Goal: Transaction & Acquisition: Purchase product/service

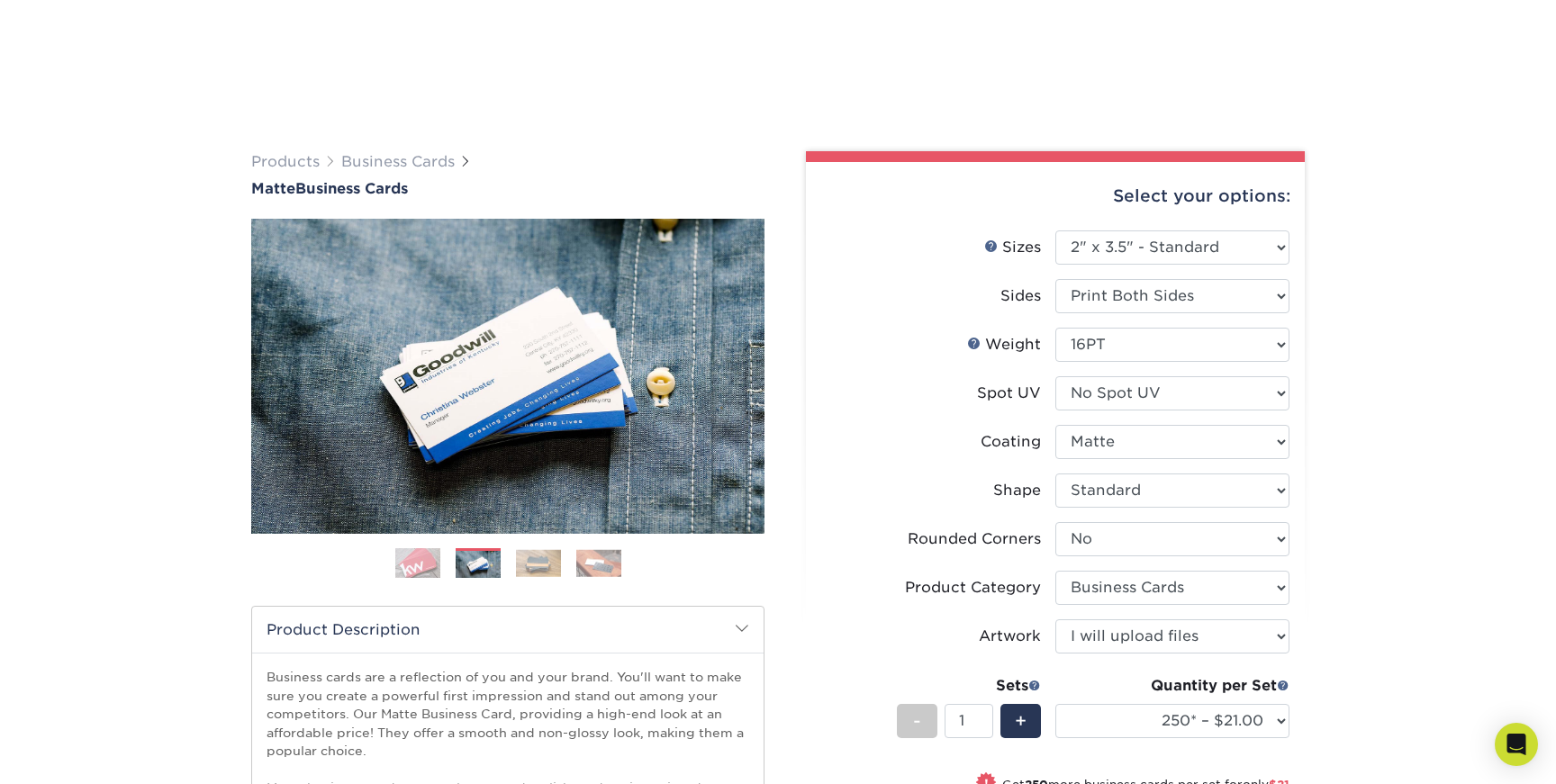
select select "2.00x3.50"
select select "0"
select select "3b5148f1-0588-4f88-a218-97bcfdce65c1"
select select "upload"
select select "250* – $21.00"
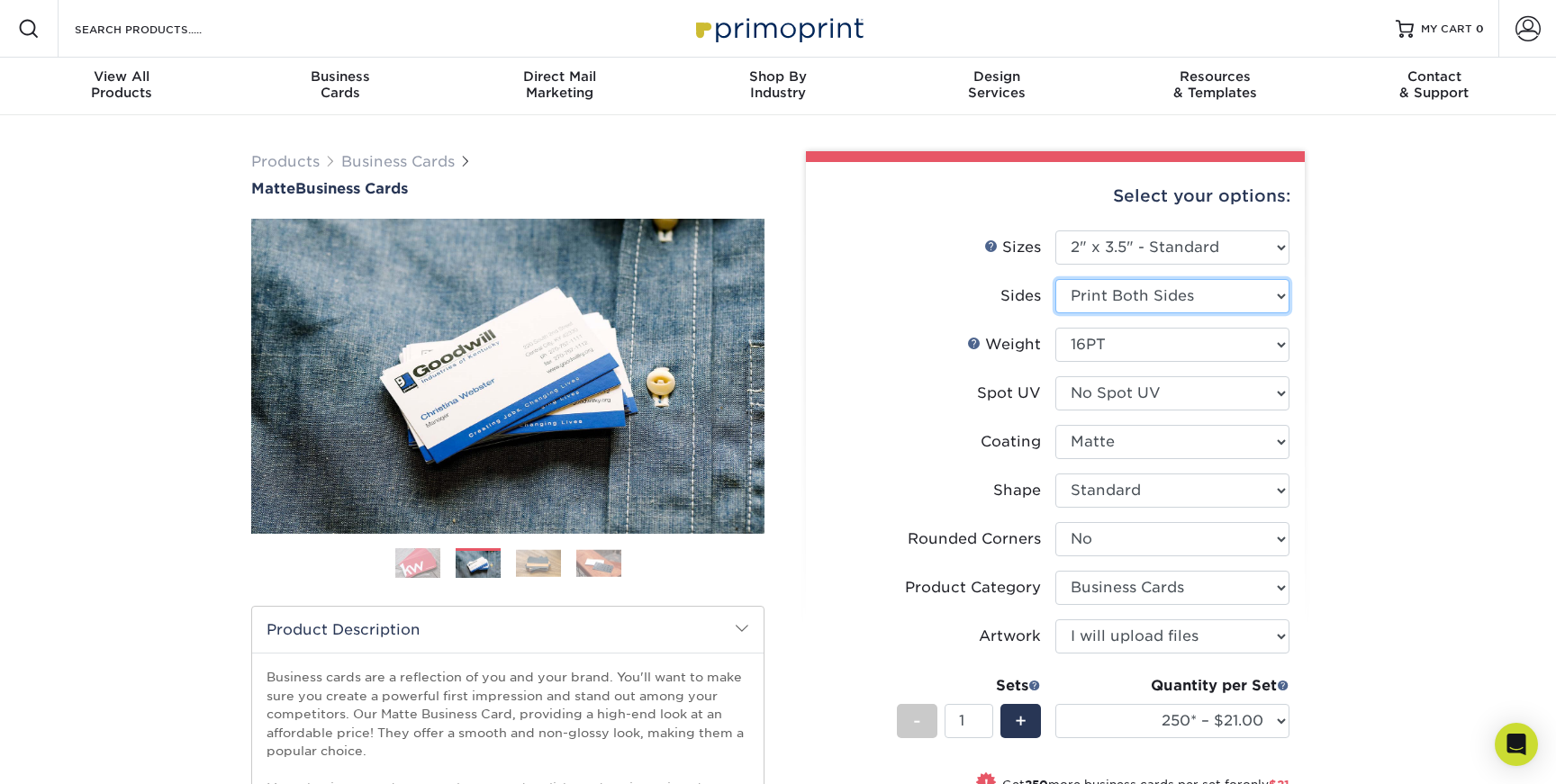
click at [1278, 299] on select "Please Select Print Both Sides Print Front Only" at bounding box center [1172, 297] width 234 height 34
click at [1055, 279] on select "Please Select Print Both Sides Print Front Only" at bounding box center [1172, 297] width 234 height 34
click at [1278, 345] on select "Please Select 16PT 14PT" at bounding box center [1172, 345] width 234 height 34
click at [1055, 327] on select "Please Select 16PT 14PT" at bounding box center [1172, 345] width 234 height 34
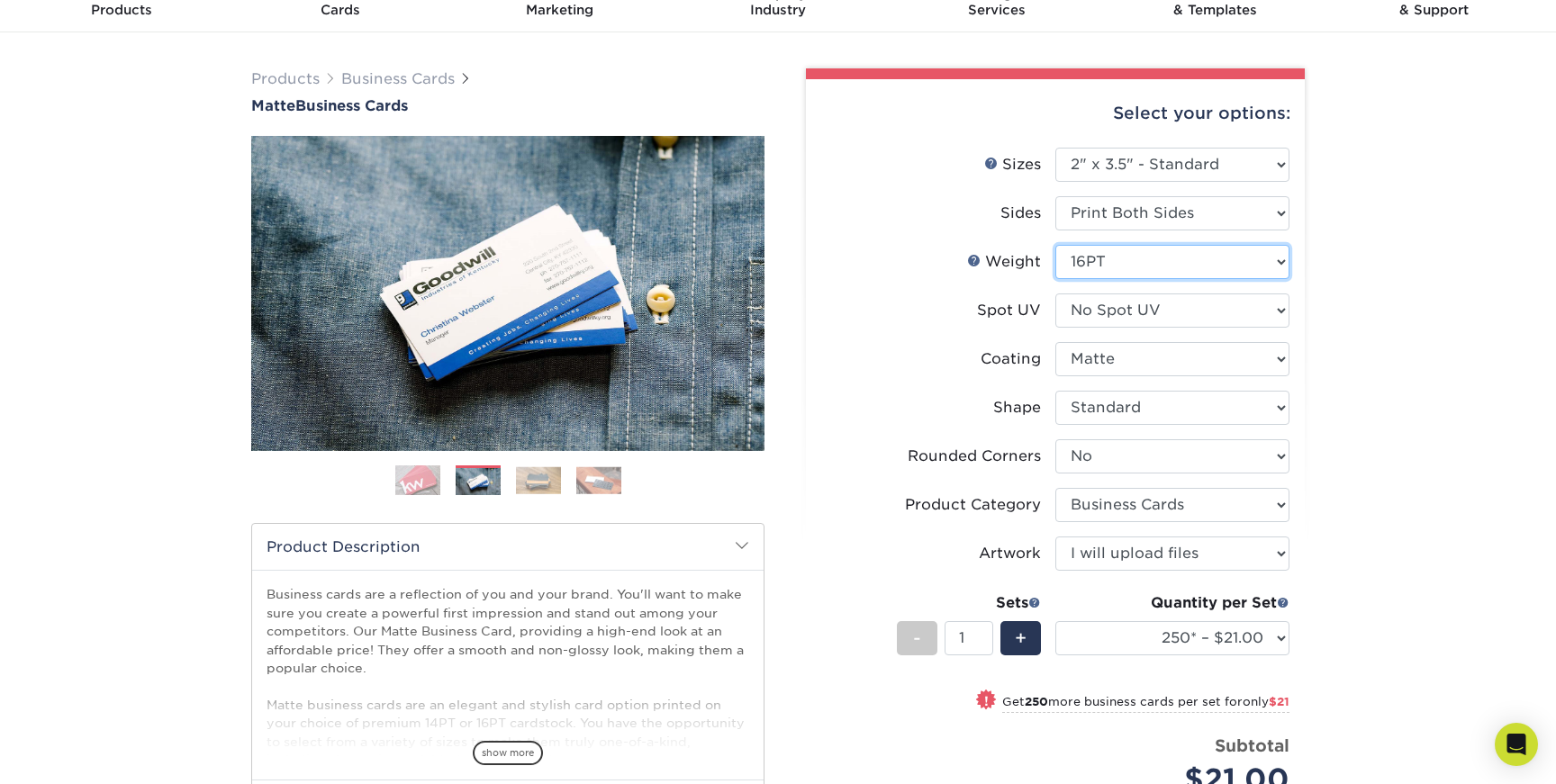
scroll to position [93, 0]
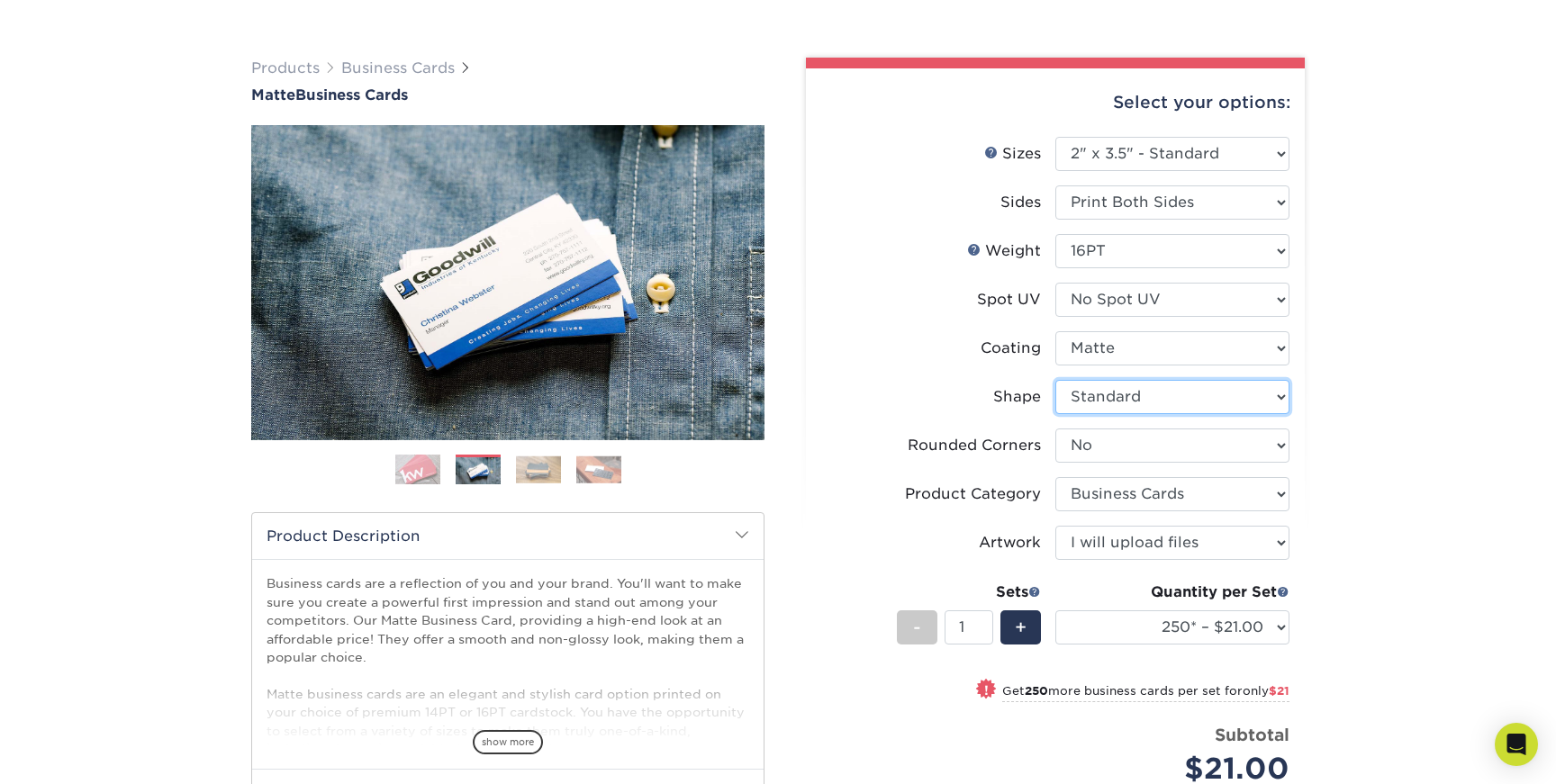
click at [1255, 402] on select "Please Select Standard Oval" at bounding box center [1172, 397] width 234 height 34
select select "oval"
click at [1055, 380] on select "Please Select Standard Oval" at bounding box center [1172, 397] width 234 height 34
select select "-1"
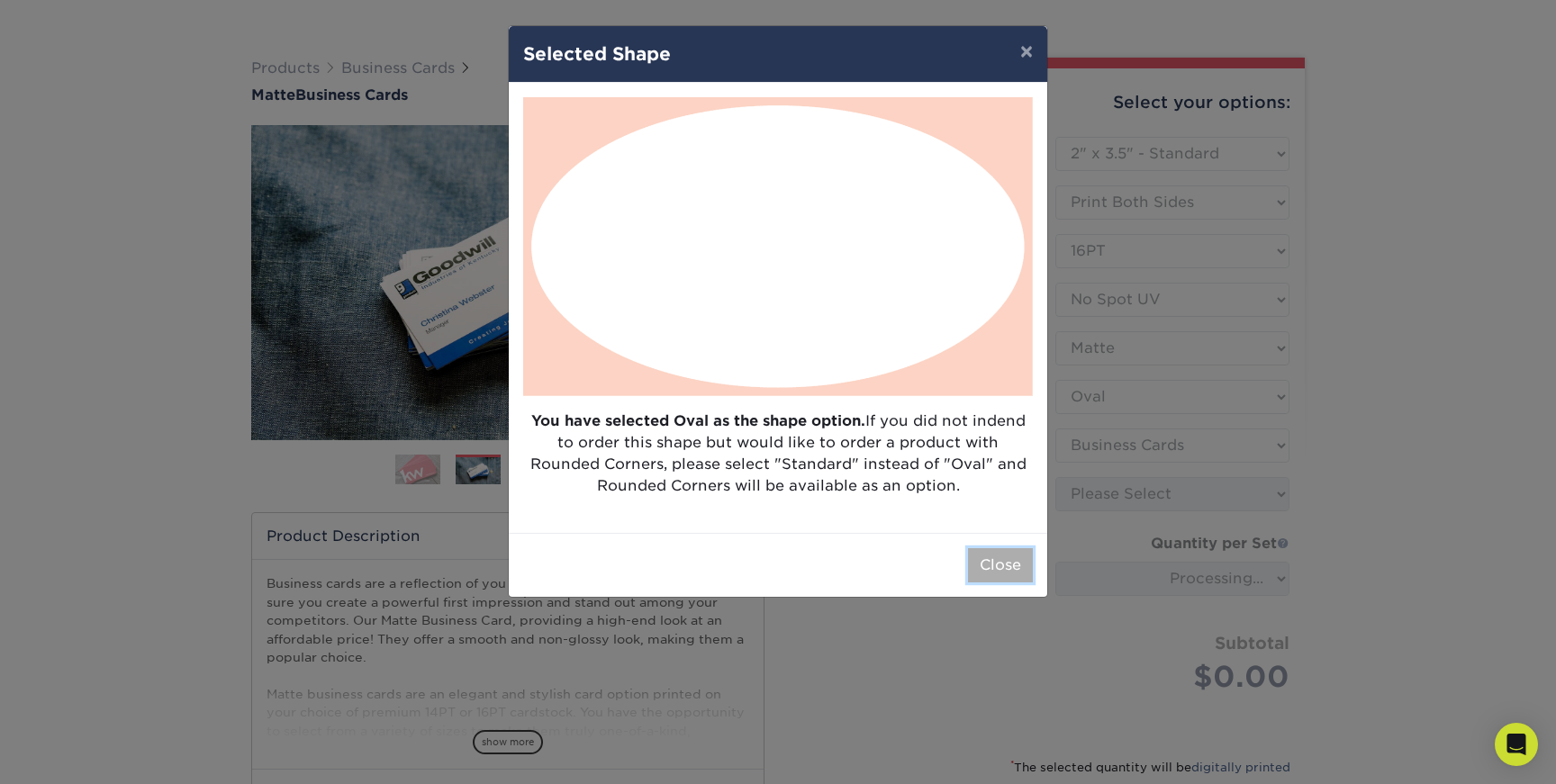
click at [983, 559] on button "Close" at bounding box center [1001, 565] width 65 height 34
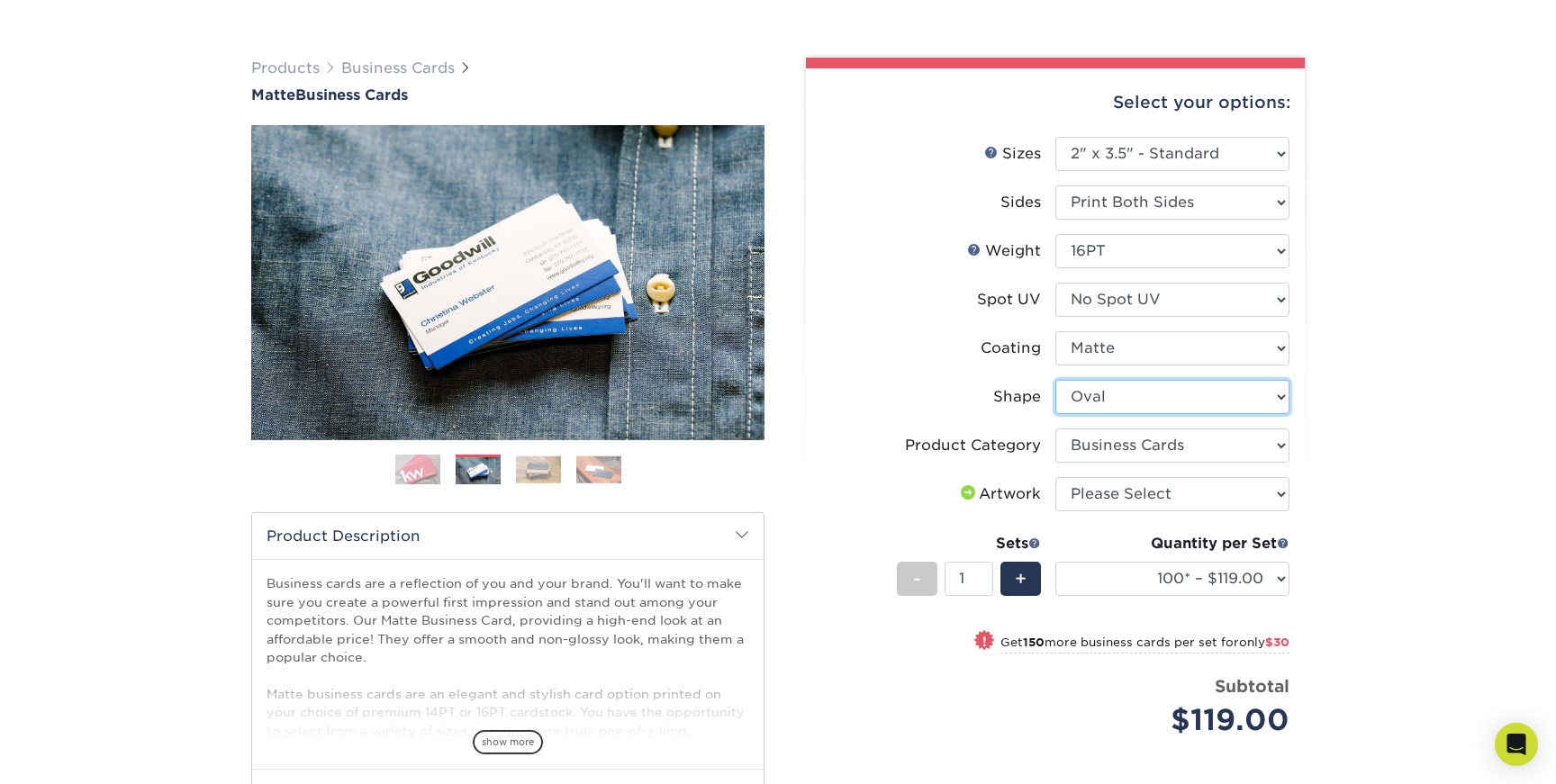
click at [1274, 401] on select "Please Select Standard Oval" at bounding box center [1172, 397] width 234 height 34
select select "standard"
click at [1055, 380] on select "Please Select Standard Oval" at bounding box center [1172, 397] width 234 height 34
select select "-1"
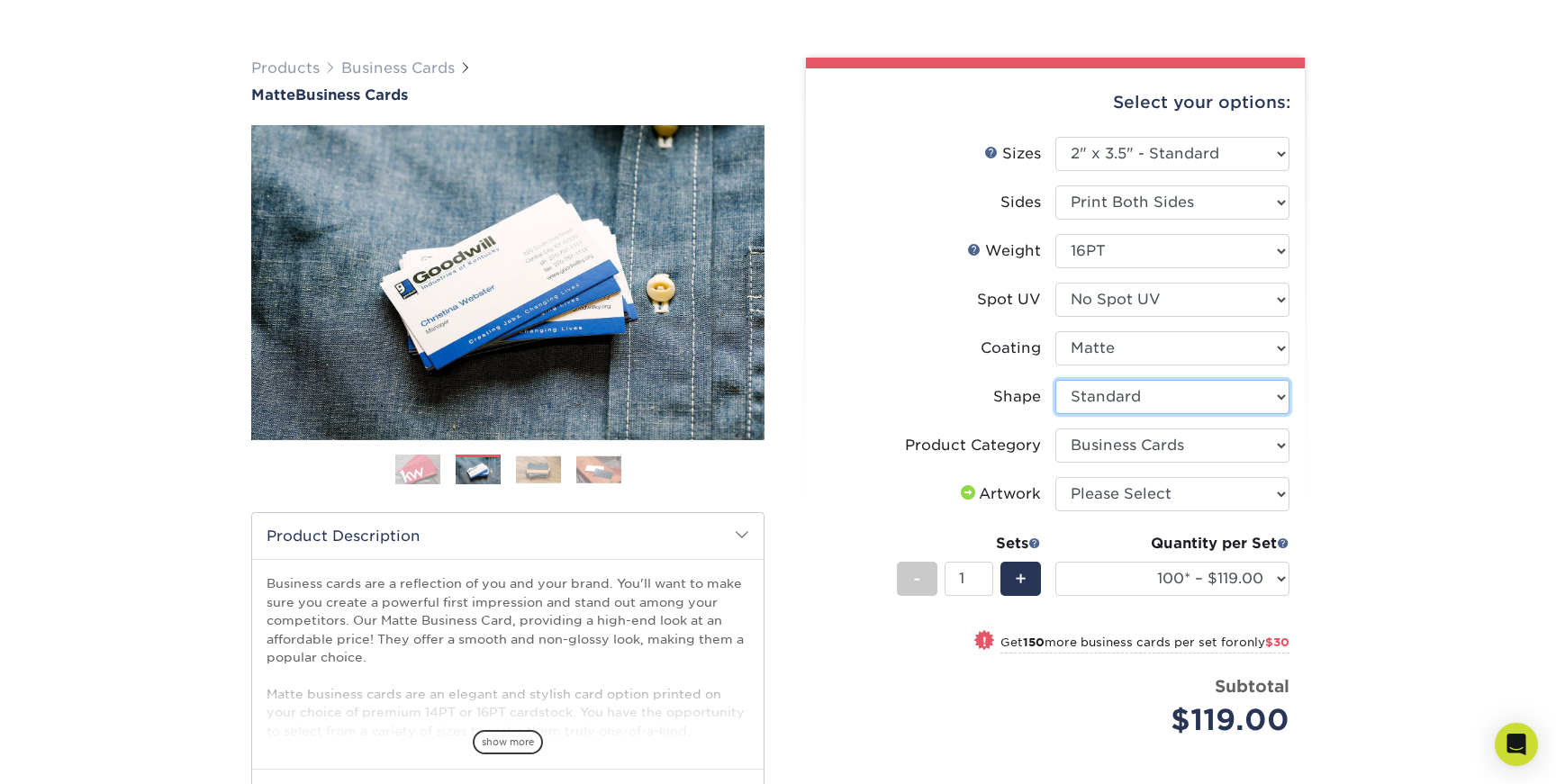
select select
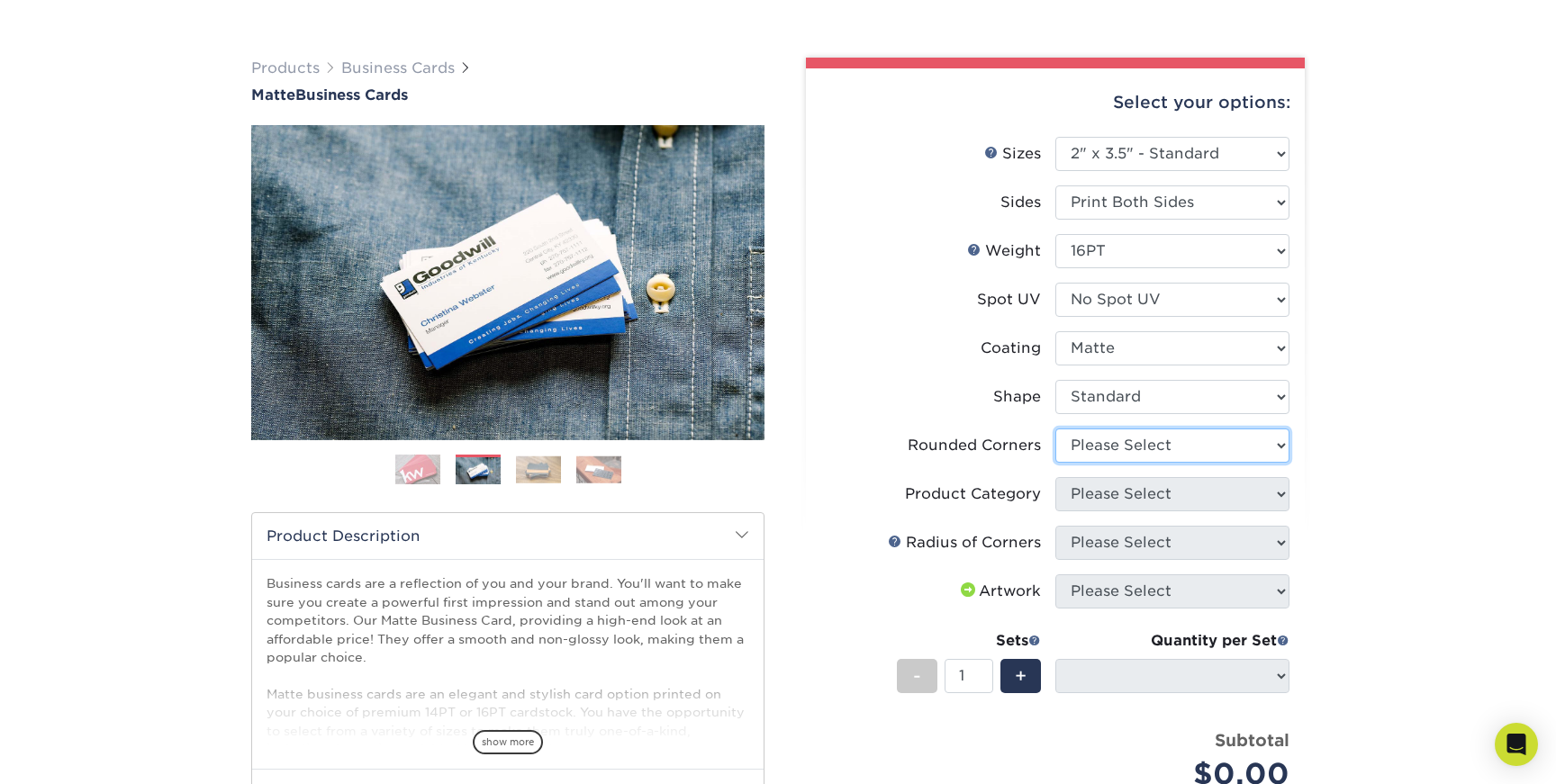
click at [1141, 442] on select "Please Select Yes - Round 2 Corners Yes - Round 4 Corners No" at bounding box center [1172, 446] width 234 height 34
select select "0"
click at [1055, 429] on select "Please Select Yes - Round 2 Corners Yes - Round 4 Corners No" at bounding box center [1172, 446] width 234 height 34
select select "-1"
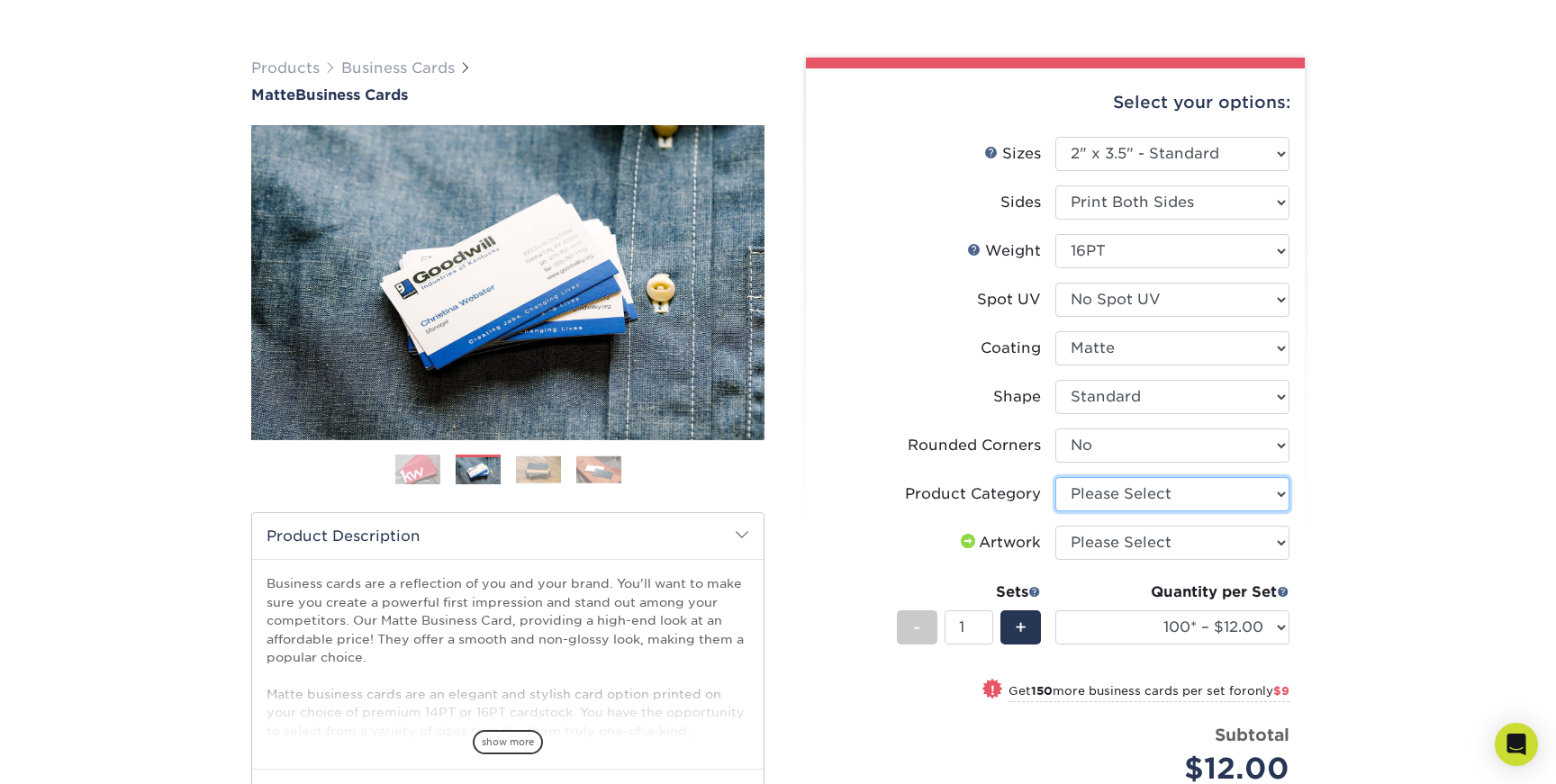
click at [1152, 499] on select "Please Select Business Cards" at bounding box center [1172, 494] width 234 height 34
select select "3b5148f1-0588-4f88-a218-97bcfdce65c1"
click at [1055, 477] on select "Please Select Business Cards" at bounding box center [1172, 494] width 234 height 34
click at [1148, 540] on select "Please Select I will upload files I need a design - $100" at bounding box center [1172, 543] width 234 height 34
select select "upload"
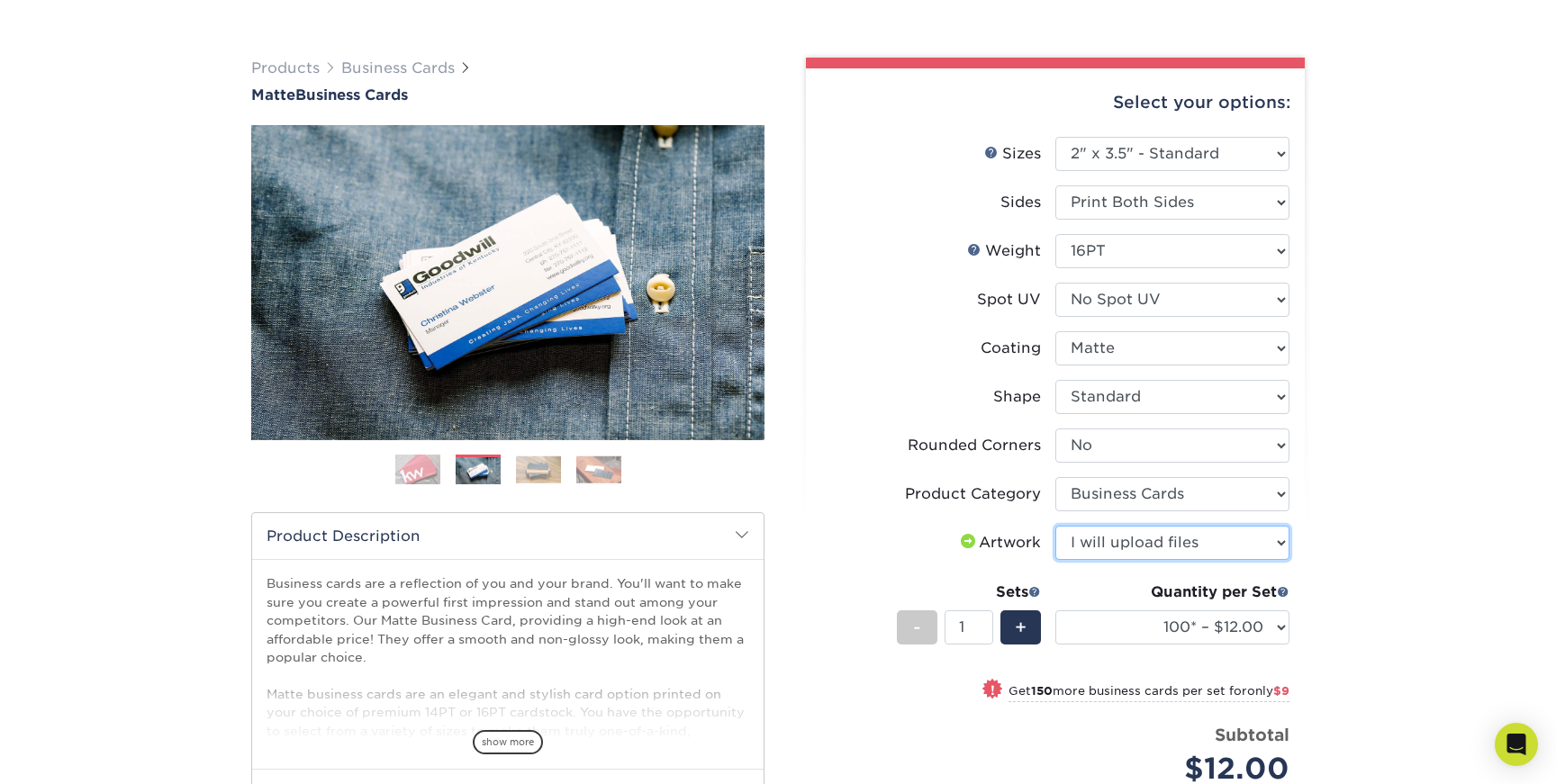
click at [1055, 525] on select "Please Select I will upload files I need a design - $100" at bounding box center [1172, 543] width 234 height 34
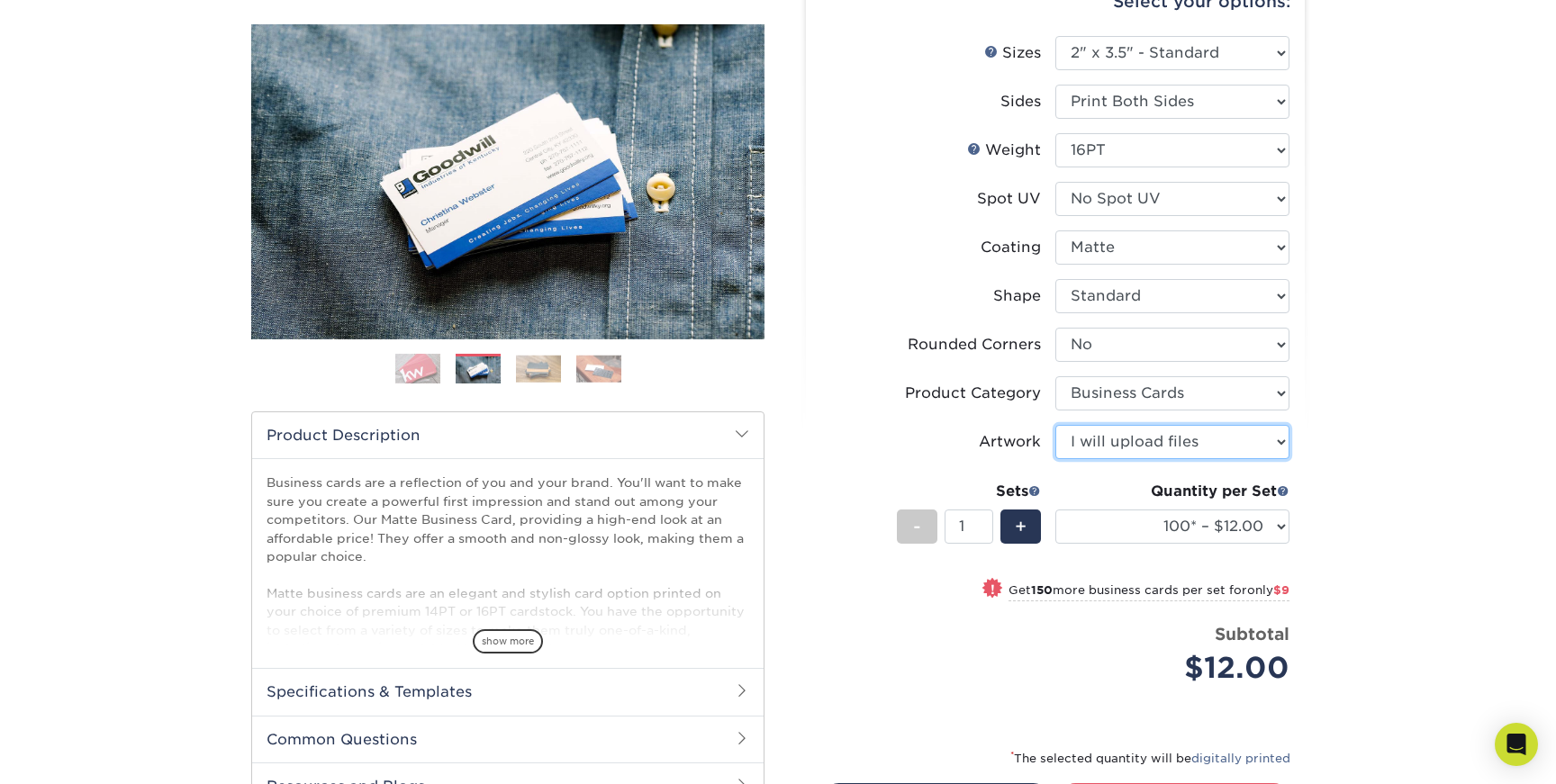
scroll to position [202, 0]
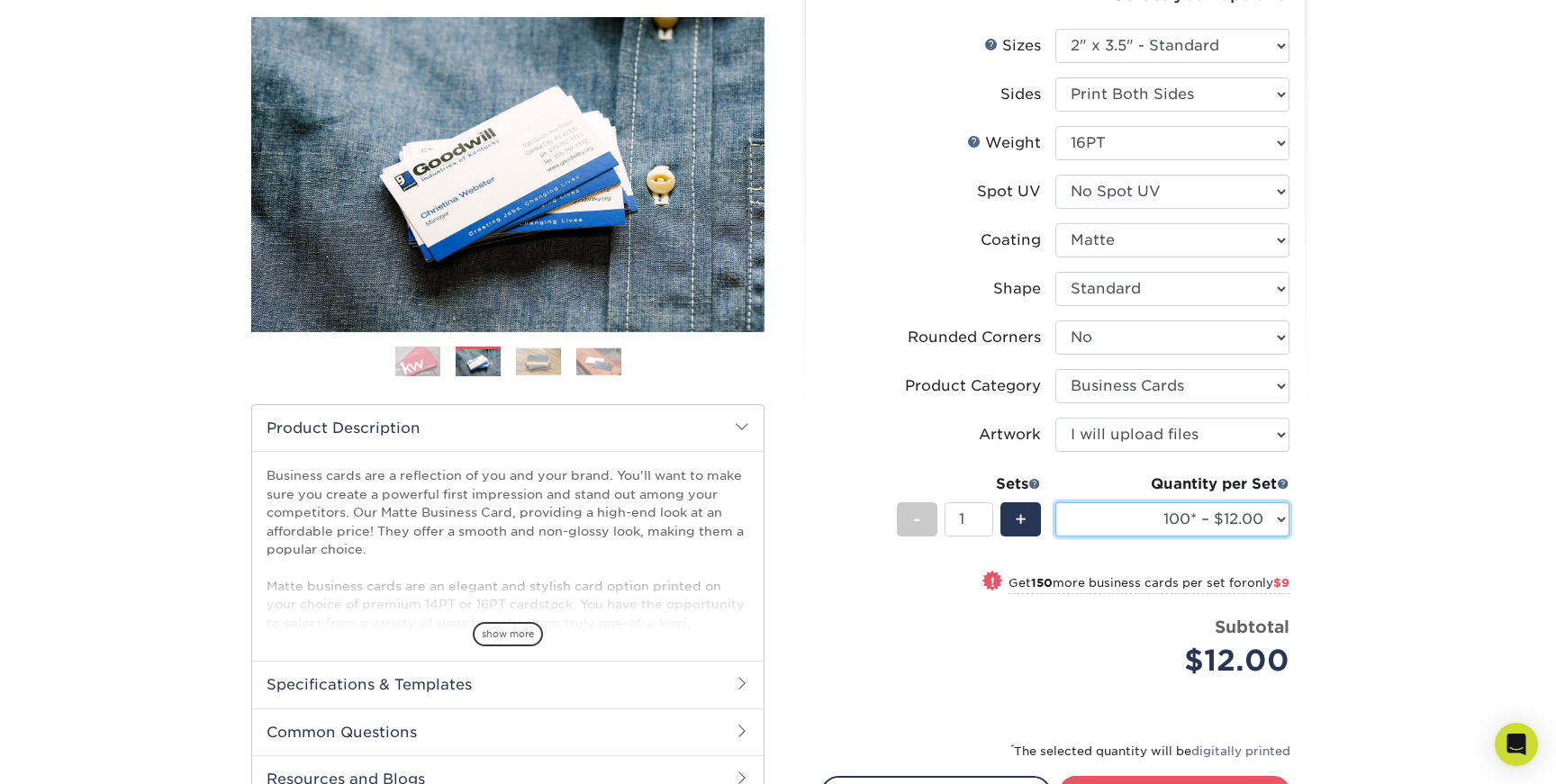
click at [1234, 525] on select "100* – $12.00 250* – $21.00 500 – $42.00 1000 – $53.00 2500 – $95.00 5000 – $18…" at bounding box center [1172, 519] width 234 height 34
select select "250* – $21.00"
click at [1055, 502] on select "100* – $12.00 250* – $21.00 500 – $42.00 1000 – $53.00 2500 – $95.00 5000 – $18…" at bounding box center [1172, 519] width 234 height 34
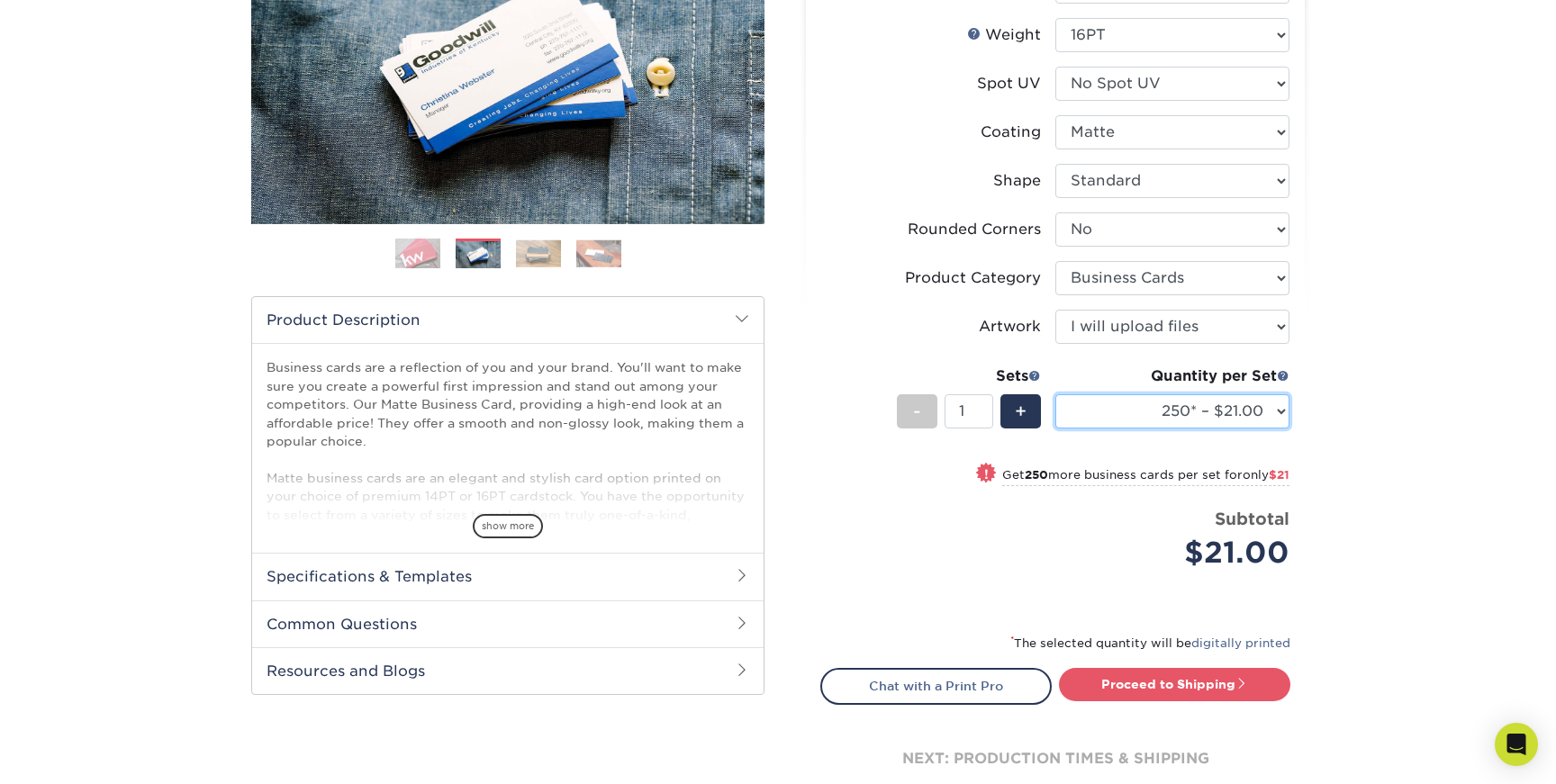
scroll to position [310, 0]
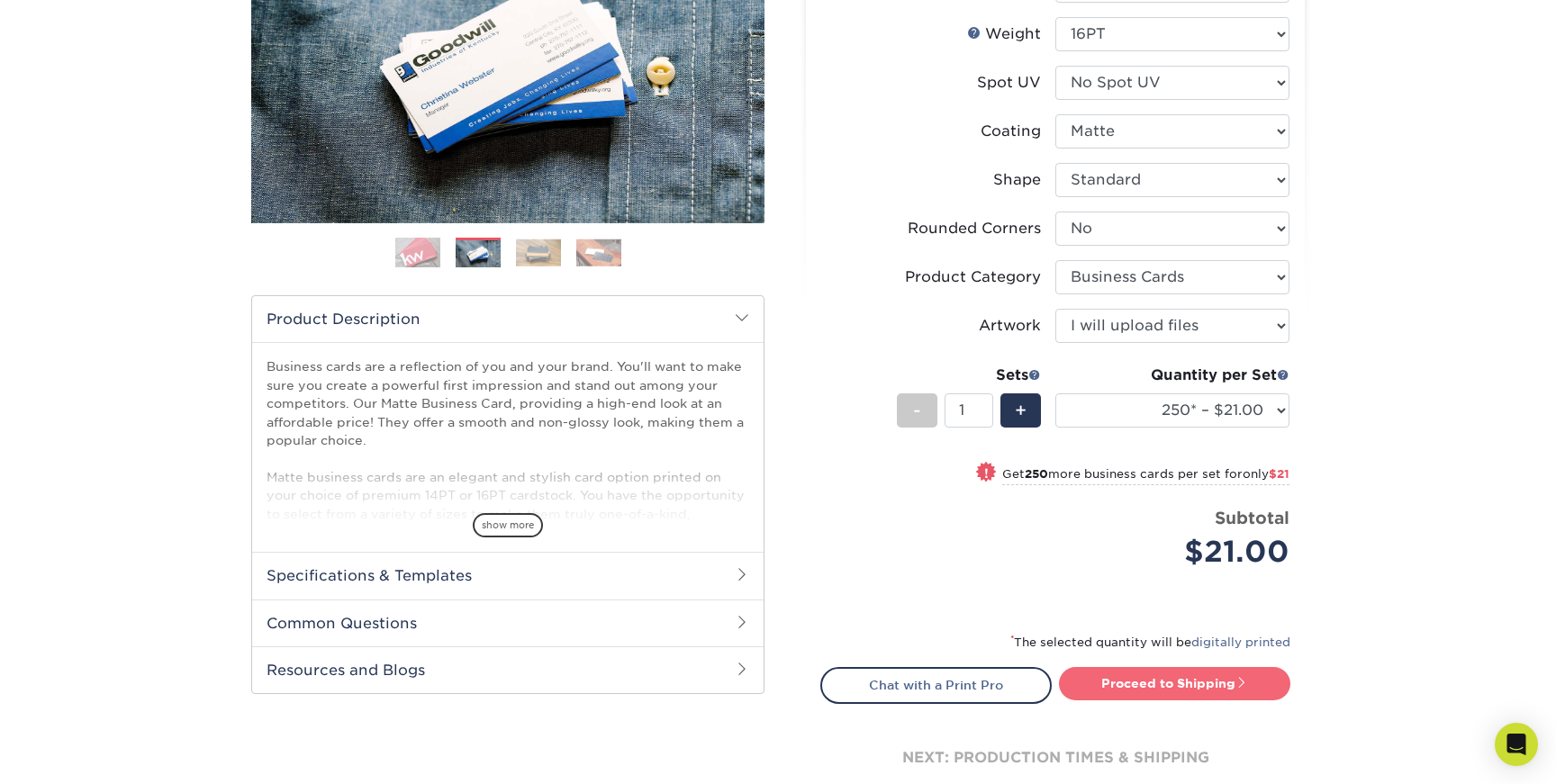
click at [1162, 683] on link "Proceed to Shipping" at bounding box center [1174, 683] width 232 height 33
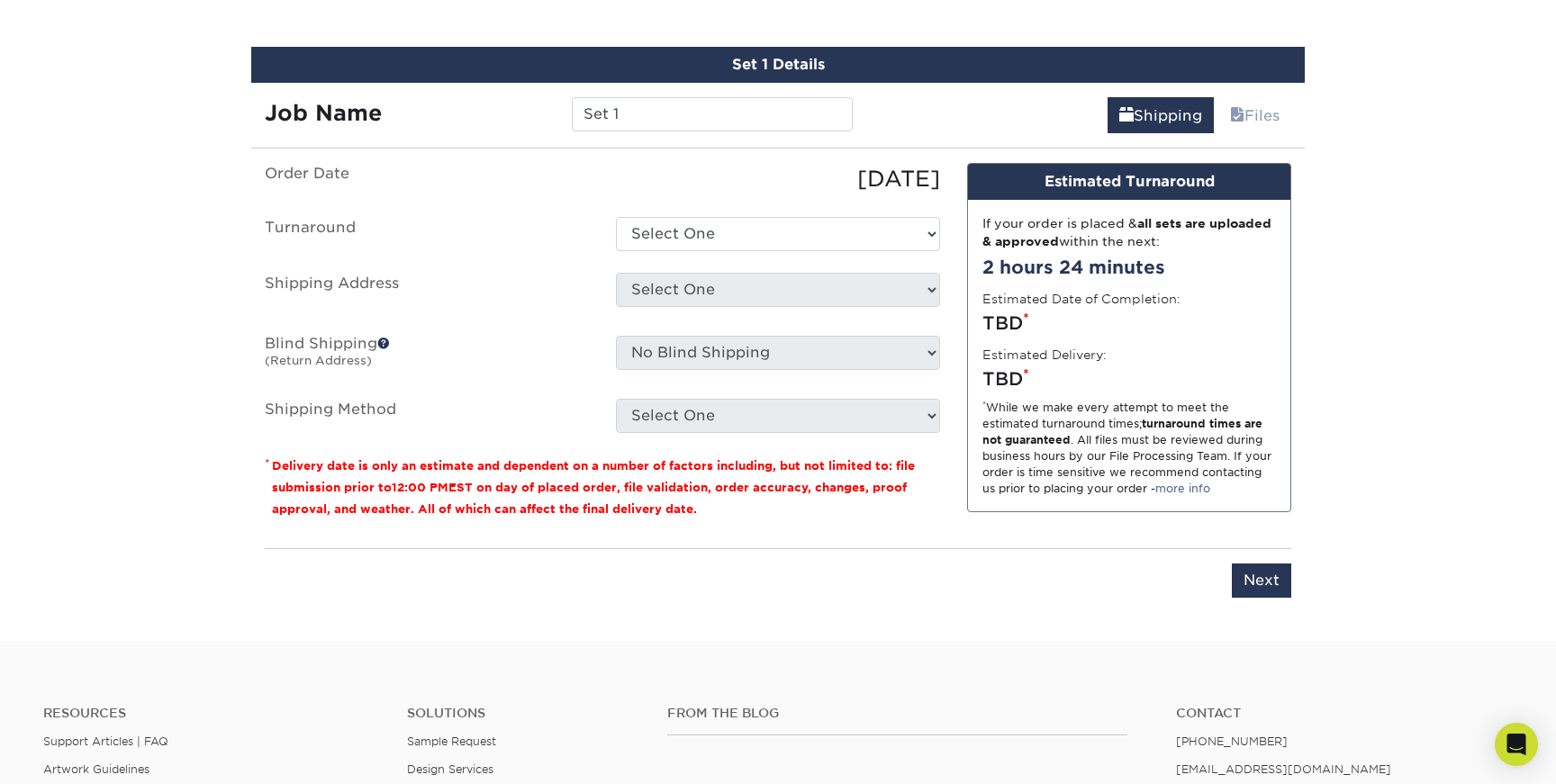
scroll to position [1026, 0]
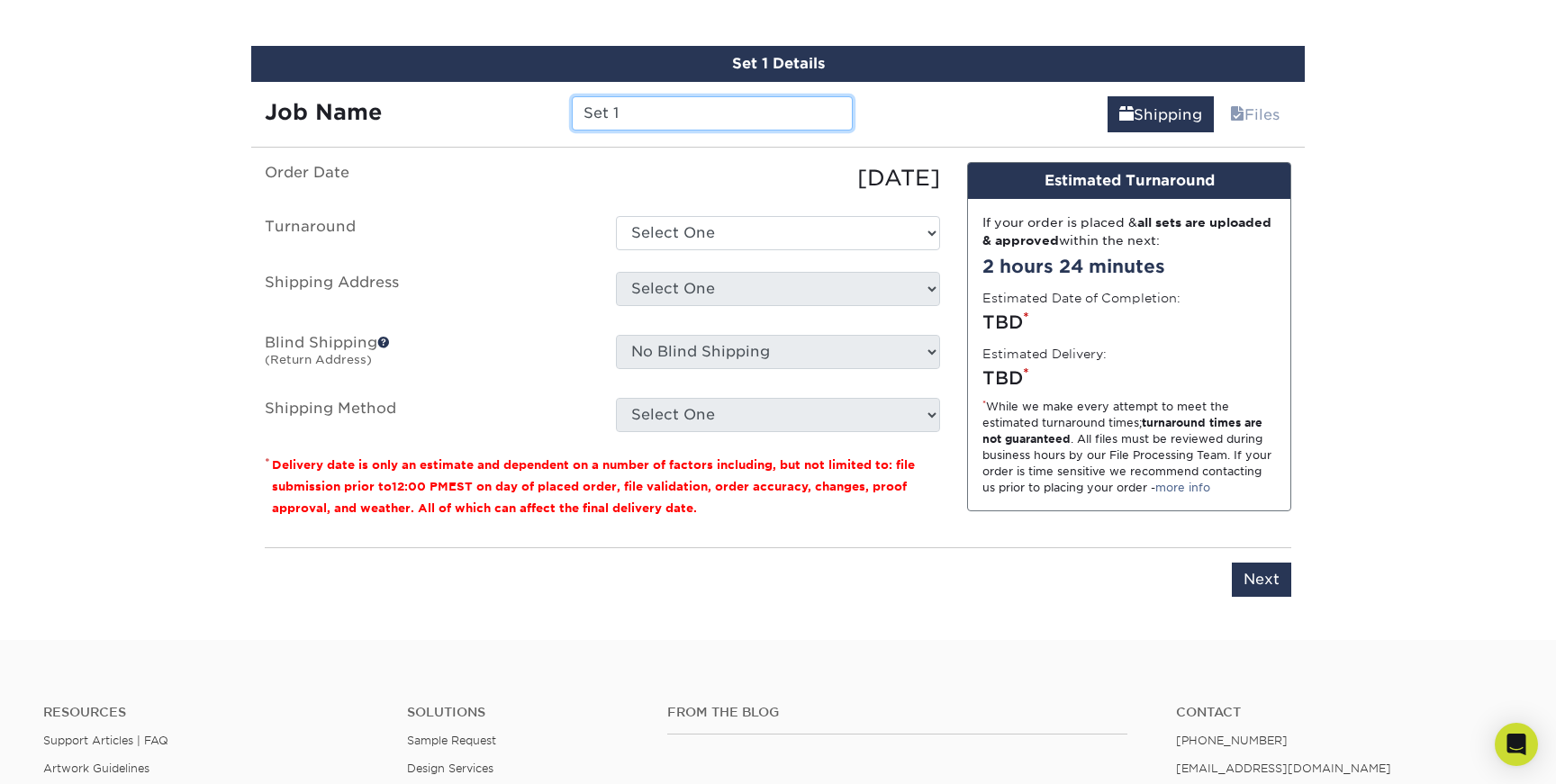
click at [627, 117] on input "Set 1" at bounding box center [712, 113] width 280 height 34
type input "S"
type input "[PERSON_NAME]-Card"
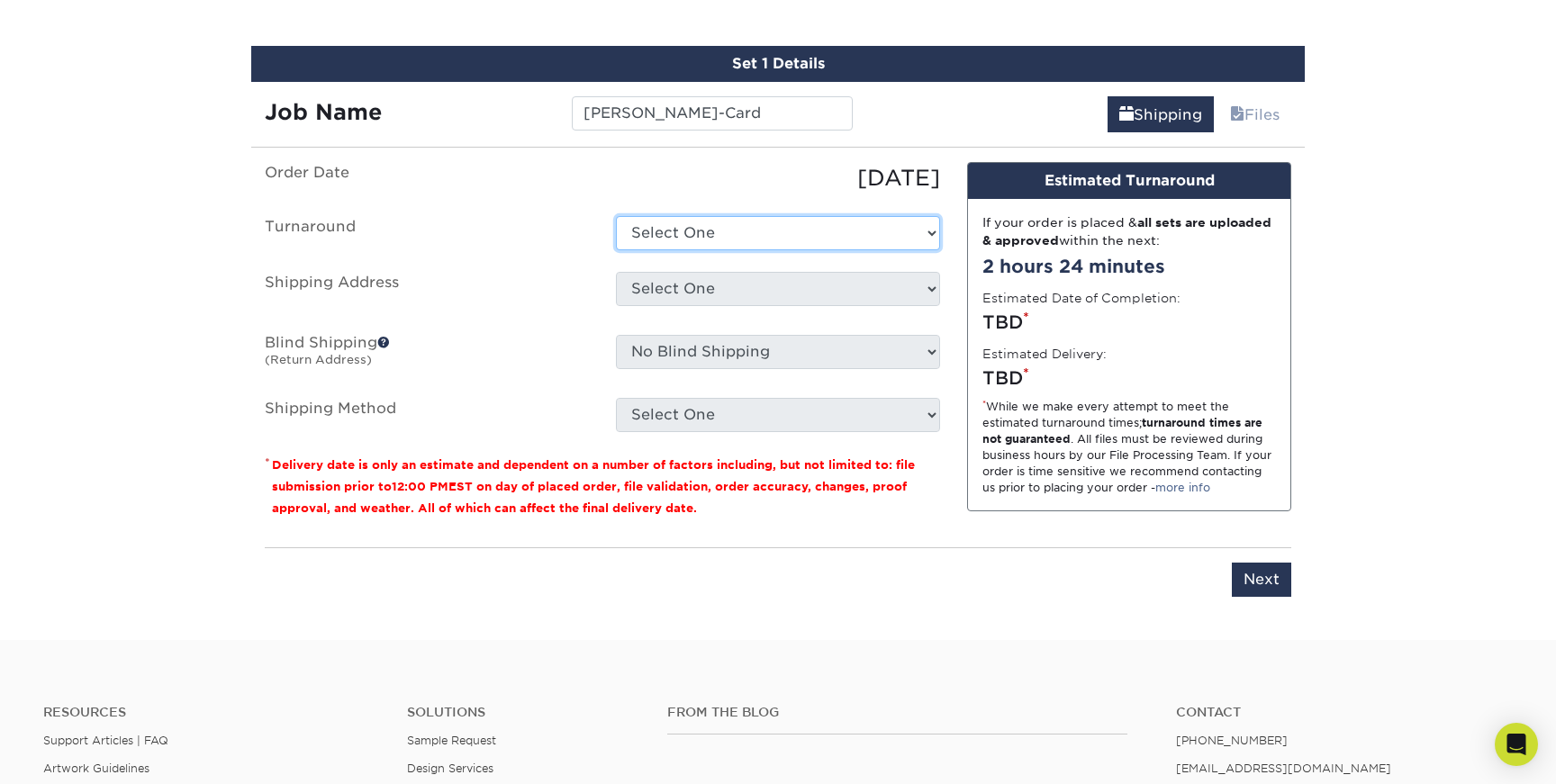
click at [674, 229] on select "Select One 2-4 Business Days 2 Day Next Business Day" at bounding box center [778, 233] width 324 height 34
select select "9fe09f74-13a8-4433-b0c6-7e0e9829344b"
click at [616, 216] on select "Select One 2-4 Business Days 2 Day Next Business Day" at bounding box center [778, 233] width 324 height 34
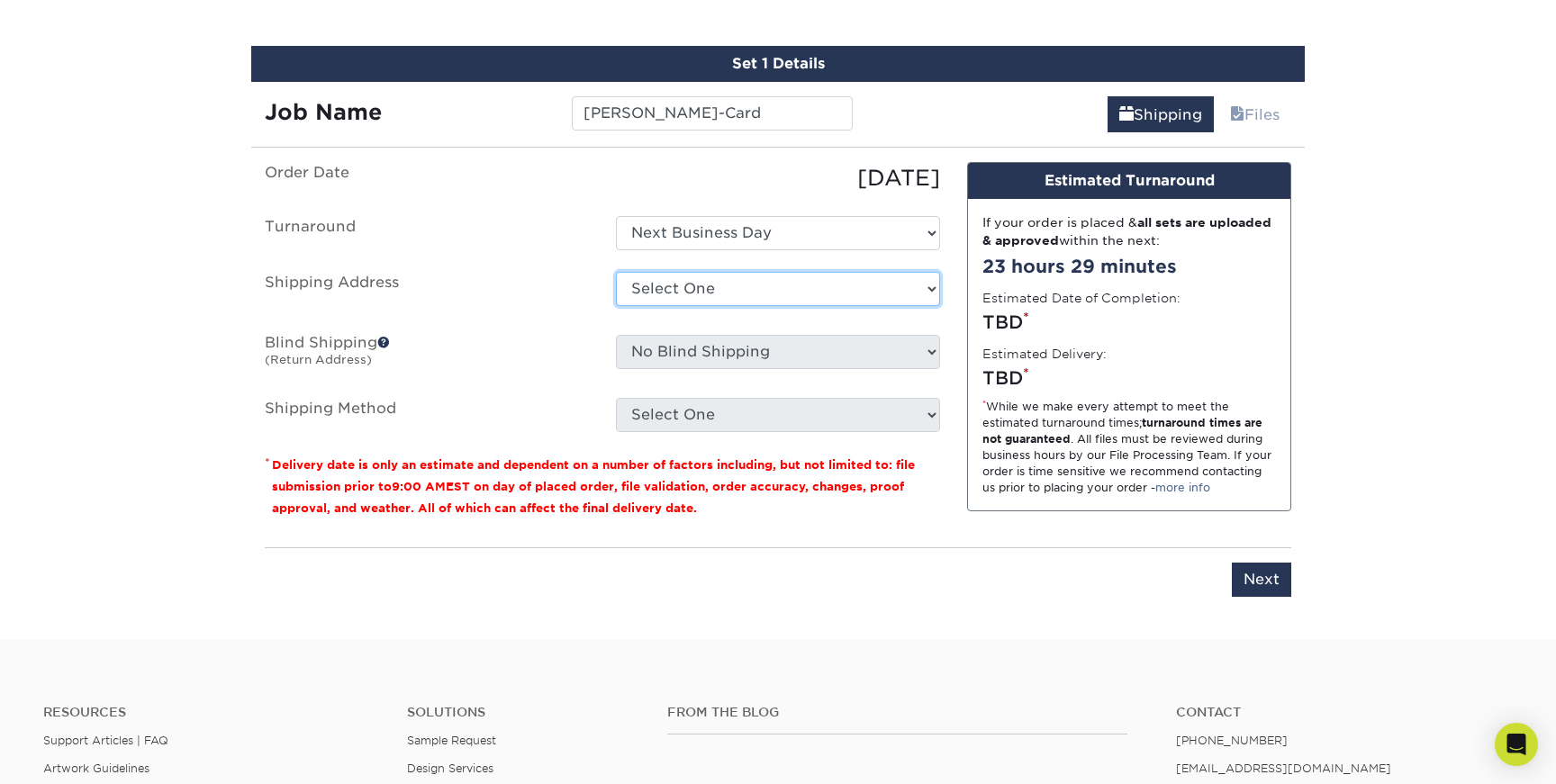
click at [689, 294] on select "Select One + Add New Address - Login" at bounding box center [778, 289] width 324 height 34
select select "newaddress"
click at [616, 272] on select "Select One + Add New Address - Login" at bounding box center [778, 289] width 324 height 34
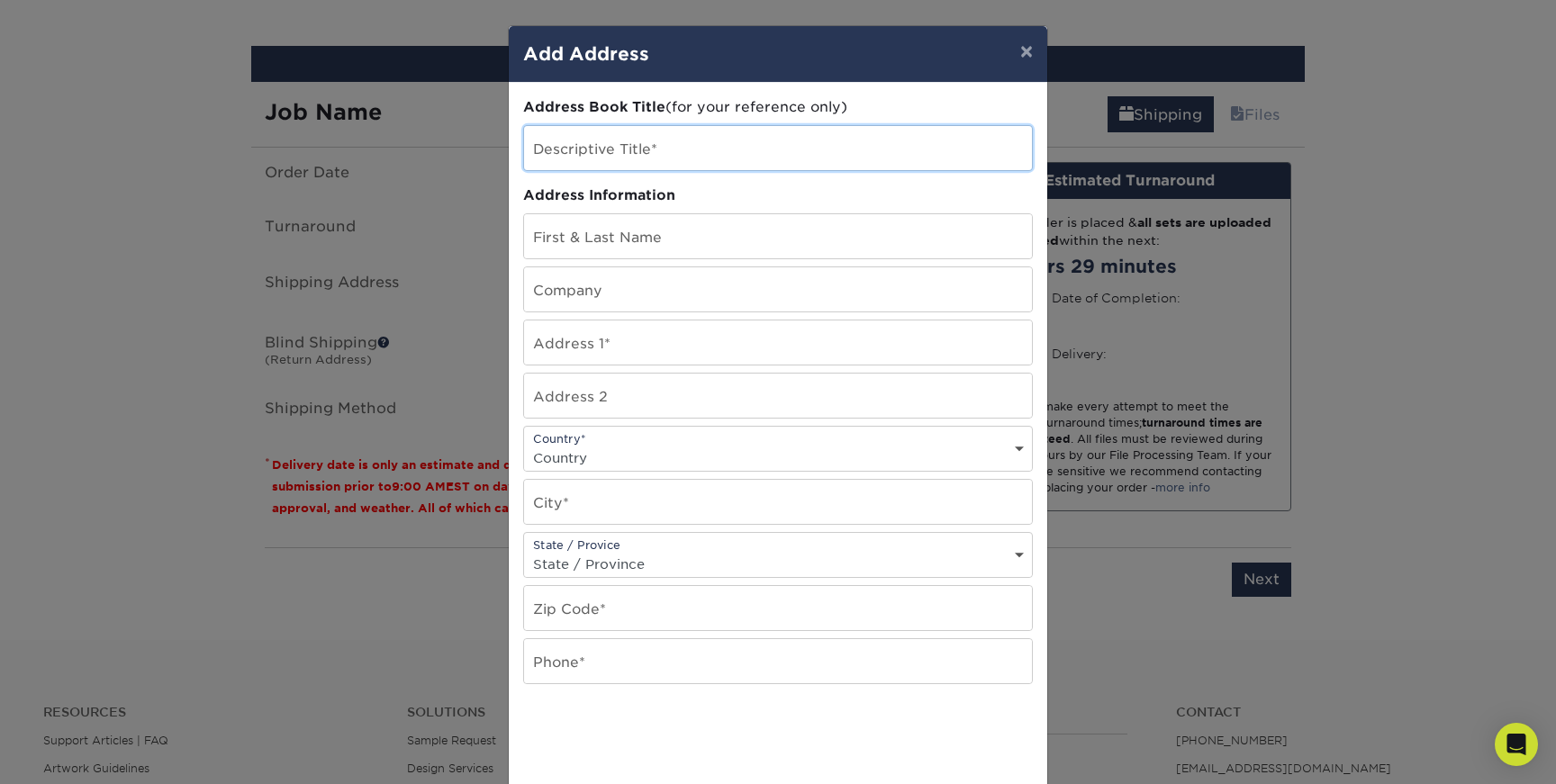
click at [630, 157] on input "text" at bounding box center [777, 147] width 508 height 44
type input "Matt S"
click at [640, 229] on input "text" at bounding box center [777, 236] width 508 height 44
type input "[PERSON_NAME]"
type input "15 Upper Kensington Drive"
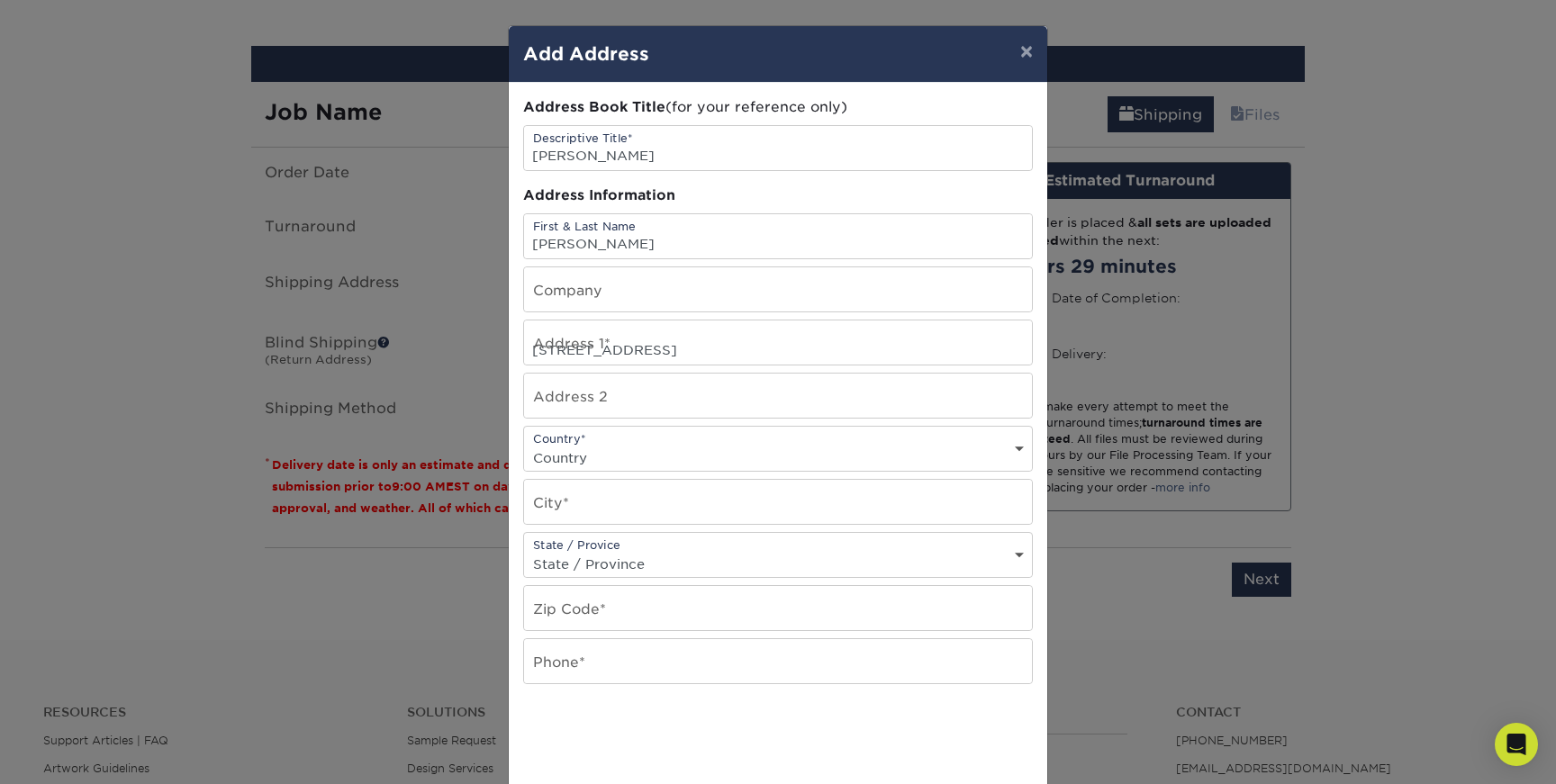
select select "US"
type input "East Lyme"
select select "CT"
type input "06333"
click at [621, 656] on input "text" at bounding box center [777, 661] width 508 height 44
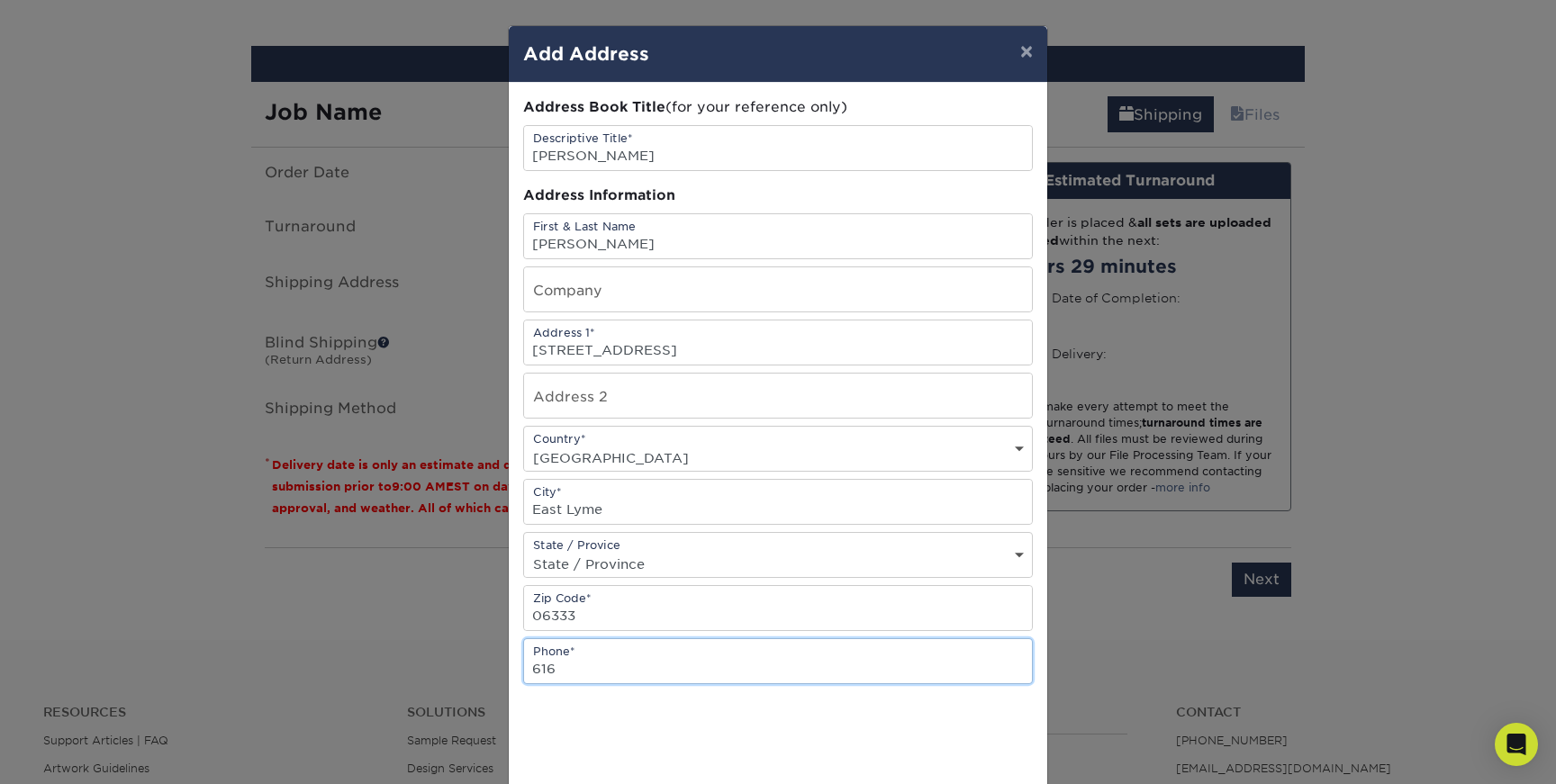
type input "6164065334"
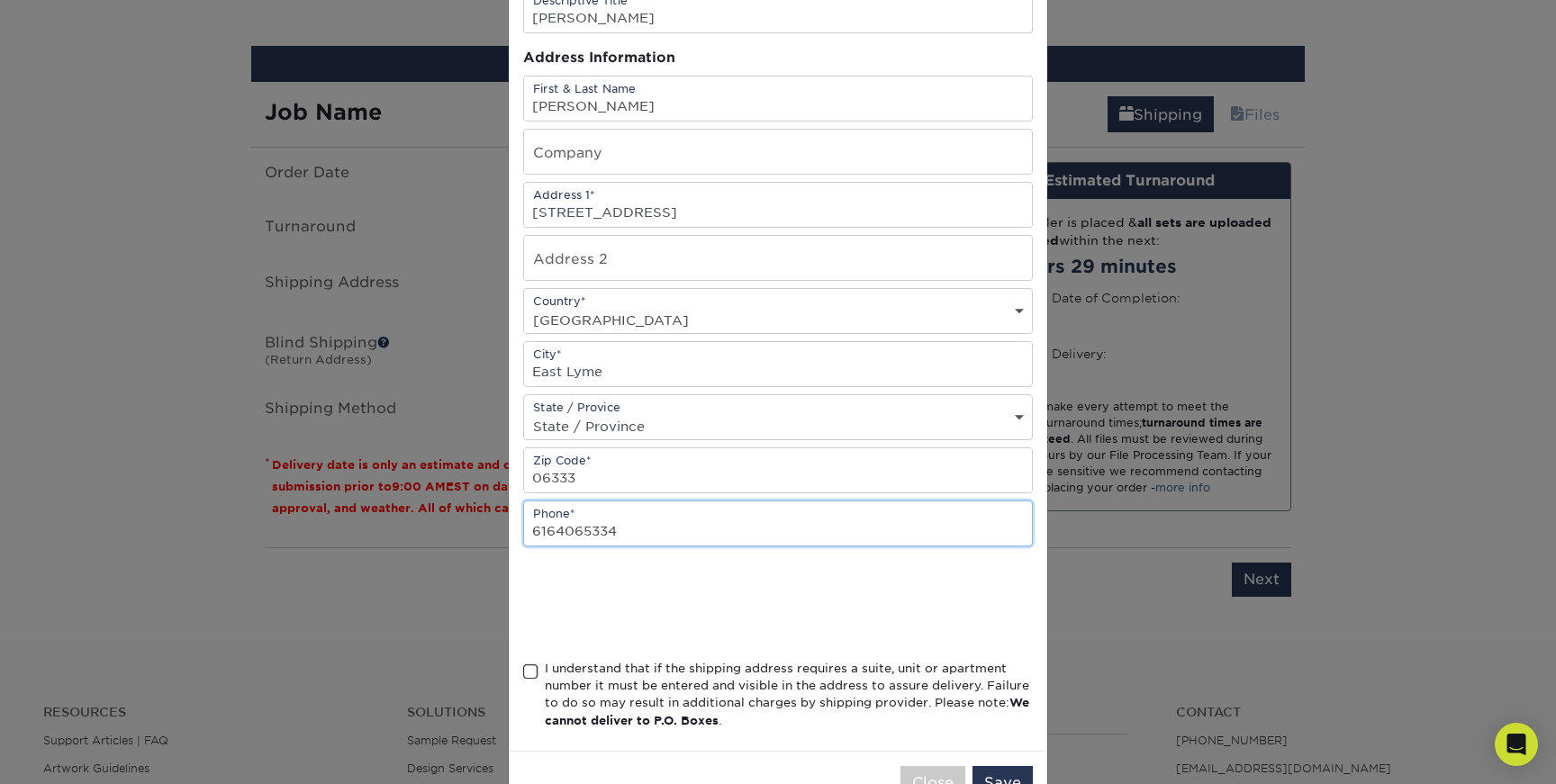
scroll to position [139, 0]
click at [534, 667] on span at bounding box center [530, 669] width 15 height 17
click at [0, 0] on input "I understand that if the shipping address requires a suite, unit or apartment n…" at bounding box center [0, 0] width 0 height 0
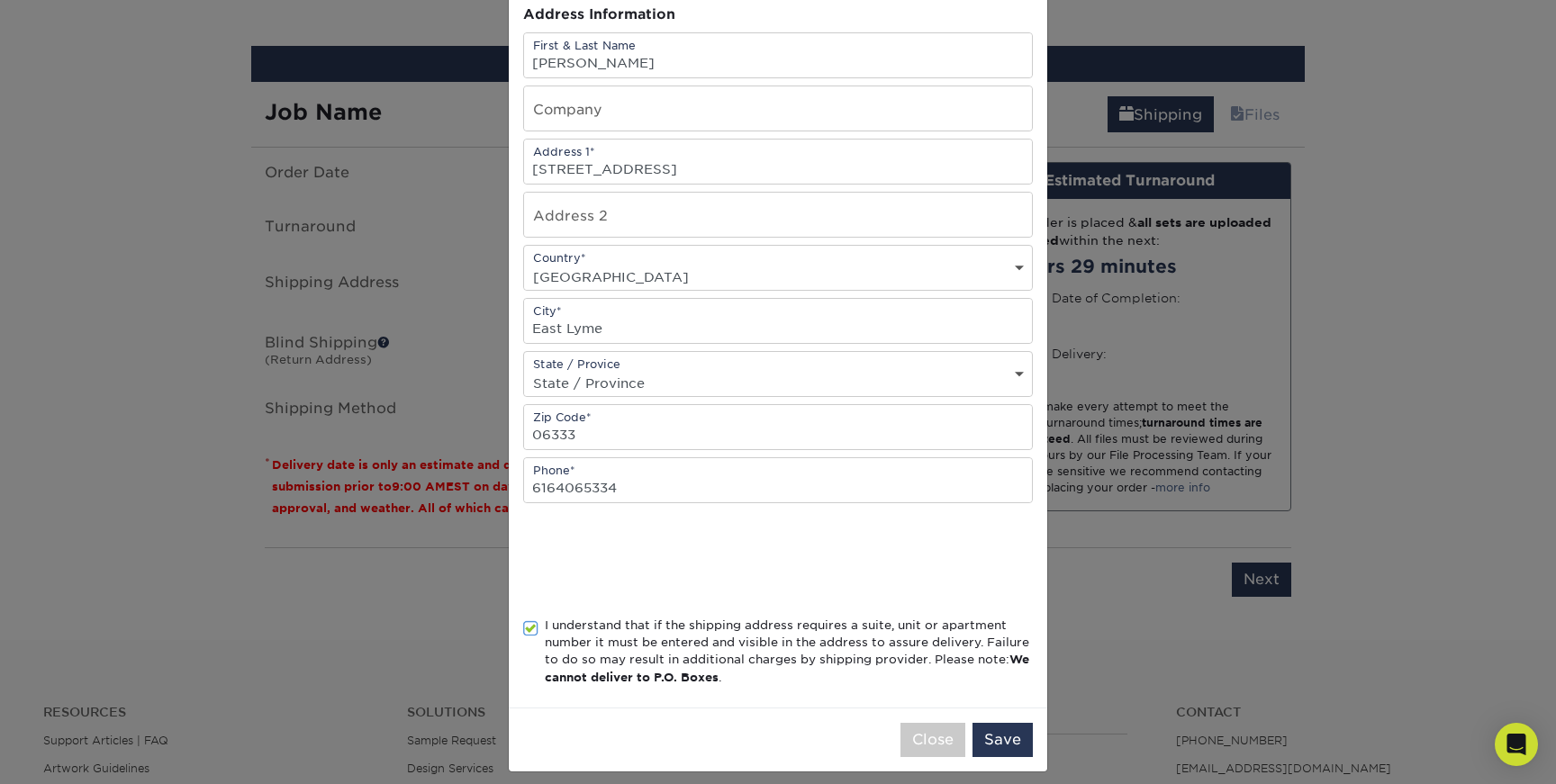
scroll to position [194, 0]
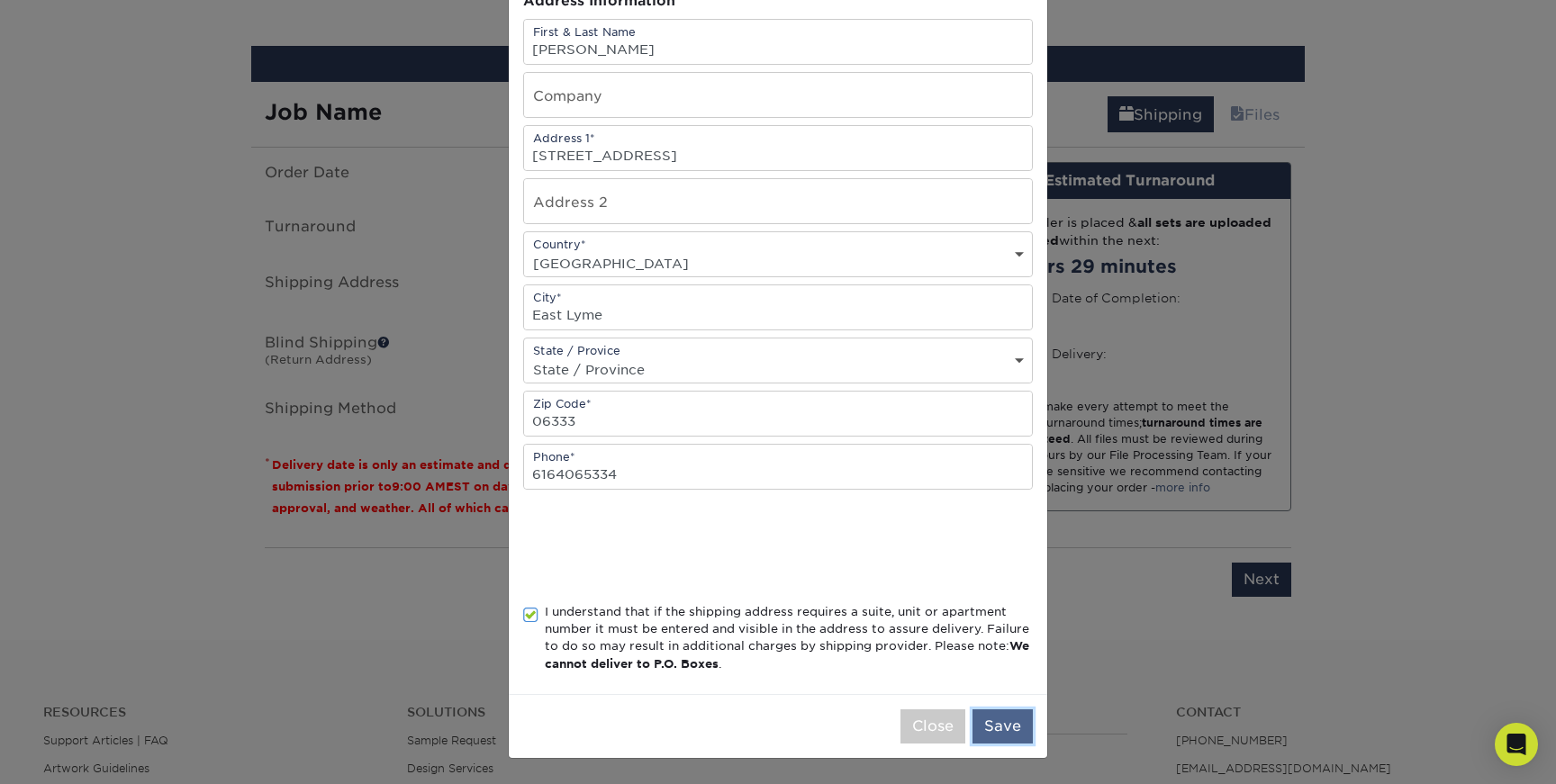
click at [996, 719] on button "Save" at bounding box center [1002, 726] width 61 height 34
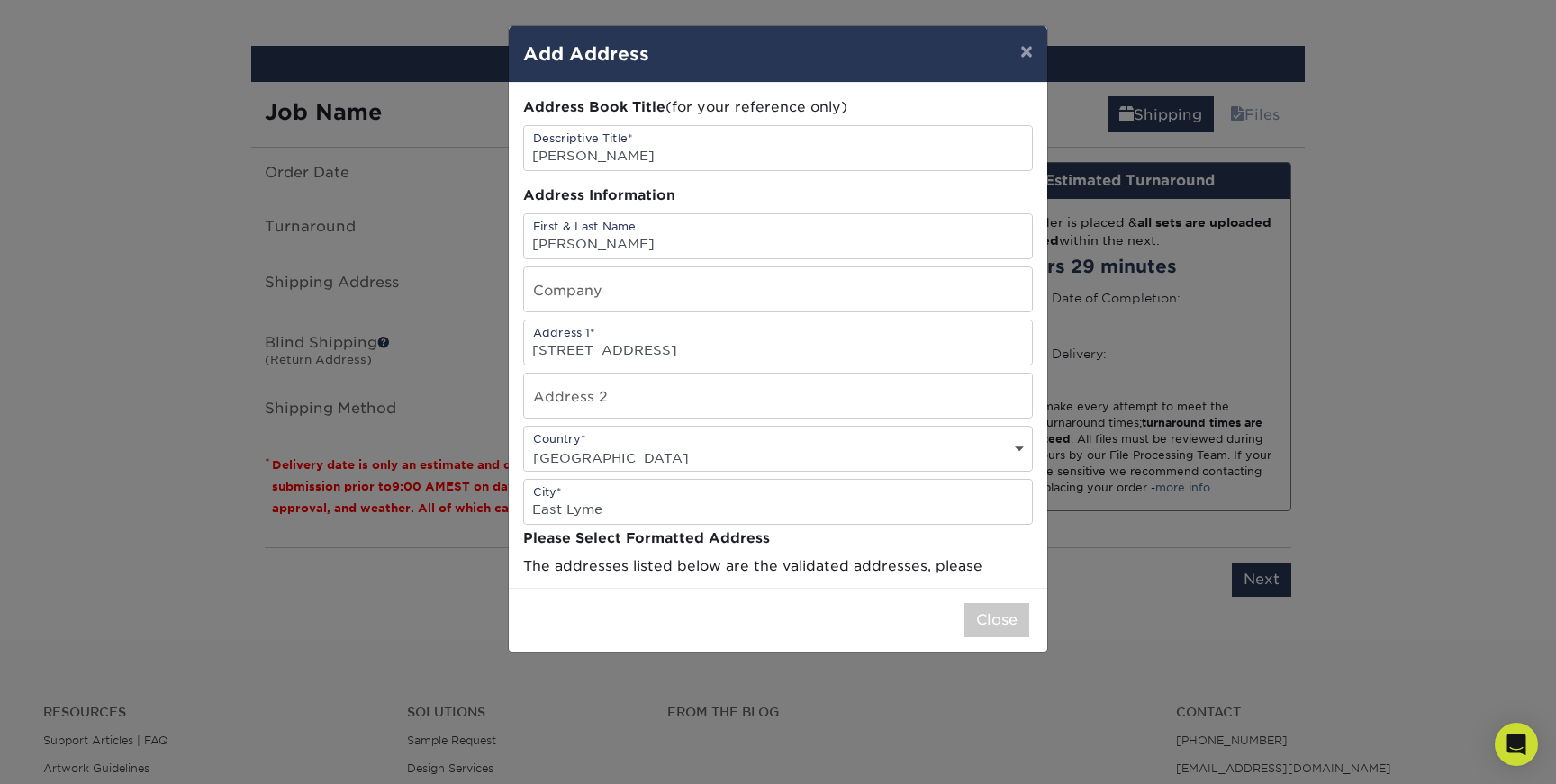
scroll to position [0, 0]
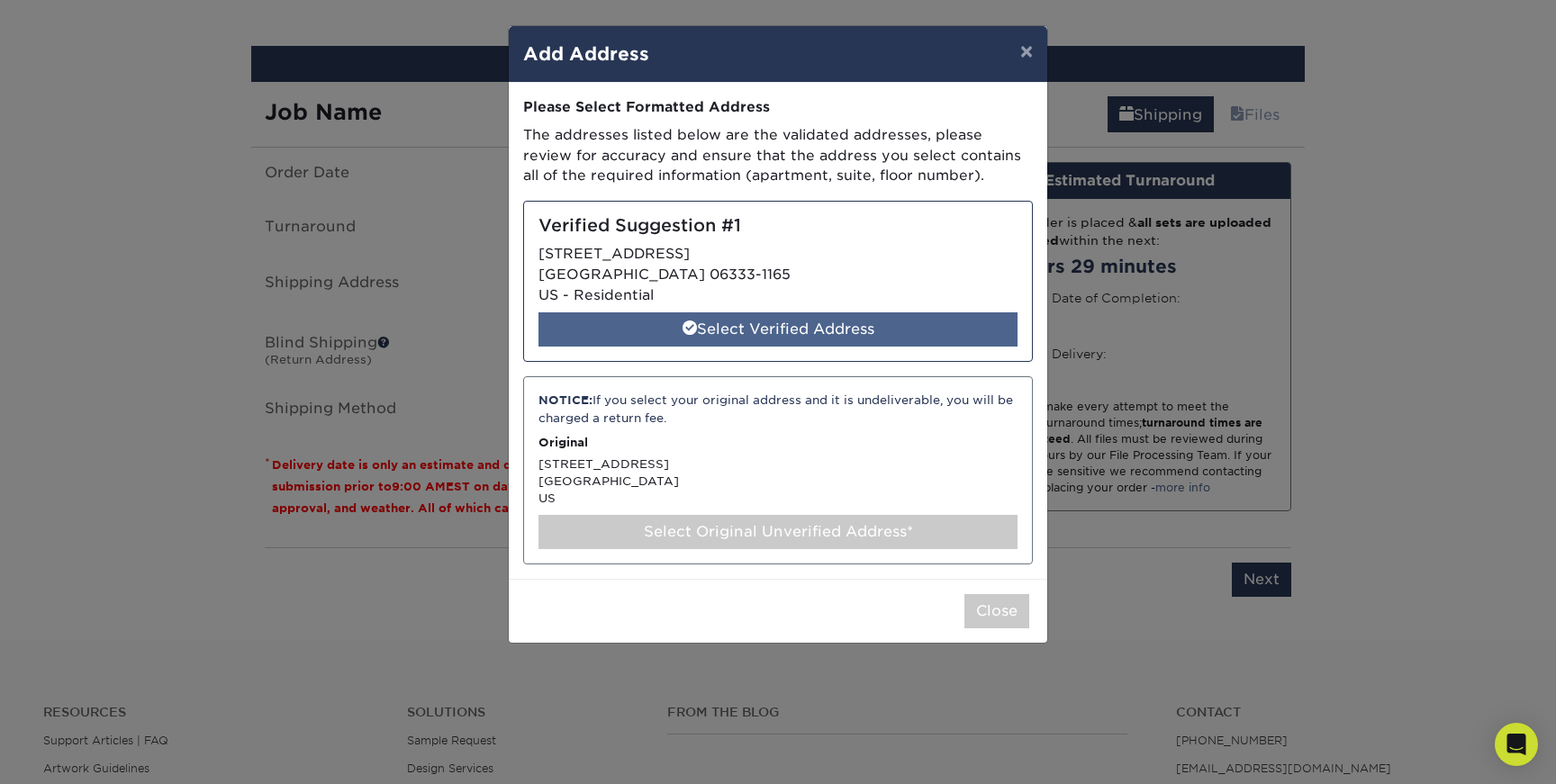
click at [752, 336] on div "Select Verified Address" at bounding box center [777, 329] width 479 height 34
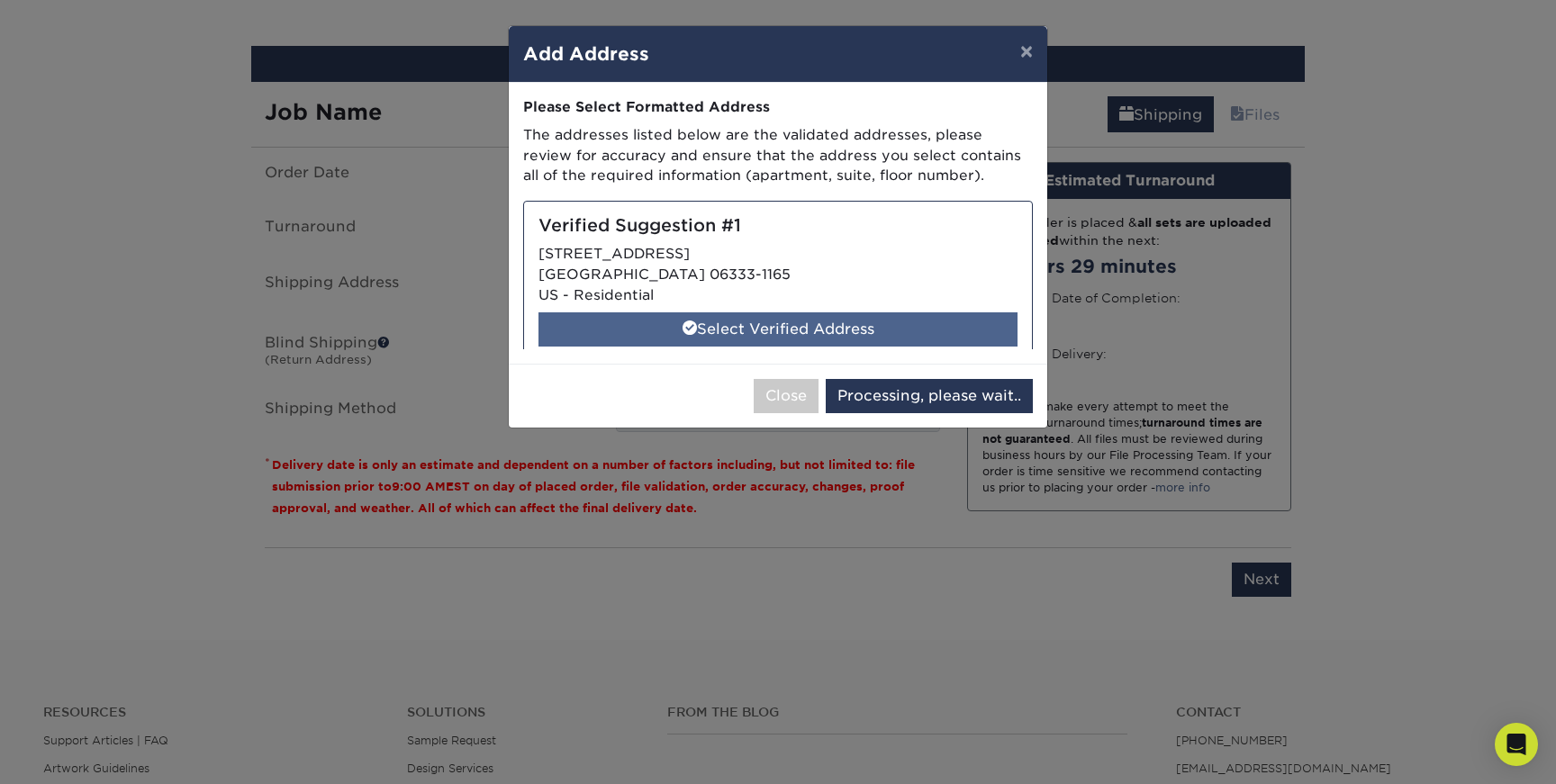
select select "286490"
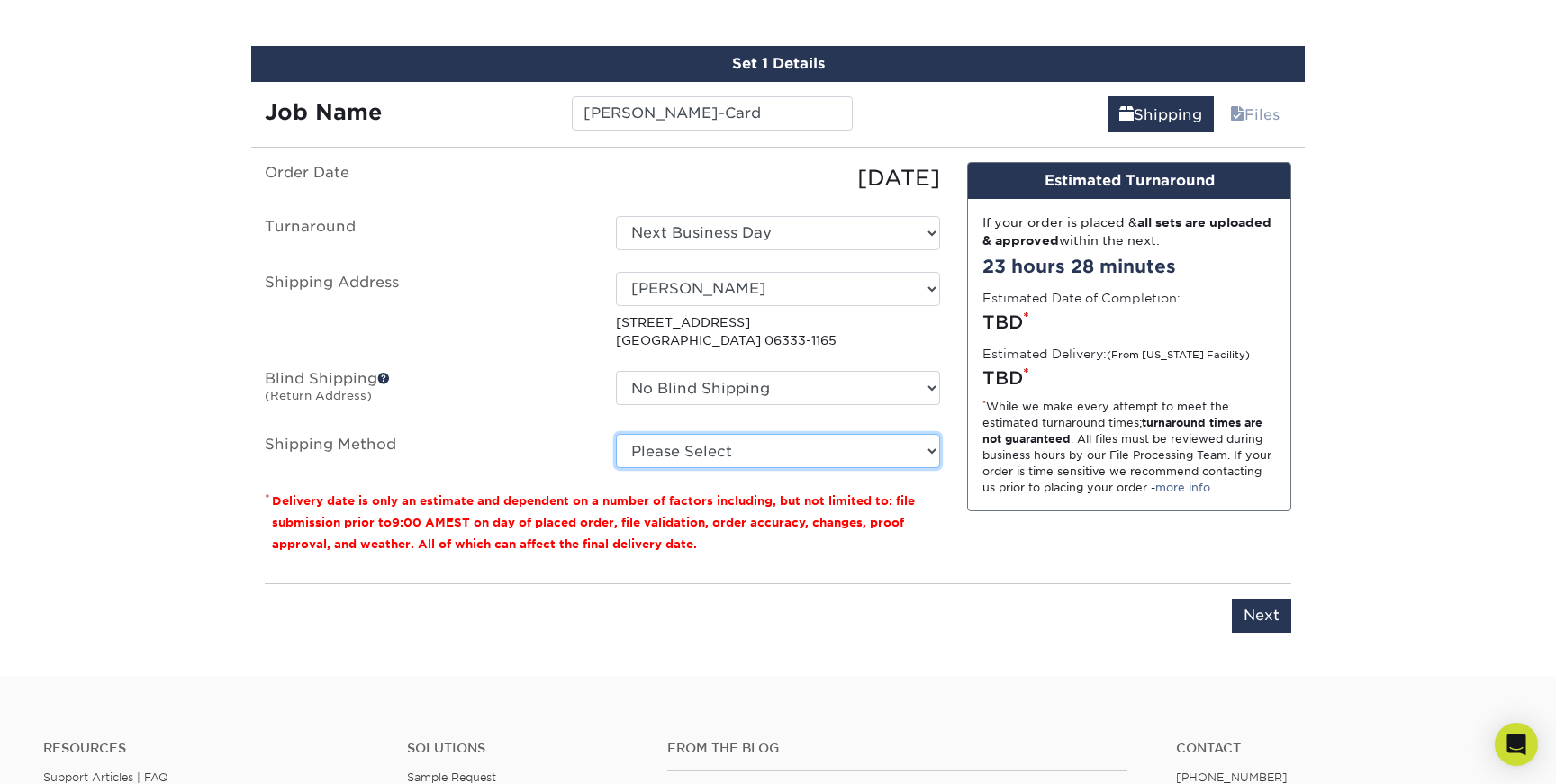
click at [903, 463] on select "Please Select Ground Shipping (+$7.84) 3 Day Shipping Service (+$24.94) 2 Day A…" at bounding box center [778, 451] width 324 height 34
select select "12"
click at [616, 434] on select "Please Select Ground Shipping (+$7.84) 3 Day Shipping Service (+$24.94) 2 Day A…" at bounding box center [778, 451] width 324 height 34
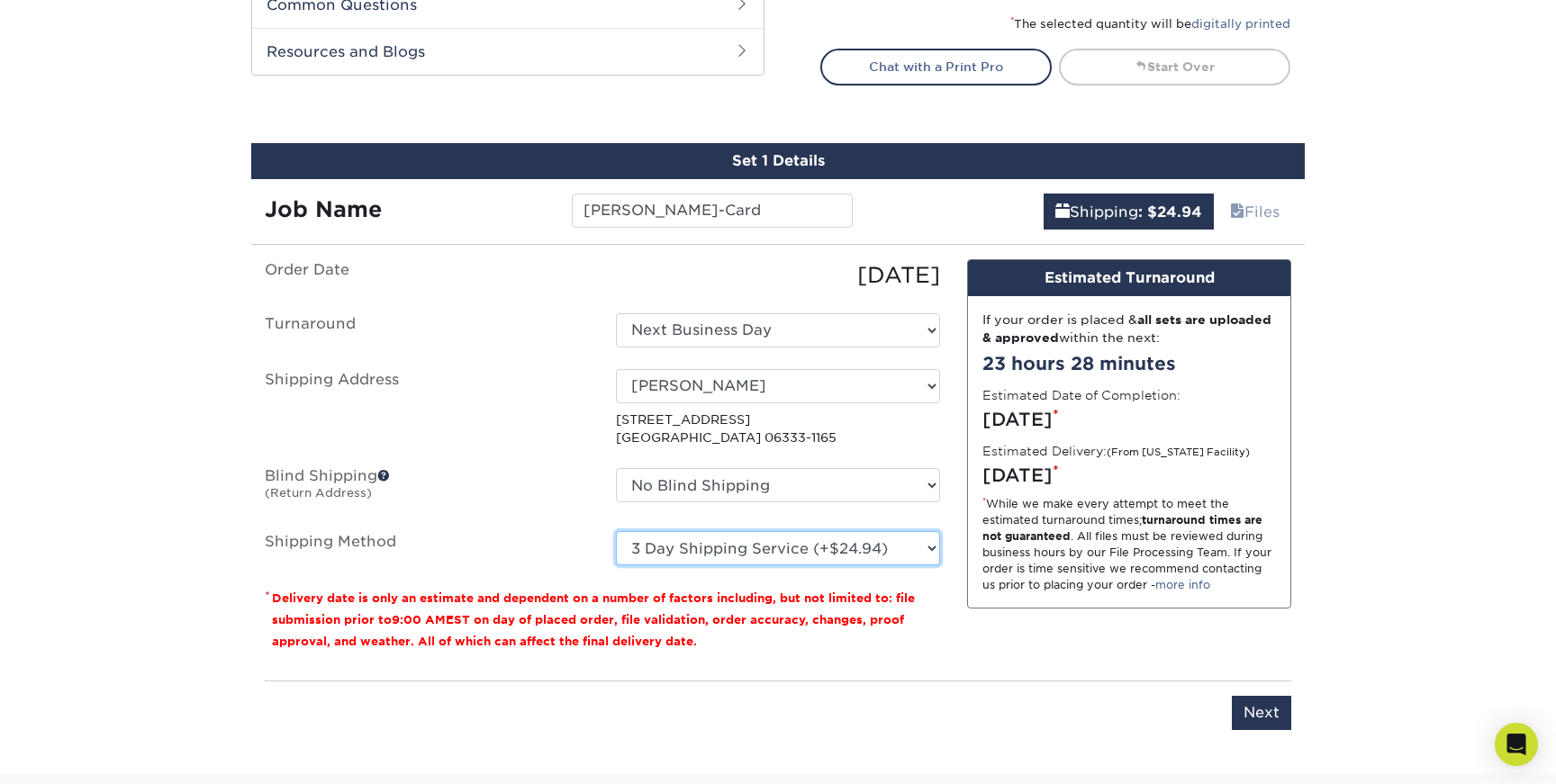
scroll to position [932, 0]
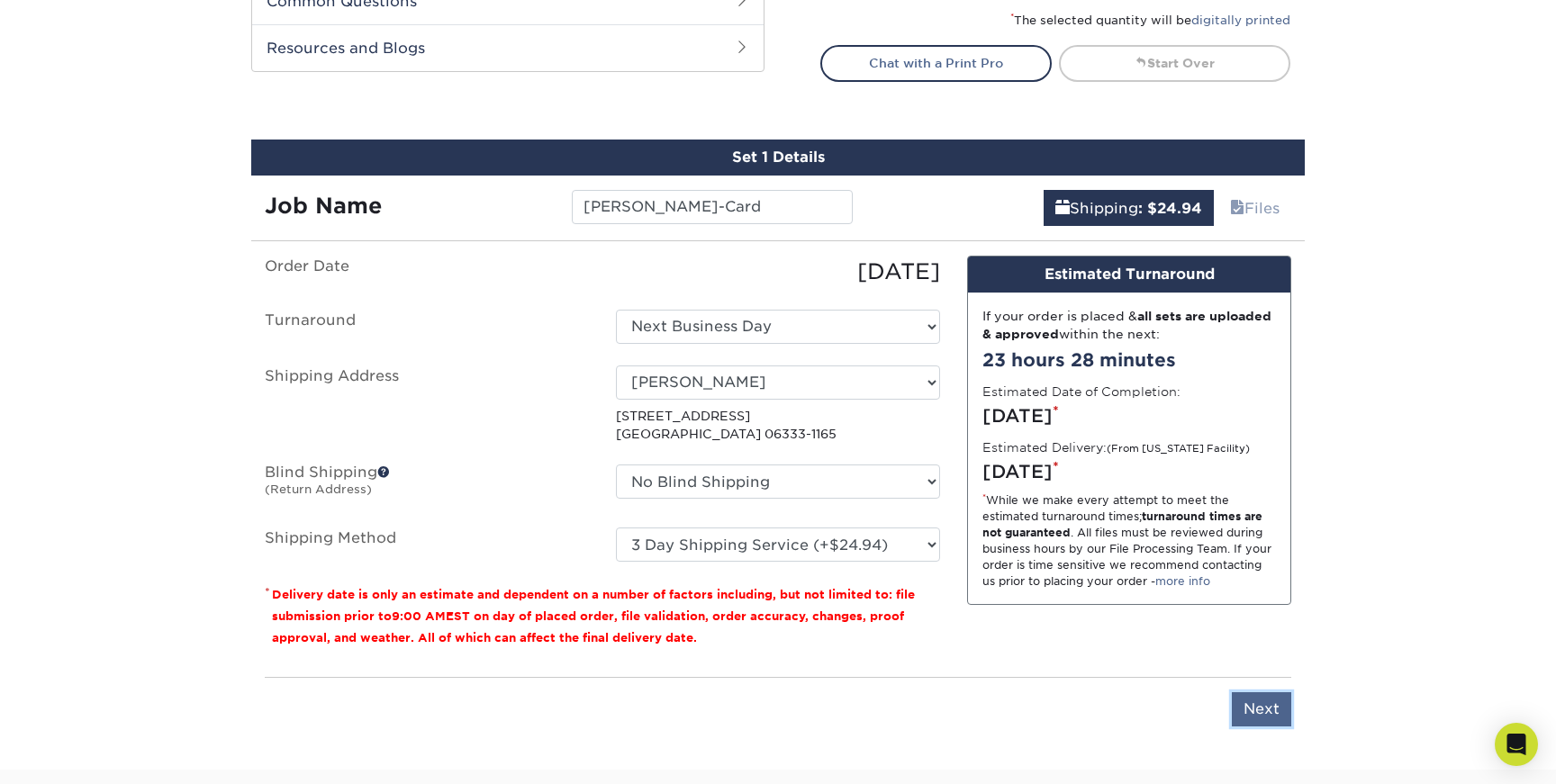
click at [1246, 714] on input "Next" at bounding box center [1261, 709] width 60 height 34
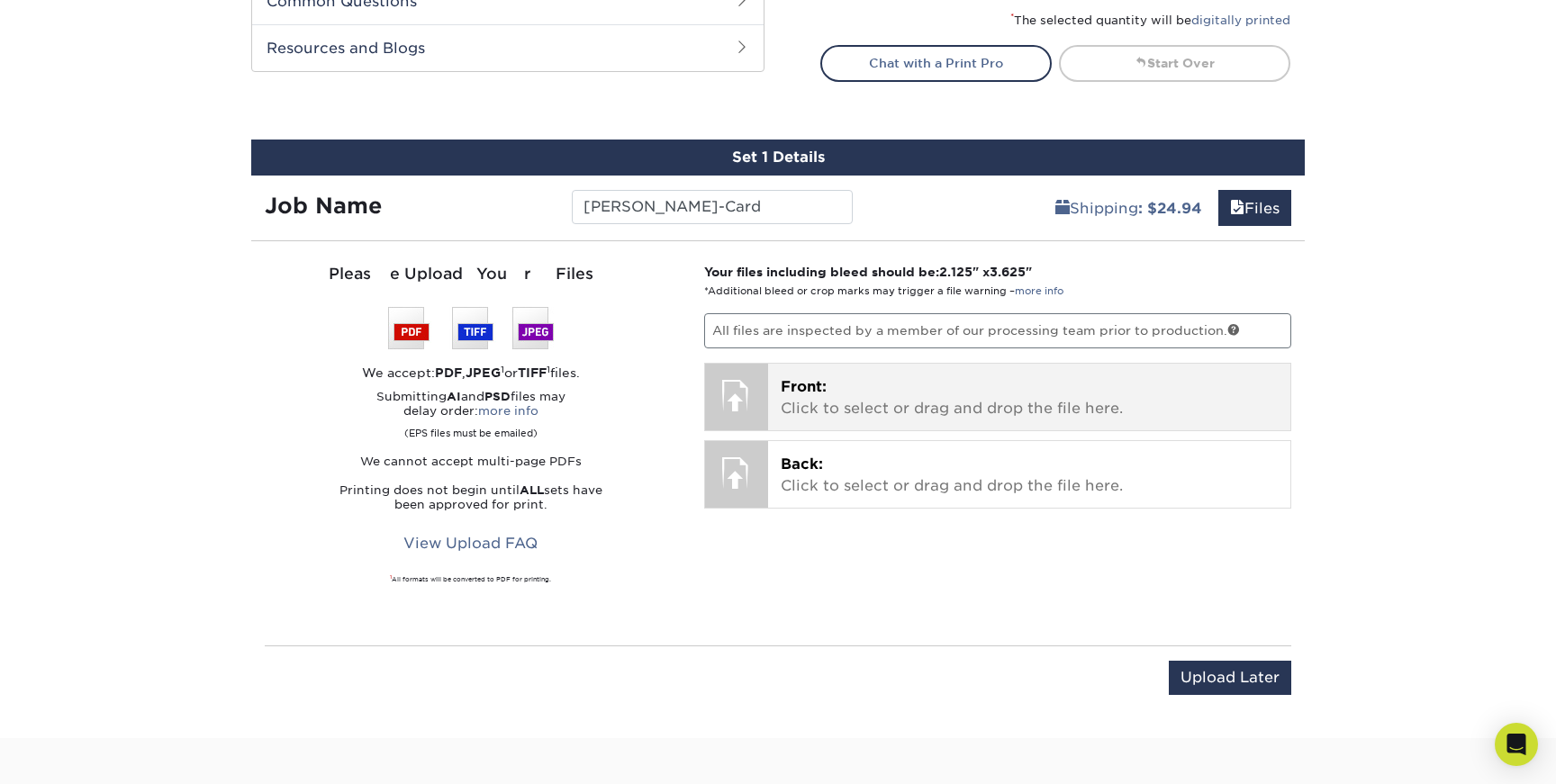
click at [788, 407] on p "Front: Click to select or drag and drop the file here." at bounding box center [1029, 398] width 498 height 43
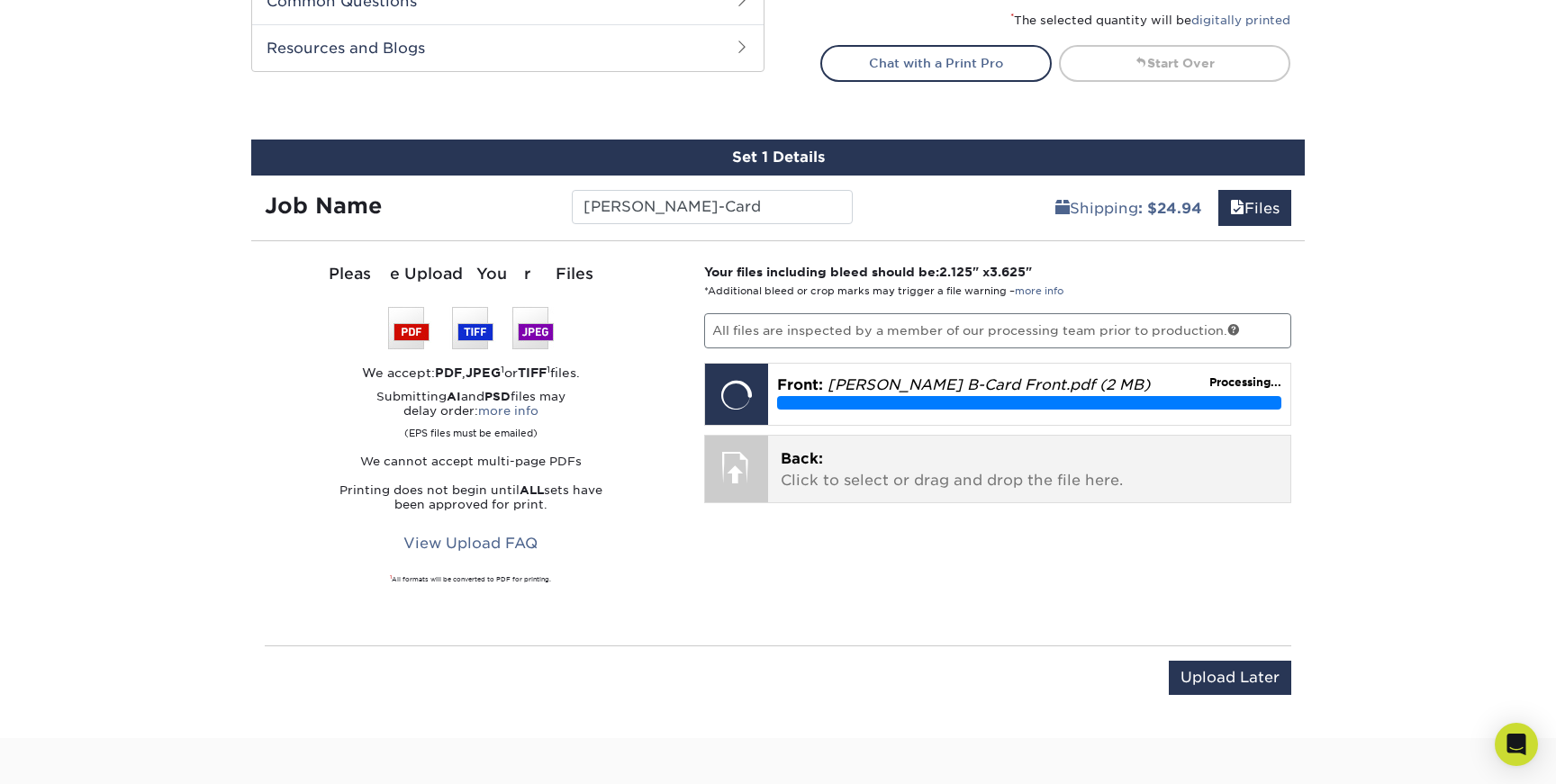
click at [760, 464] on div at bounding box center [736, 468] width 63 height 63
click at [881, 475] on p "Back: Click to select or drag and drop the file here." at bounding box center [1029, 470] width 498 height 43
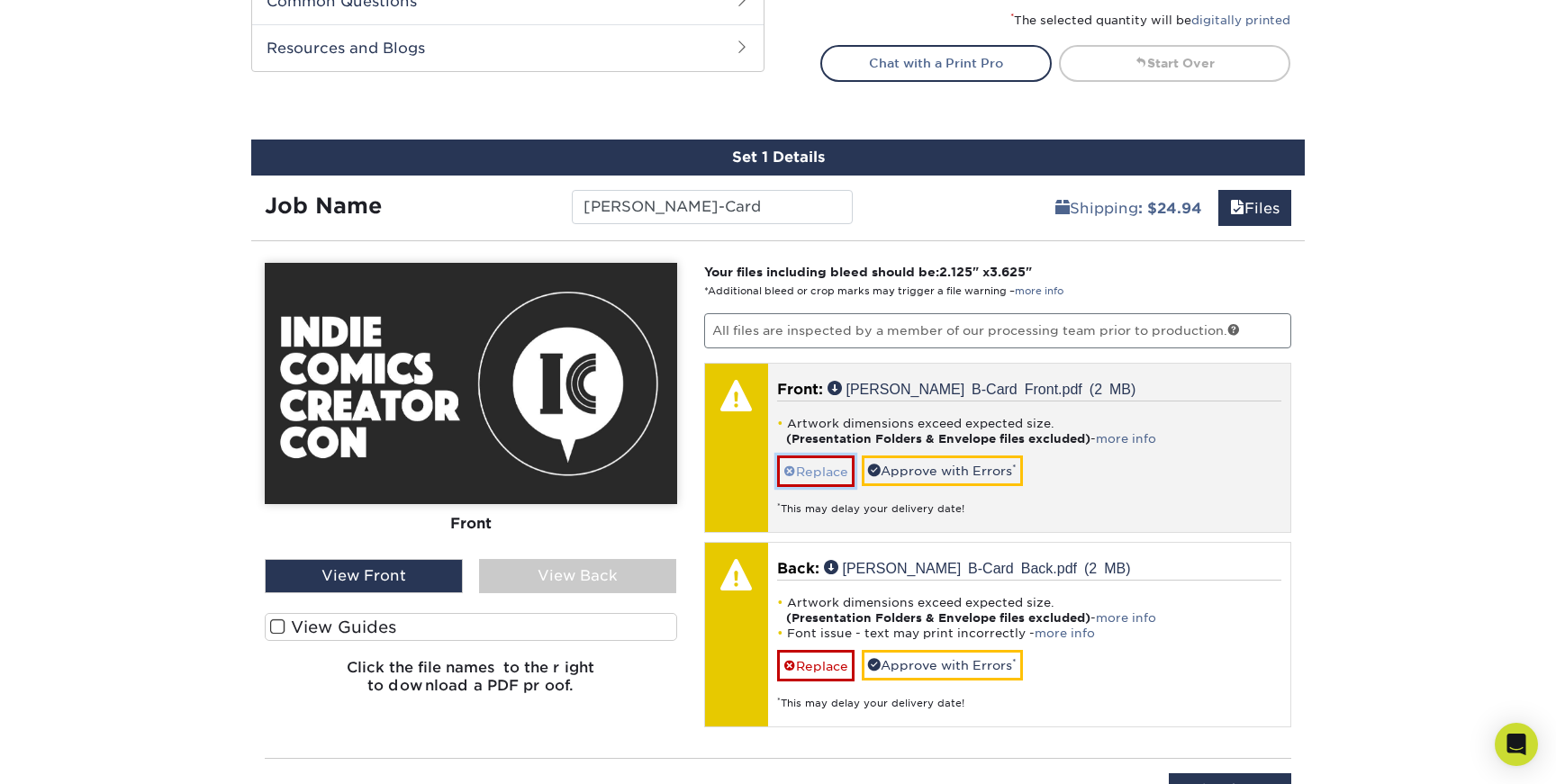
click at [816, 474] on link "Replace" at bounding box center [816, 471] width 78 height 32
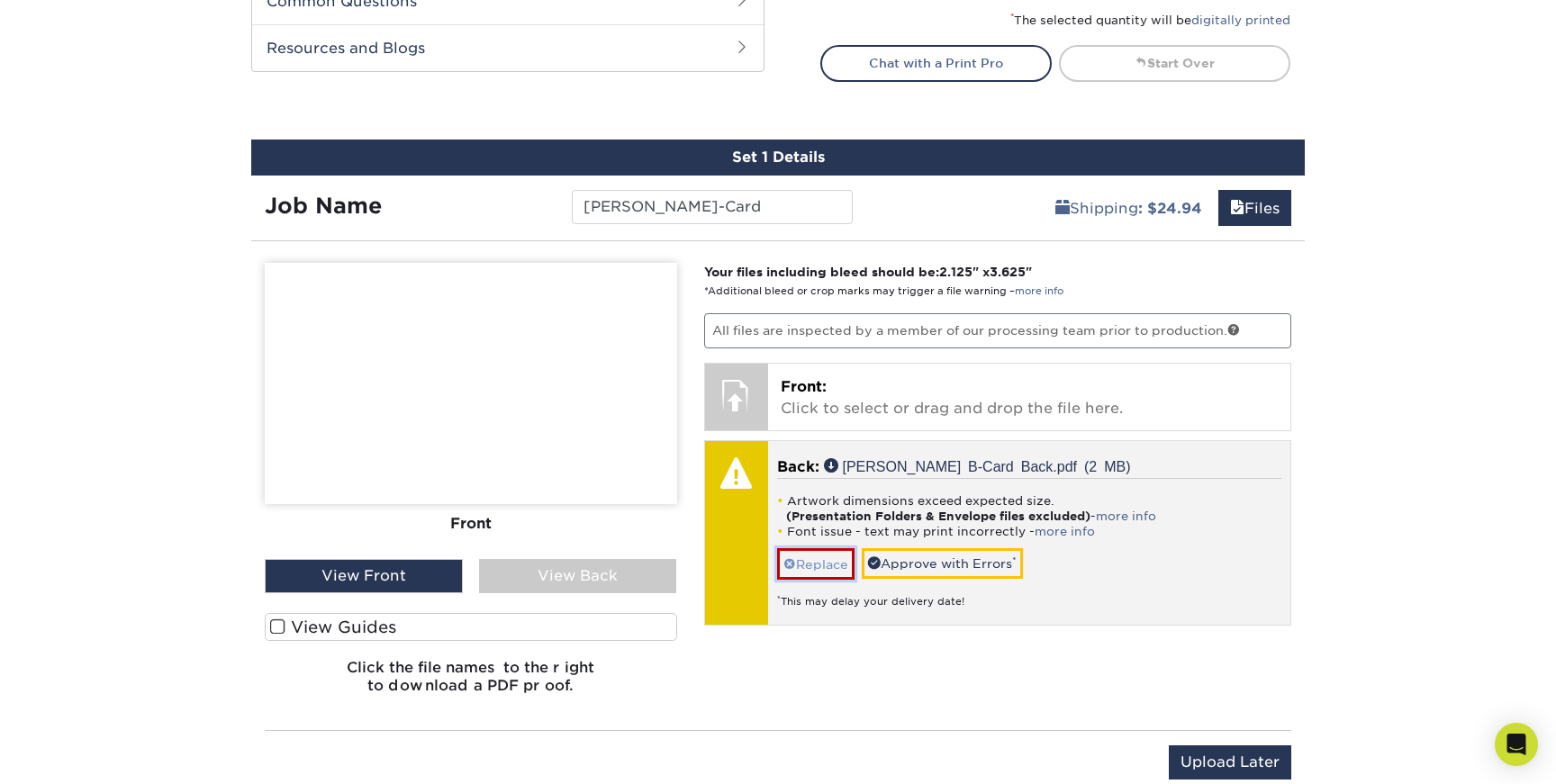
click at [822, 562] on link "Replace" at bounding box center [816, 563] width 78 height 32
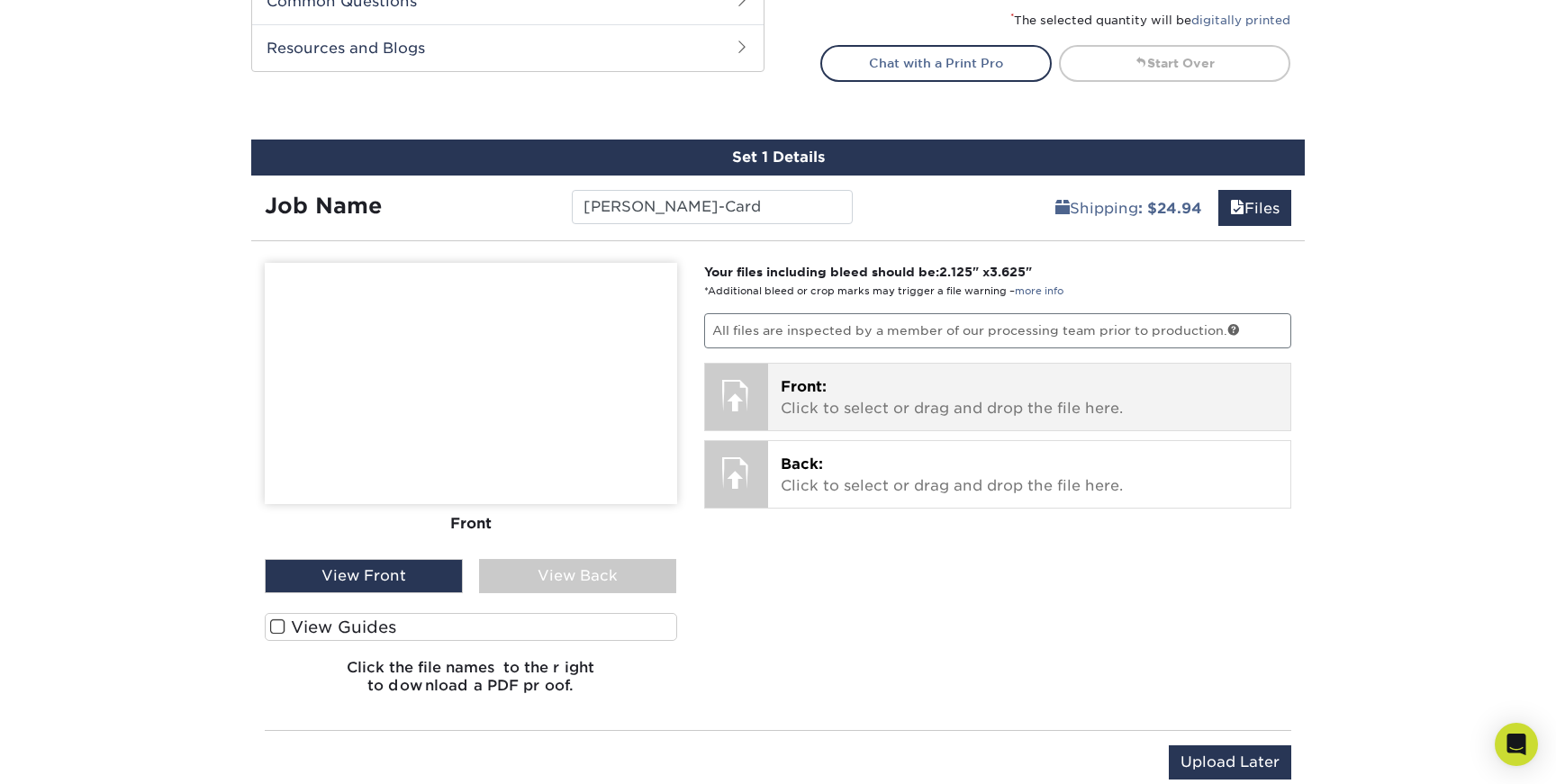
click at [845, 404] on p "Front: Click to select or drag and drop the file here." at bounding box center [1029, 398] width 498 height 43
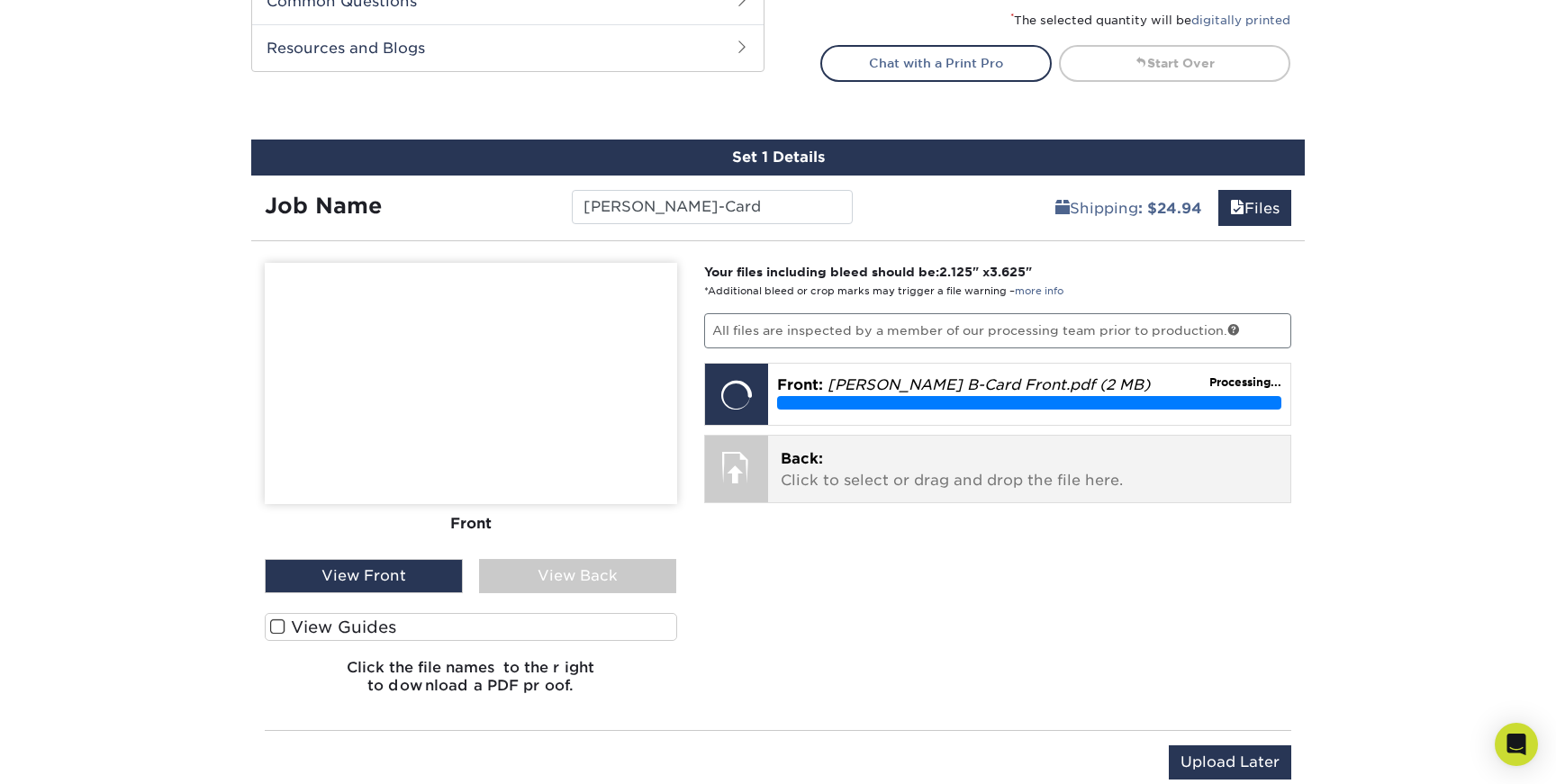
click at [913, 474] on p "Back: Click to select or drag and drop the file here." at bounding box center [1029, 470] width 498 height 43
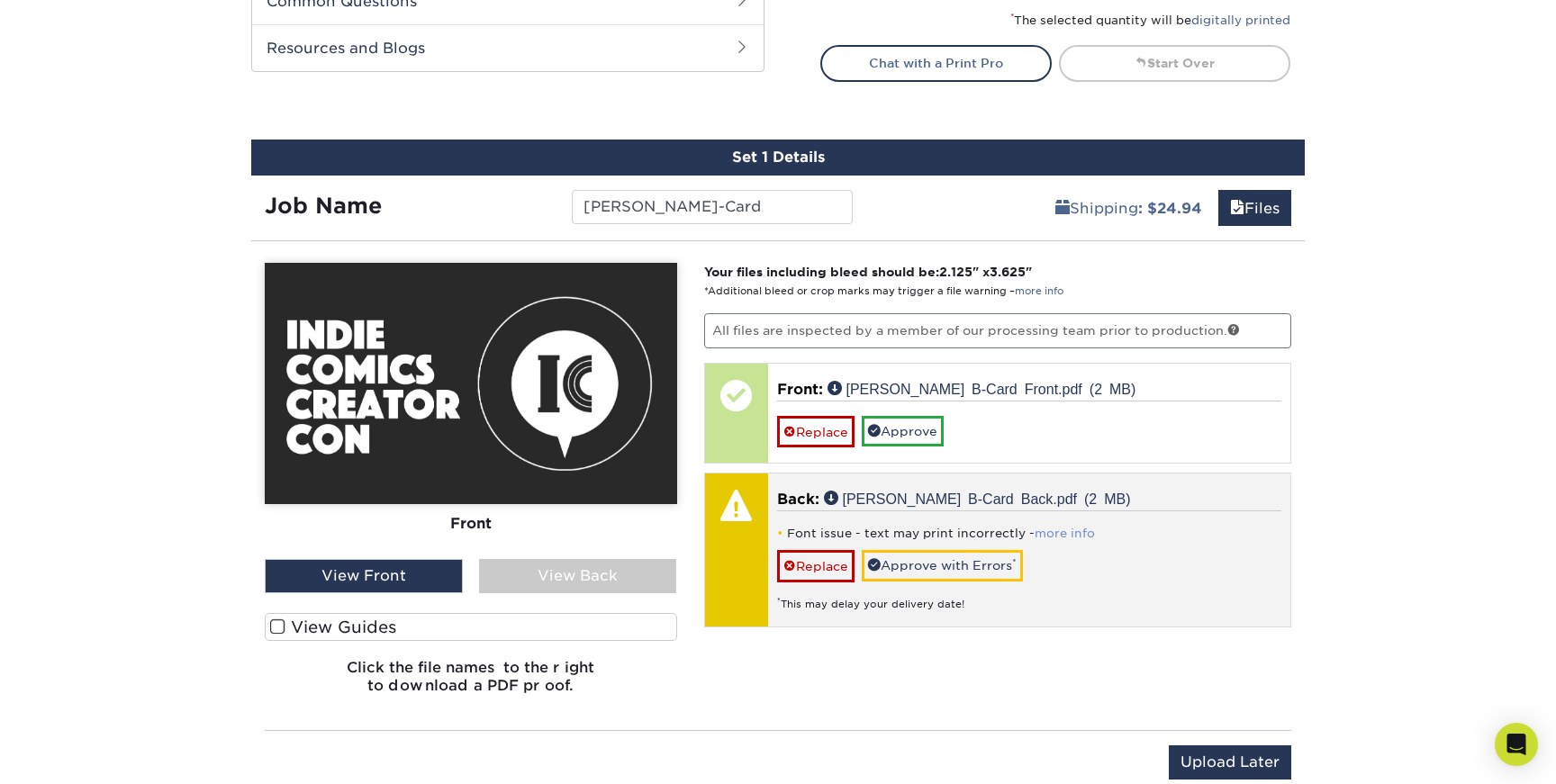
click at [1061, 534] on link "more info" at bounding box center [1064, 533] width 61 height 14
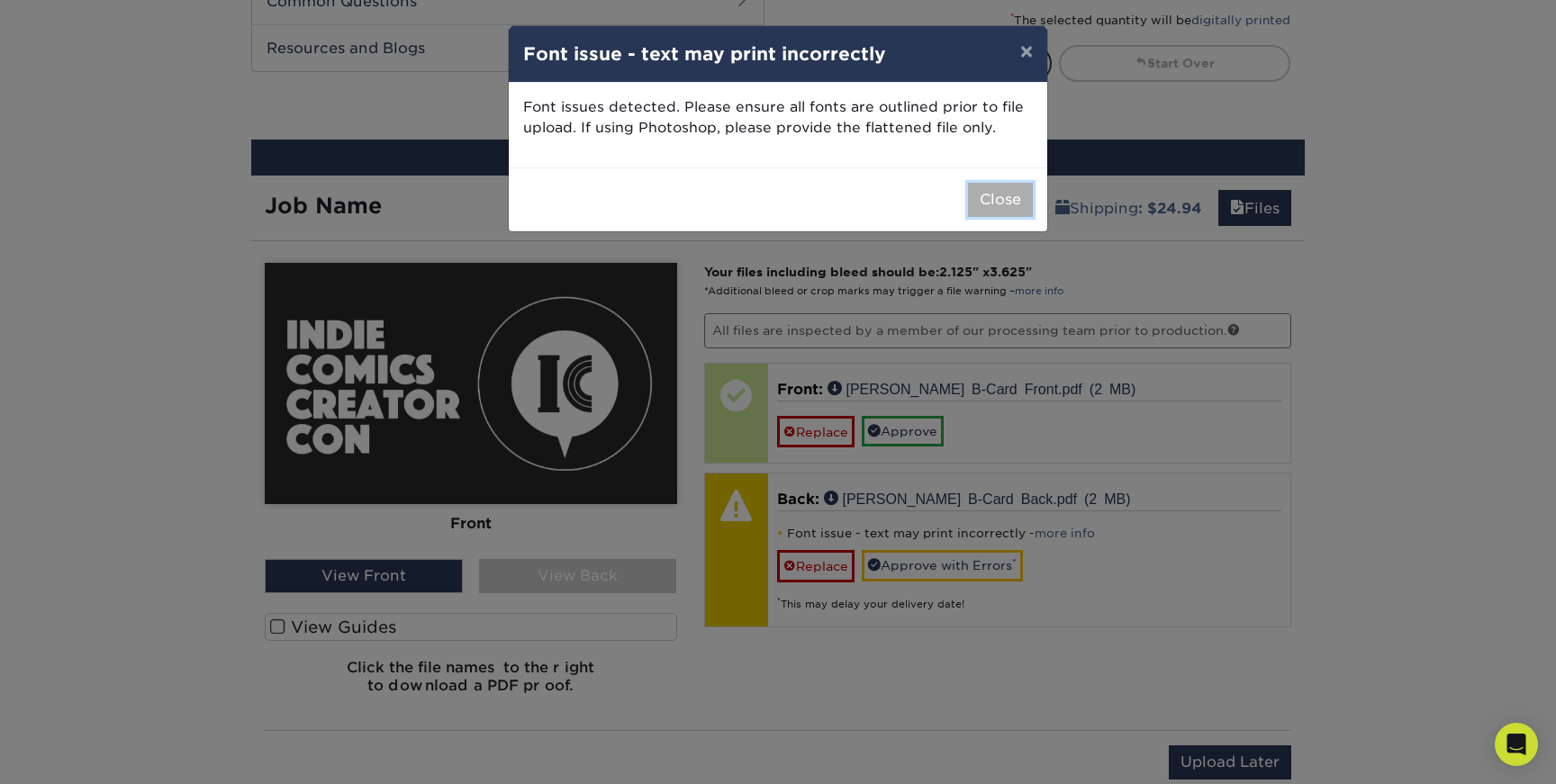
click at [1006, 206] on button "Close" at bounding box center [1001, 200] width 65 height 34
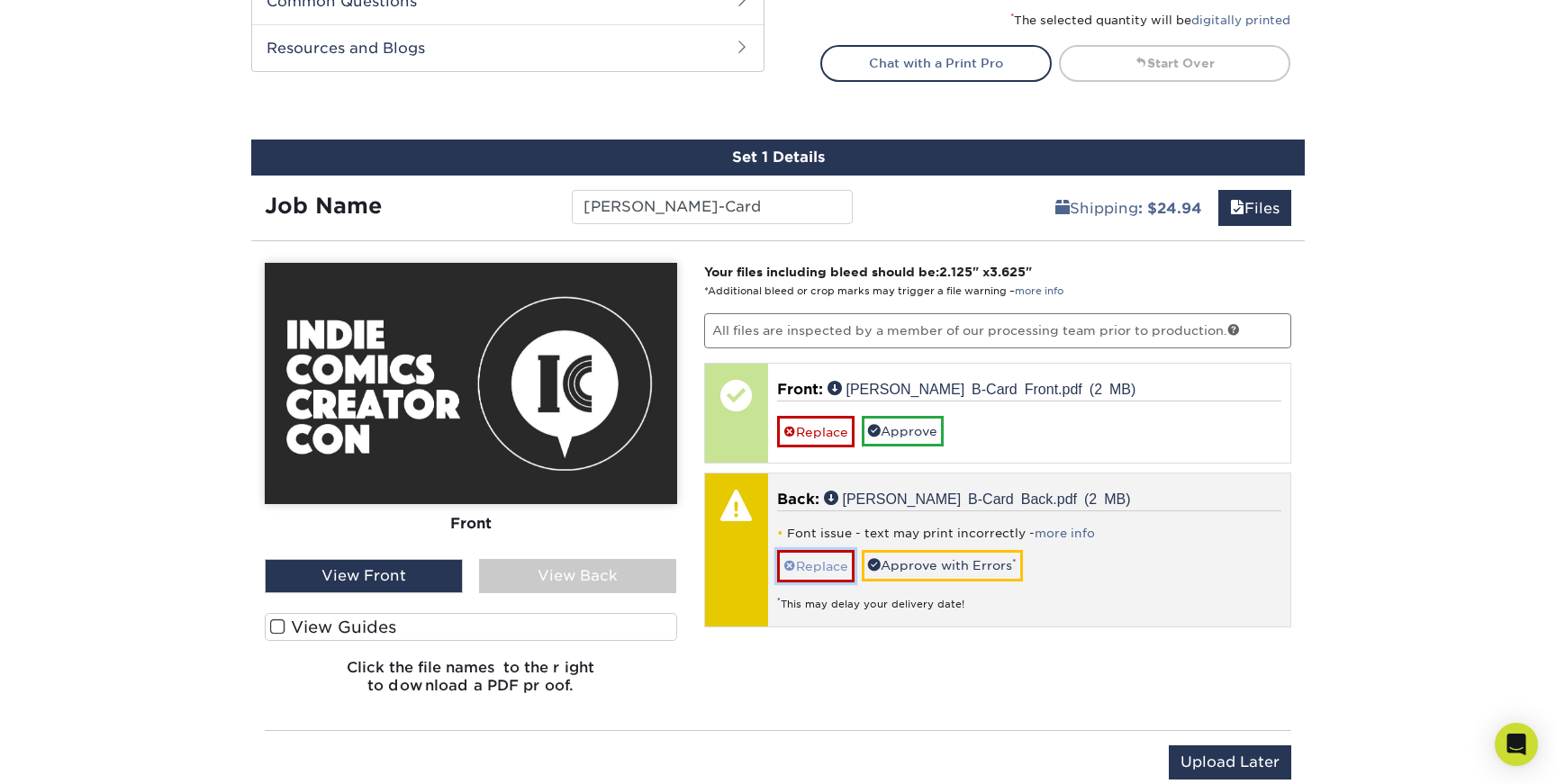
click at [832, 577] on link "Replace" at bounding box center [816, 565] width 78 height 32
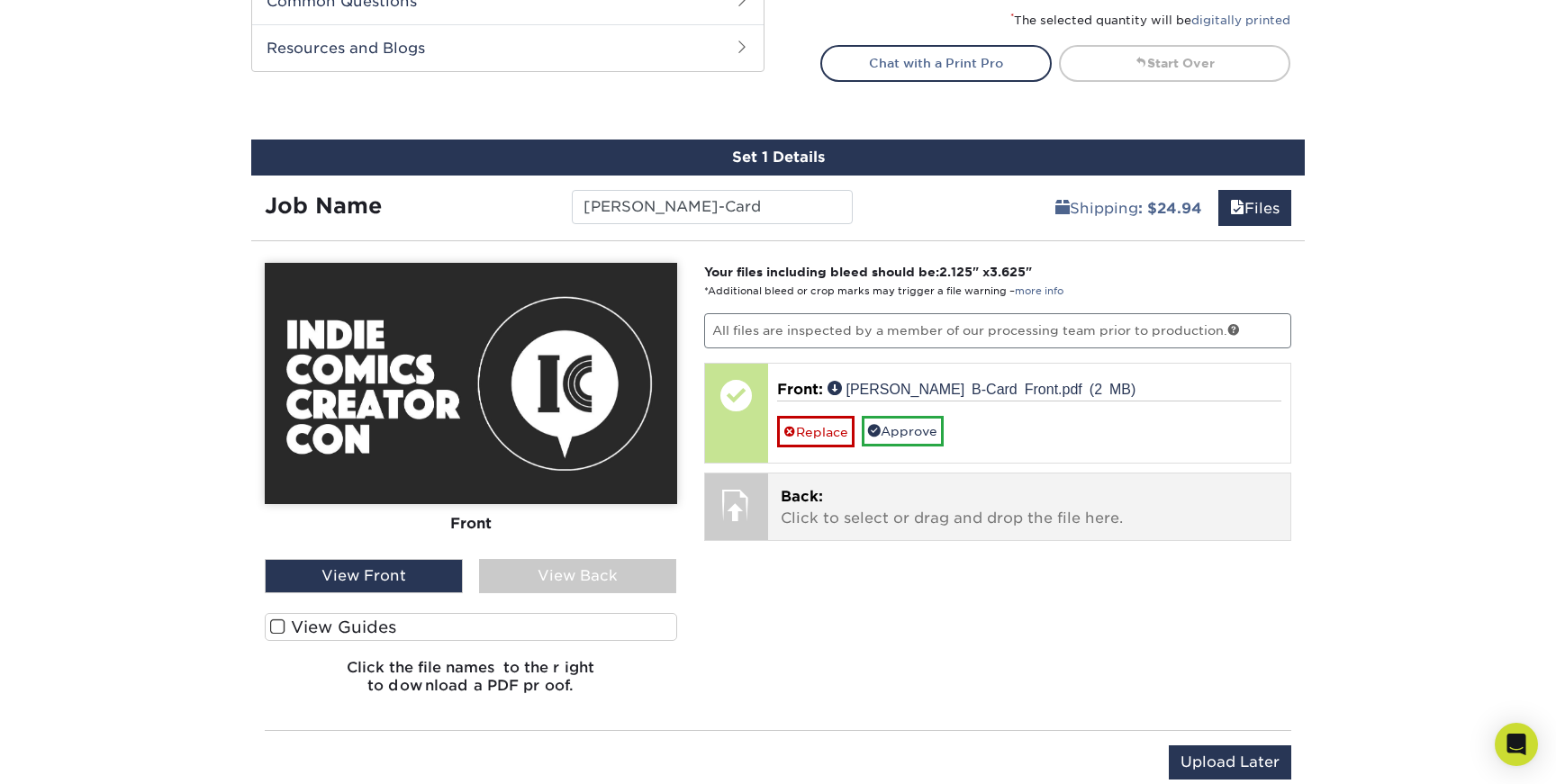
click at [859, 527] on p "Back: Click to select or drag and drop the file here." at bounding box center [1029, 507] width 498 height 43
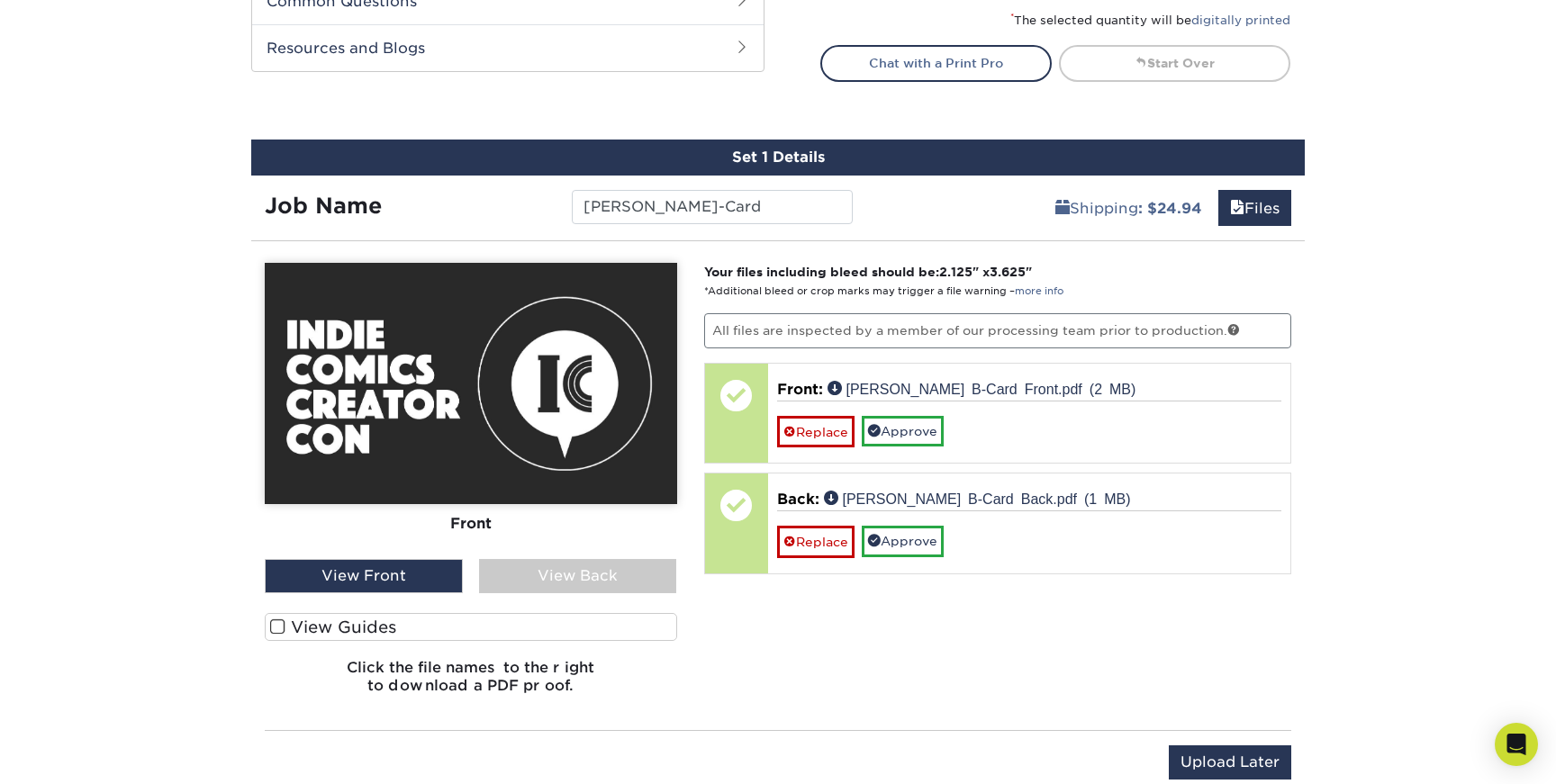
click at [593, 567] on div "View Back" at bounding box center [577, 576] width 198 height 34
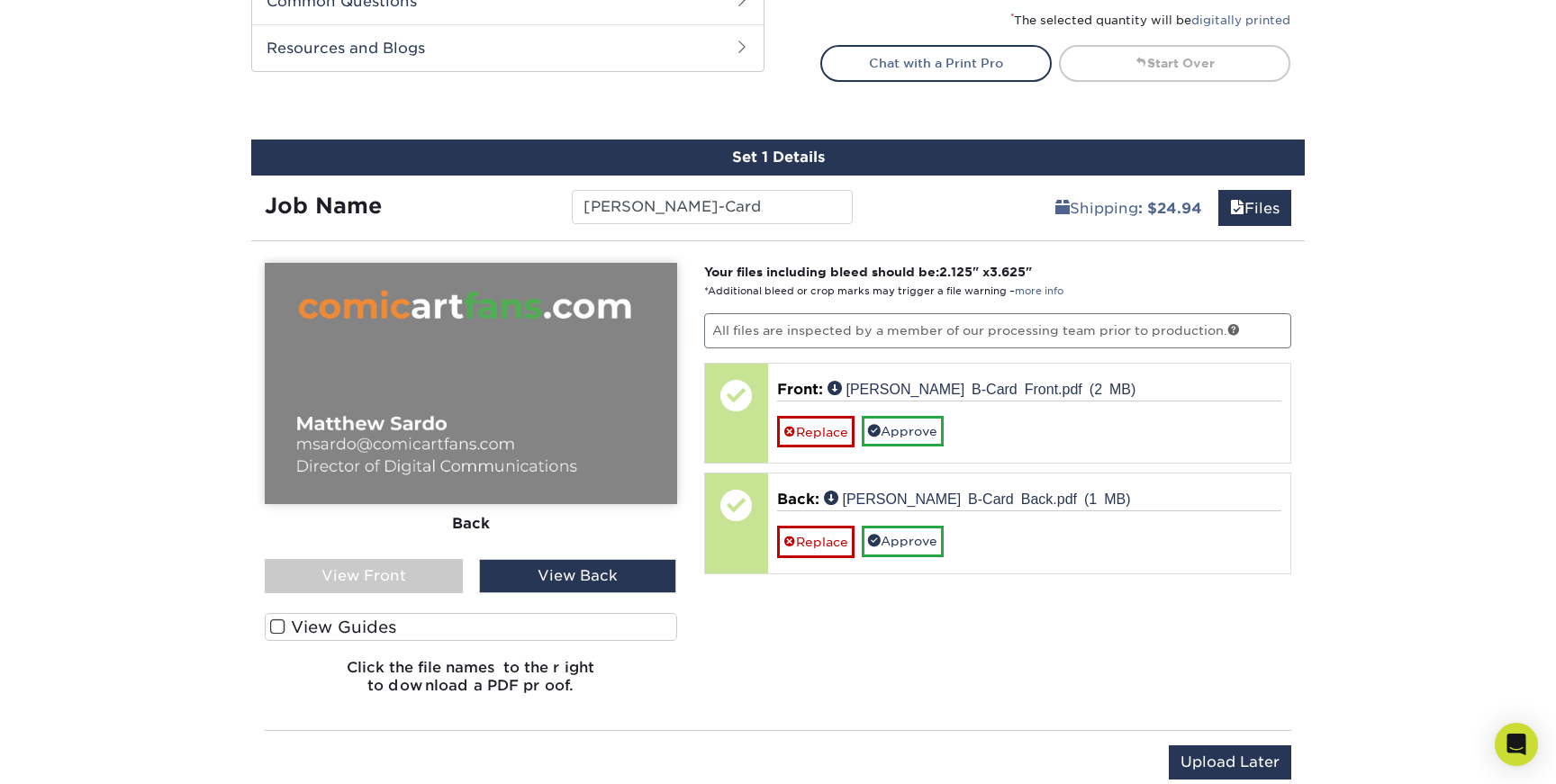
click at [402, 568] on div "View Front" at bounding box center [364, 576] width 198 height 34
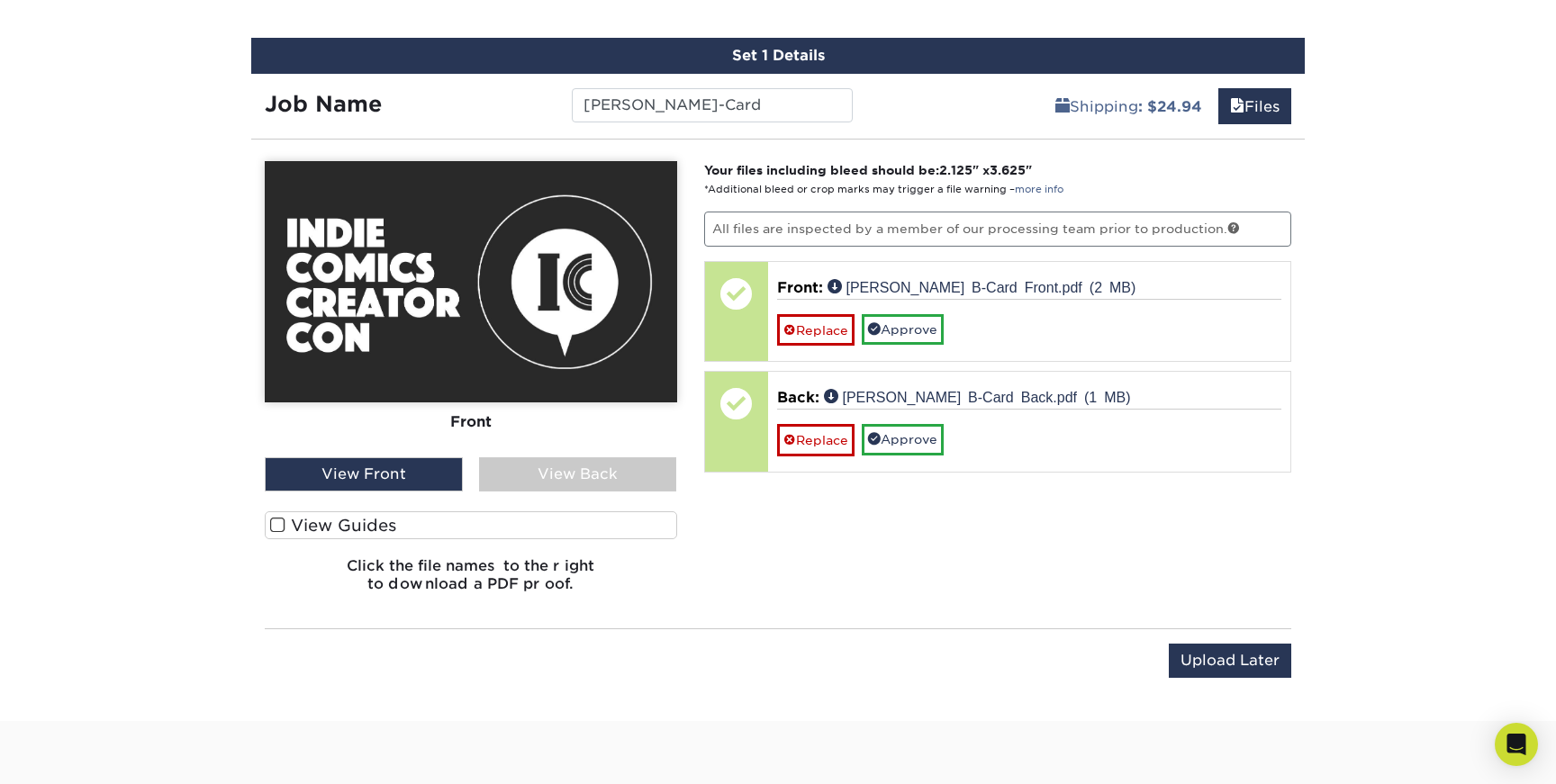
scroll to position [1034, 0]
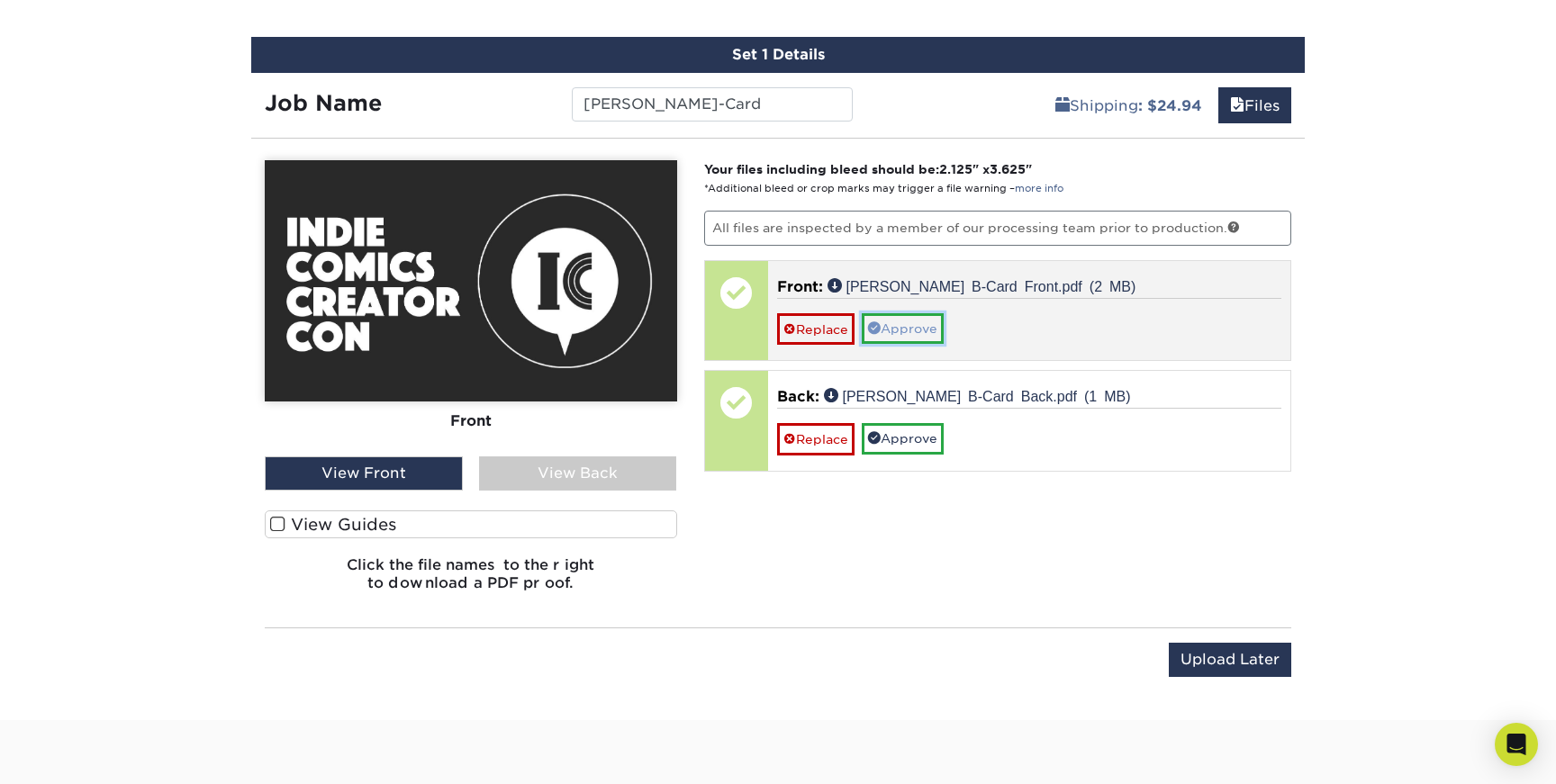
click at [913, 330] on link "Approve" at bounding box center [902, 328] width 82 height 31
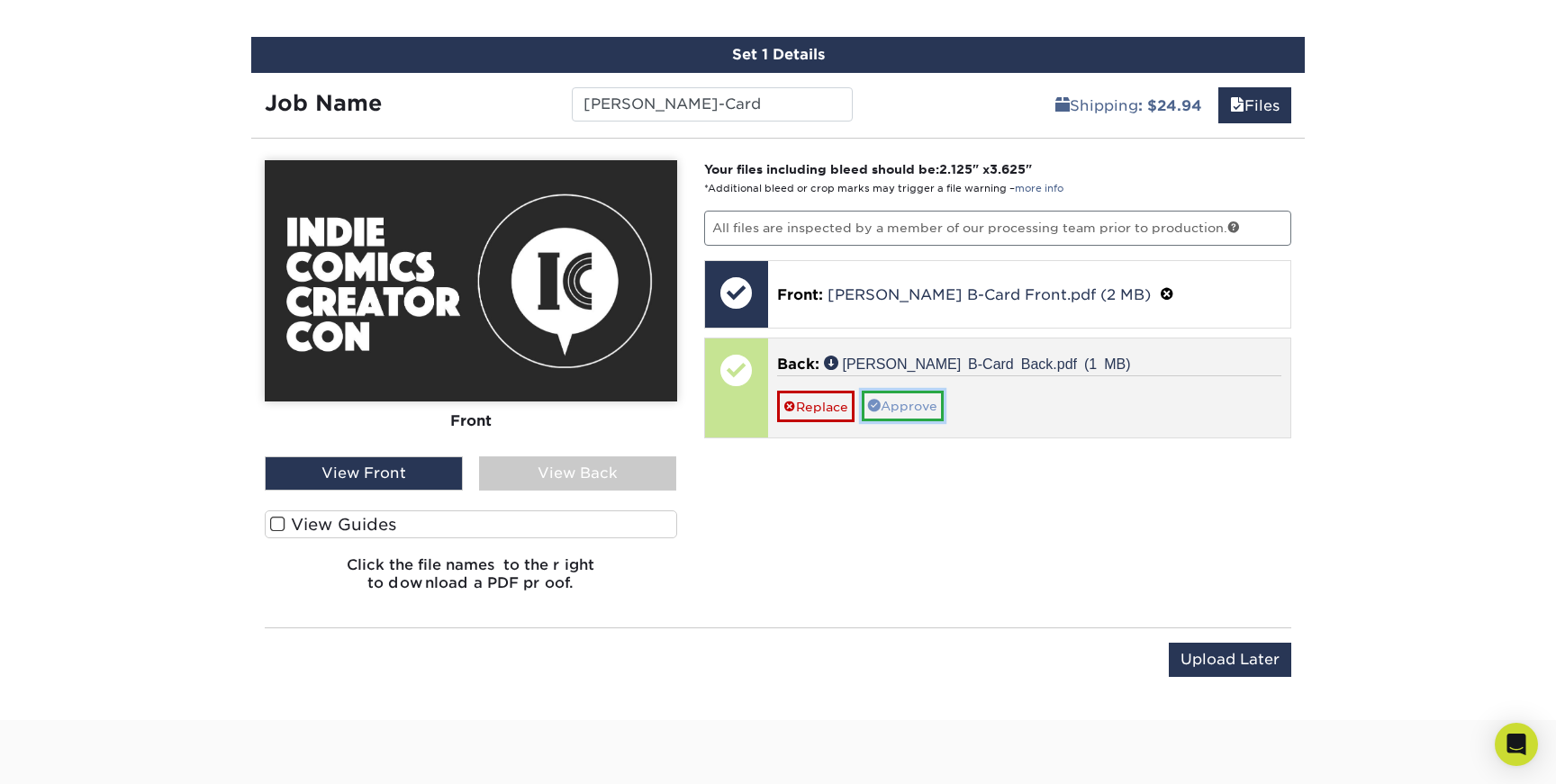
click at [915, 399] on link "Approve" at bounding box center [902, 406] width 82 height 31
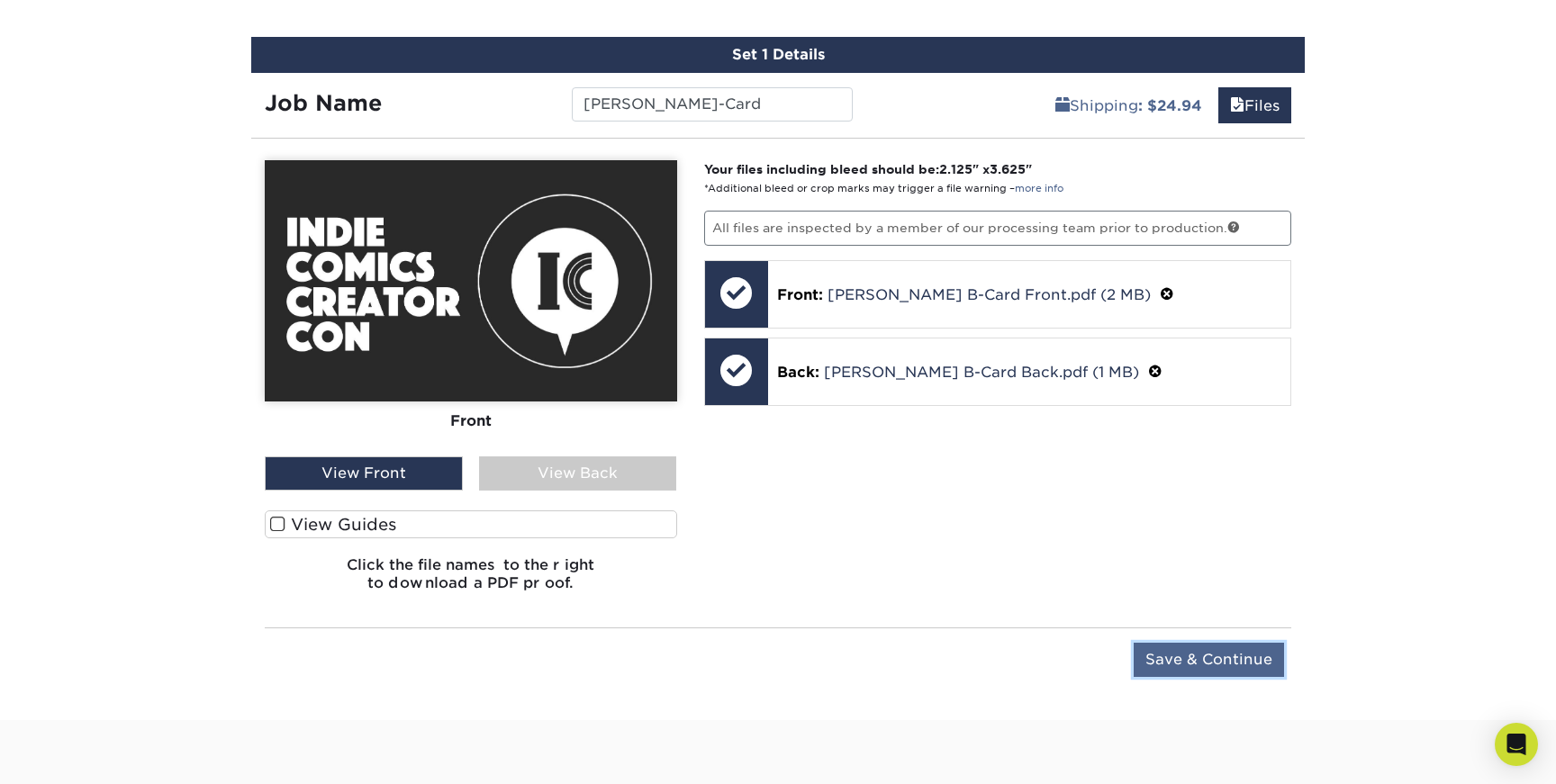
click at [1195, 651] on input "Save & Continue" at bounding box center [1209, 660] width 150 height 34
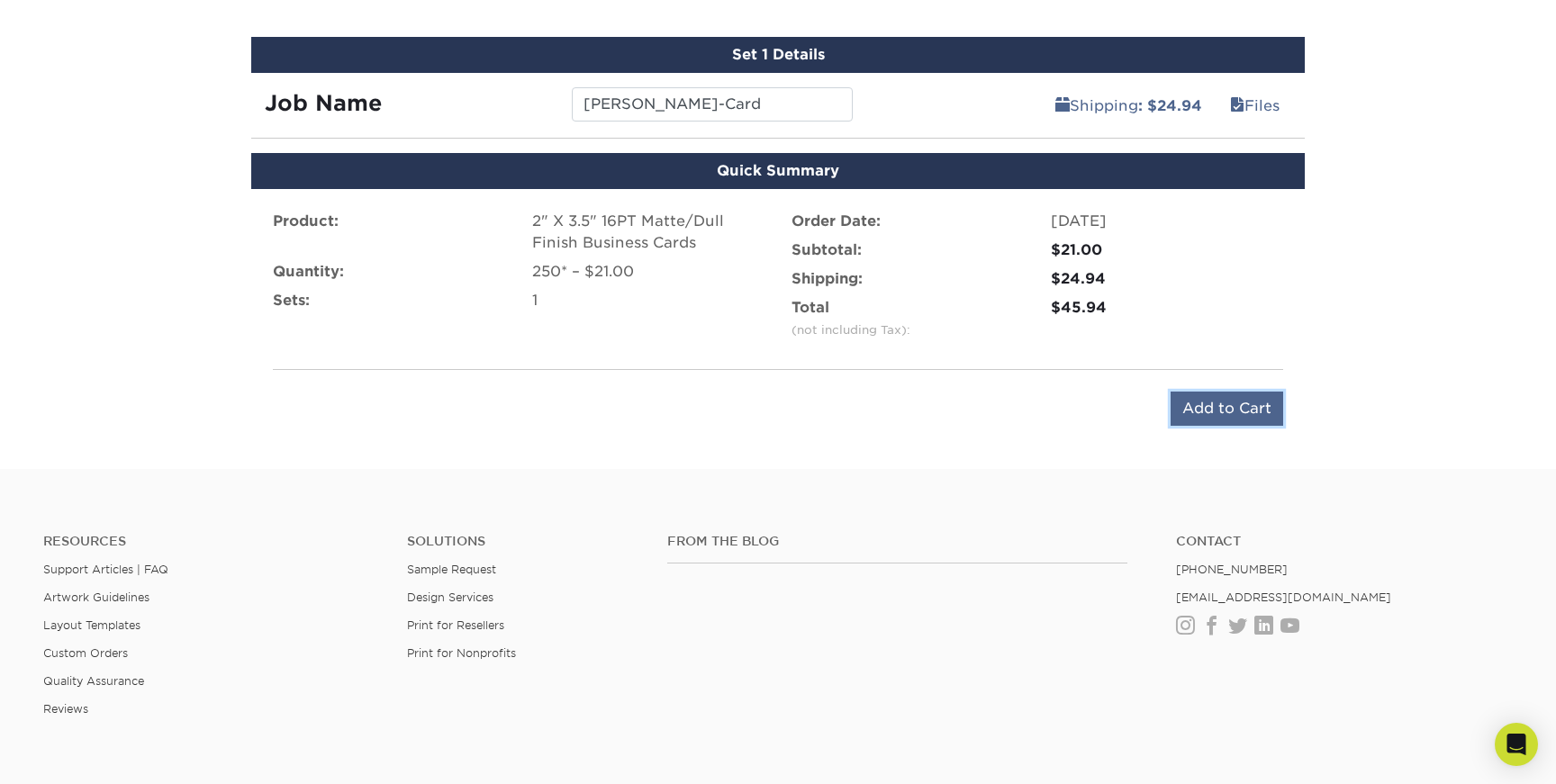
click at [1245, 407] on input "Add to Cart" at bounding box center [1227, 409] width 112 height 34
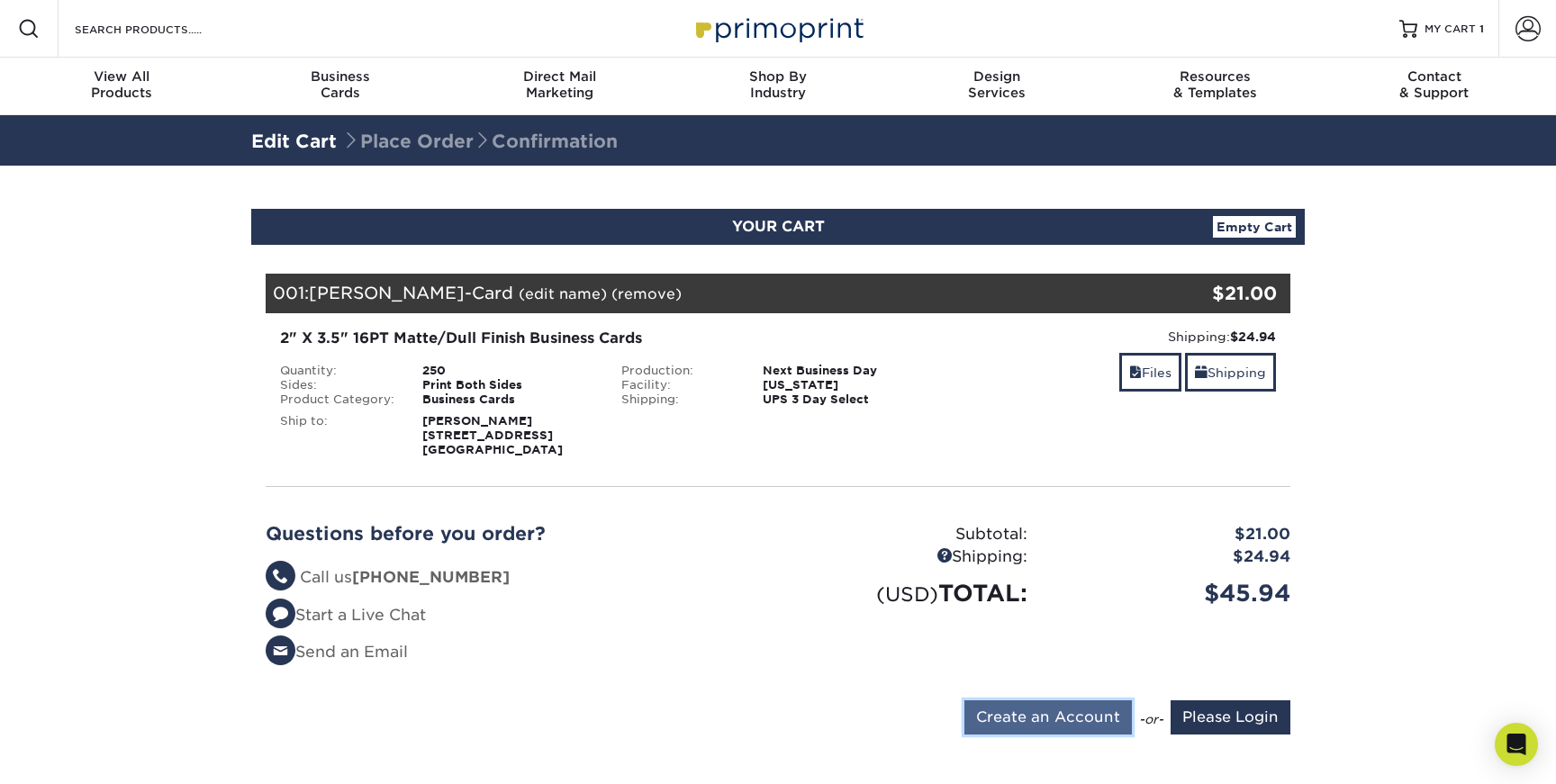
click at [1075, 722] on input "Create an Account" at bounding box center [1048, 717] width 167 height 34
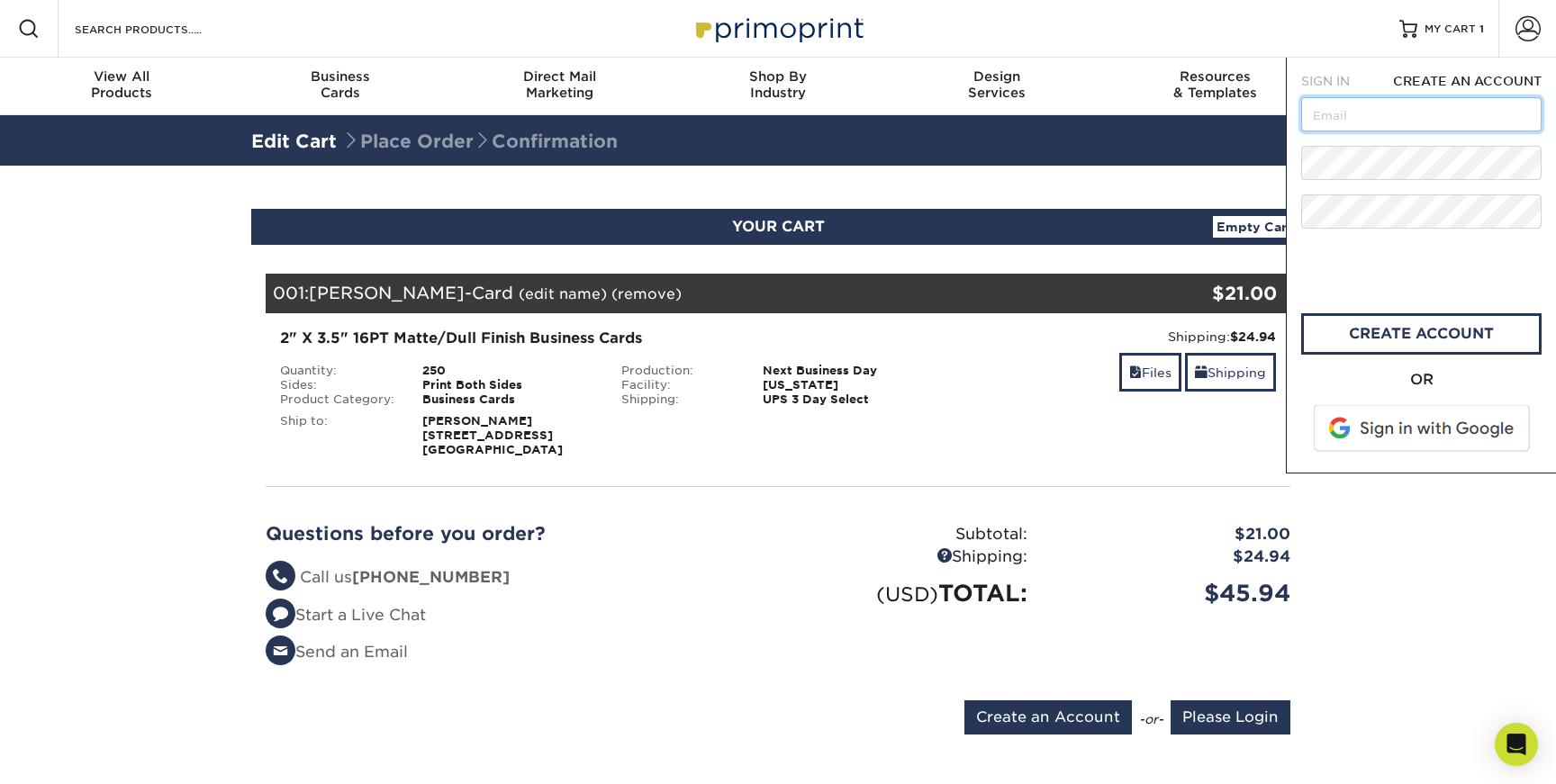
click at [1369, 122] on input "text" at bounding box center [1421, 114] width 241 height 34
type input "msardo@comicartfans.com"
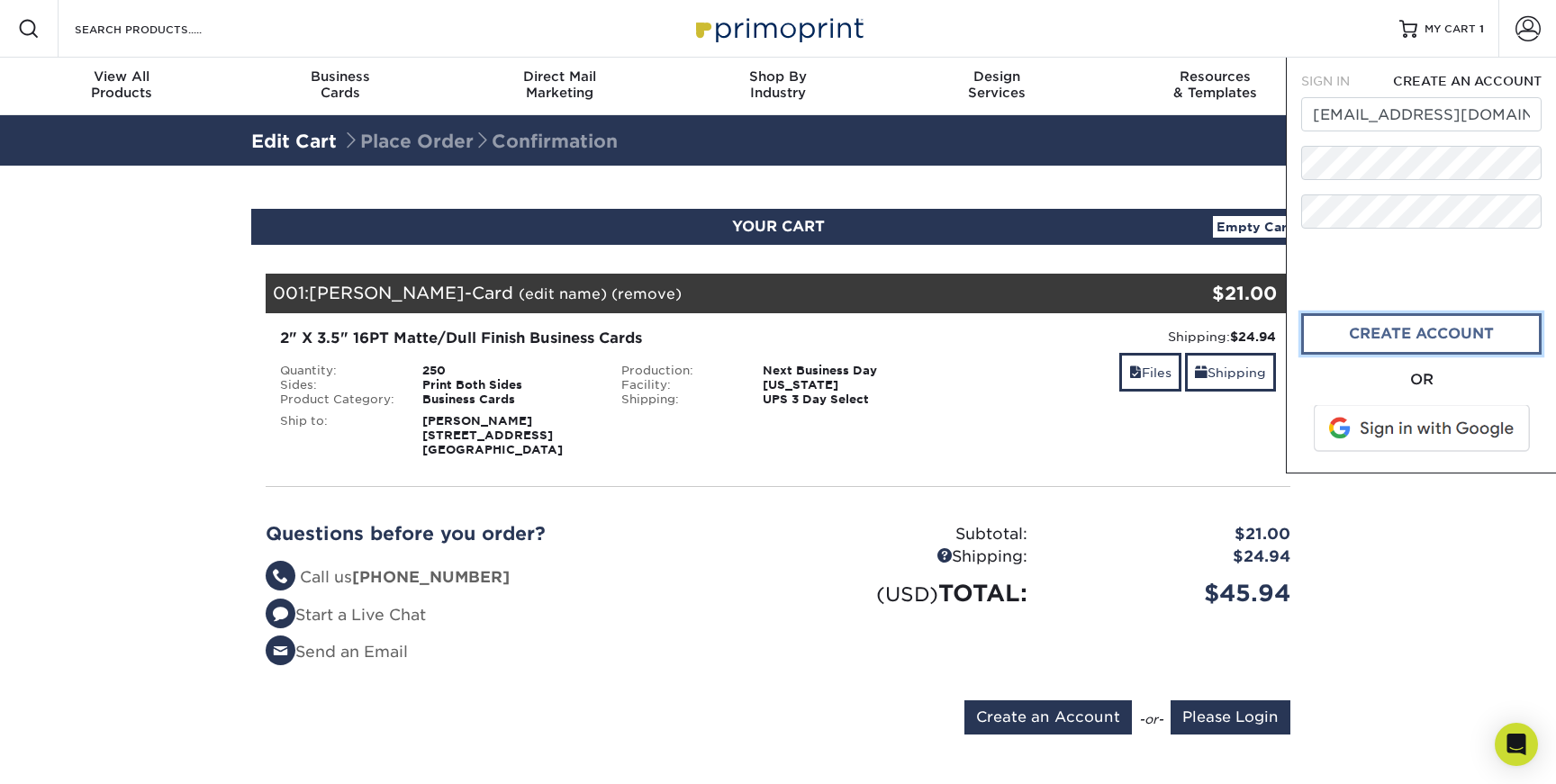
click at [1418, 338] on link "create account" at bounding box center [1421, 334] width 241 height 42
click at [1162, 467] on div "2" X 3.5" 16PT Matte/Dull Finish Business Cards Quantity: 250 Sides: Print Both…" at bounding box center [778, 392] width 1051 height 158
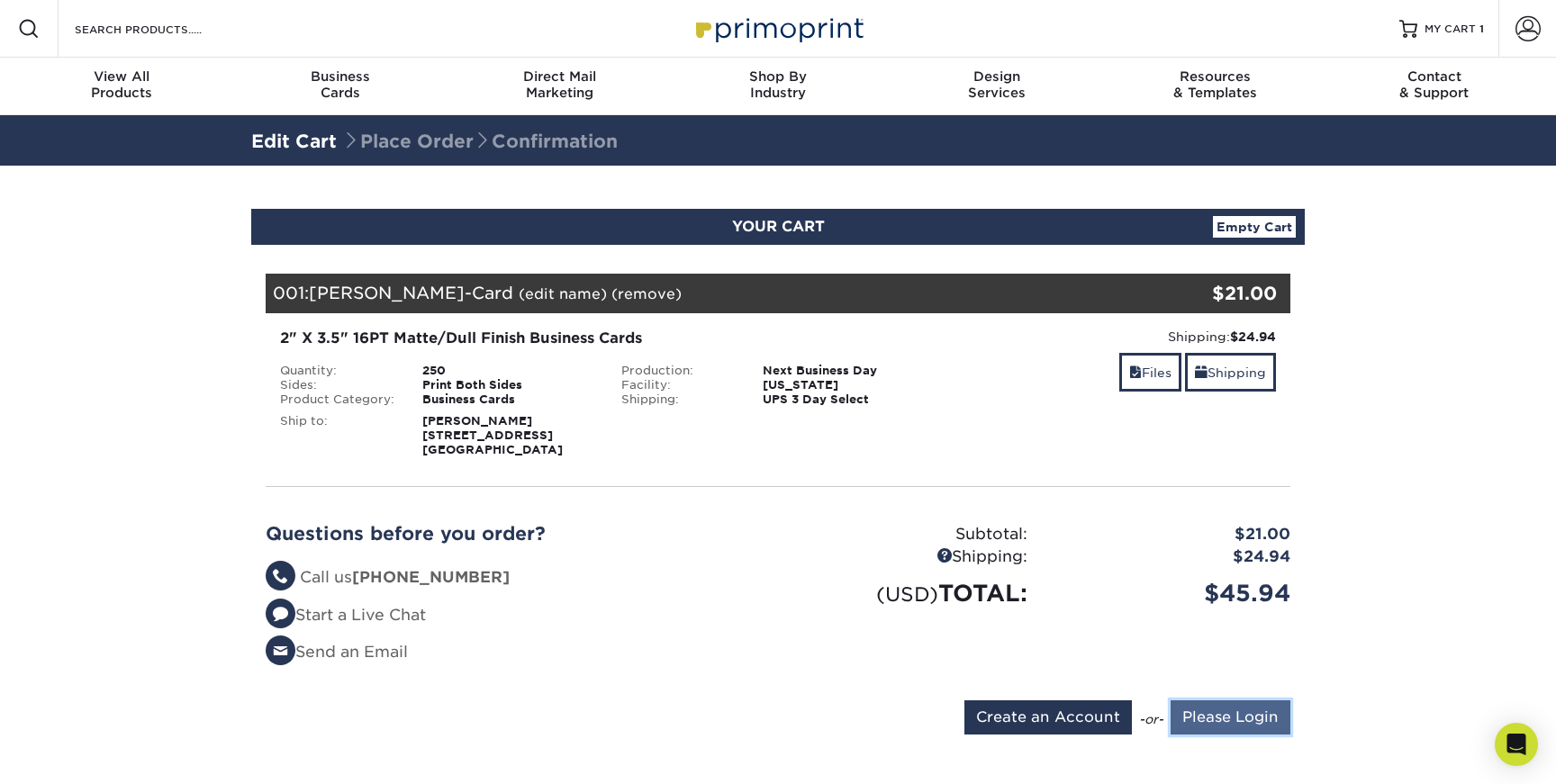
click at [1195, 725] on input "Please Login" at bounding box center [1230, 717] width 119 height 34
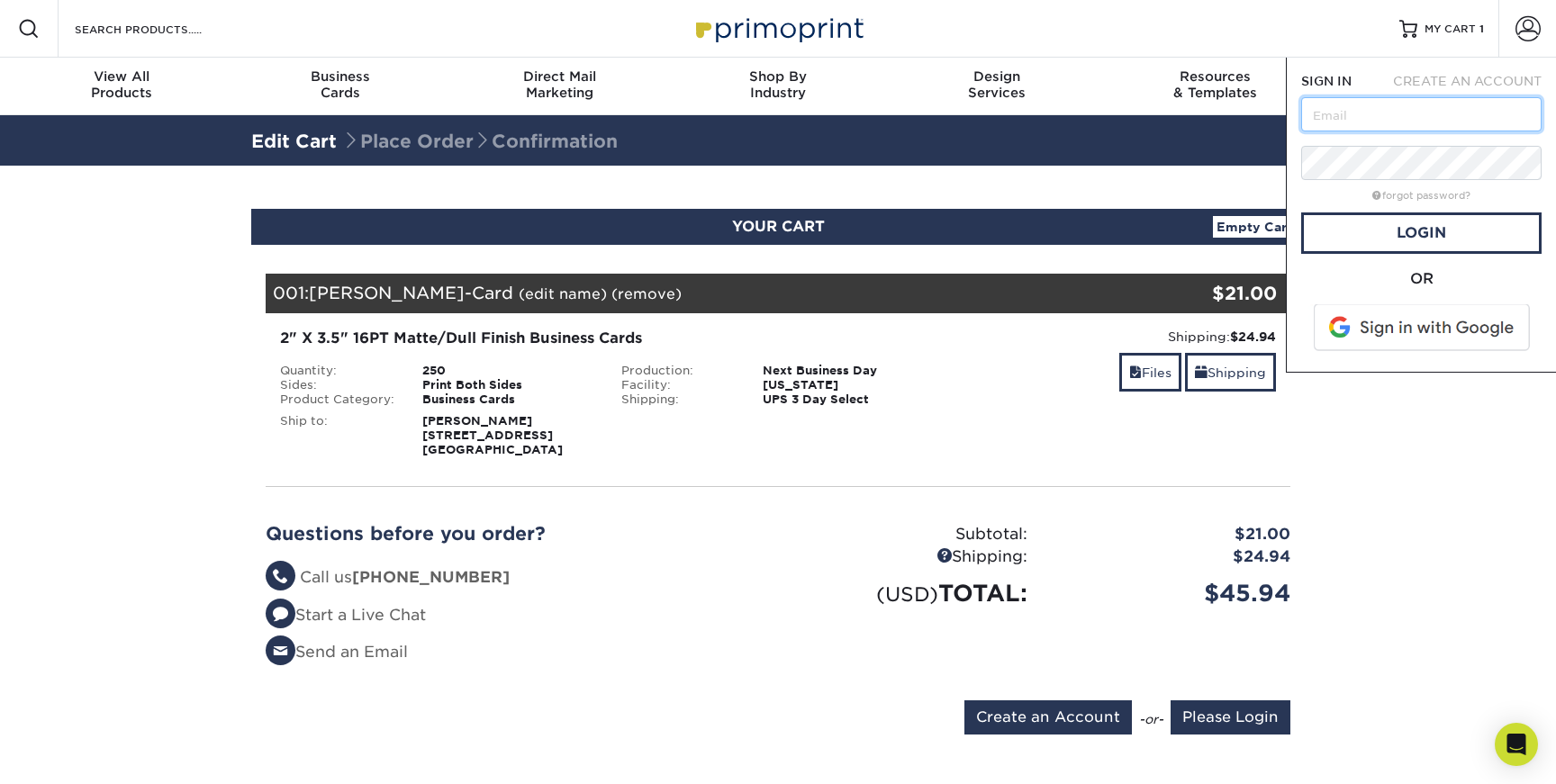
click at [1333, 118] on input "text" at bounding box center [1421, 114] width 241 height 34
type input "msardo@comicartfans.com"
click at [1465, 229] on link "Login" at bounding box center [1421, 233] width 241 height 42
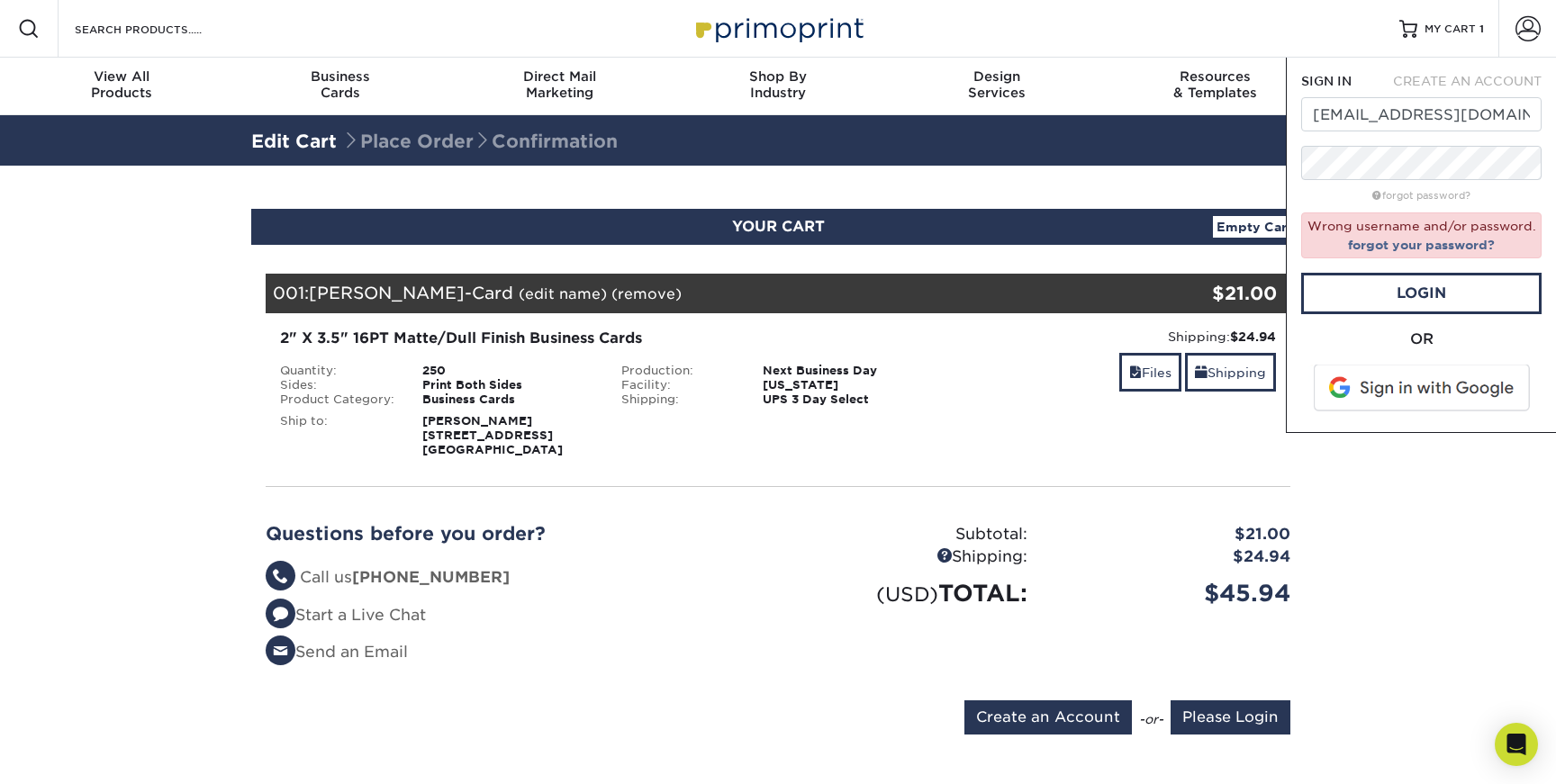
click at [1461, 81] on span "CREATE AN ACCOUNT" at bounding box center [1467, 81] width 148 height 14
type input "[EMAIL_ADDRESS][DOMAIN_NAME]"
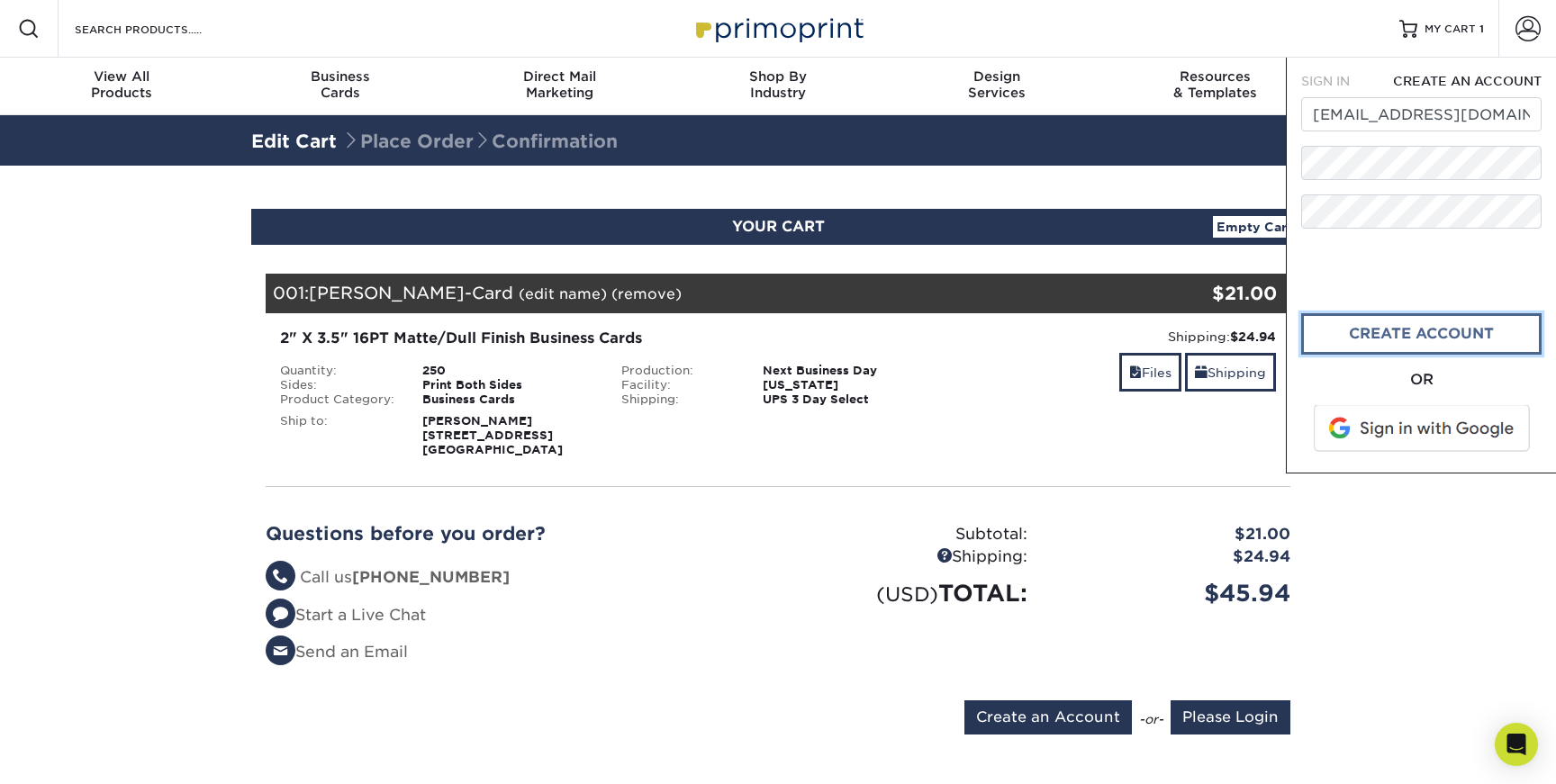
click at [1420, 343] on link "CREATE ACCOUNT" at bounding box center [1421, 334] width 241 height 42
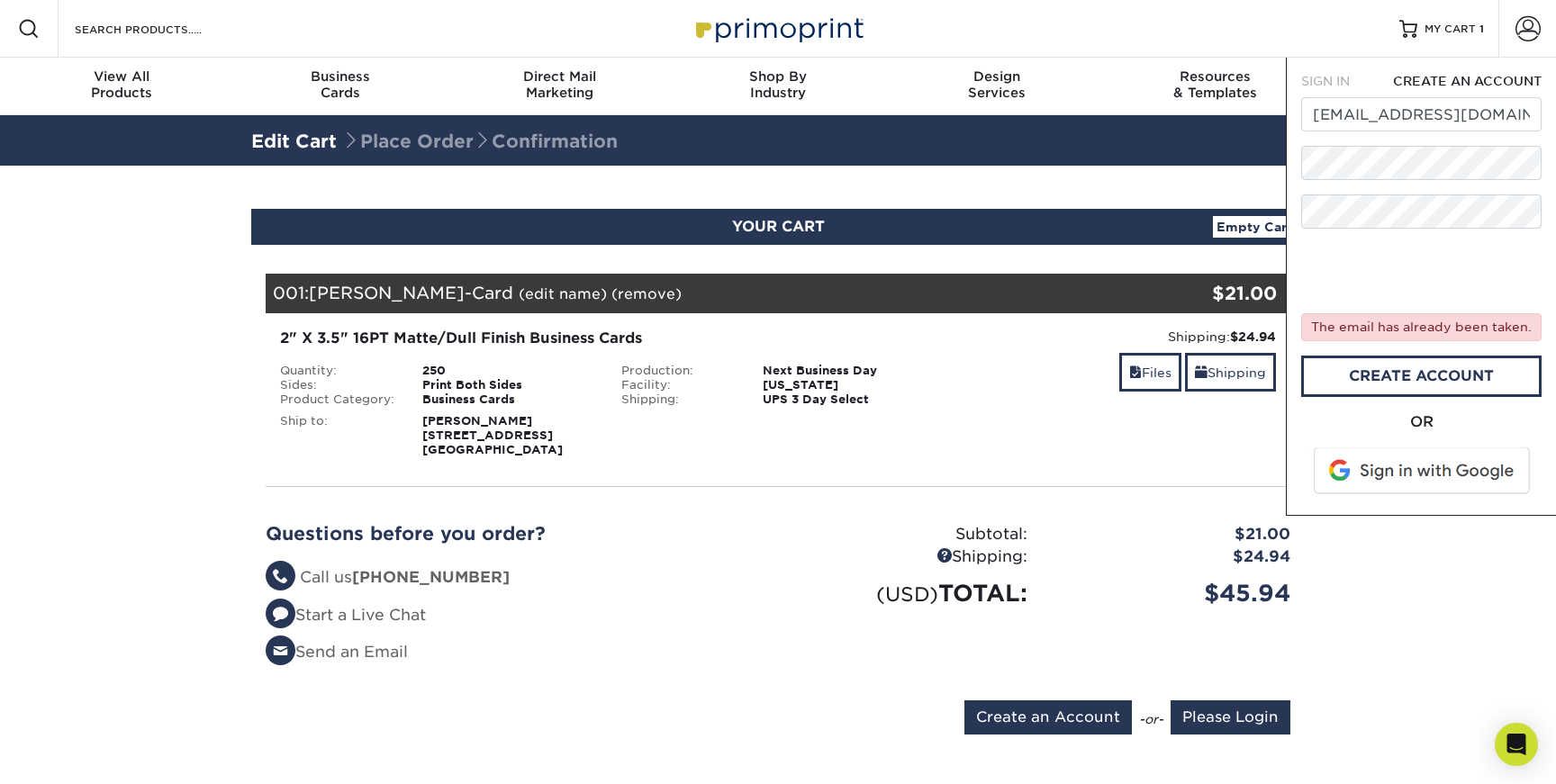
click at [1380, 468] on span at bounding box center [1423, 471] width 230 height 47
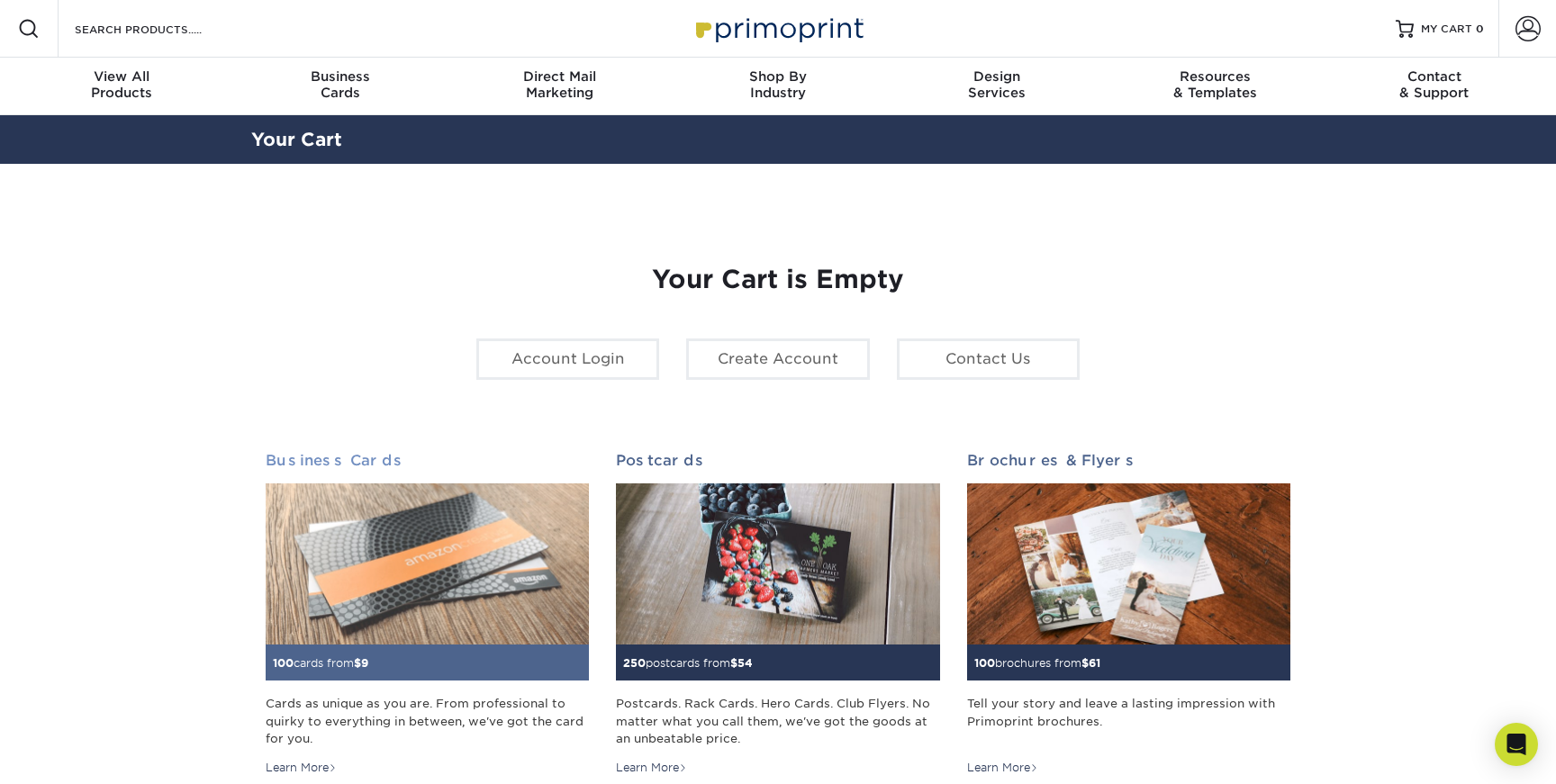
click at [346, 573] on img at bounding box center [427, 563] width 323 height 162
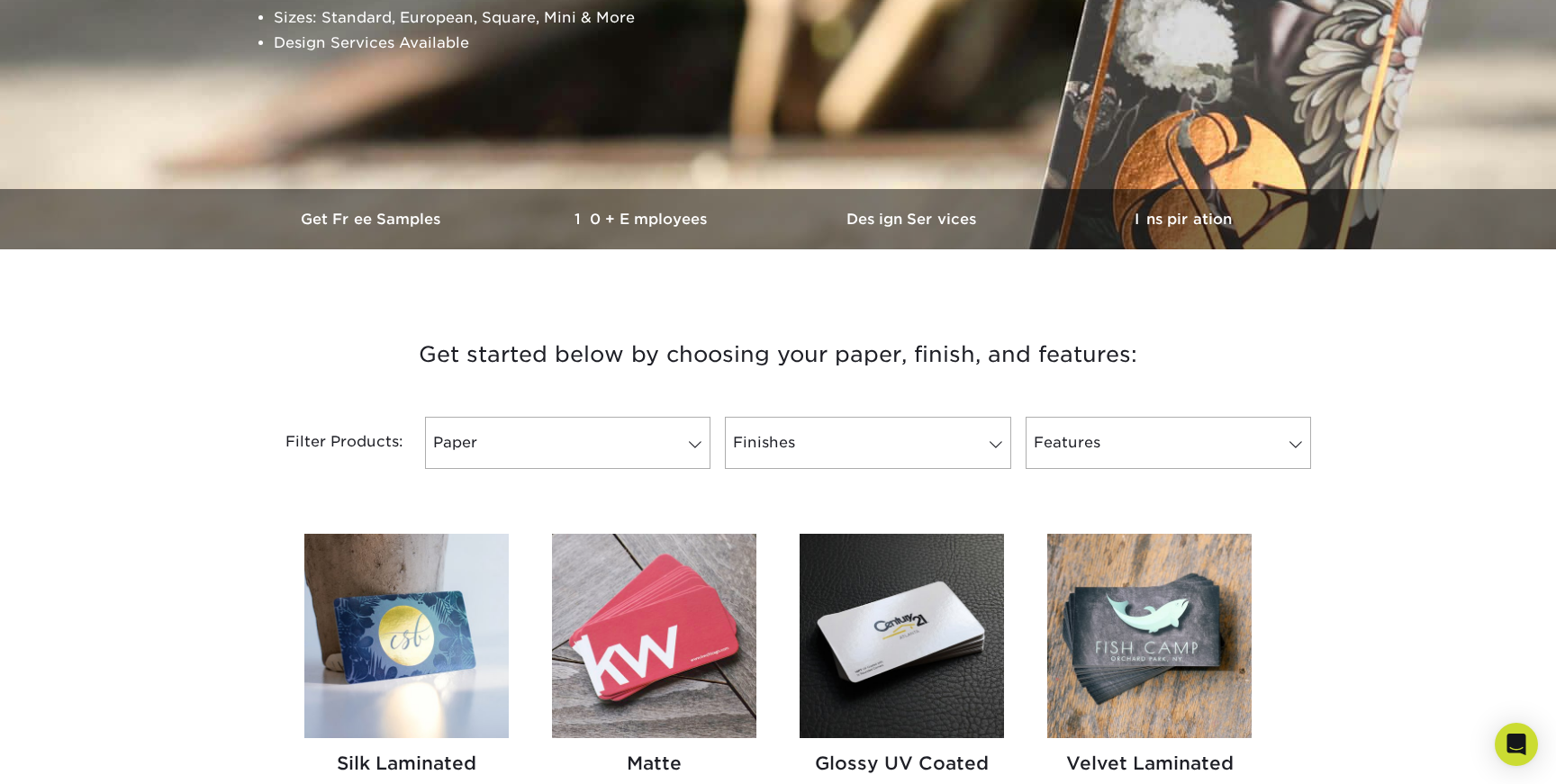
scroll to position [559, 0]
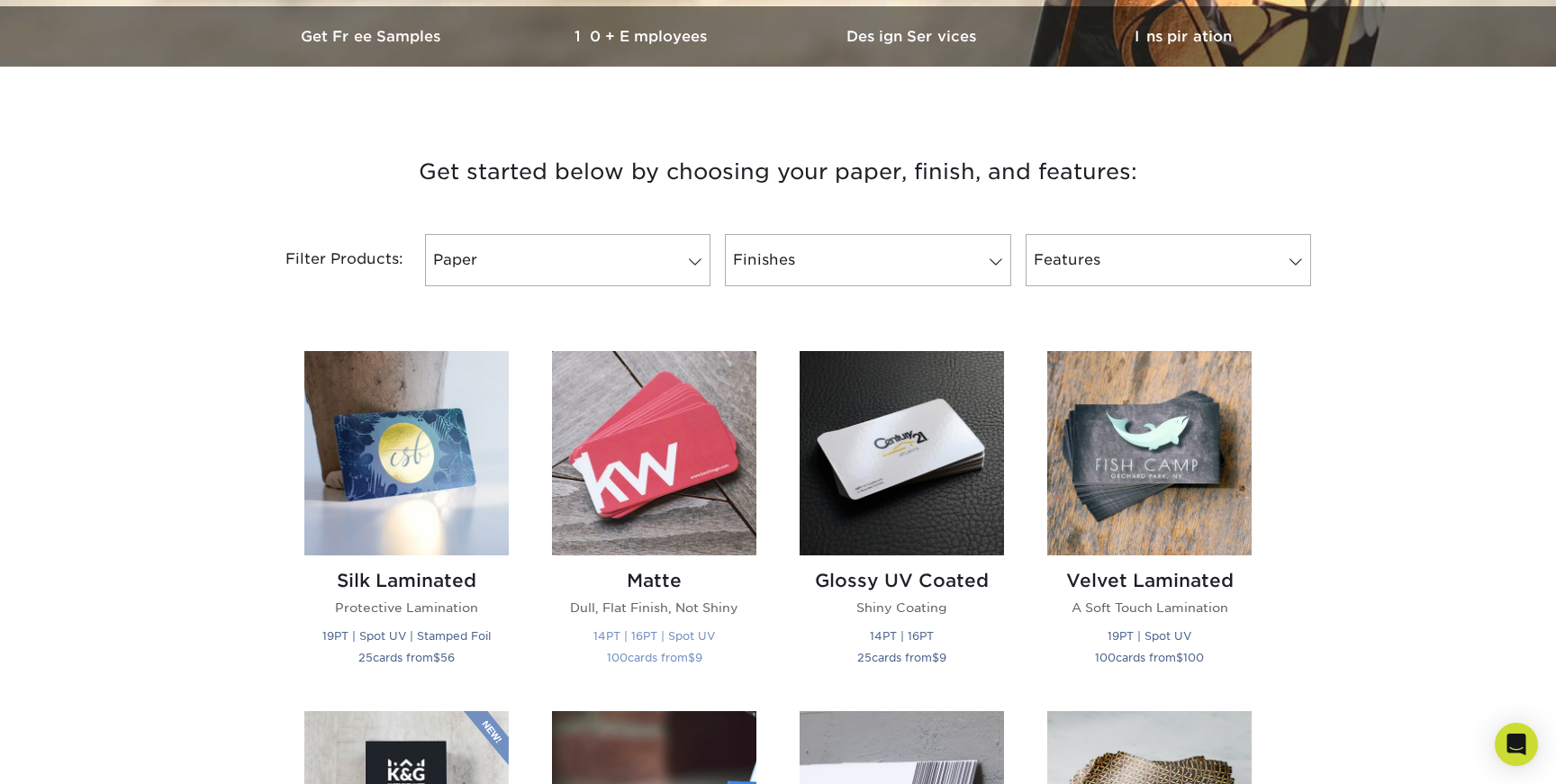
click at [659, 508] on img at bounding box center [654, 453] width 204 height 204
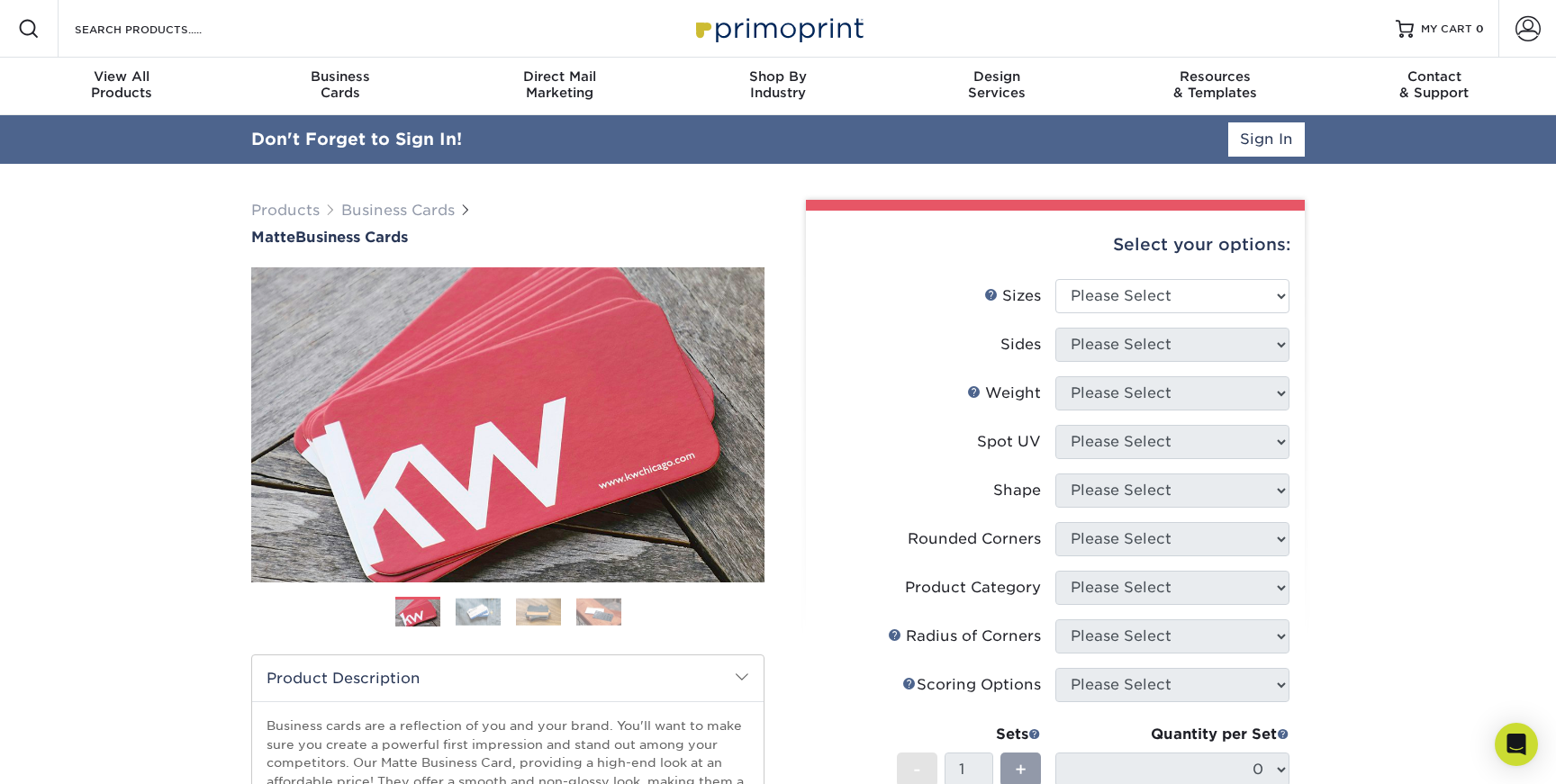
click at [1274, 245] on div "Select your options:" at bounding box center [1055, 245] width 470 height 69
click at [1273, 141] on link "Sign In" at bounding box center [1266, 139] width 77 height 34
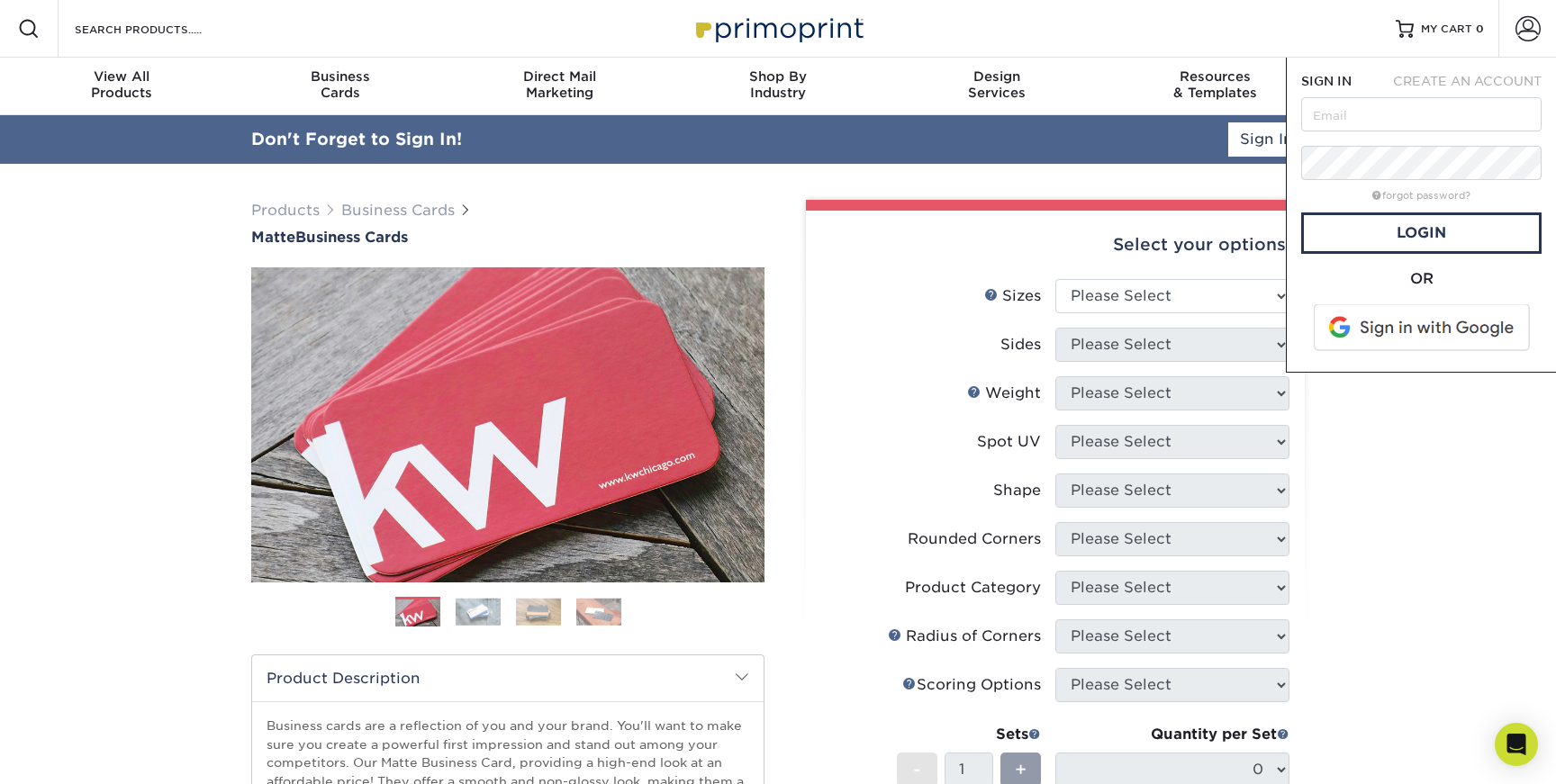
click at [1399, 326] on span at bounding box center [1423, 327] width 230 height 47
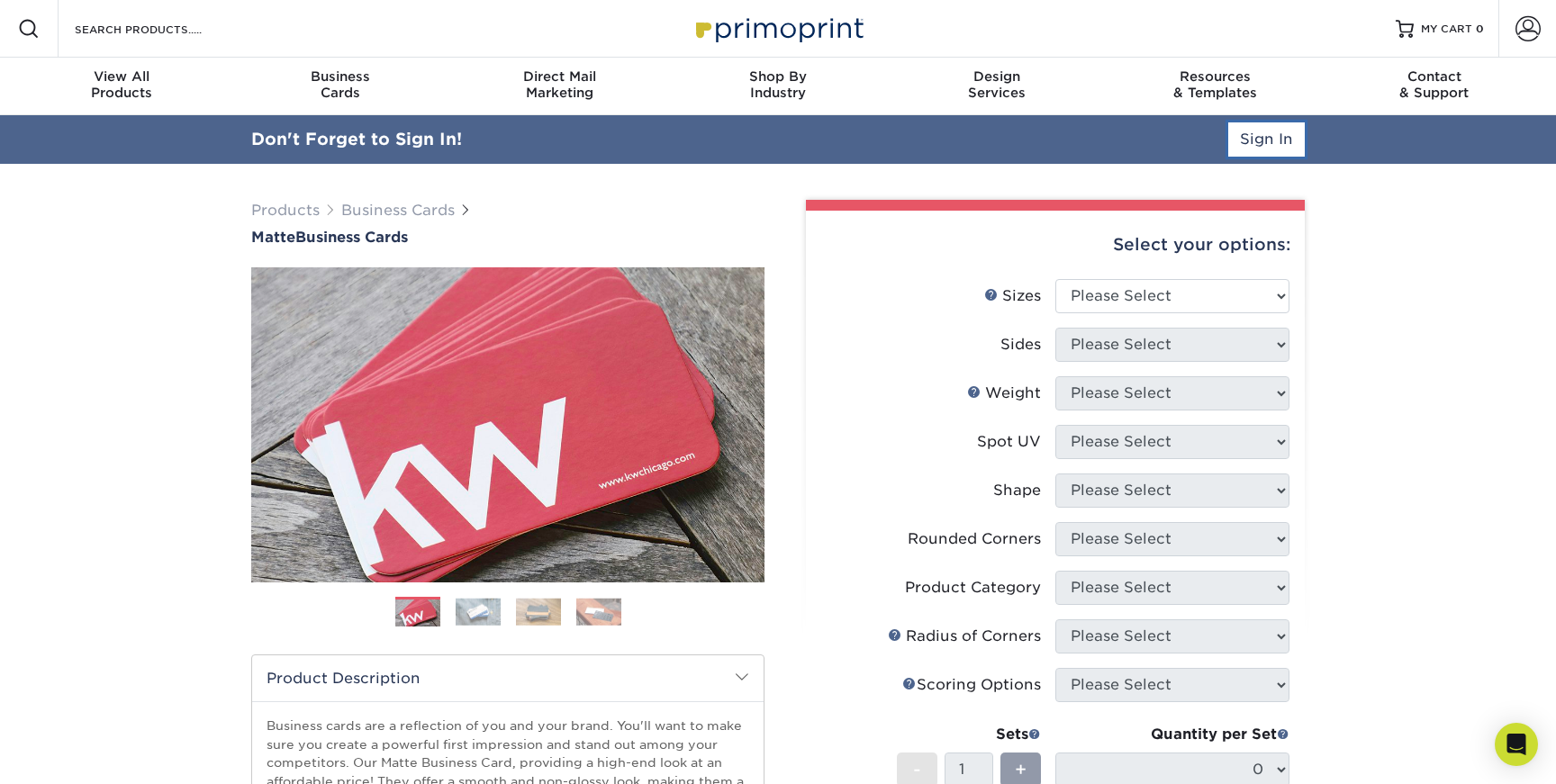
click at [1262, 133] on link "Sign In" at bounding box center [1266, 139] width 77 height 34
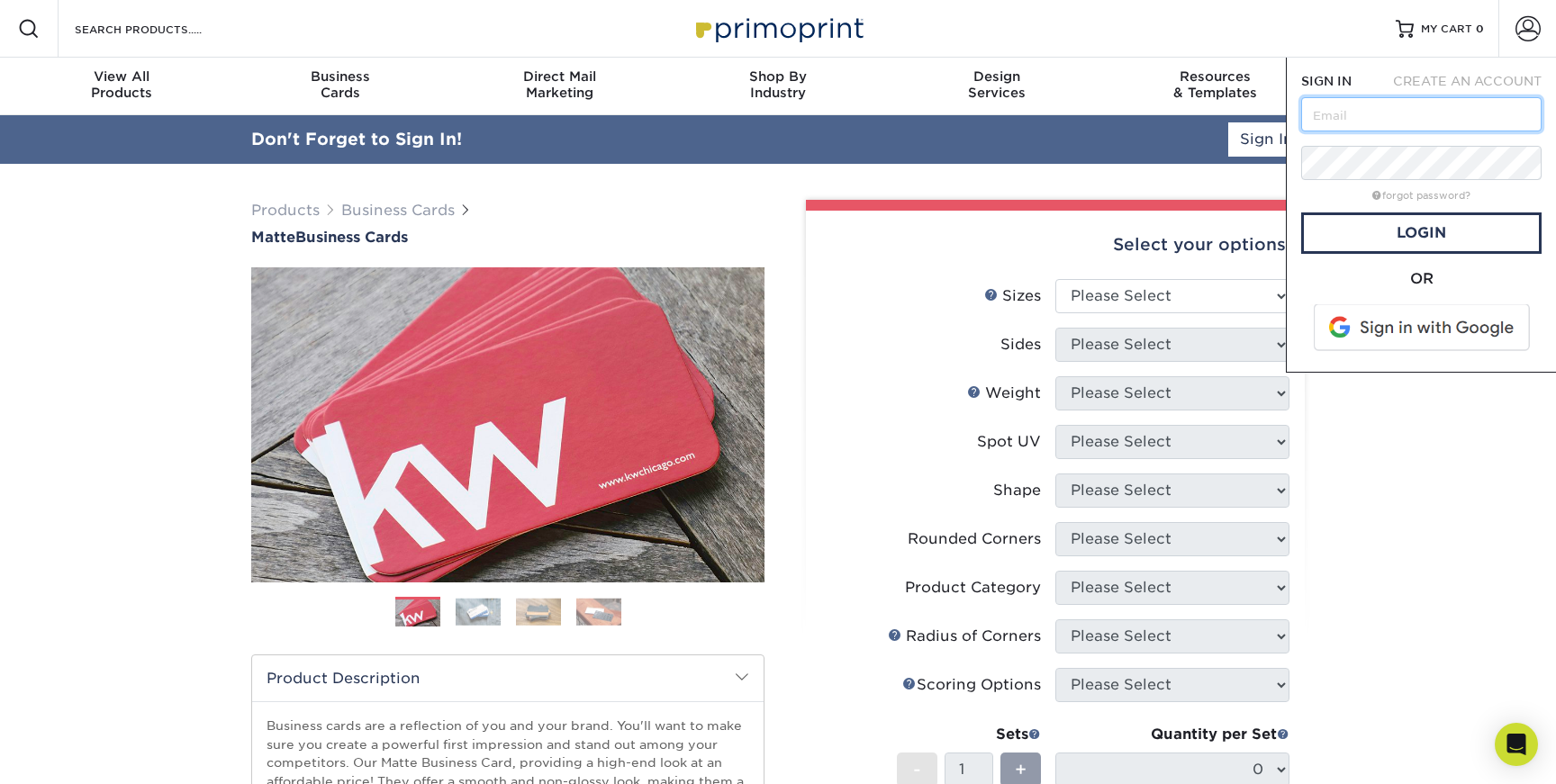
click at [1346, 115] on input "text" at bounding box center [1421, 114] width 241 height 34
type input "msardo@comicartfans.com"
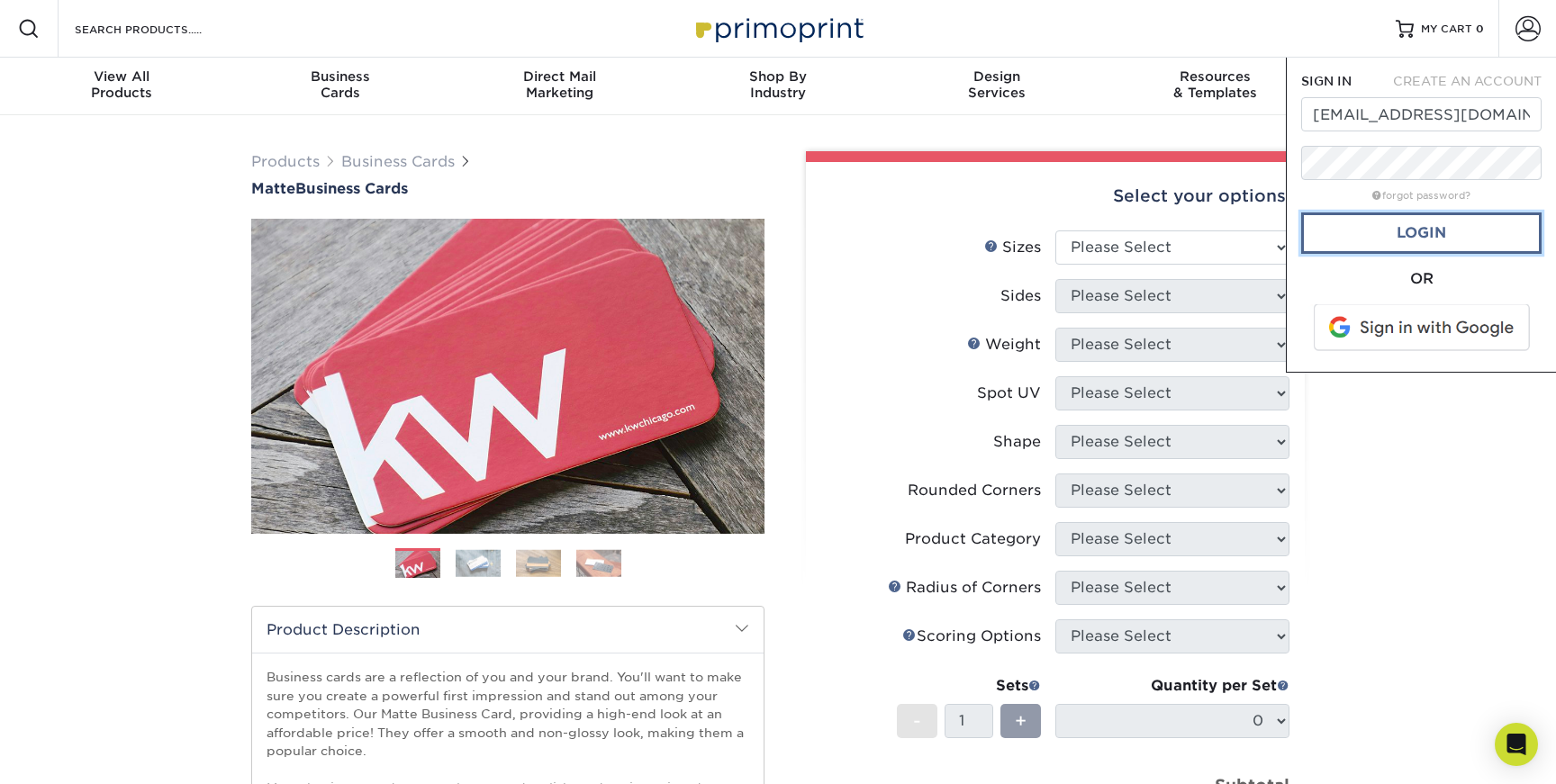
click at [1423, 232] on link "Login" at bounding box center [1421, 233] width 241 height 42
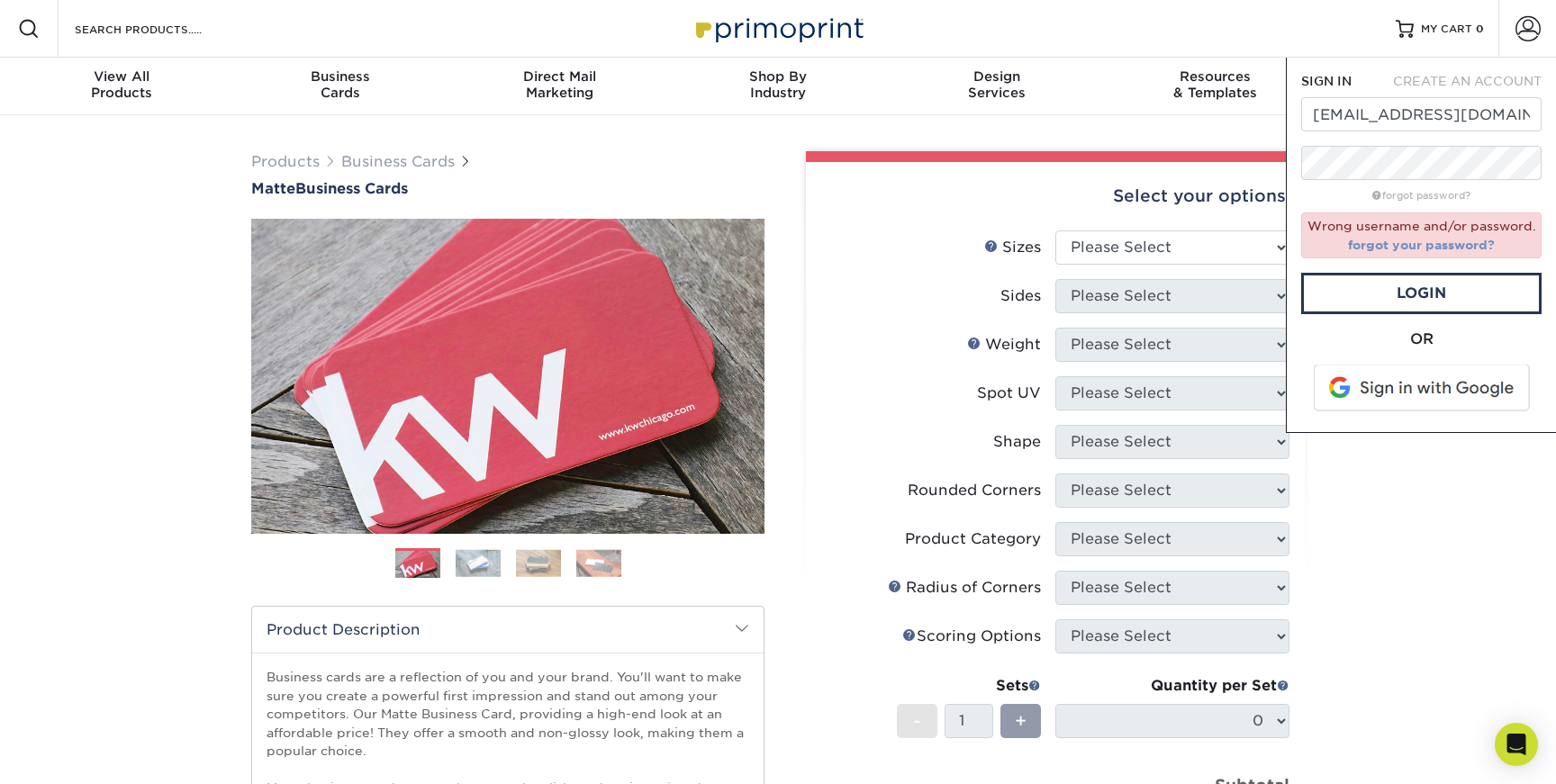
click at [1417, 246] on link "forgot your password?" at bounding box center [1421, 245] width 147 height 14
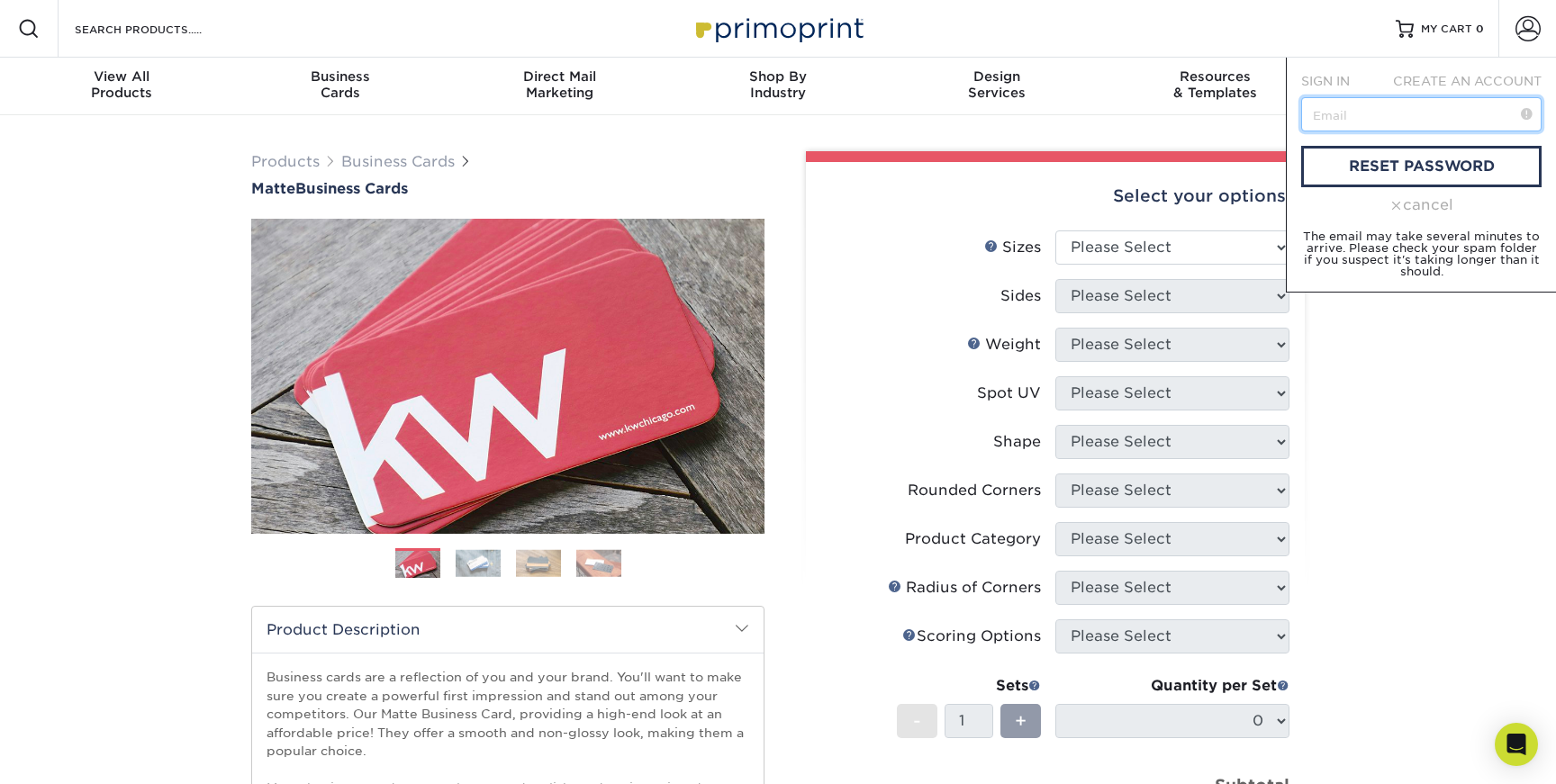
click at [1390, 118] on input "text" at bounding box center [1421, 114] width 241 height 34
type input "msardo@comicartfans.com"
click at [1432, 161] on link "reset password" at bounding box center [1421, 166] width 241 height 42
click at [1454, 72] on div "CREATE AN ACCOUNT" at bounding box center [1466, 81] width 178 height 18
click at [1448, 83] on span "CREATE AN ACCOUNT" at bounding box center [1467, 81] width 148 height 14
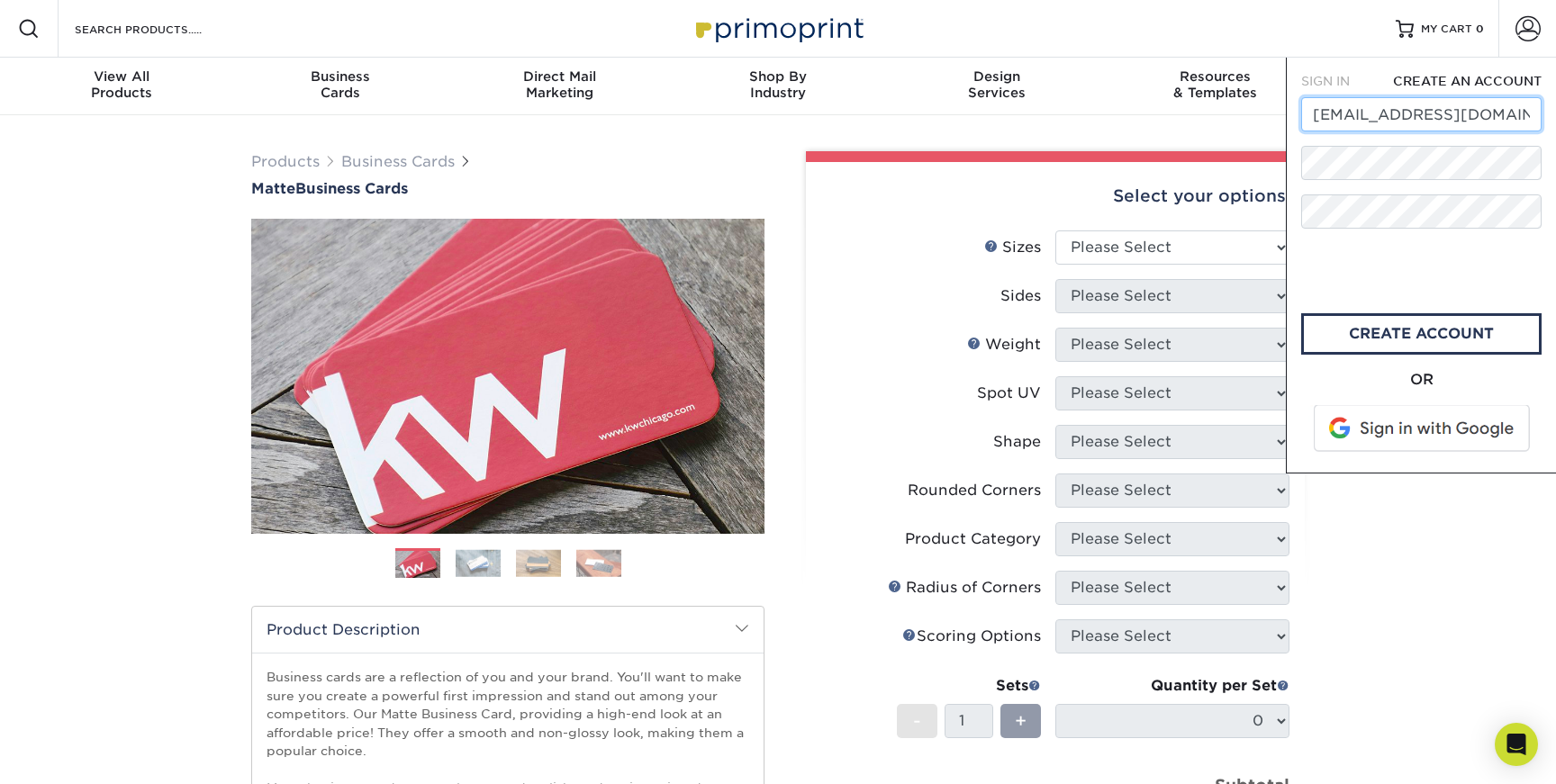
click at [1399, 118] on input "msardo@comicartfans.com" at bounding box center [1421, 114] width 241 height 34
type input "[EMAIL_ADDRESS][DOMAIN_NAME]"
click at [1399, 335] on link "create account" at bounding box center [1421, 334] width 241 height 42
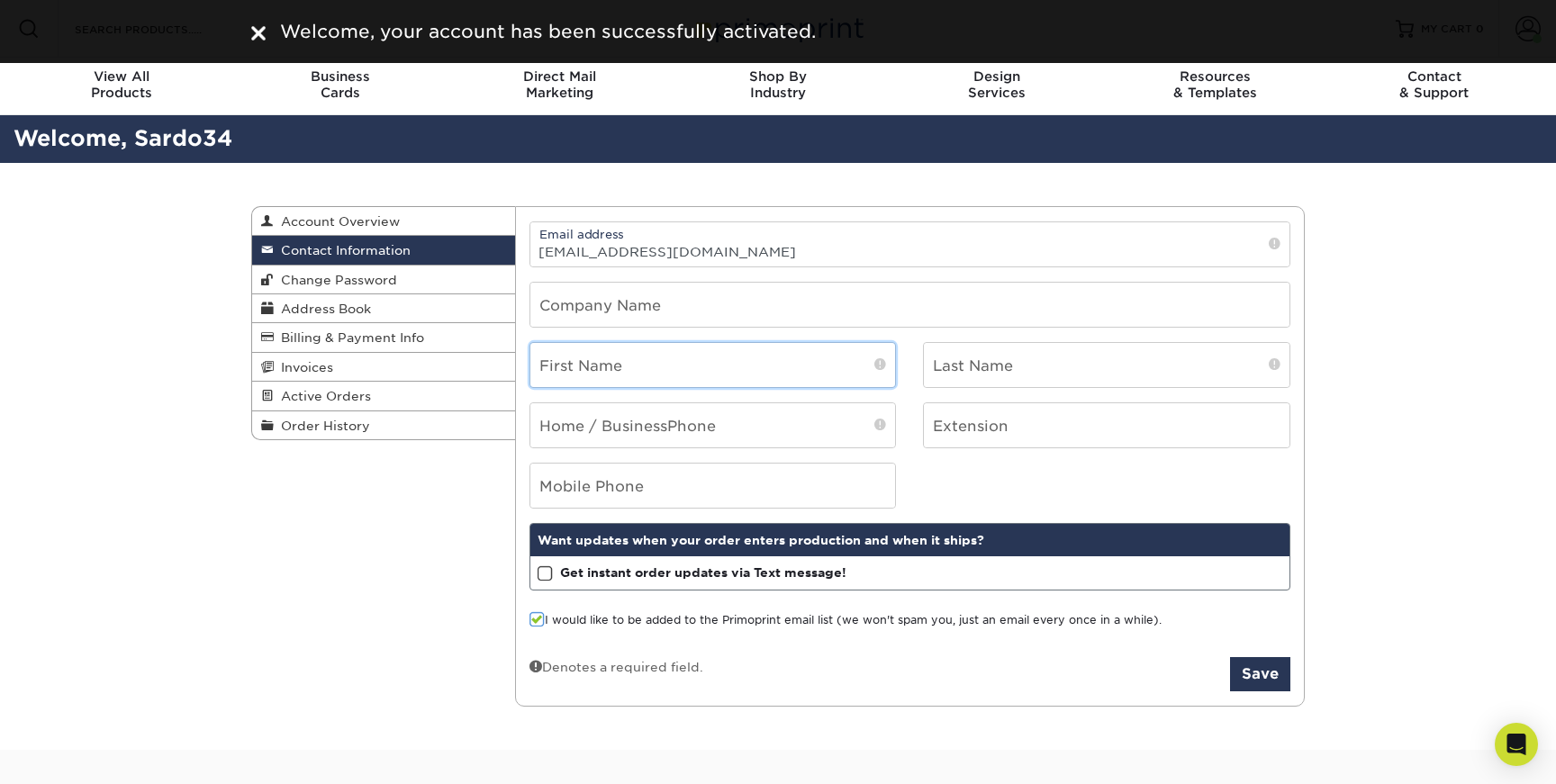
click at [721, 355] on input "text" at bounding box center [713, 364] width 365 height 44
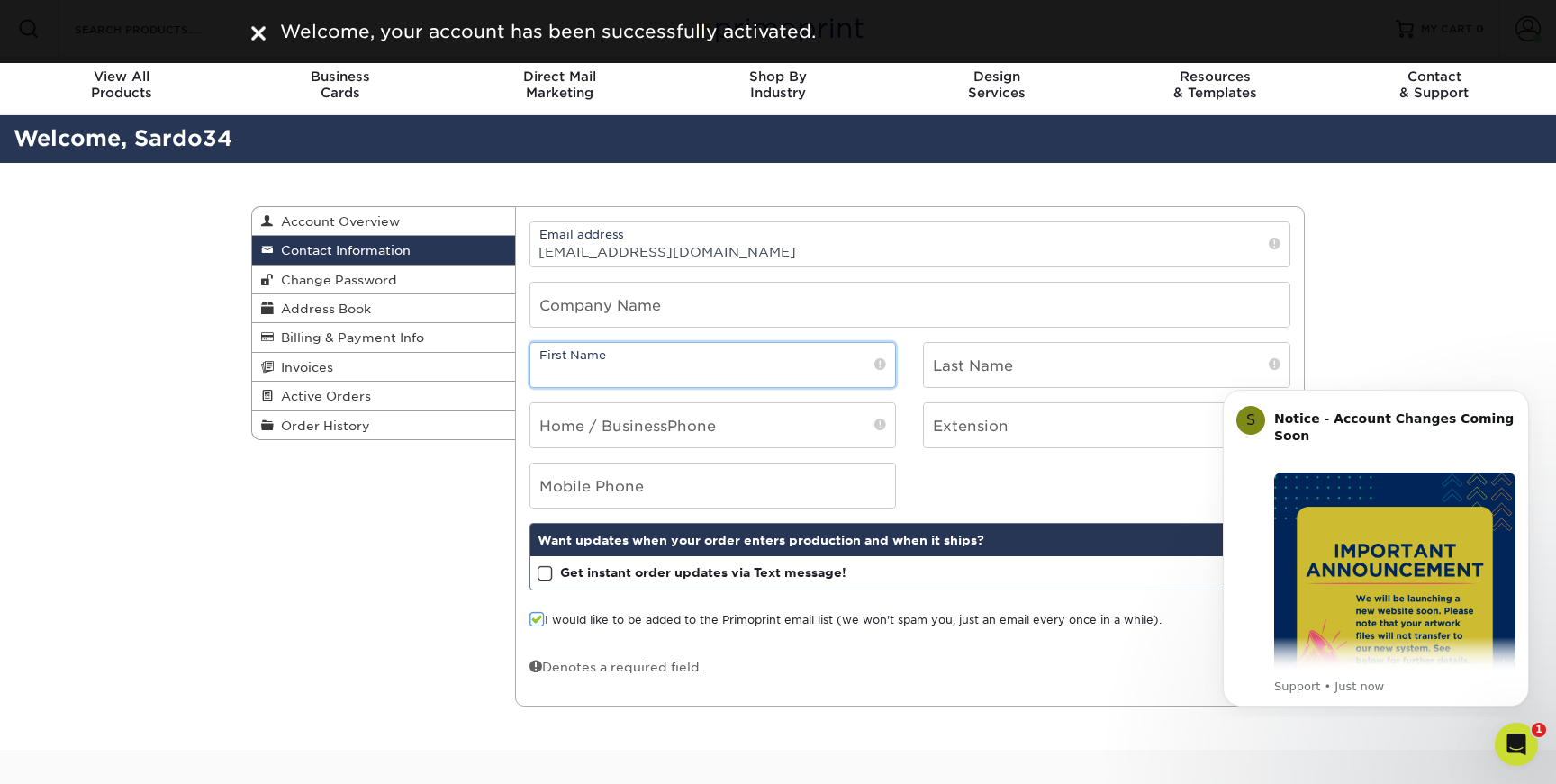
type input "[PERSON_NAME]"
type input "Sardo"
click at [741, 428] on input "tel" at bounding box center [713, 425] width 365 height 44
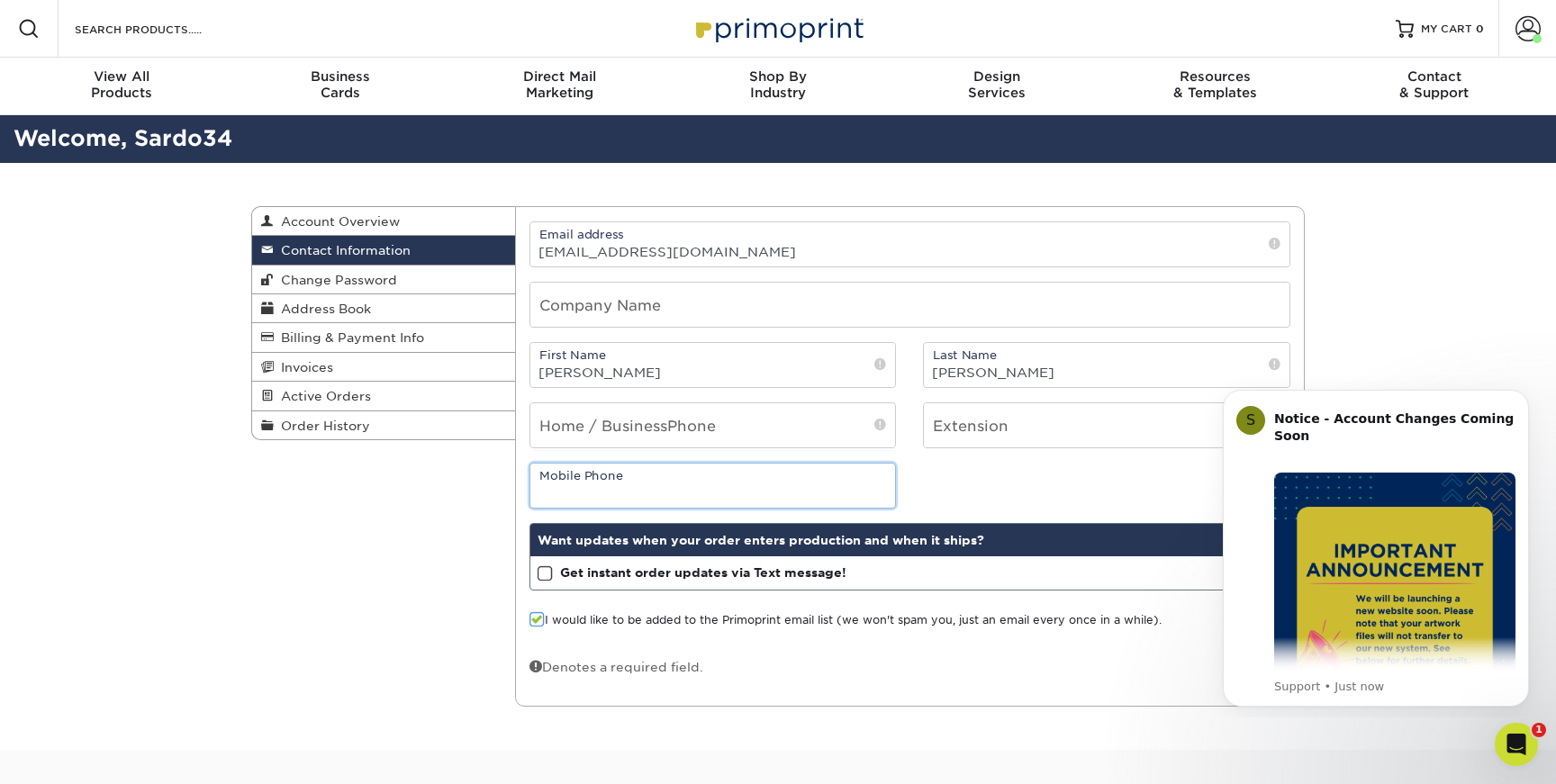
click at [587, 492] on input "tel" at bounding box center [713, 486] width 365 height 44
type input "6164065334"
click at [541, 572] on span at bounding box center [545, 573] width 15 height 17
click at [0, 0] on input "Get instant order updates via Text message!" at bounding box center [0, 0] width 0 height 0
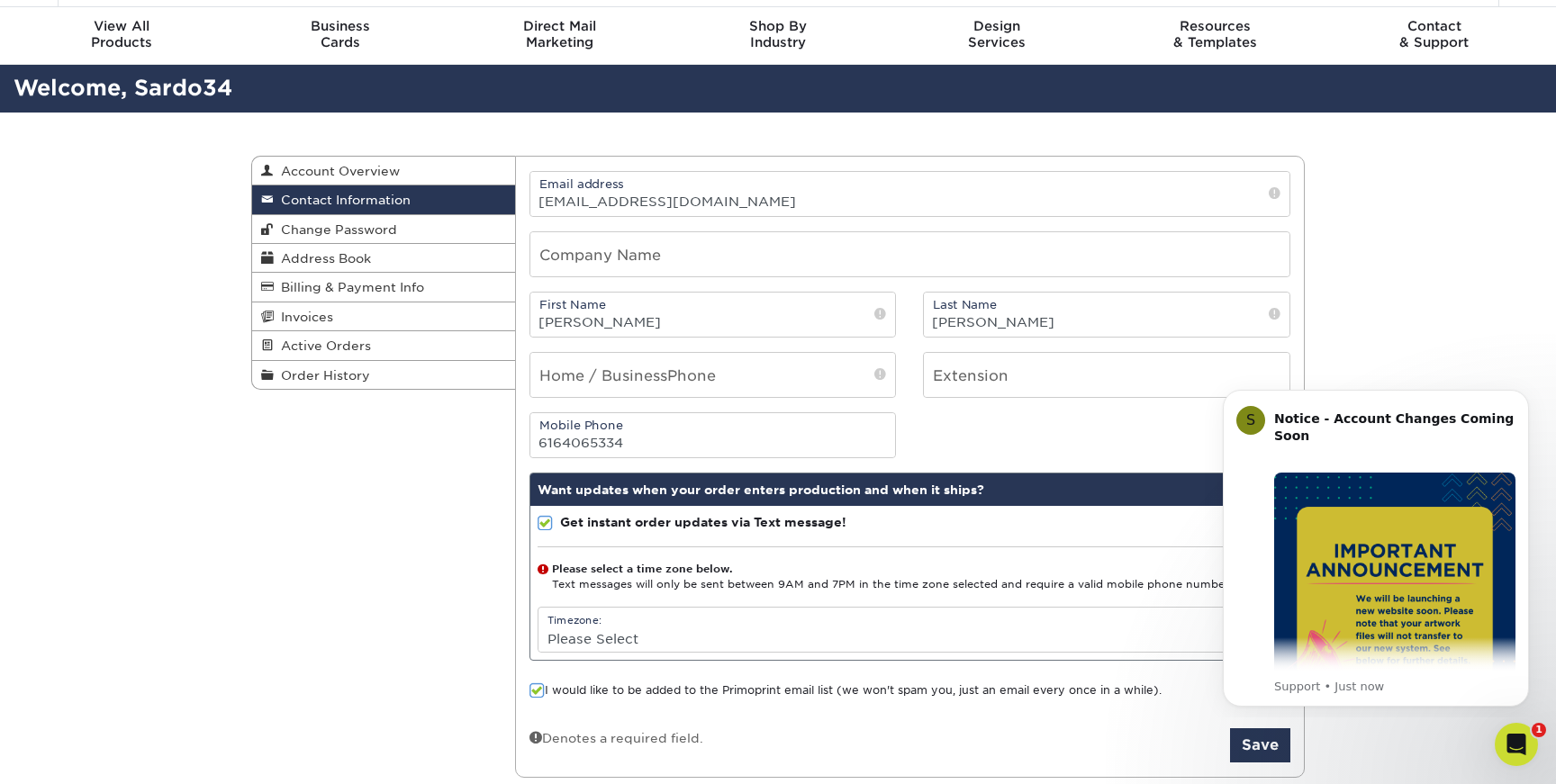
scroll to position [62, 0]
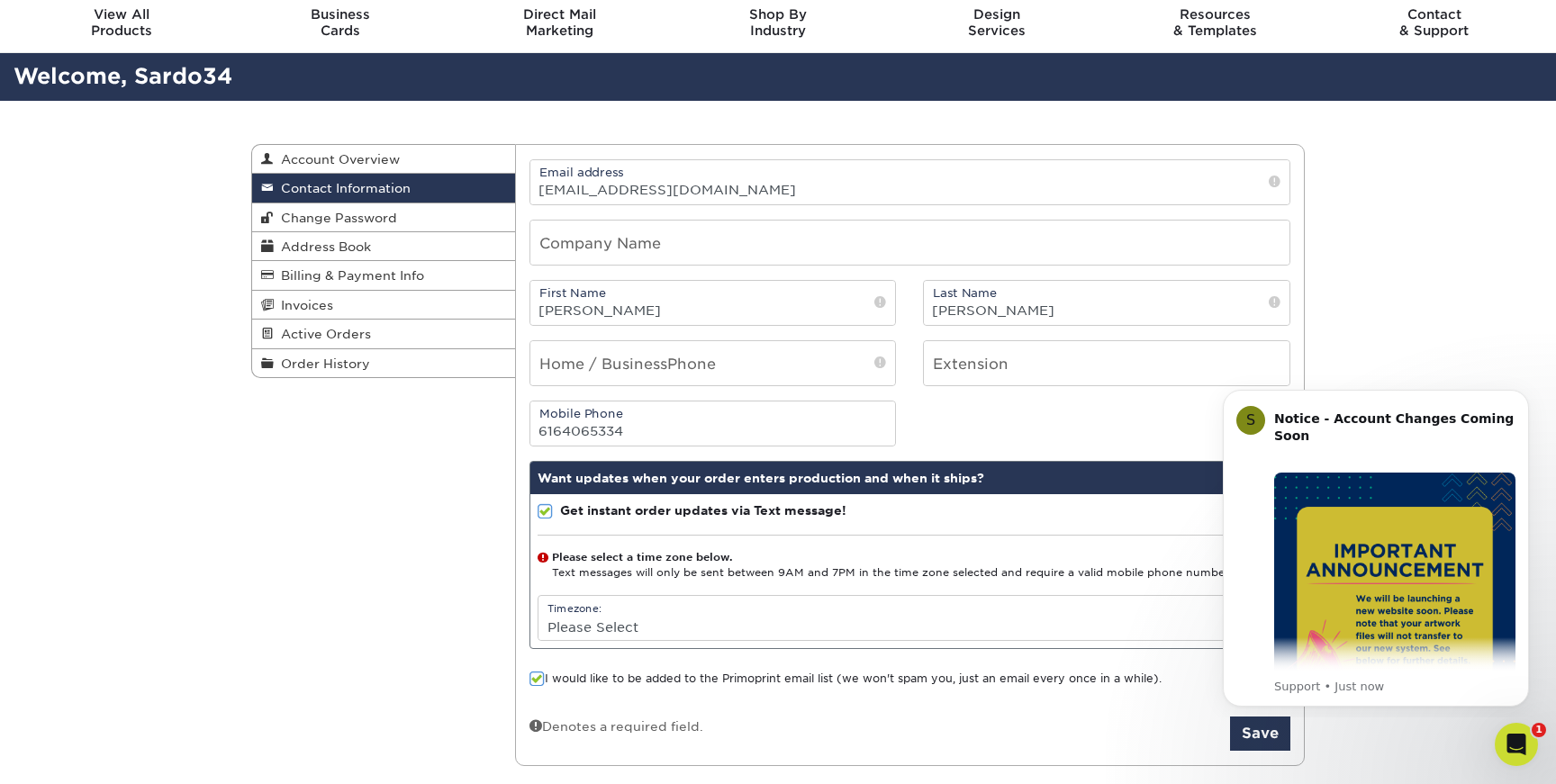
click at [618, 628] on select "Please Select (GMT -12:00) Eniwetok, Kwajalein (GMT -11:00) Midway Island, Samo…" at bounding box center [910, 627] width 744 height 26
select select "-5.0"
click at [538, 614] on select "Please Select (GMT -12:00) Eniwetok, Kwajalein (GMT -11:00) Midway Island, Samo…" at bounding box center [910, 627] width 744 height 26
click at [656, 634] on select "Please Select (GMT -12:00) Eniwetok, Kwajalein (GMT -11:00) Midway Island, Samo…" at bounding box center [910, 627] width 744 height 26
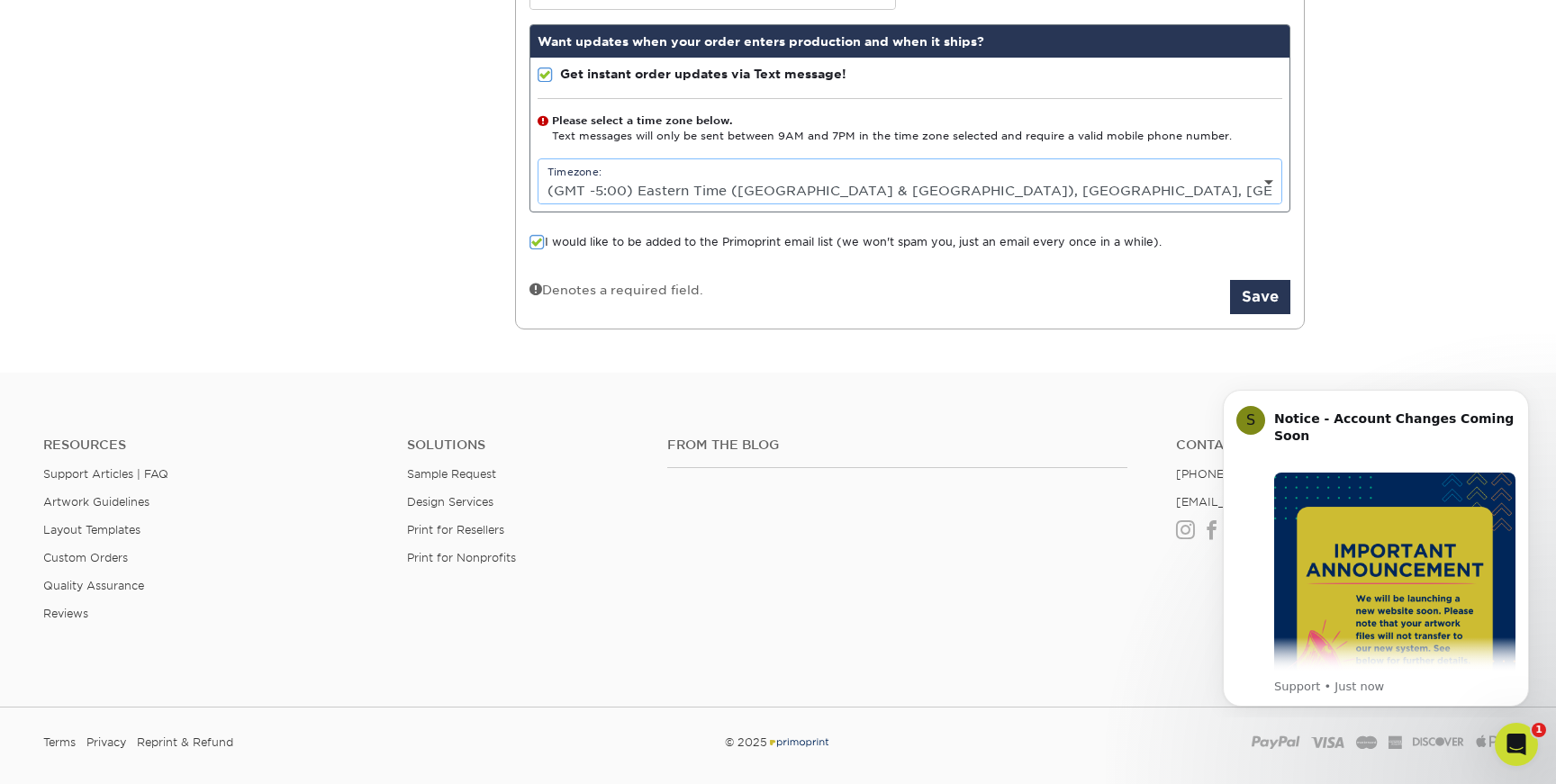
scroll to position [499, 0]
click at [1258, 300] on button "Save" at bounding box center [1259, 297] width 61 height 34
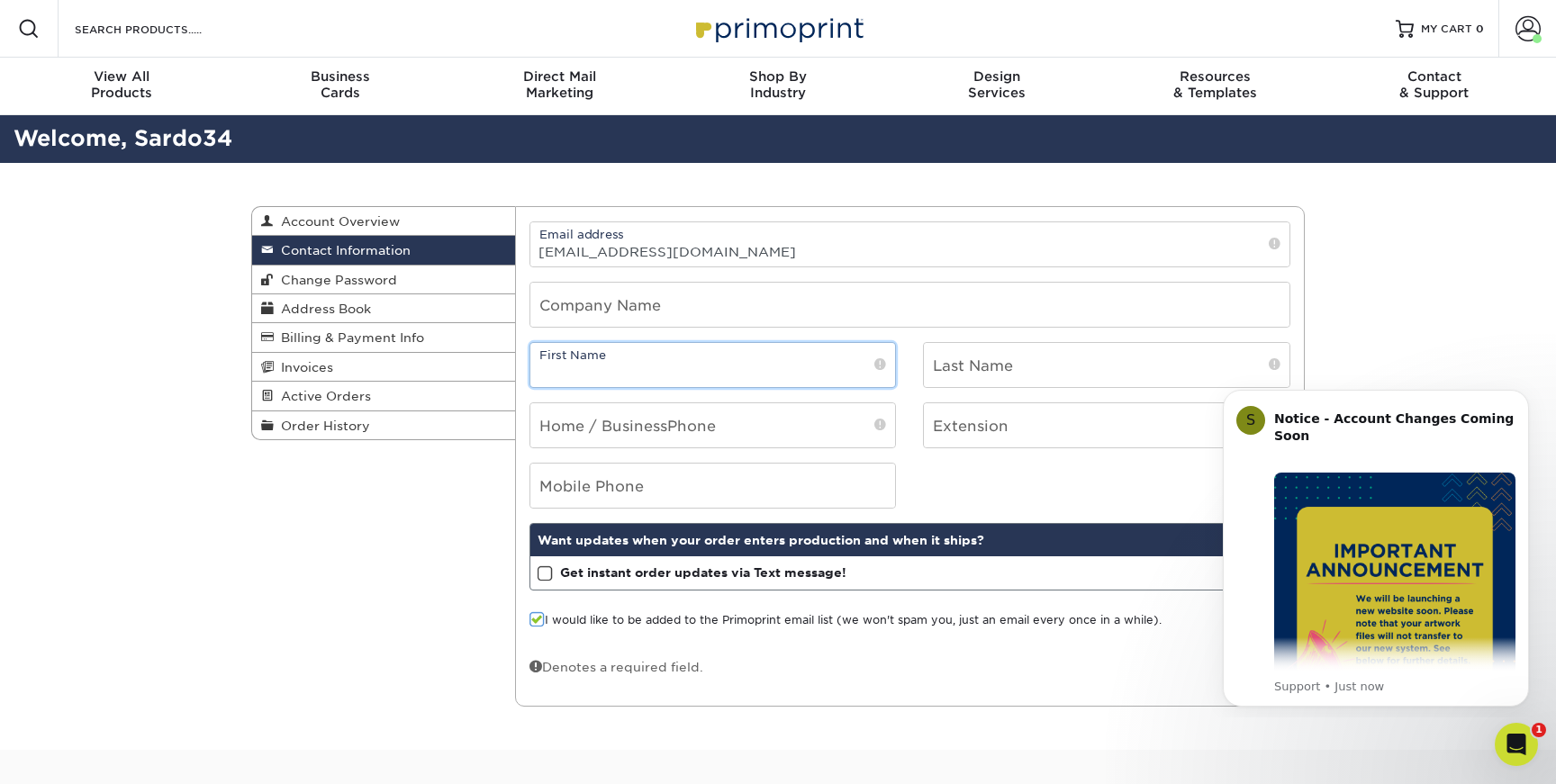
click at [643, 364] on input "text" at bounding box center [713, 364] width 365 height 44
type input "Matthew"
type input "Sardo"
click at [792, 471] on input "tel" at bounding box center [713, 486] width 365 height 44
click at [1515, 395] on button "Dismiss notification" at bounding box center [1523, 395] width 24 height 24
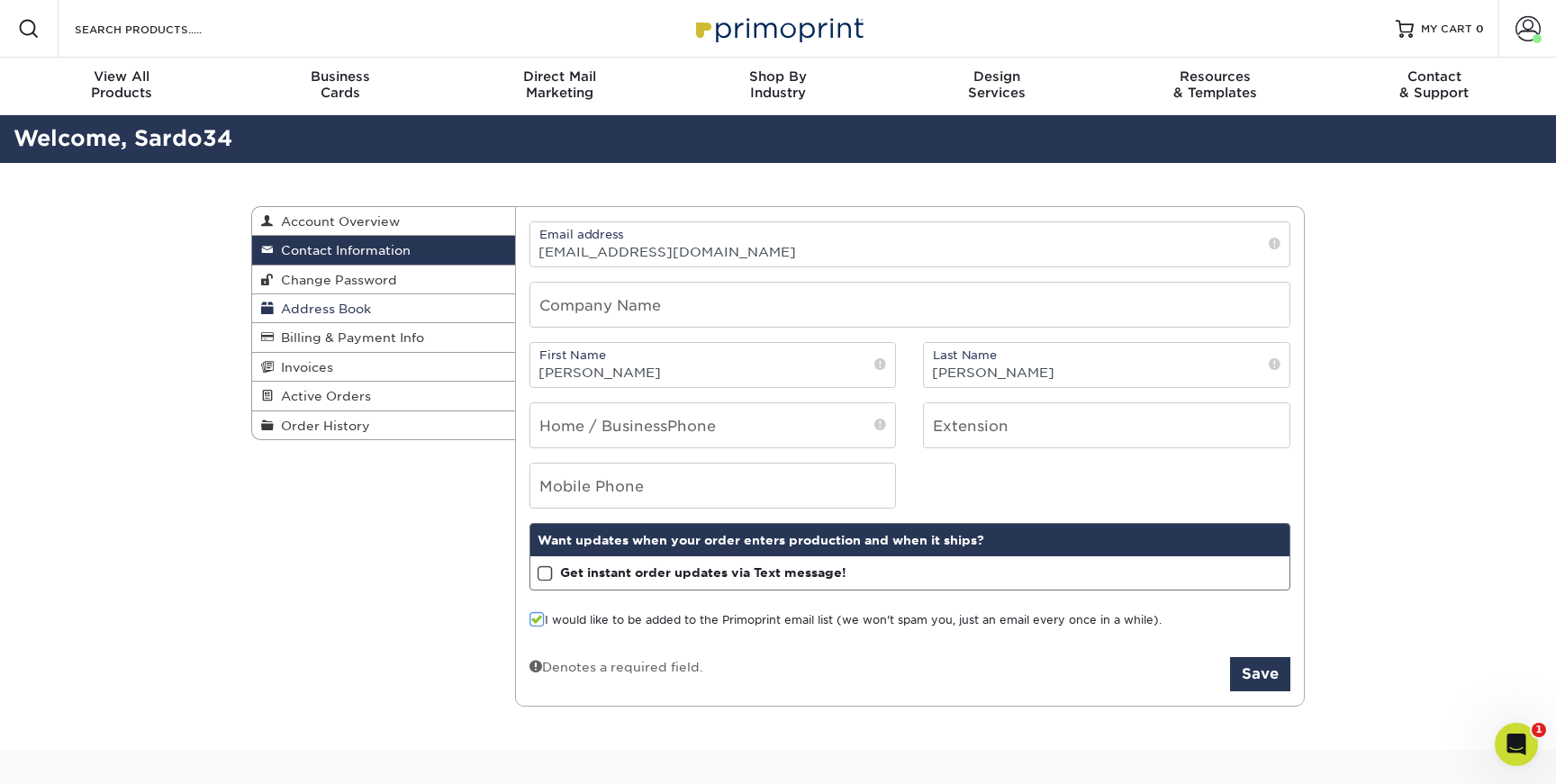
click at [356, 307] on span "Address Book" at bounding box center [322, 308] width 97 height 14
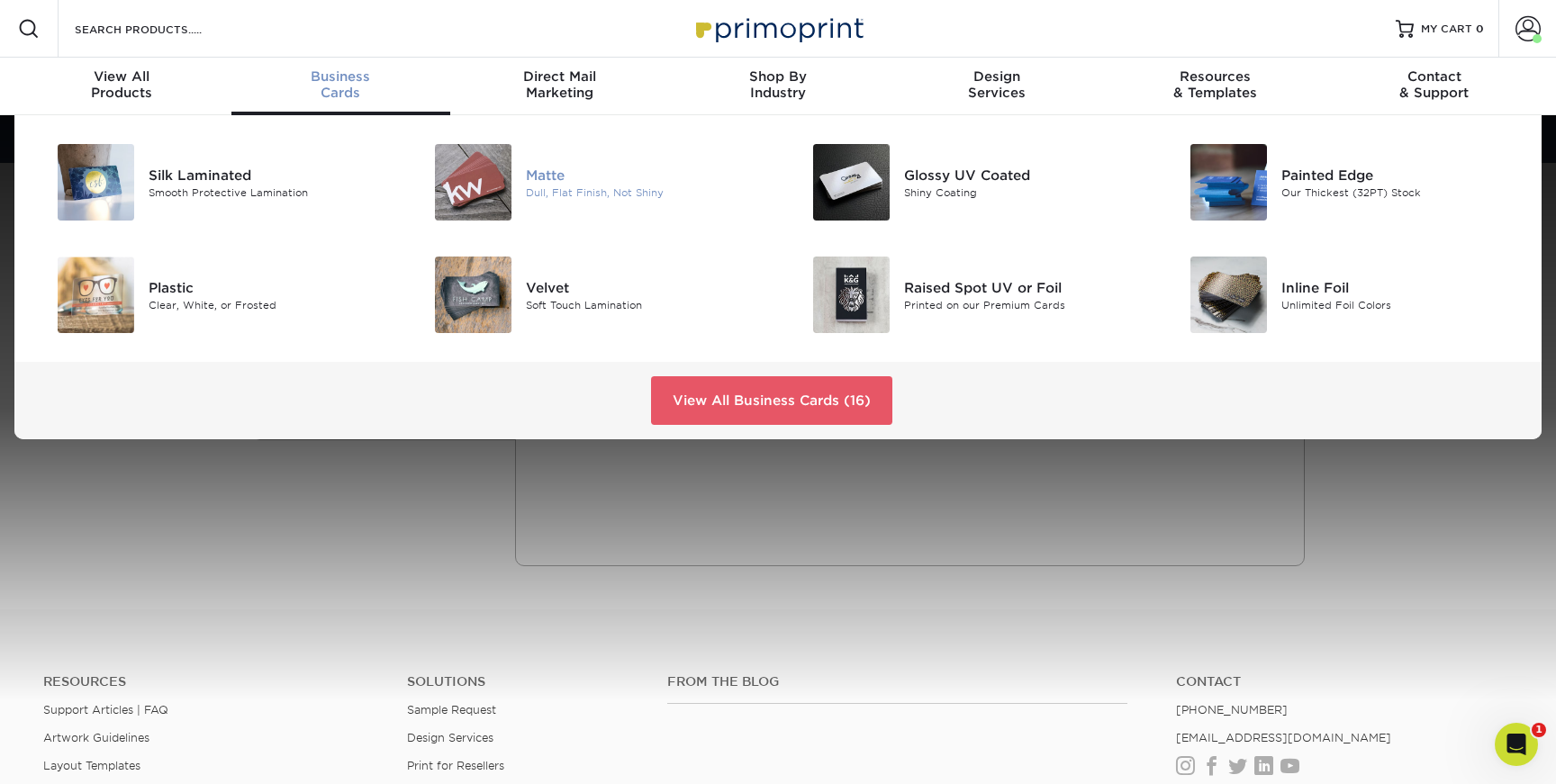
click at [565, 180] on div "Matte" at bounding box center [645, 175] width 239 height 20
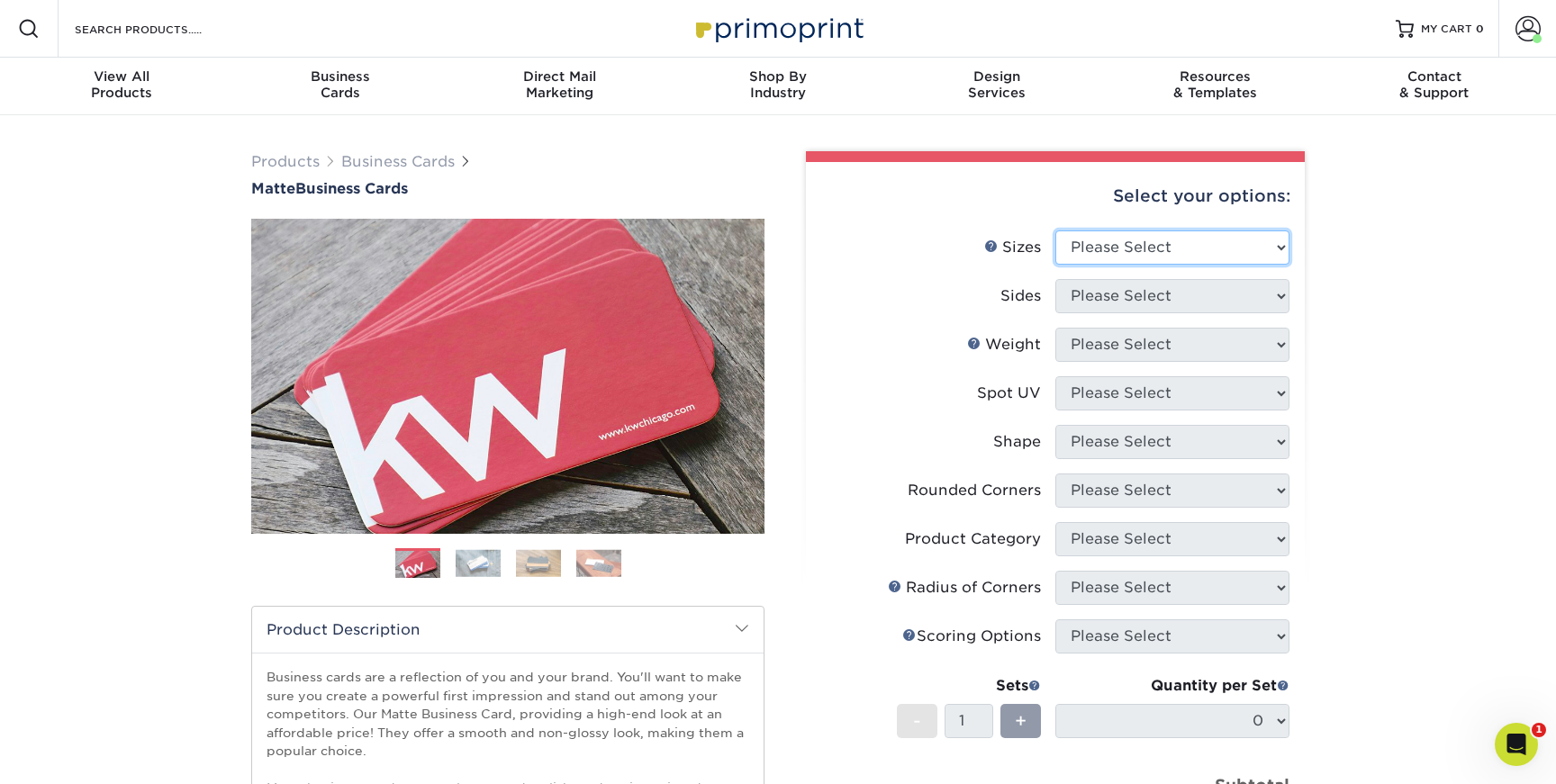
click at [1264, 248] on select "Please Select 1.5" x 3.5" - Mini 1.75" x 3.5" - Mini 2" x 2" - Square 2" x 3" -…" at bounding box center [1172, 248] width 234 height 34
select select "2.00x3.50"
click at [1055, 231] on select "Please Select 1.5" x 3.5" - Mini 1.75" x 3.5" - Mini 2" x 2" - Square 2" x 3" -…" at bounding box center [1172, 248] width 234 height 34
click at [1210, 306] on select "Please Select Print Both Sides Print Front Only" at bounding box center [1172, 297] width 234 height 34
select select "13abbda7-1d64-4f25-8bb2-c179b224825d"
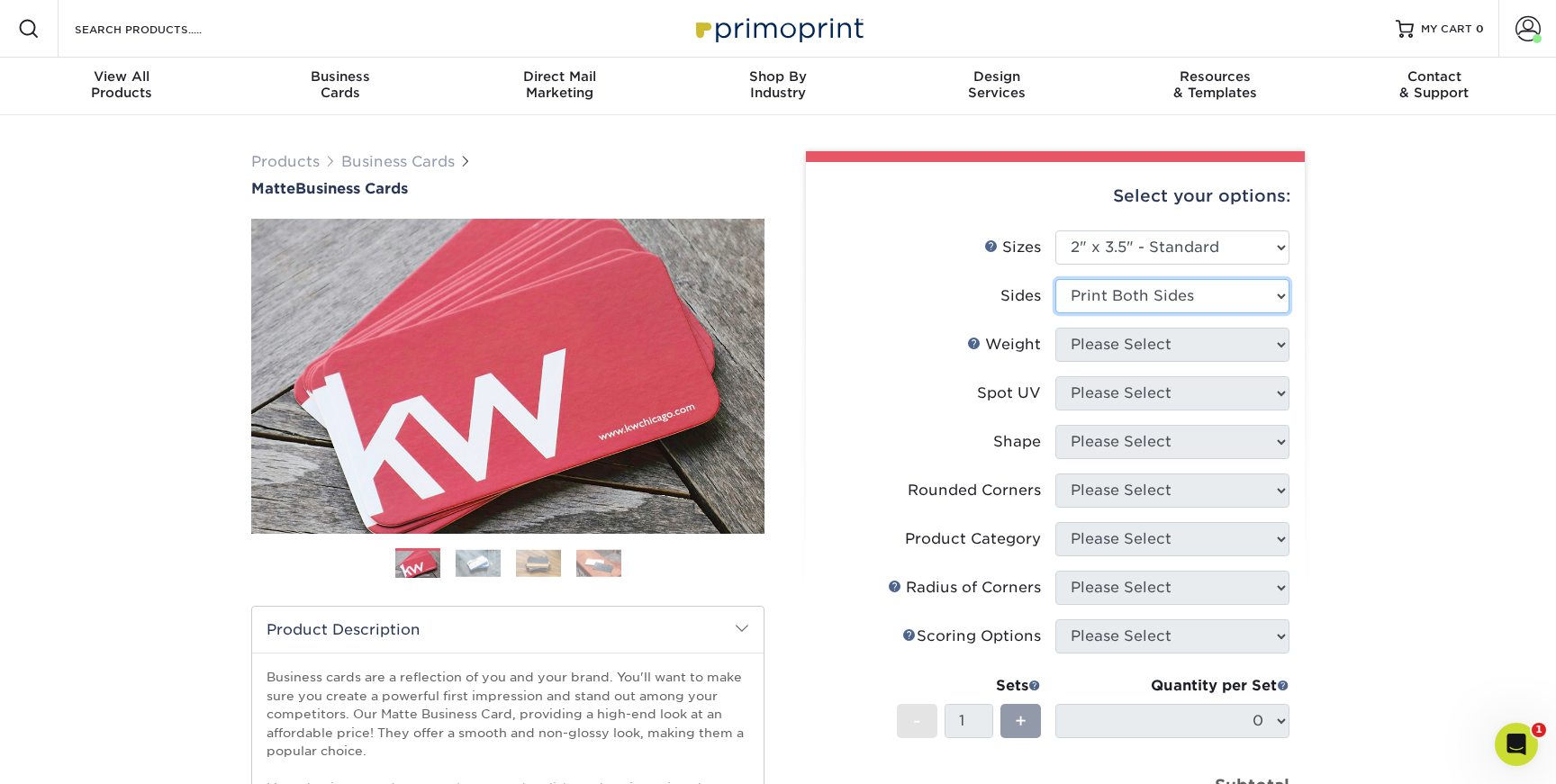
click at [1055, 279] on select "Please Select Print Both Sides Print Front Only" at bounding box center [1172, 297] width 234 height 34
click at [1203, 345] on select "Please Select 16PT 14PT" at bounding box center [1172, 345] width 234 height 34
select select "16PT"
click at [1055, 327] on select "Please Select 16PT 14PT" at bounding box center [1172, 345] width 234 height 34
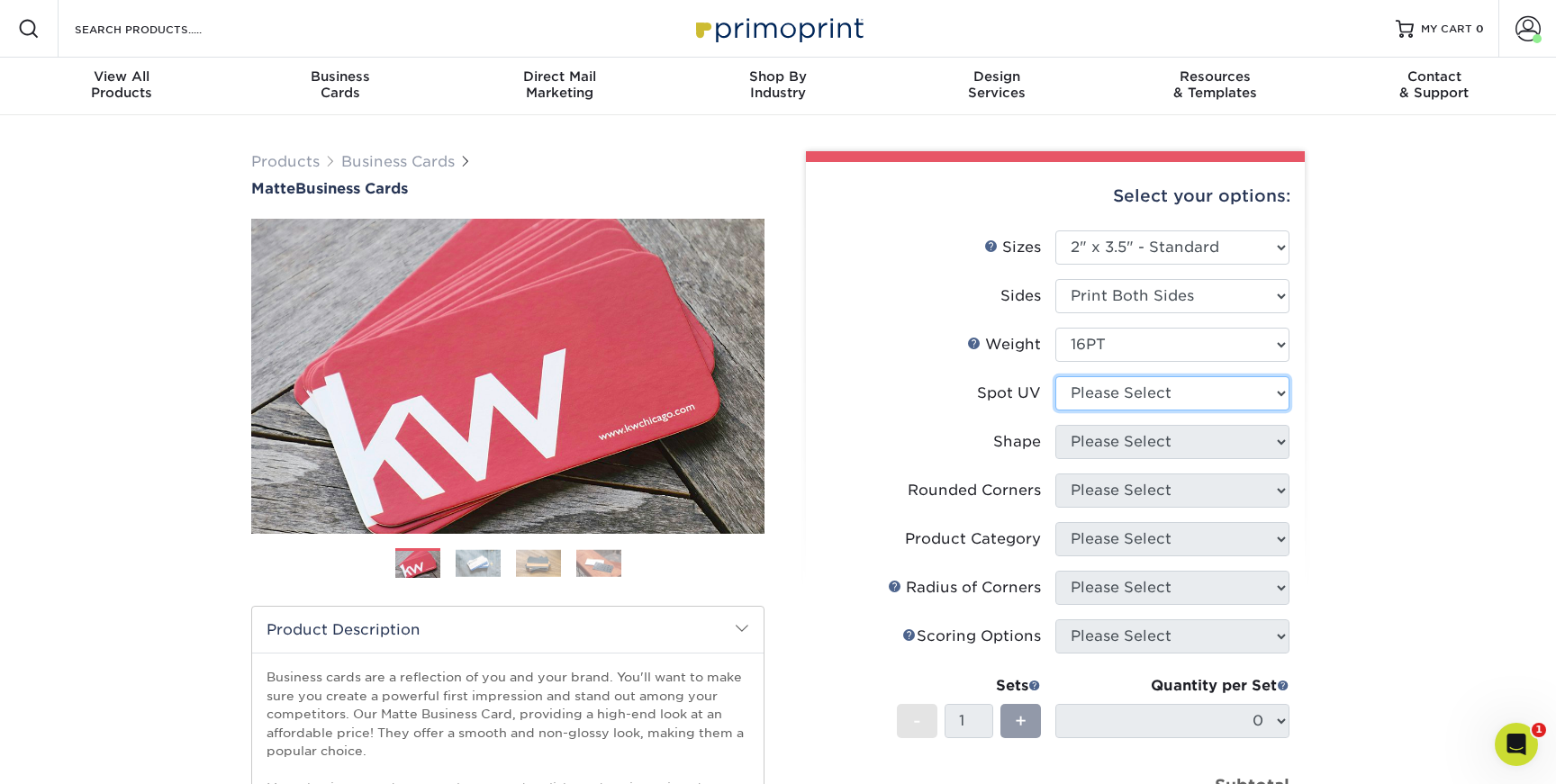
click at [1194, 391] on select "Please Select No Spot UV Front and Back (Both Sides) Front Only Back Only" at bounding box center [1172, 393] width 234 height 34
select select "3"
click at [1055, 376] on select "Please Select No Spot UV Front and Back (Both Sides) Front Only Back Only" at bounding box center [1172, 393] width 234 height 34
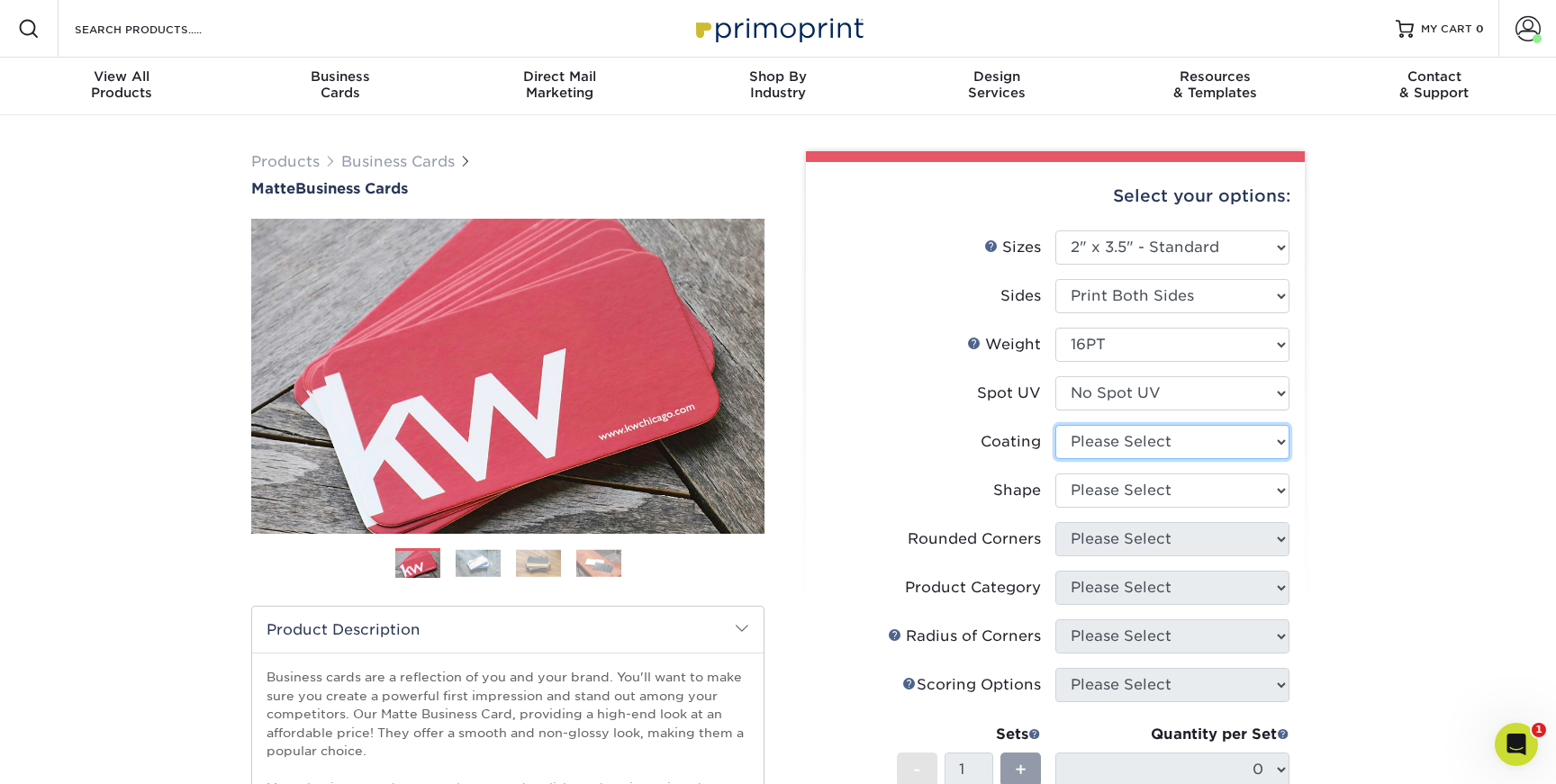
click at [1191, 436] on select at bounding box center [1172, 442] width 234 height 34
select select "121bb7b5-3b4d-429f-bd8d-bbf80e953313"
click at [1055, 425] on select at bounding box center [1172, 442] width 234 height 34
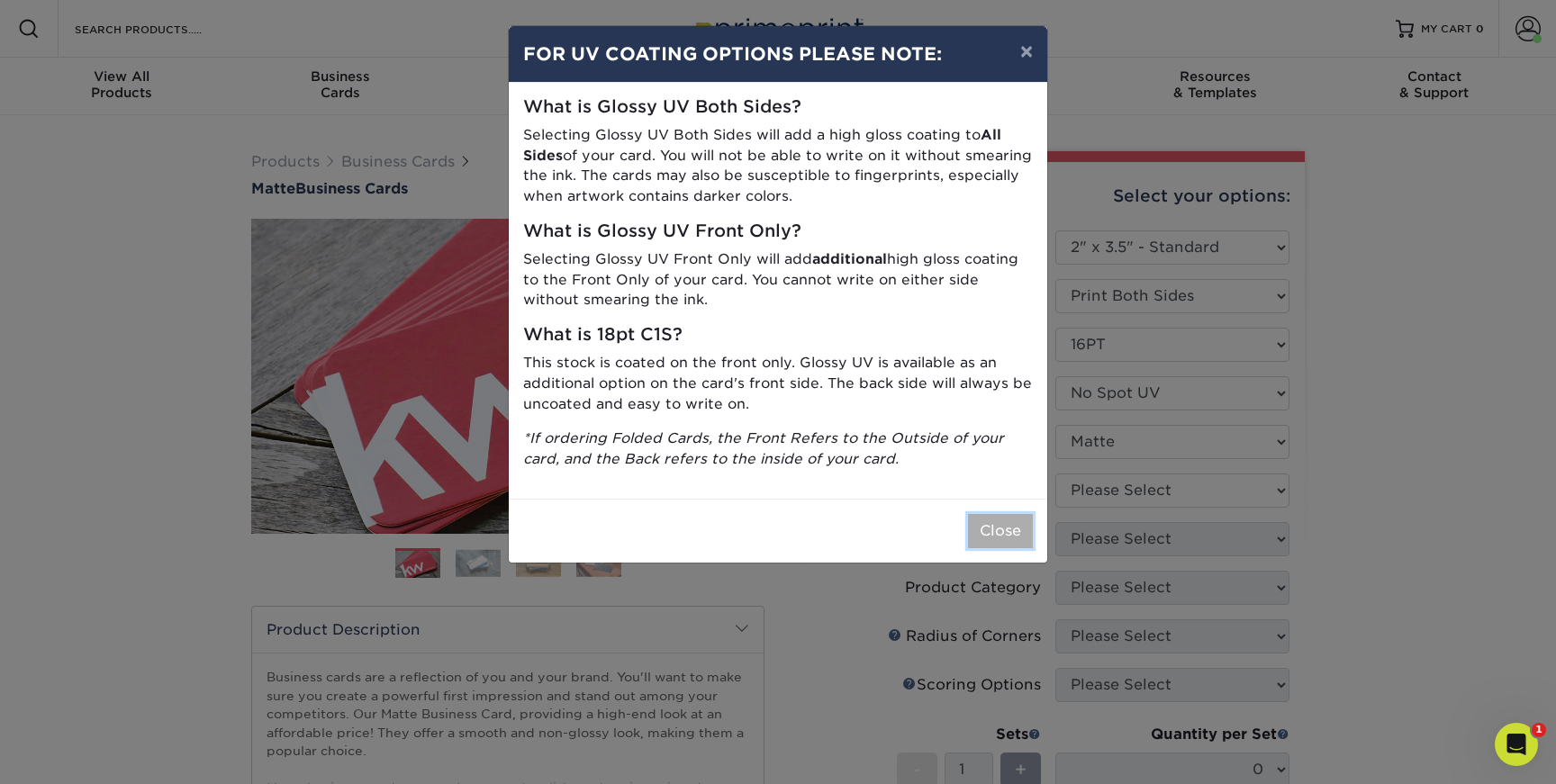
click at [1010, 526] on button "Close" at bounding box center [1001, 531] width 65 height 34
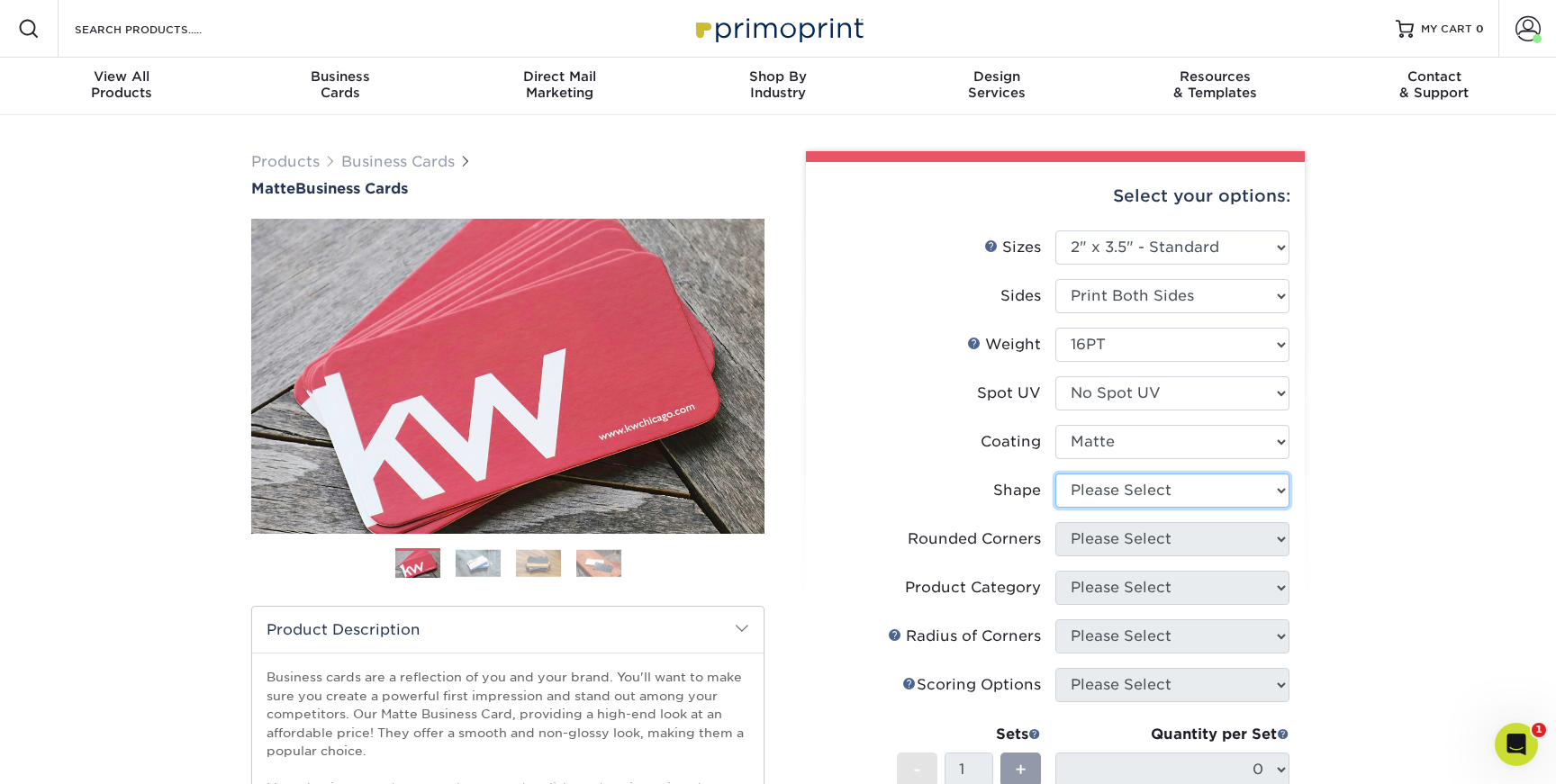
click at [1124, 488] on select "Please Select Standard Oval" at bounding box center [1172, 490] width 234 height 34
select select "standard"
click at [1055, 473] on select "Please Select Standard Oval" at bounding box center [1172, 490] width 234 height 34
click at [1143, 540] on select "Please Select Yes - Round 2 Corners Yes - Round 4 Corners No" at bounding box center [1172, 539] width 234 height 34
select select "0"
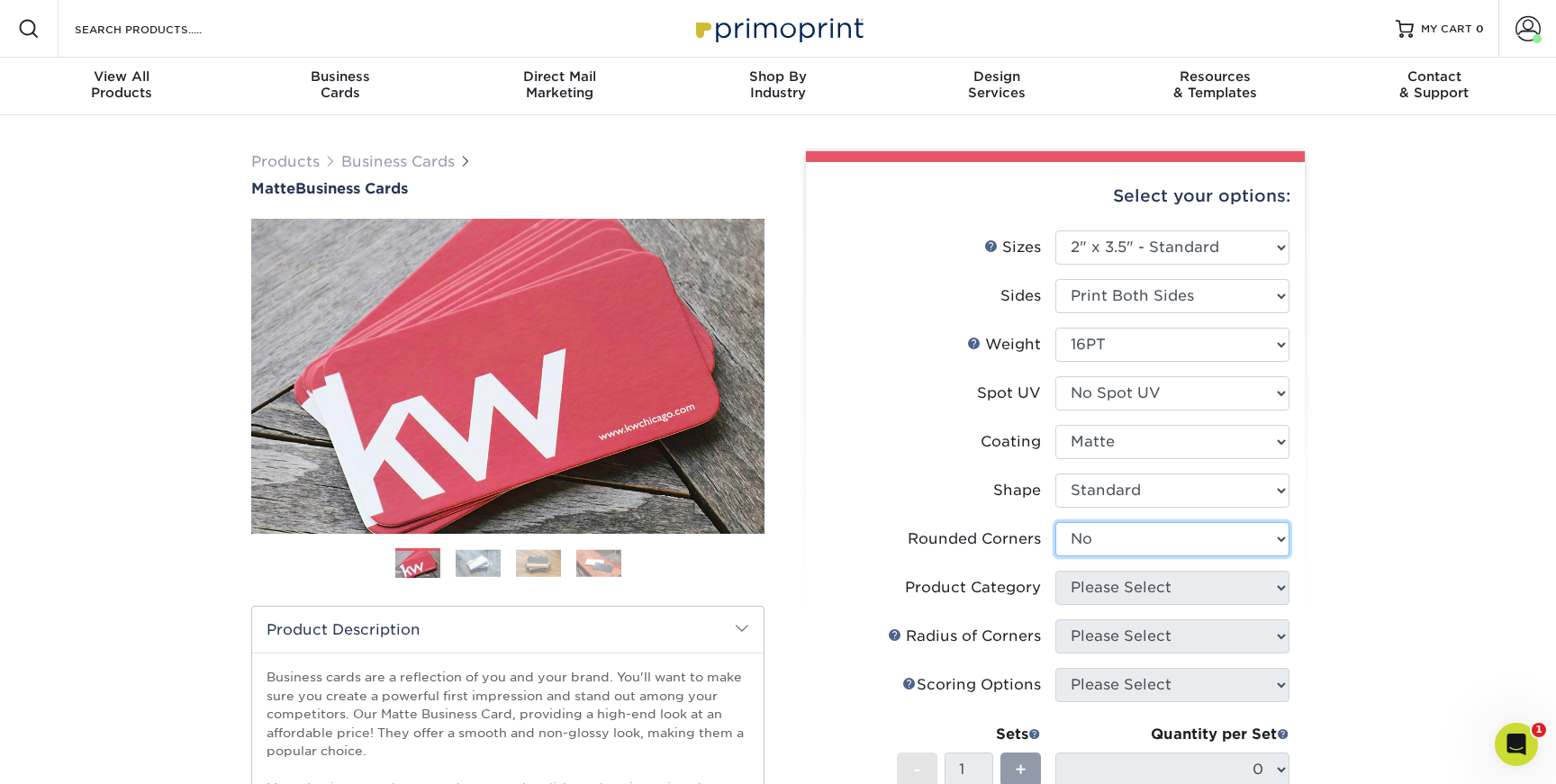
click at [1055, 522] on select "Please Select Yes - Round 2 Corners Yes - Round 4 Corners No" at bounding box center [1172, 539] width 234 height 34
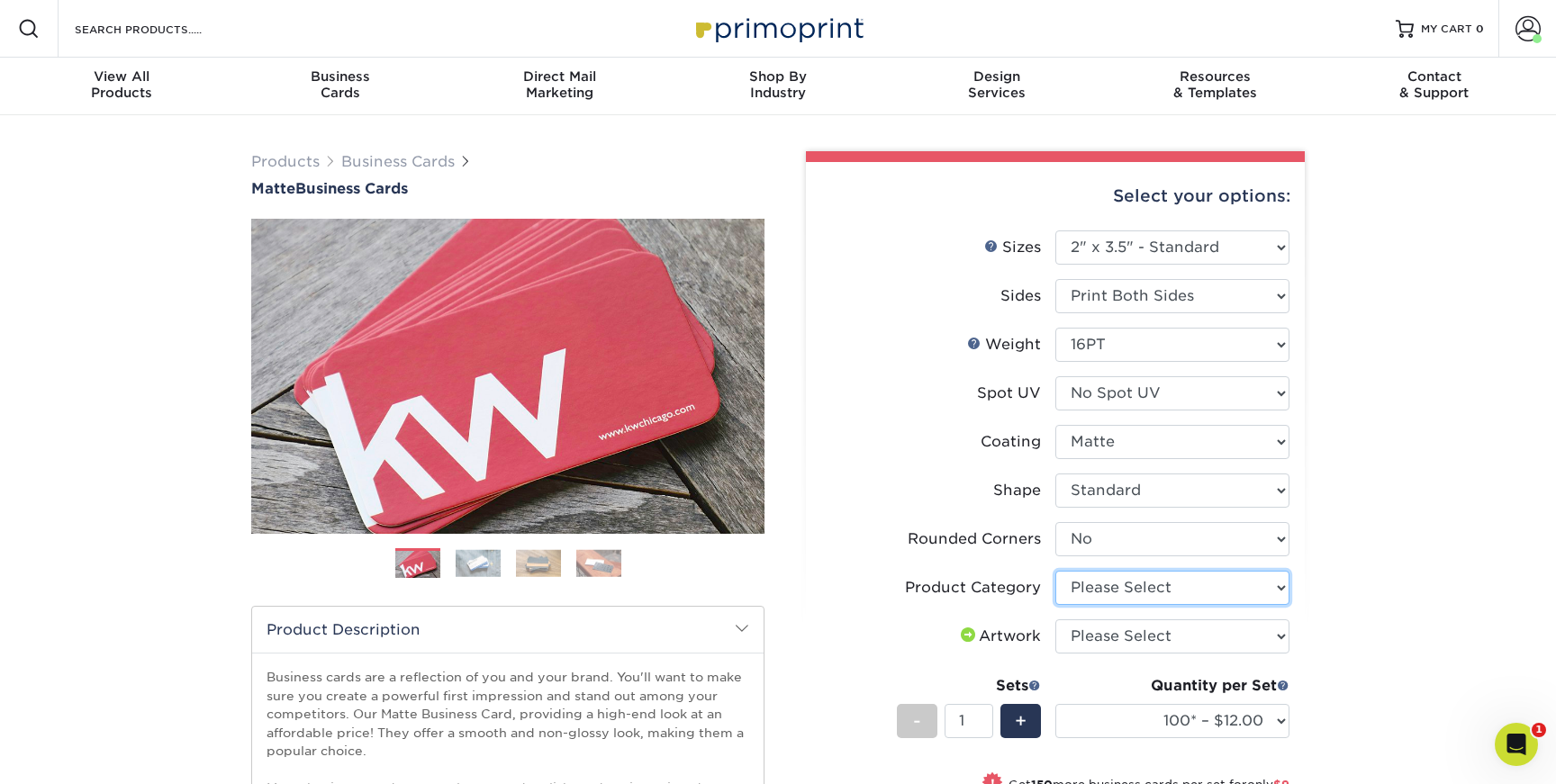
click at [1162, 587] on select "Please Select Business Cards" at bounding box center [1172, 588] width 234 height 34
select select "3b5148f1-0588-4f88-a218-97bcfdce65c1"
click at [1055, 571] on select "Please Select Business Cards" at bounding box center [1172, 588] width 234 height 34
click at [1162, 634] on select "Please Select I will upload files I need a design - $100" at bounding box center [1172, 637] width 234 height 34
select select "upload"
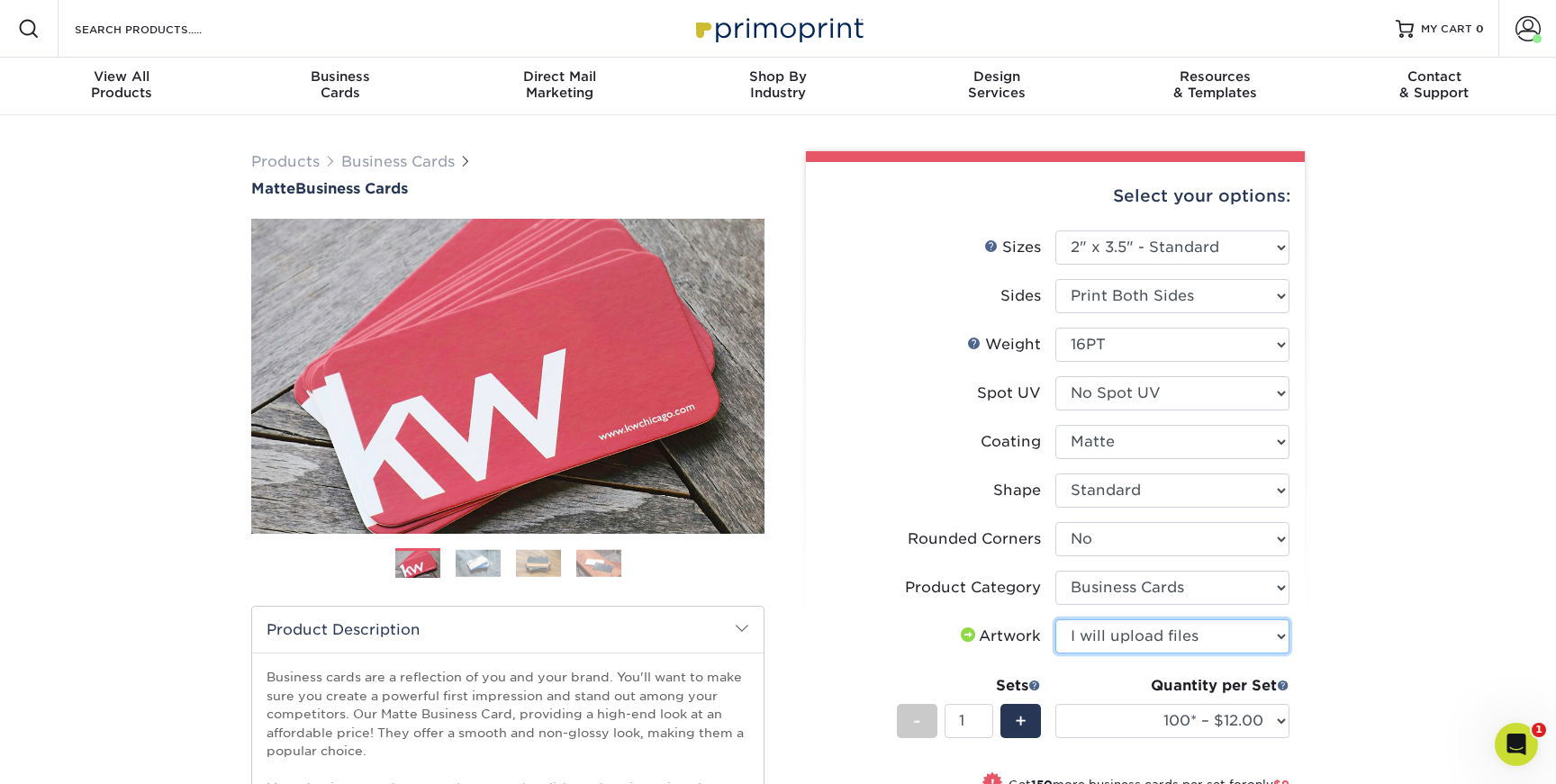
click at [1055, 619] on select "Please Select I will upload files I need a design - $100" at bounding box center [1172, 637] width 234 height 34
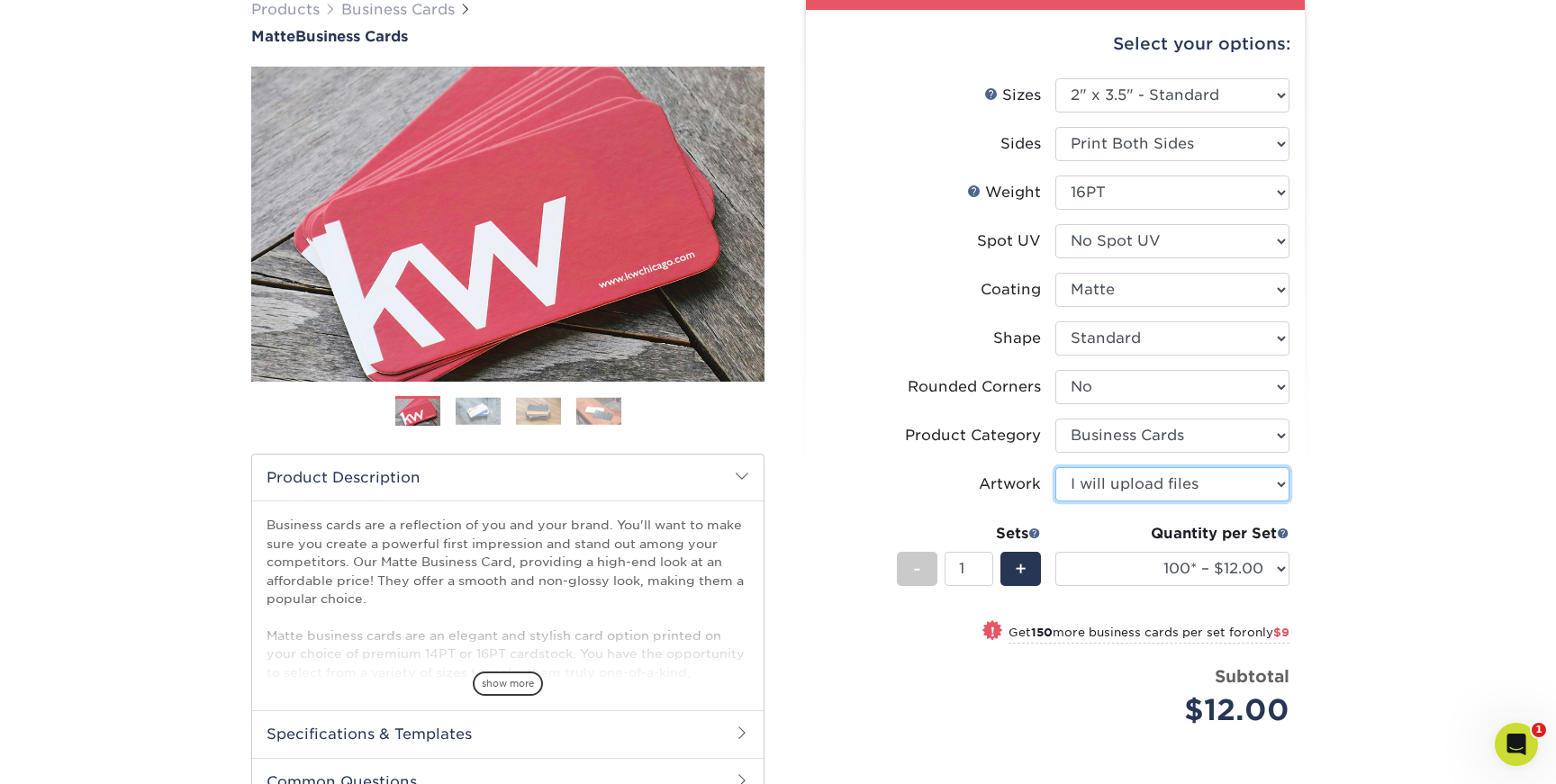
scroll to position [157, 0]
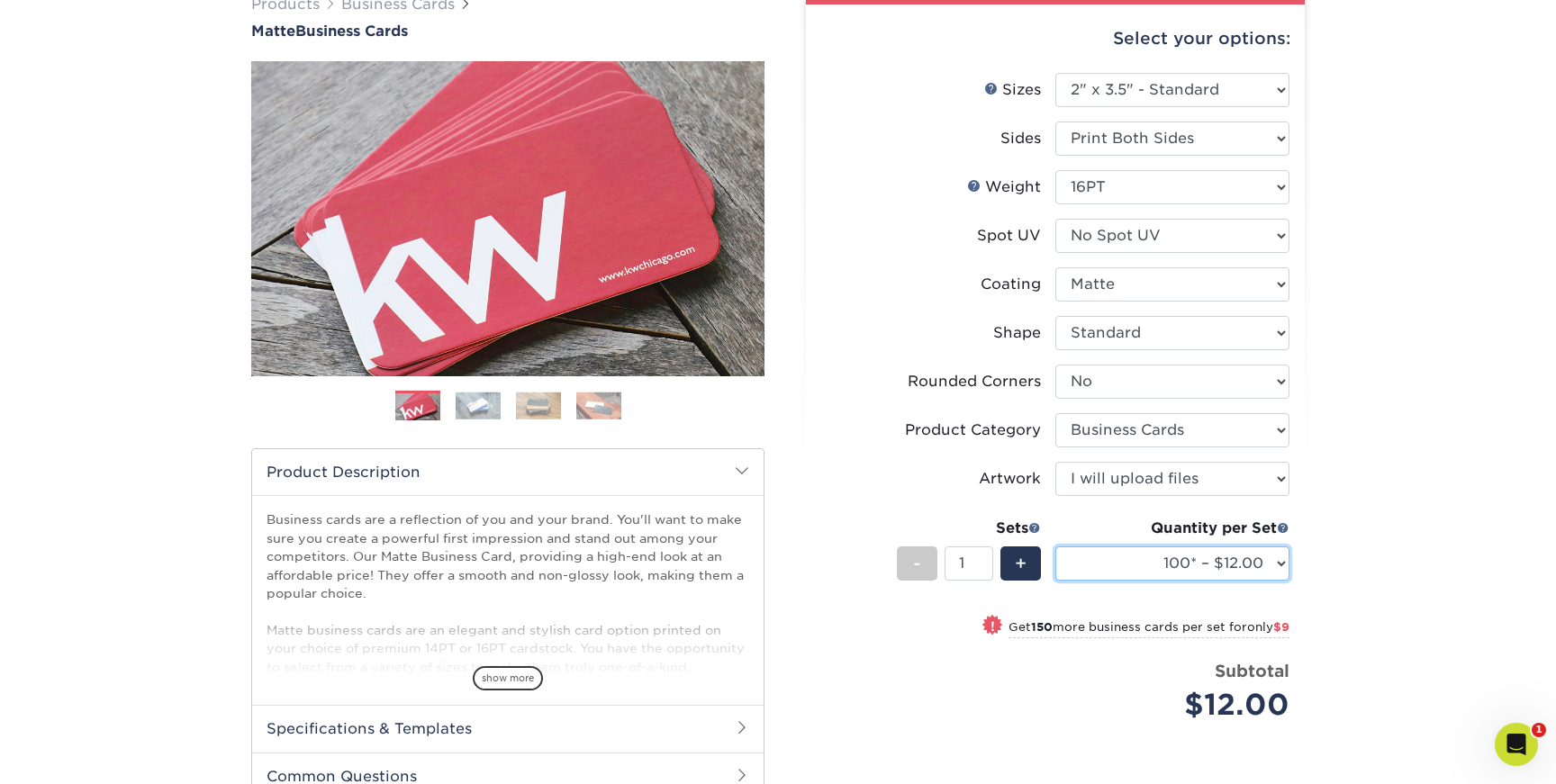
click at [1277, 564] on select "100* – $12.00 250* – $21.00 500 – $42.00 1000 – $53.00 2500 – $95.00 5000 – $18…" at bounding box center [1172, 563] width 234 height 34
select select "250* – $21.00"
click at [1055, 546] on select "100* – $12.00 250* – $21.00 500 – $42.00 1000 – $53.00 2500 – $95.00 5000 – $18…" at bounding box center [1172, 563] width 234 height 34
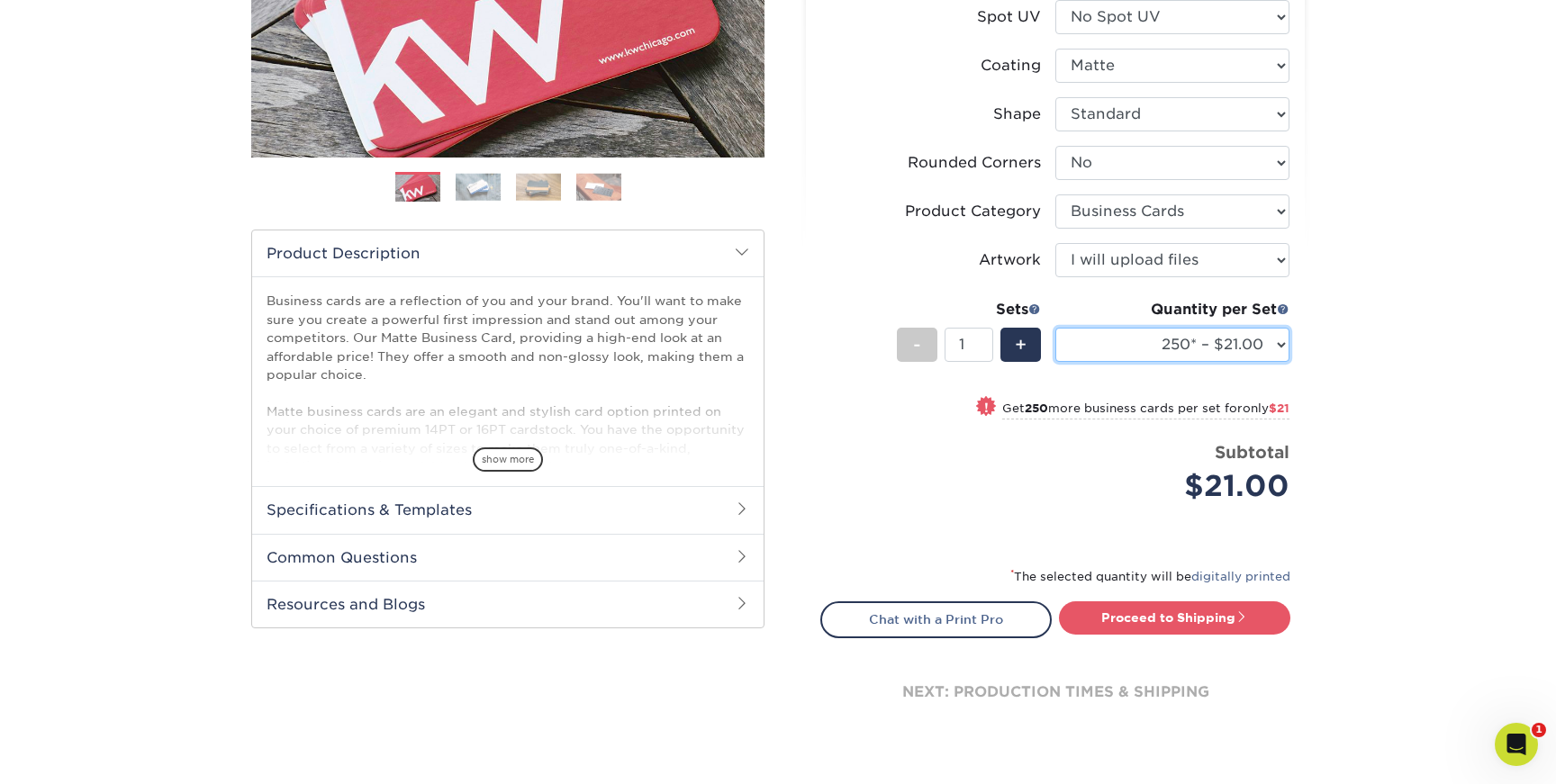
scroll to position [382, 0]
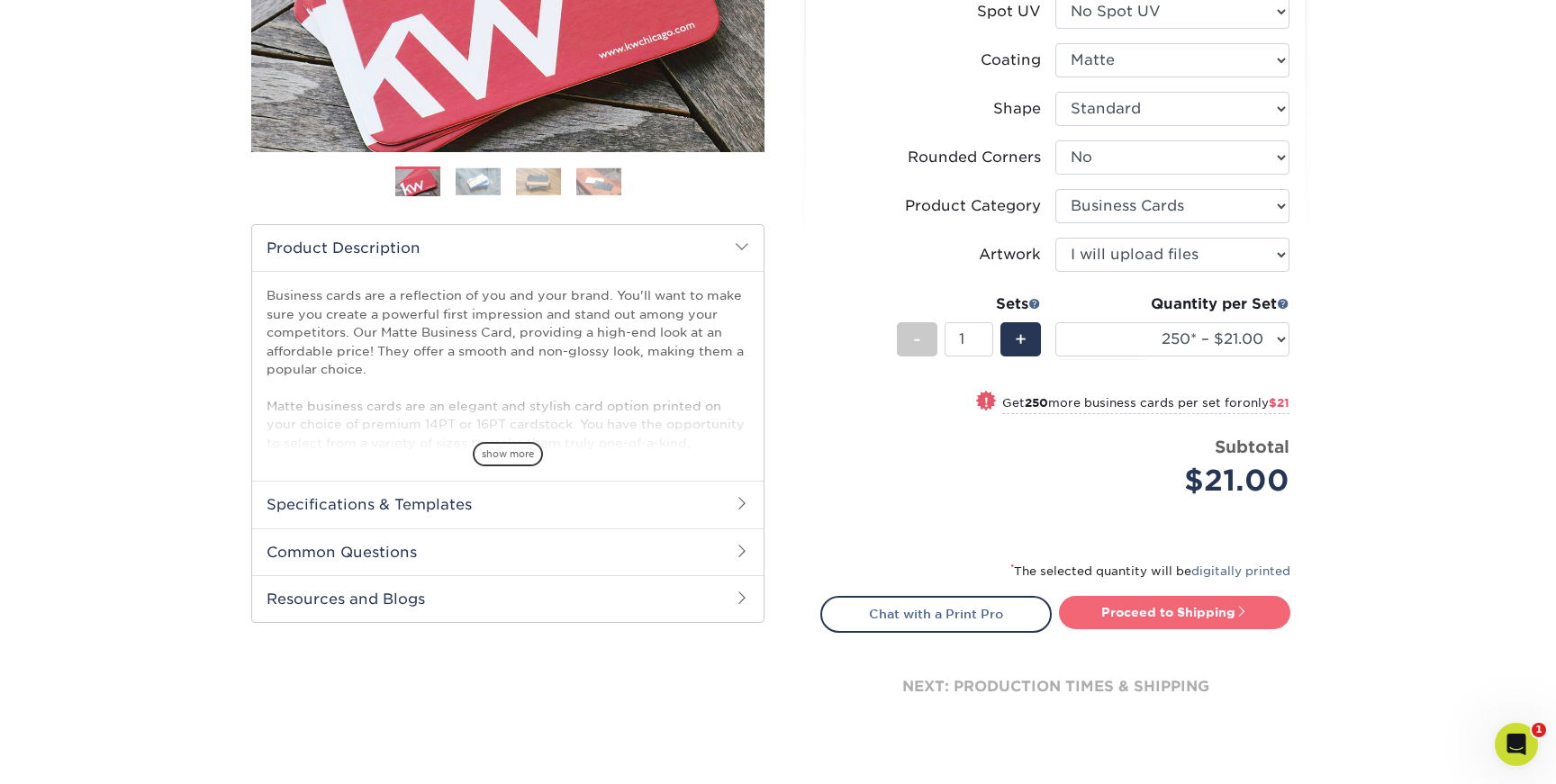
click at [1119, 615] on link "Proceed to Shipping" at bounding box center [1174, 612] width 232 height 33
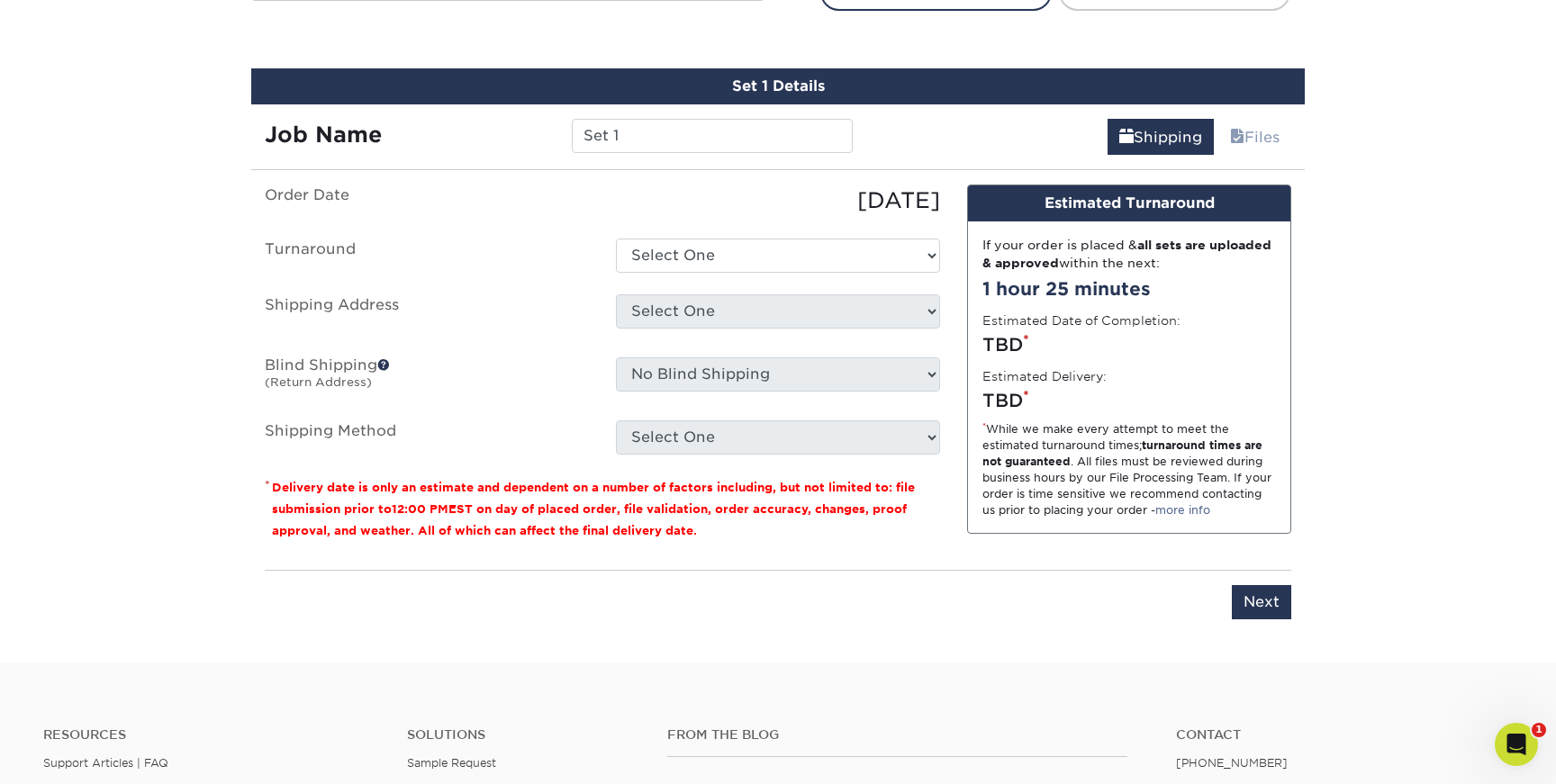
scroll to position [1026, 0]
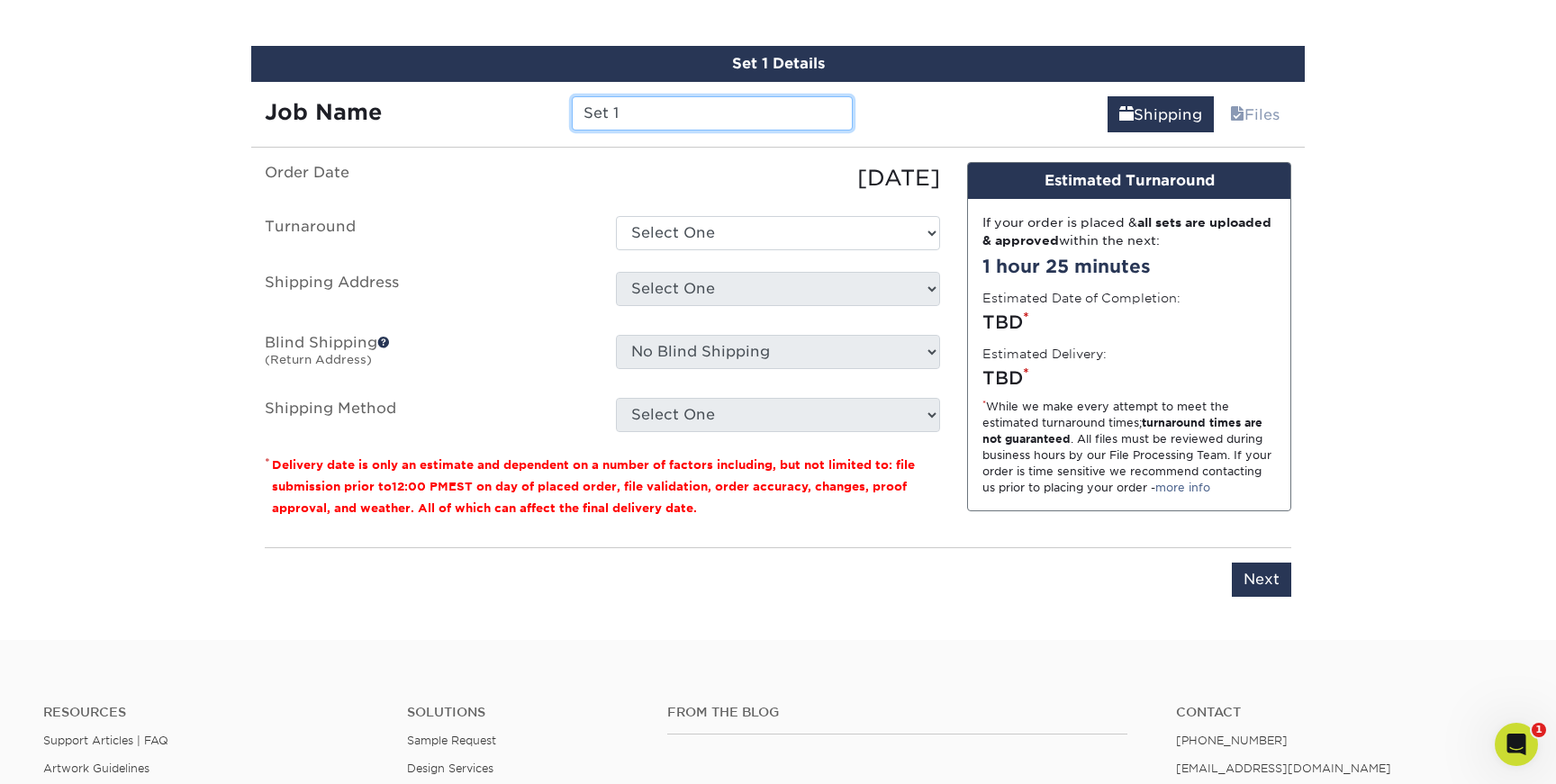
click at [665, 114] on input "Set 1" at bounding box center [712, 113] width 280 height 34
type input "[PERSON_NAME]-Card"
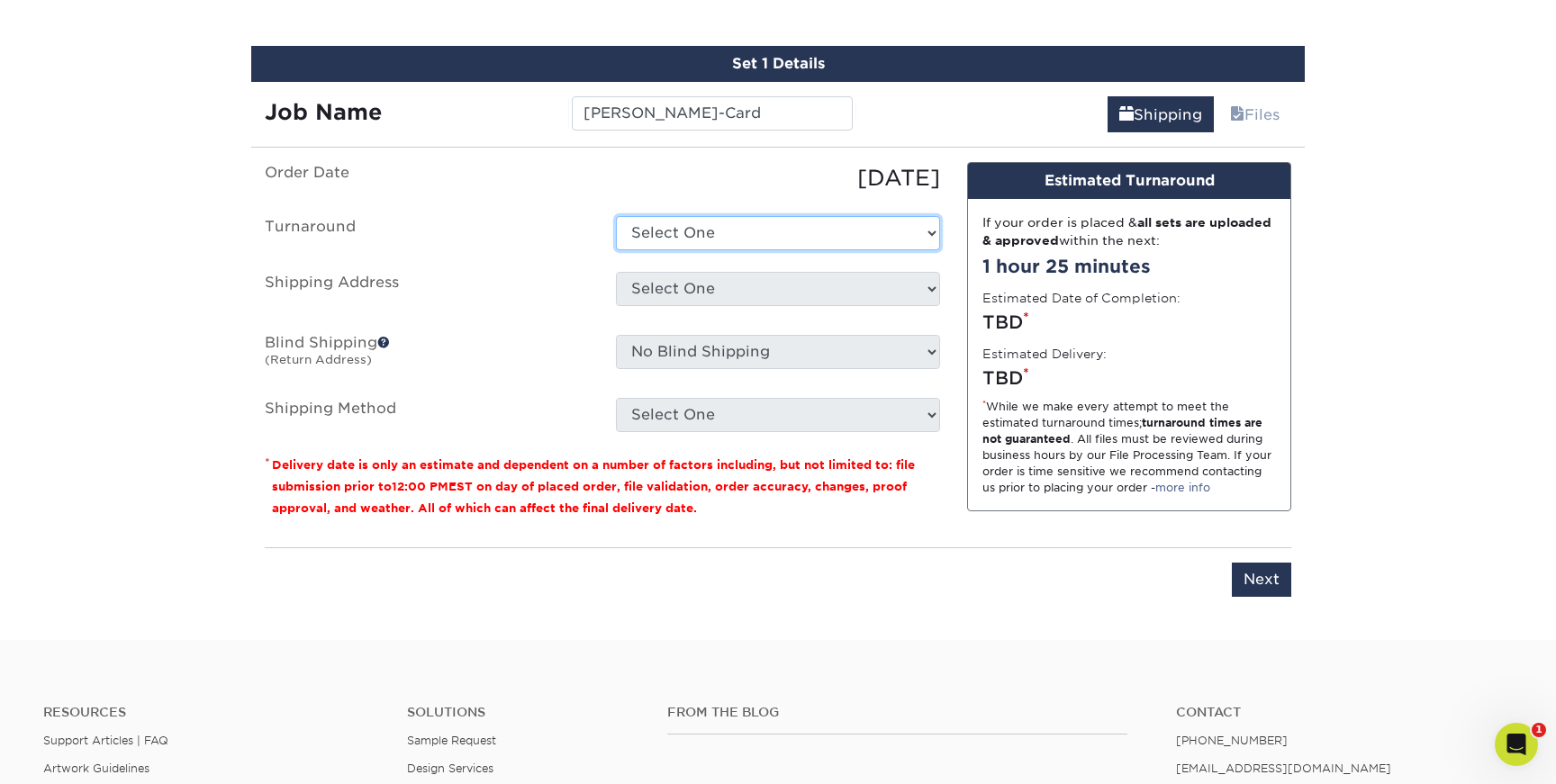
click at [768, 235] on select "Select One 2-4 Business Days 2 Day Next Business Day" at bounding box center [778, 233] width 324 height 34
select select "9fe09f74-13a8-4433-b0c6-7e0e9829344b"
click at [616, 216] on select "Select One 2-4 Business Days 2 Day Next Business Day" at bounding box center [778, 233] width 324 height 34
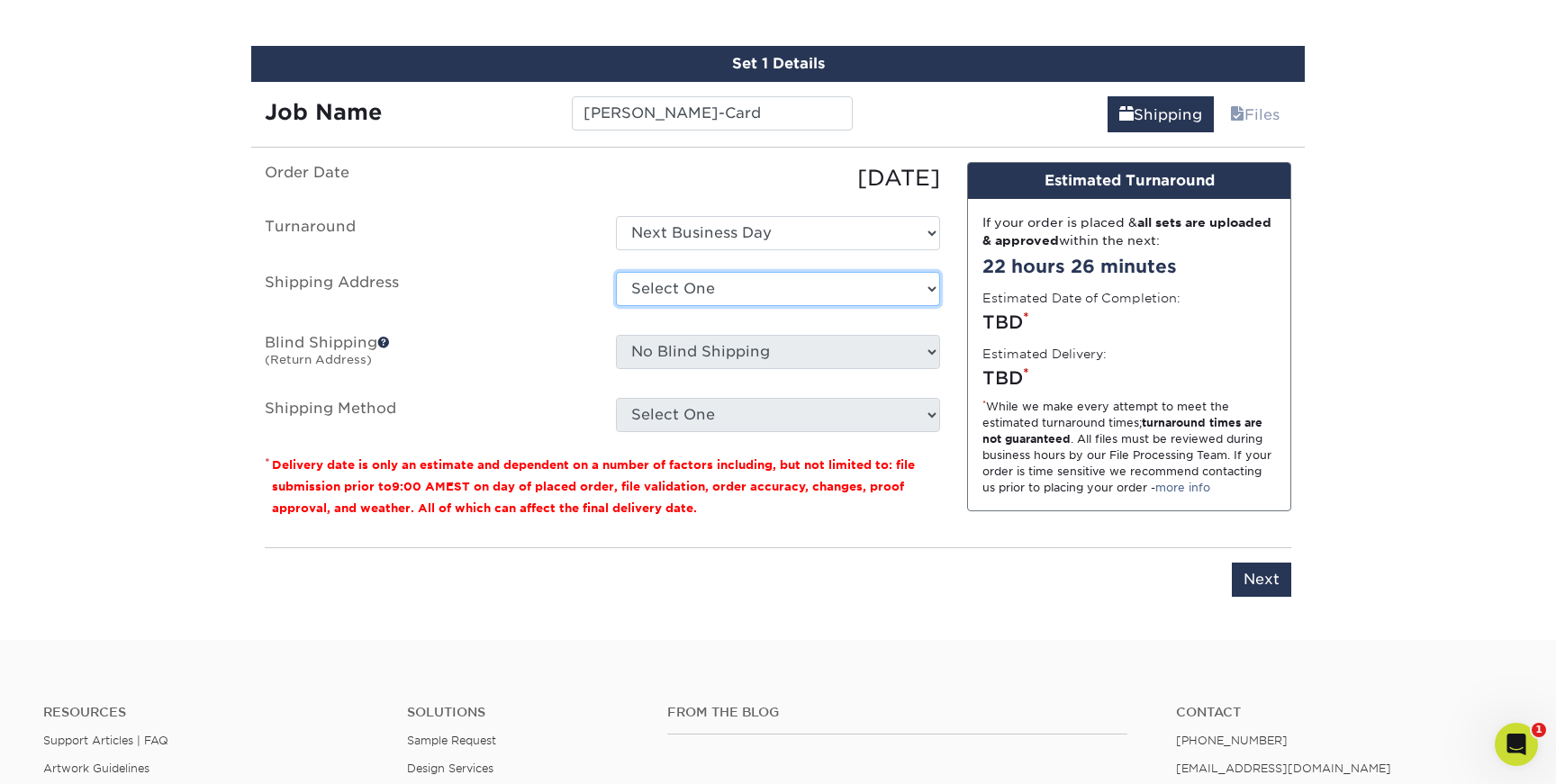
click at [794, 295] on select "Select One + Add New Address" at bounding box center [778, 289] width 324 height 34
select select "newaddress"
click at [616, 272] on select "Select One + Add New Address" at bounding box center [778, 289] width 324 height 34
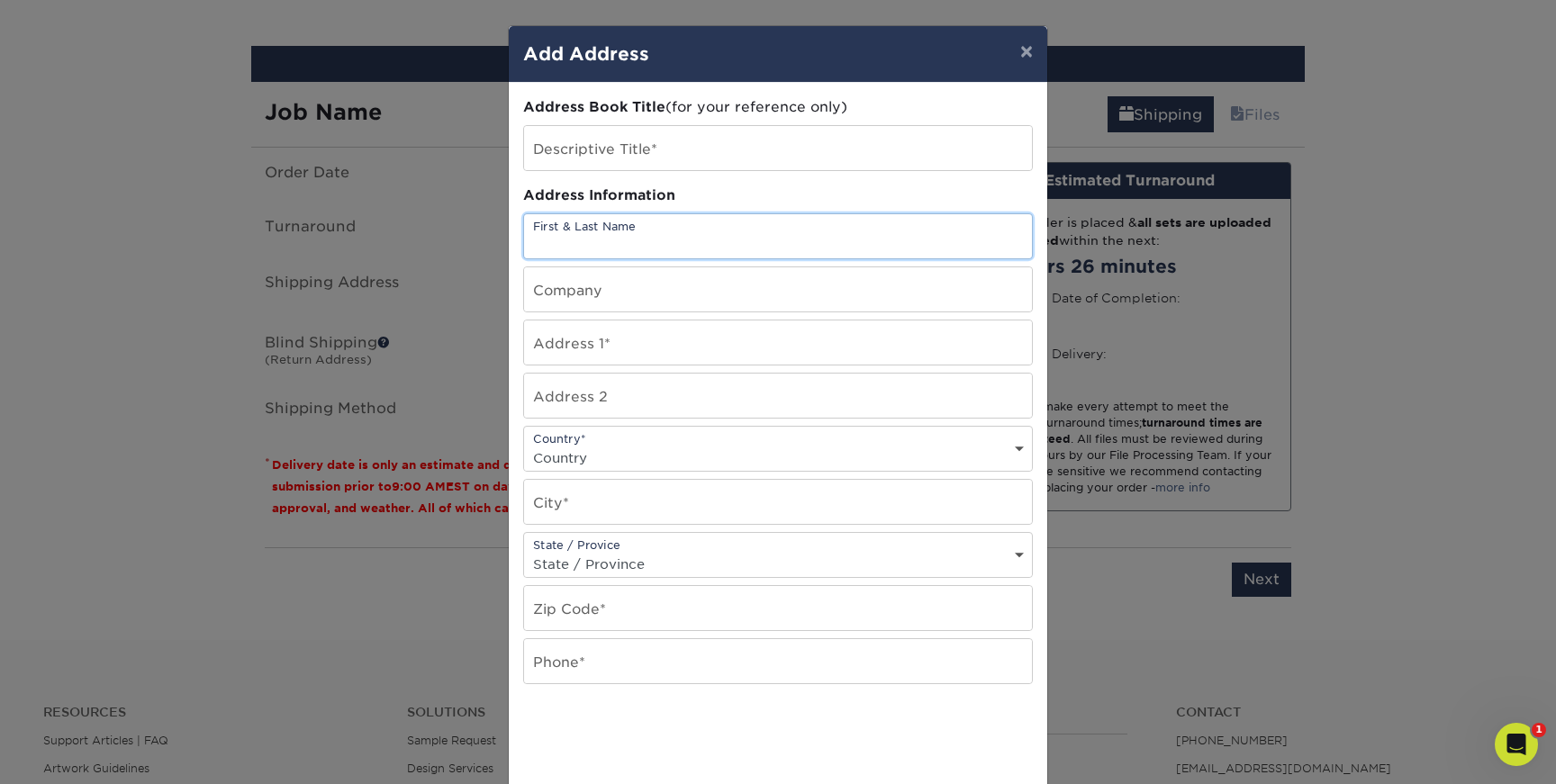
click at [645, 245] on input "text" at bounding box center [777, 236] width 508 height 44
type input "[PERSON_NAME]"
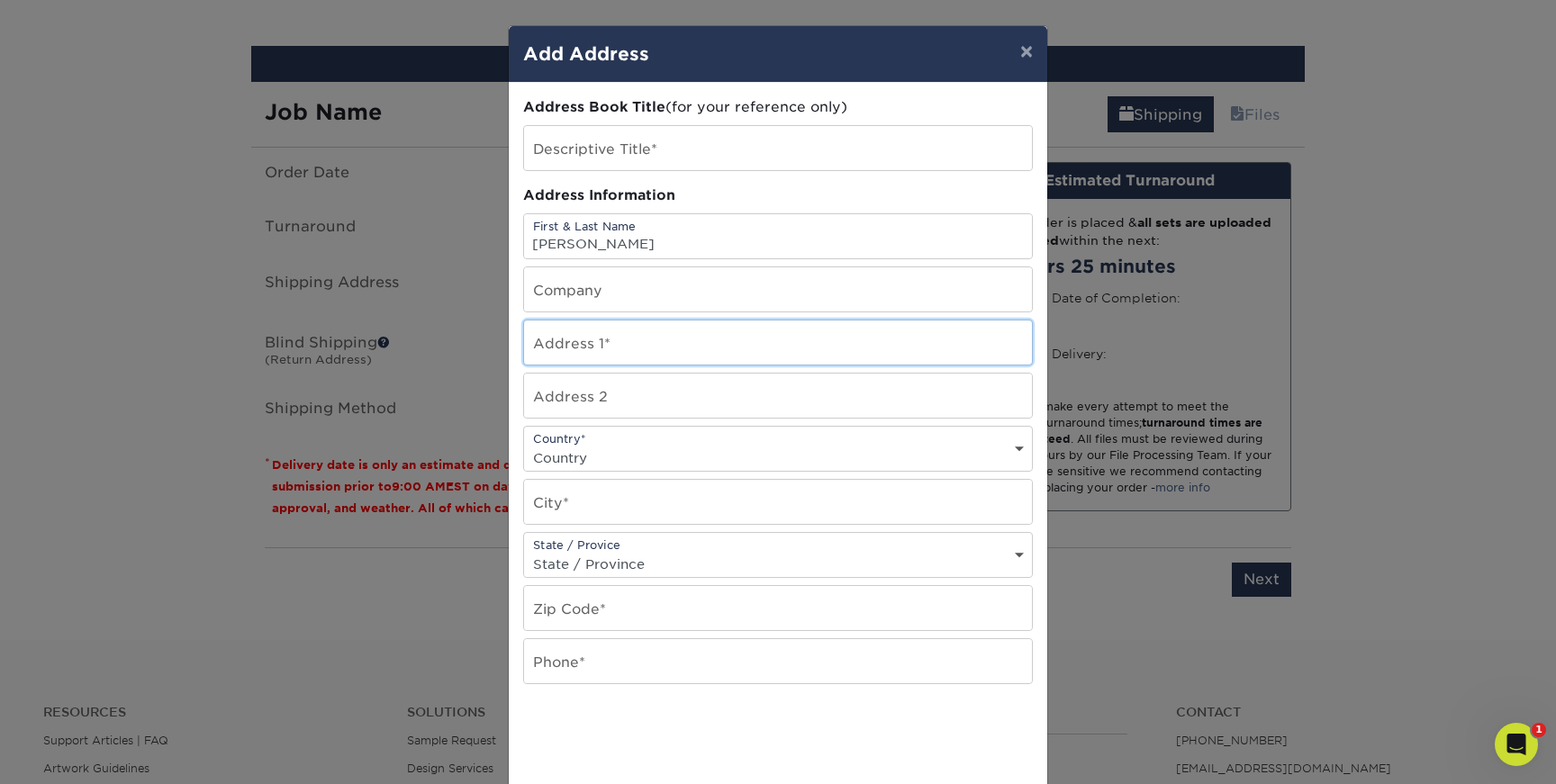
type input "15 Upper Kensington Drive"
select select "US"
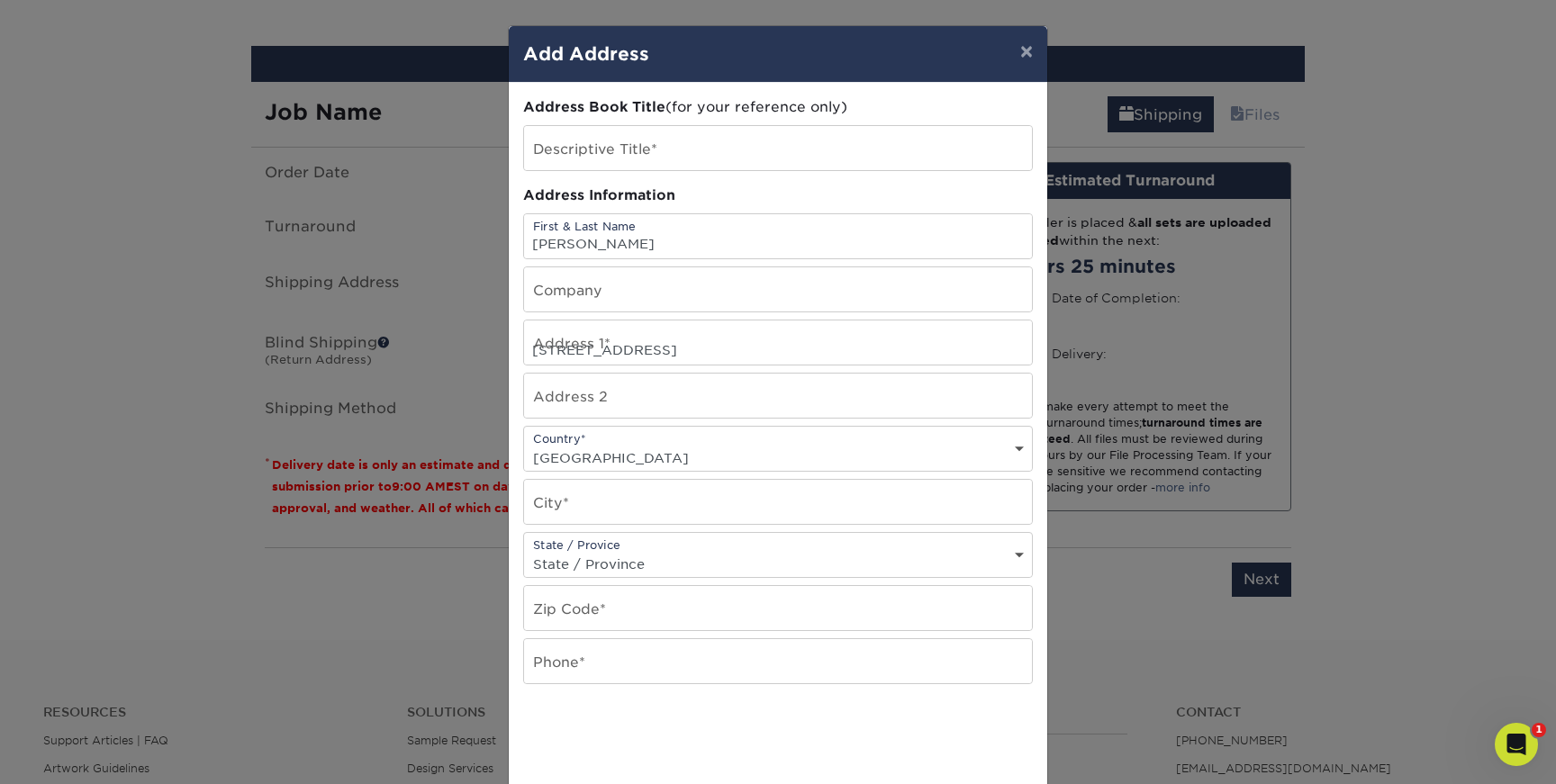
type input "East Lyme"
select select "CT"
type input "06333"
click at [626, 653] on input "text" at bounding box center [777, 661] width 508 height 44
type input "6164065334"
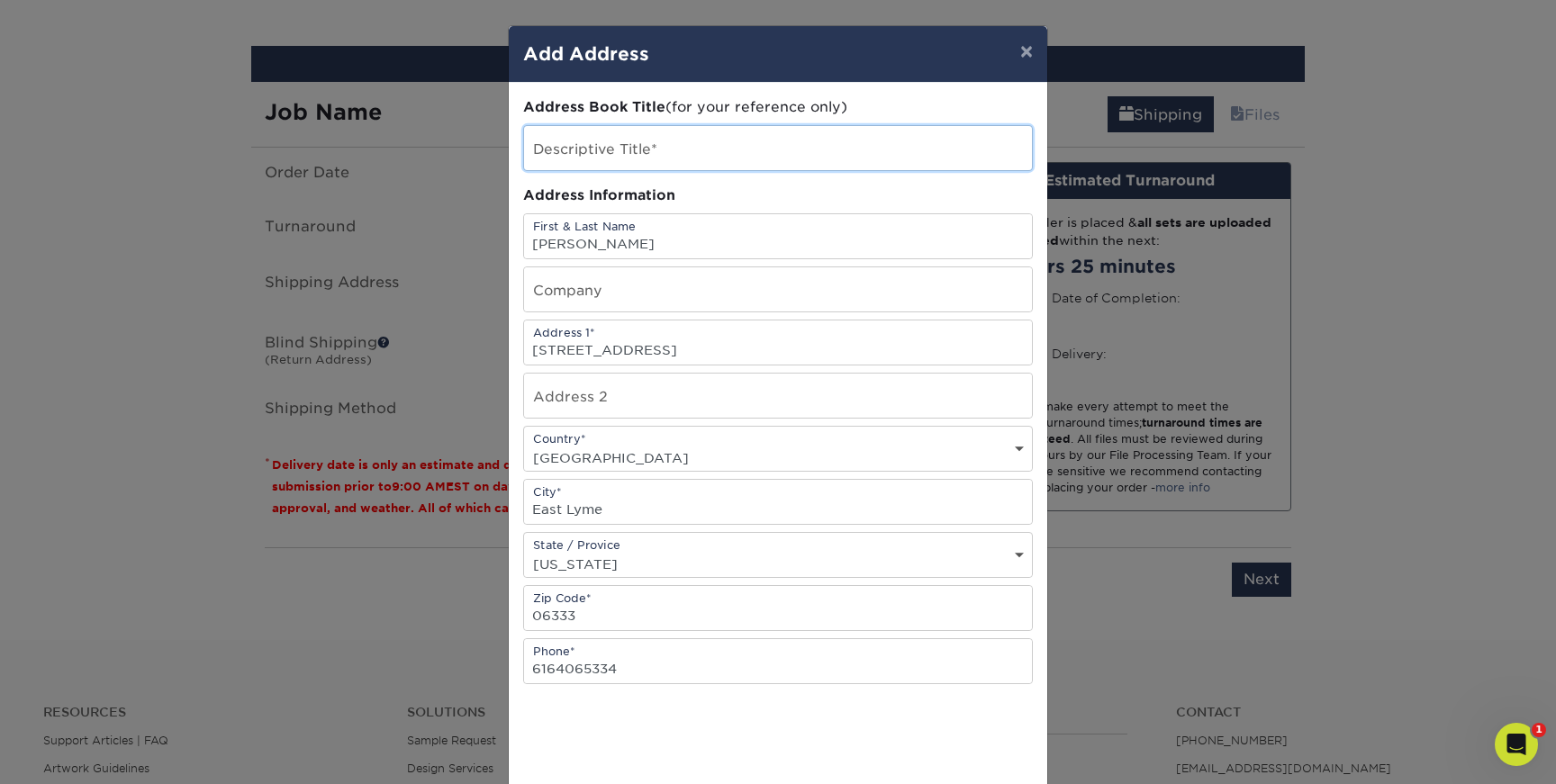
click at [656, 149] on input "text" at bounding box center [777, 147] width 508 height 44
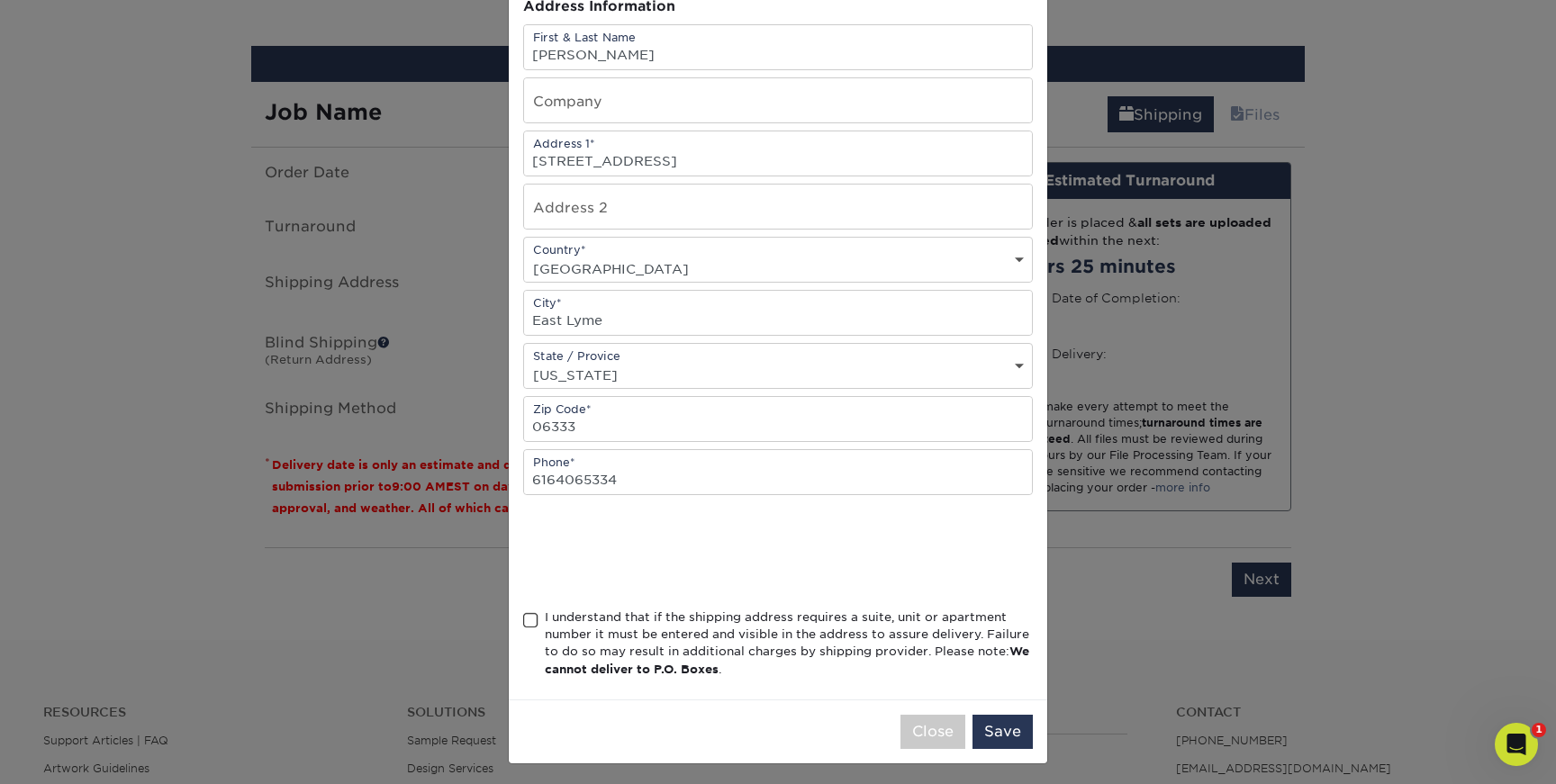
scroll to position [194, 0]
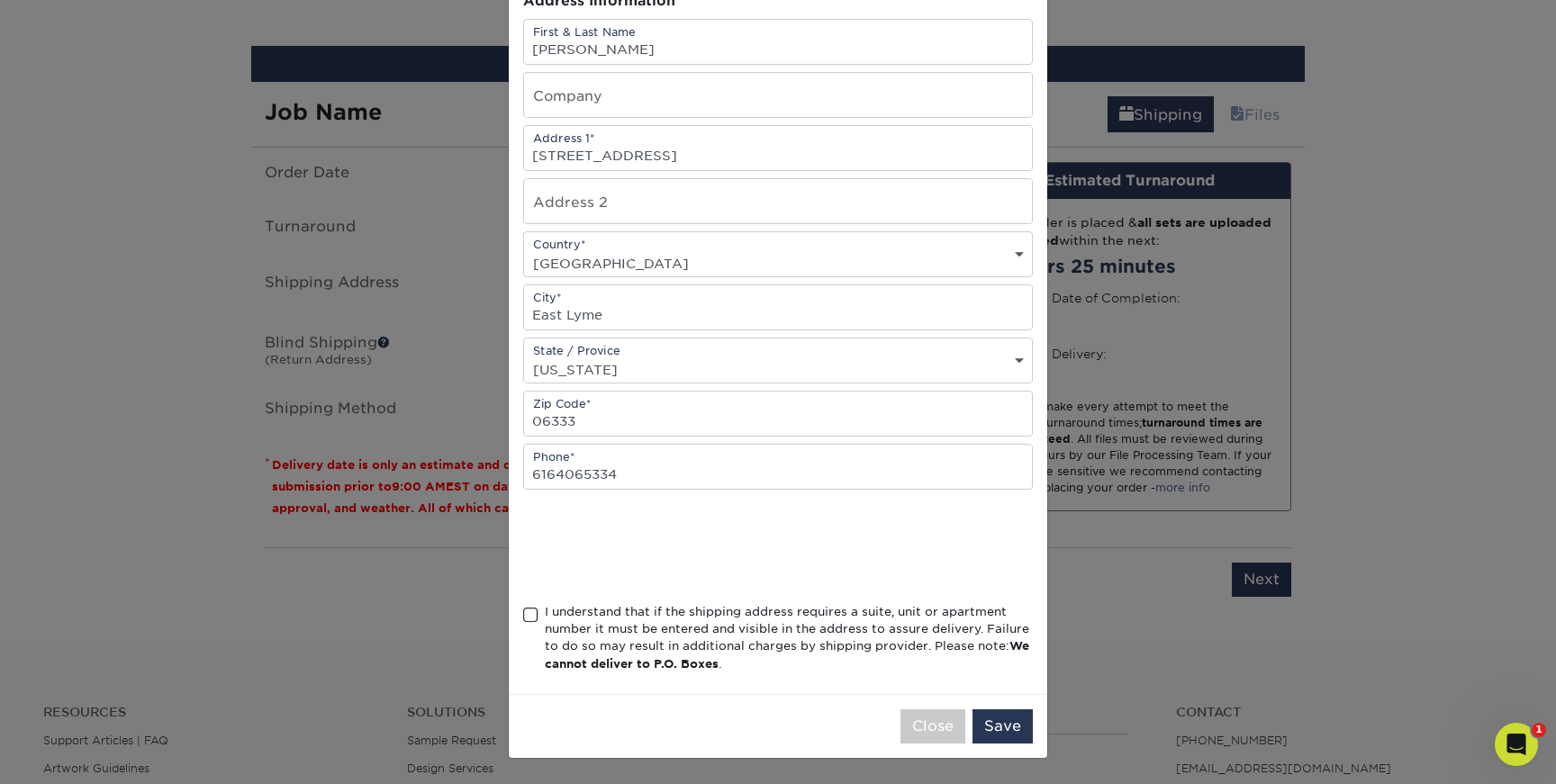
type input "My House"
click at [536, 619] on span at bounding box center [530, 615] width 15 height 17
click at [0, 0] on input "I understand that if the shipping address requires a suite, unit or apartment n…" at bounding box center [0, 0] width 0 height 0
click at [1024, 732] on button "Save" at bounding box center [1002, 726] width 61 height 34
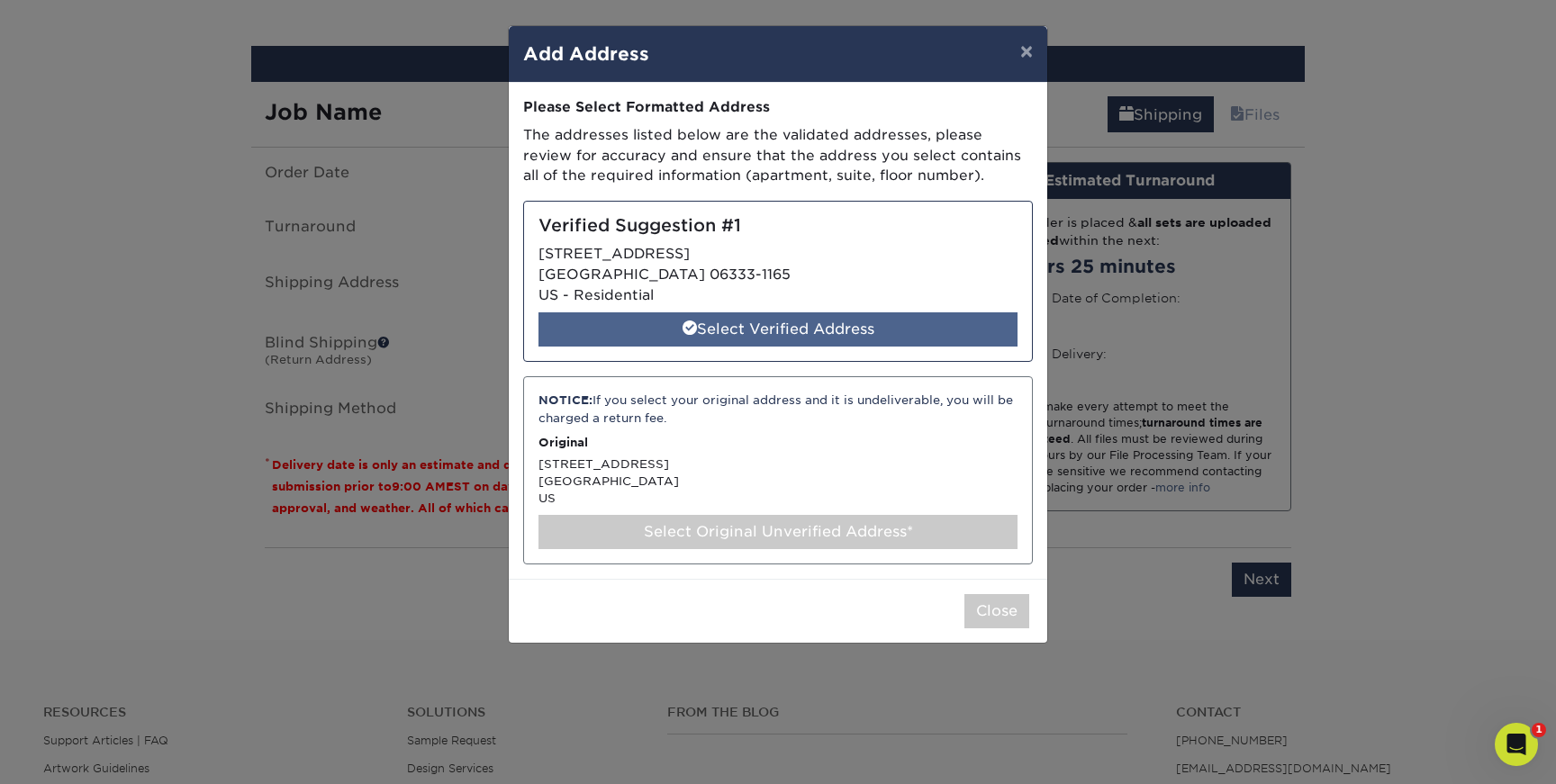
click at [771, 327] on div "Select Verified Address" at bounding box center [777, 329] width 479 height 34
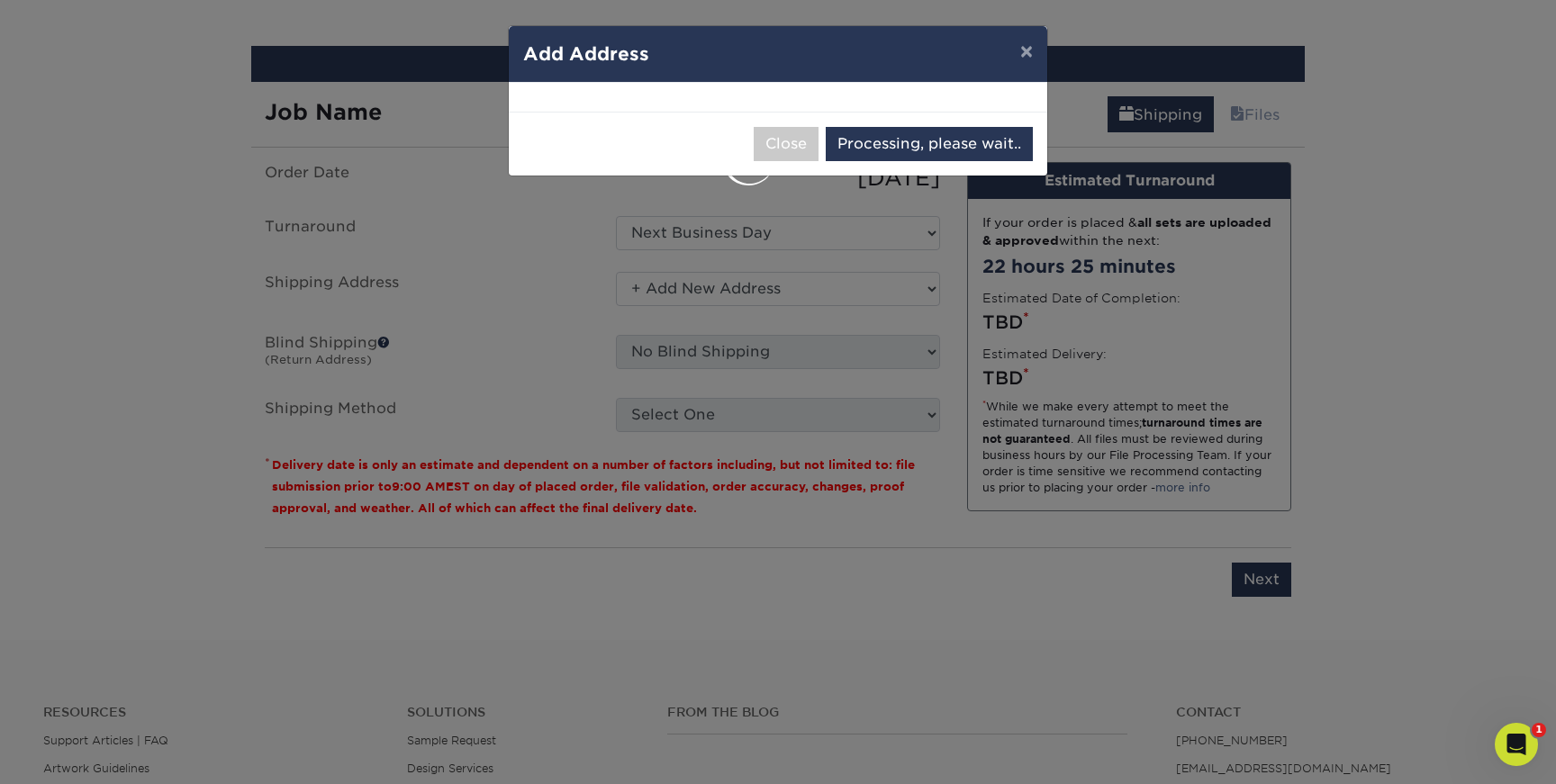
select select "286491"
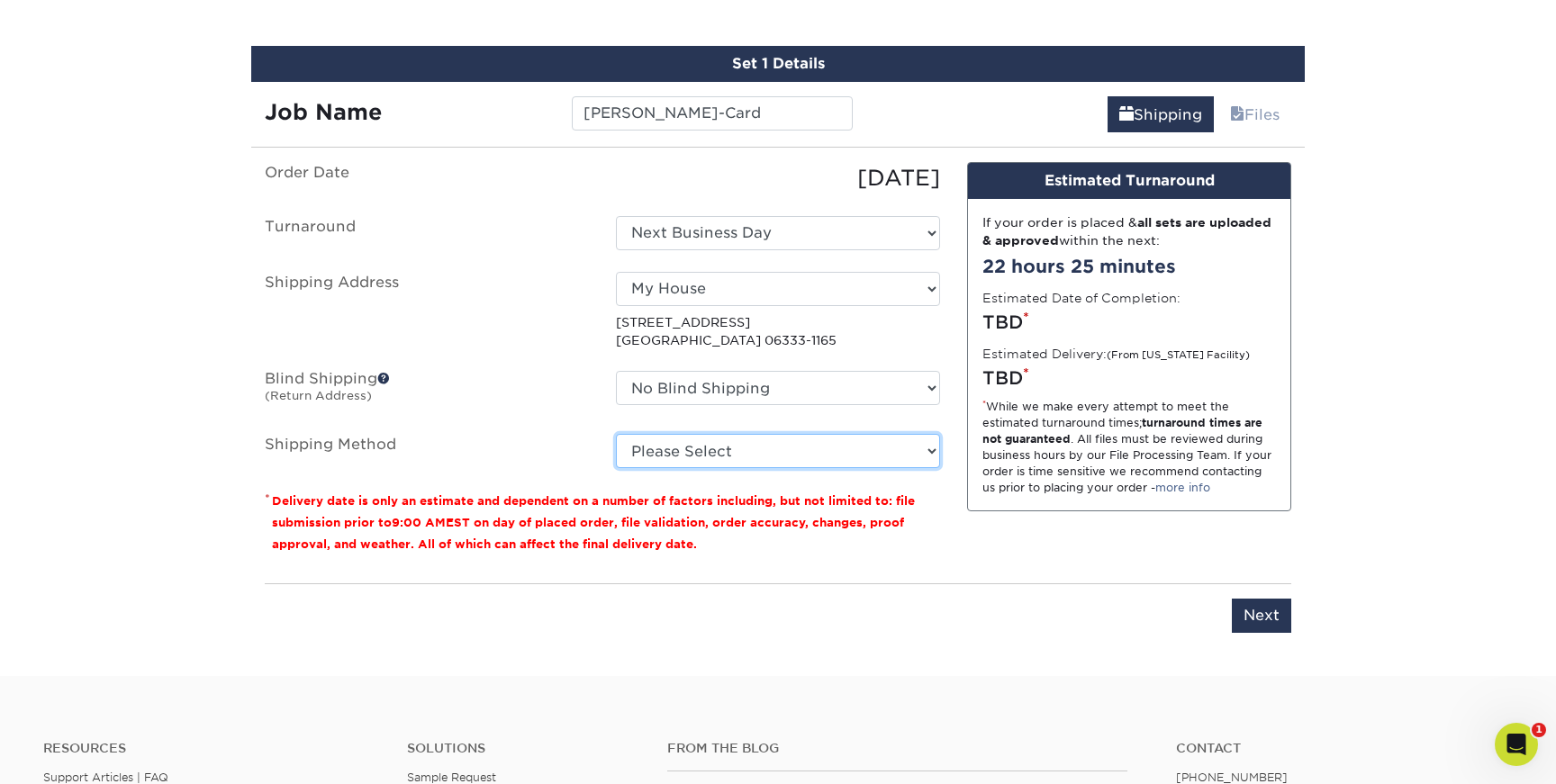
click at [898, 454] on select "Please Select Ground Shipping (+$7.84) 3 Day Shipping Service (+$24.94) 2 Day A…" at bounding box center [778, 451] width 324 height 34
select select "02"
click at [616, 434] on select "Please Select Ground Shipping (+$7.84) 3 Day Shipping Service (+$24.94) 2 Day A…" at bounding box center [778, 451] width 324 height 34
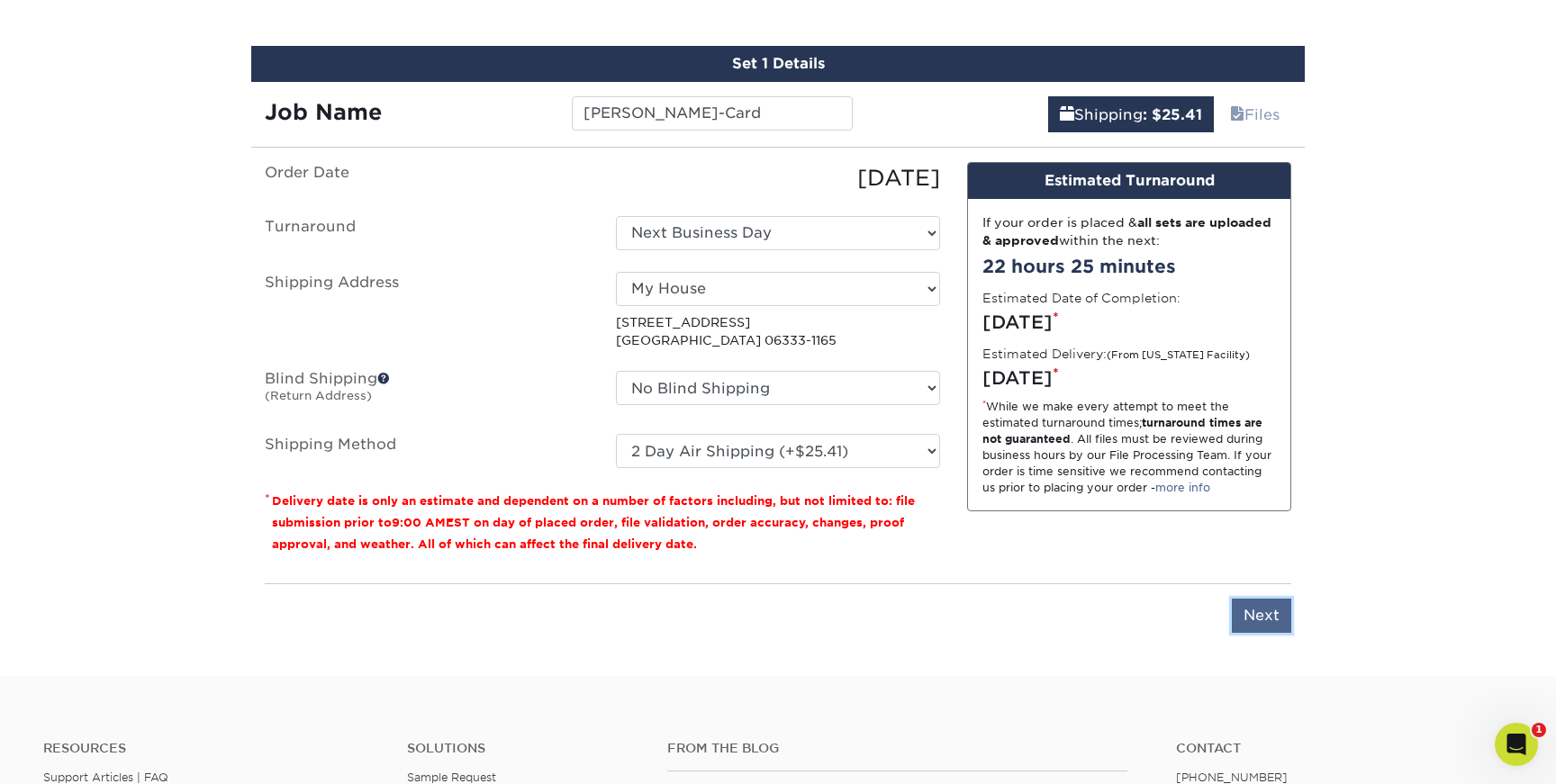
click at [1261, 619] on input "Next" at bounding box center [1261, 616] width 60 height 34
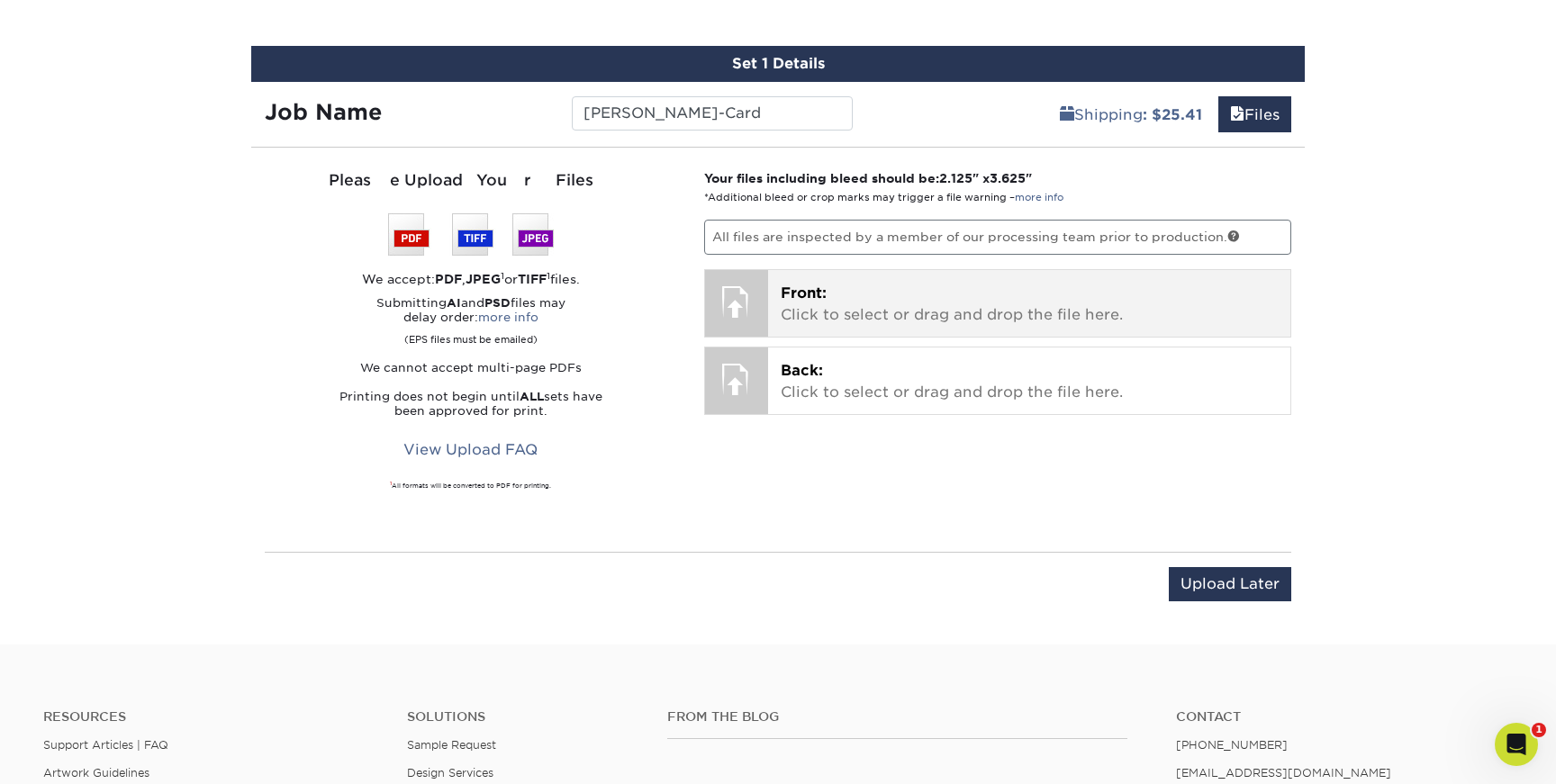
click at [823, 314] on p "Front: Click to select or drag and drop the file here." at bounding box center [1029, 304] width 498 height 43
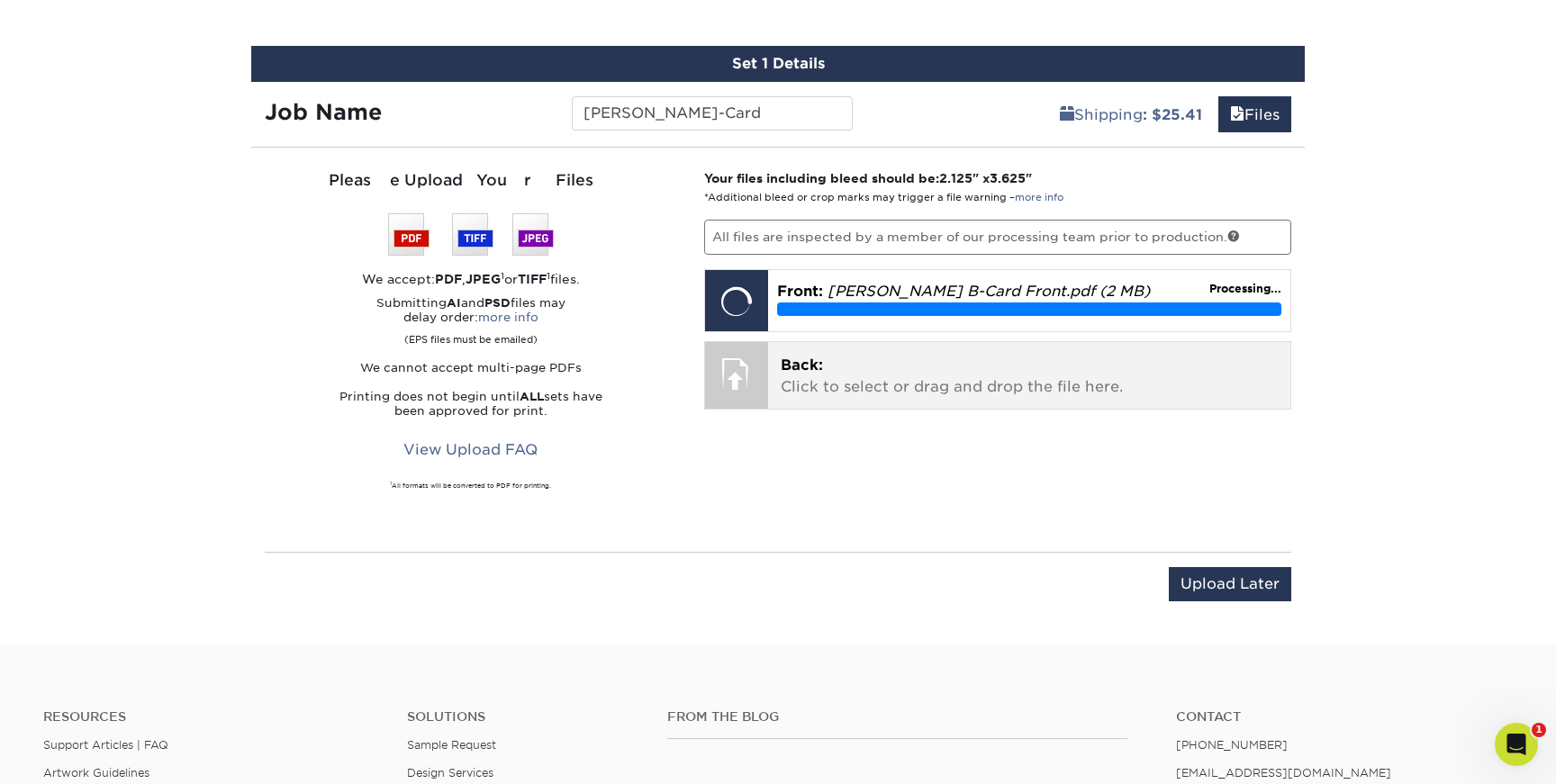
click at [843, 373] on p "Back: Click to select or drag and drop the file here." at bounding box center [1029, 376] width 498 height 43
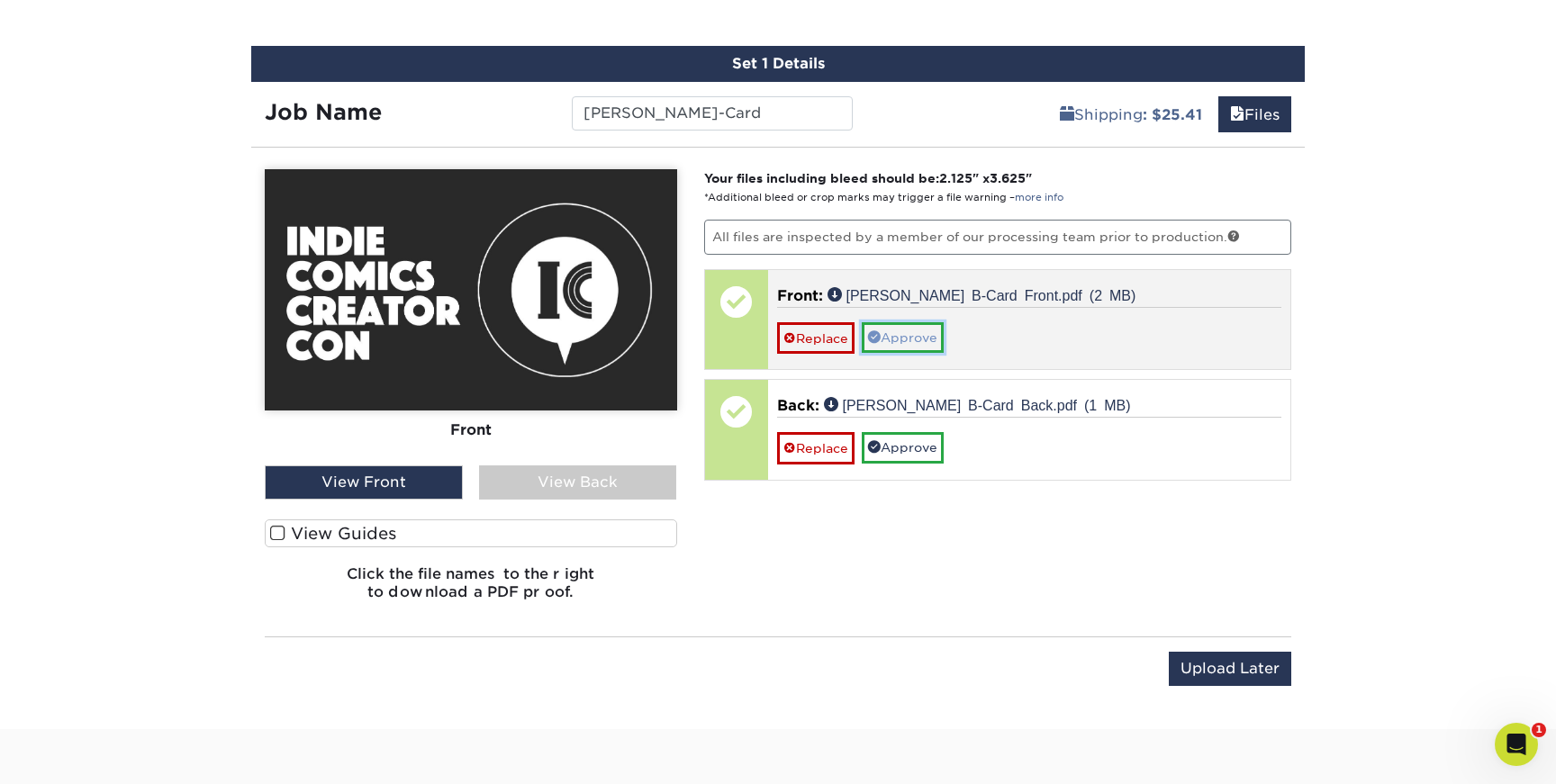
click at [928, 332] on link "Approve" at bounding box center [902, 337] width 82 height 31
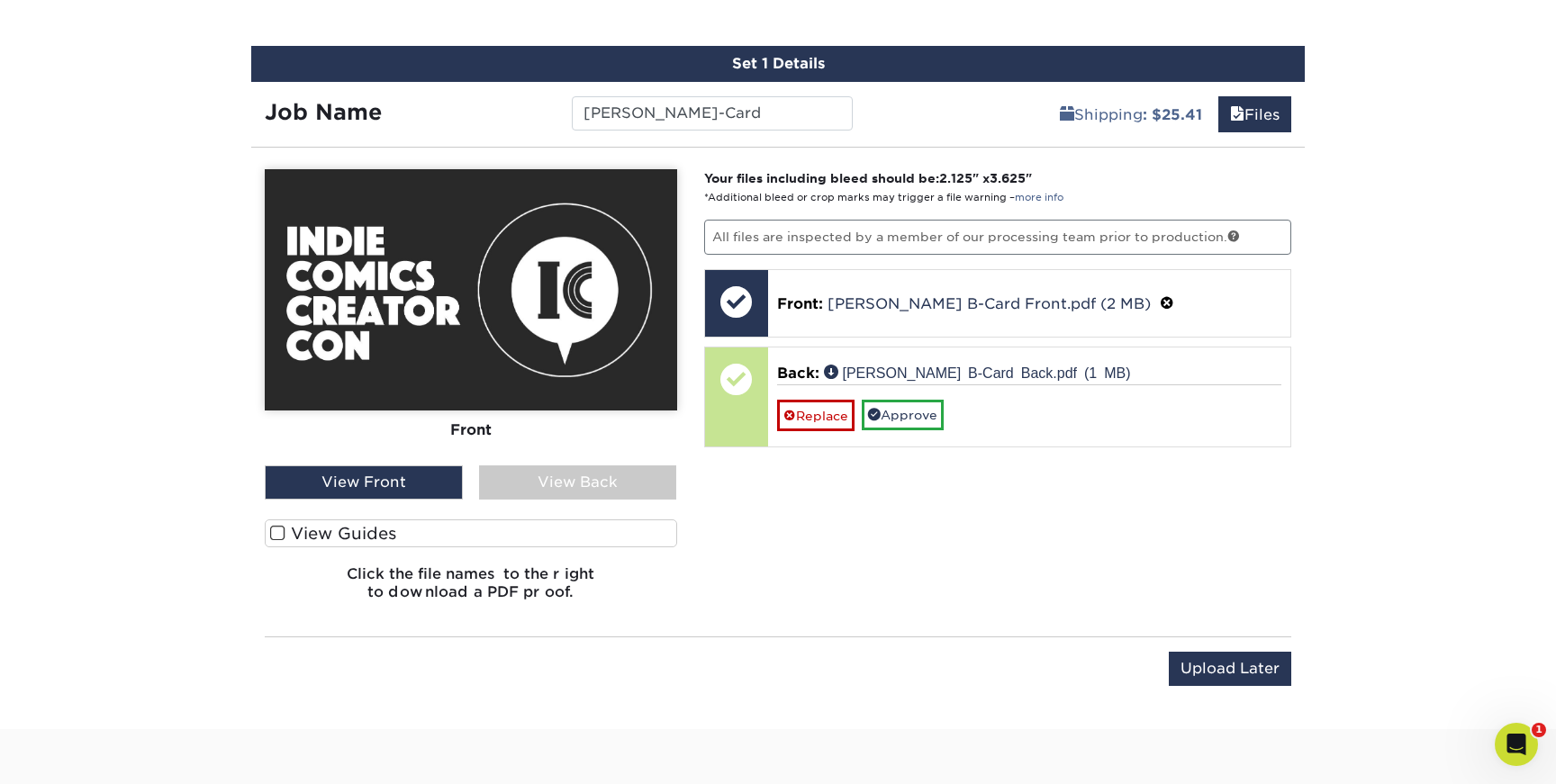
click at [620, 477] on div "View Back" at bounding box center [577, 483] width 198 height 34
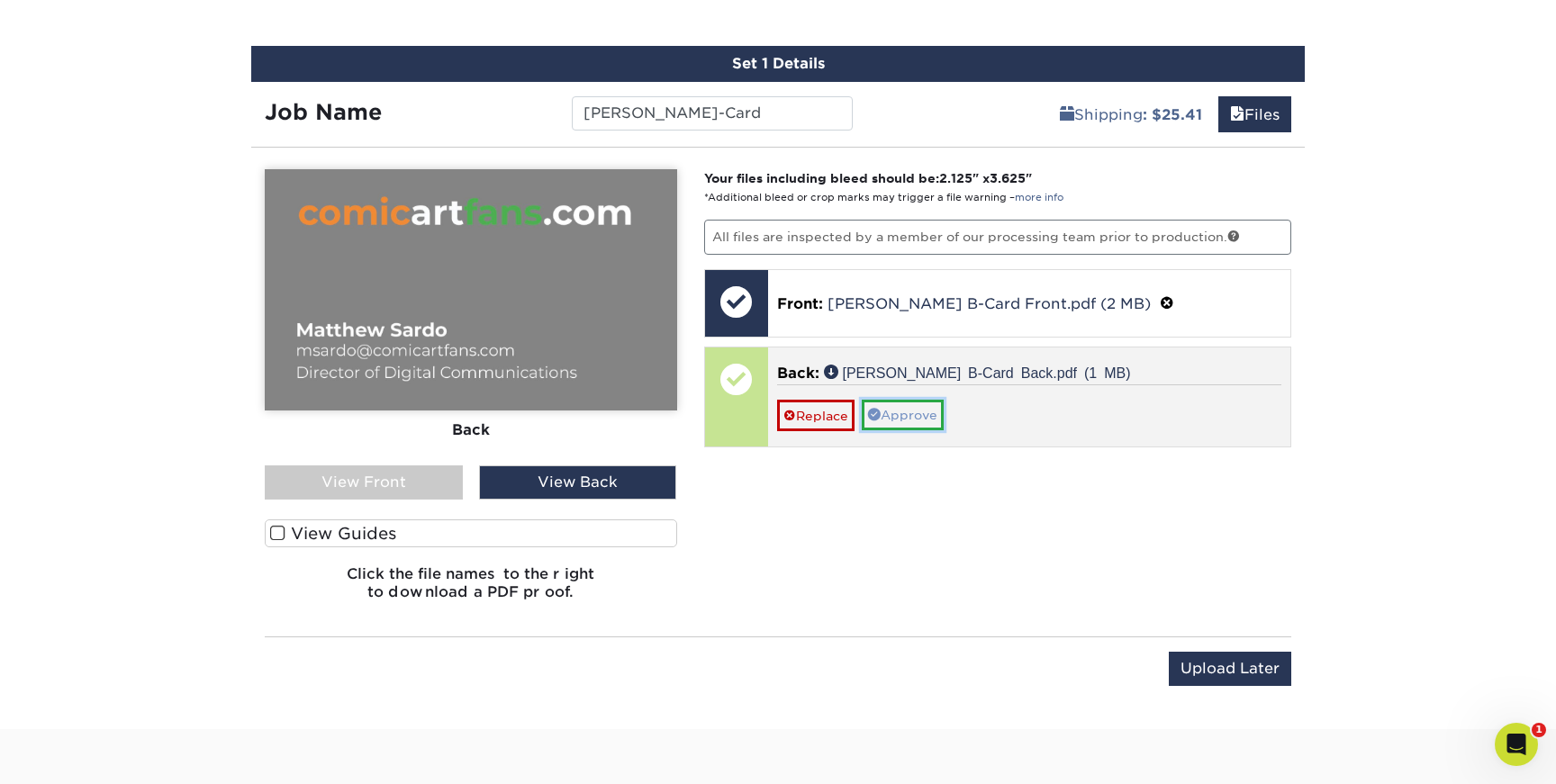
click at [897, 410] on link "Approve" at bounding box center [902, 415] width 82 height 31
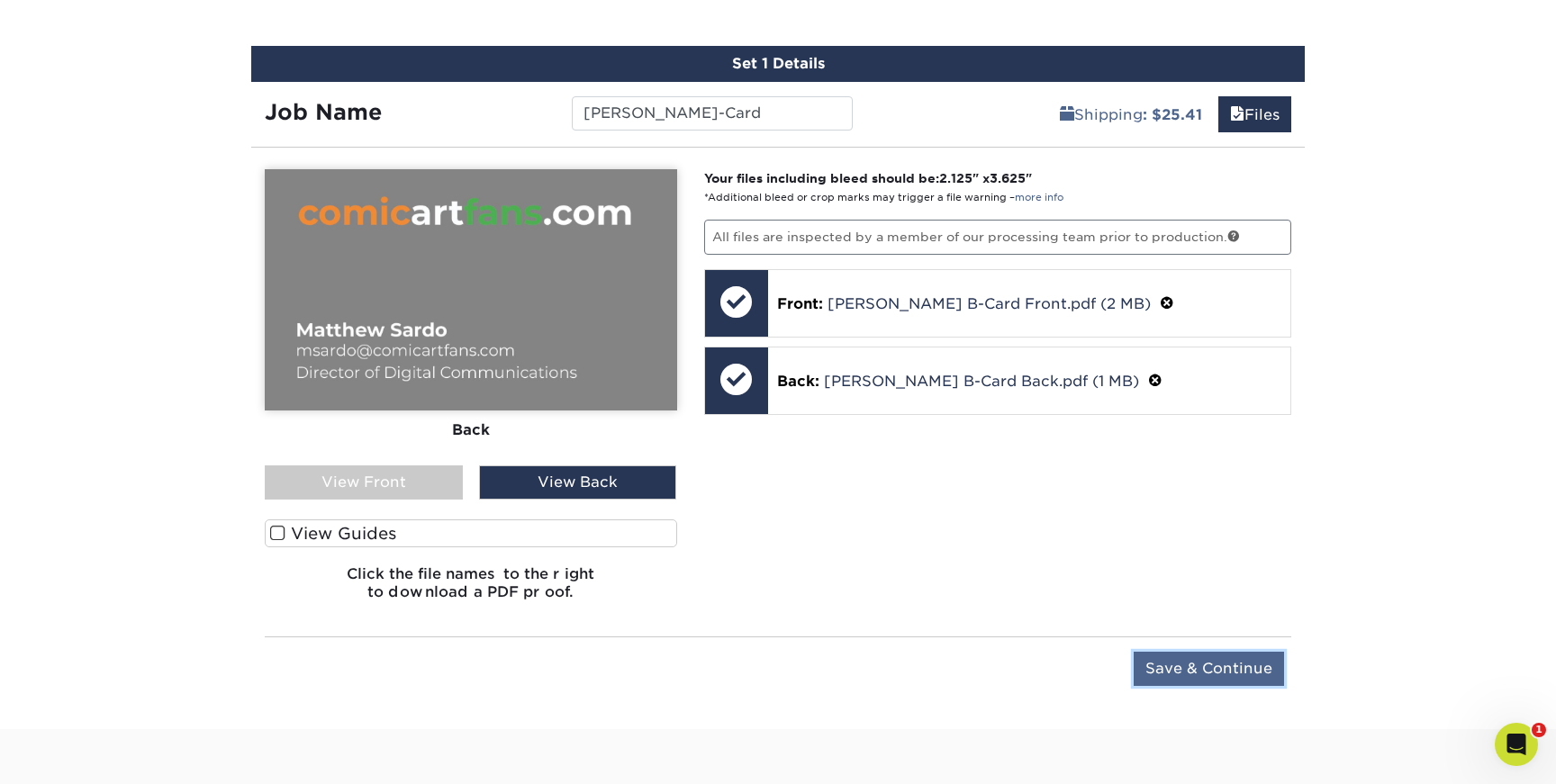
click at [1189, 664] on input "Save & Continue" at bounding box center [1209, 669] width 150 height 34
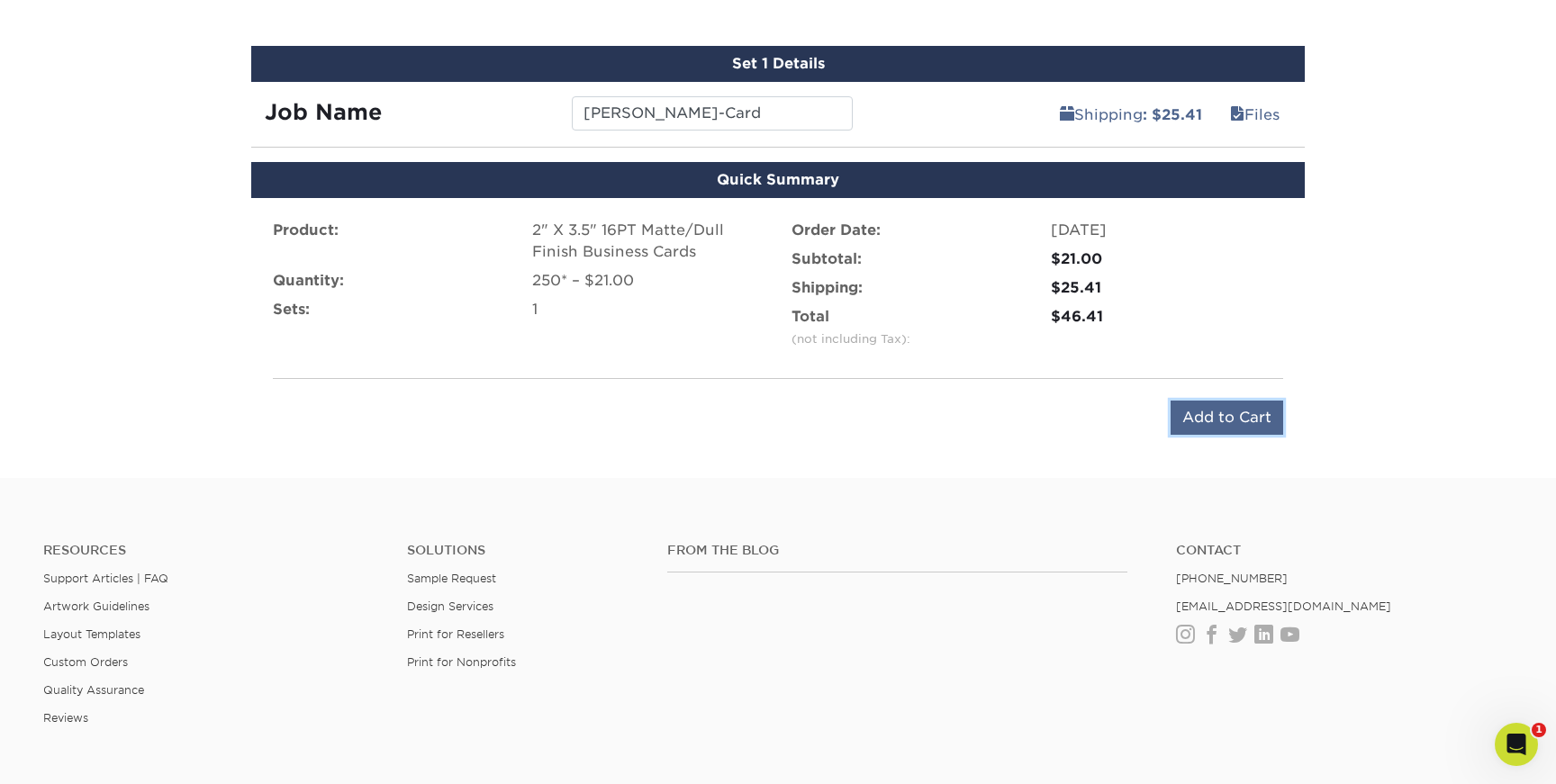
click at [1238, 412] on input "Add to Cart" at bounding box center [1227, 418] width 112 height 34
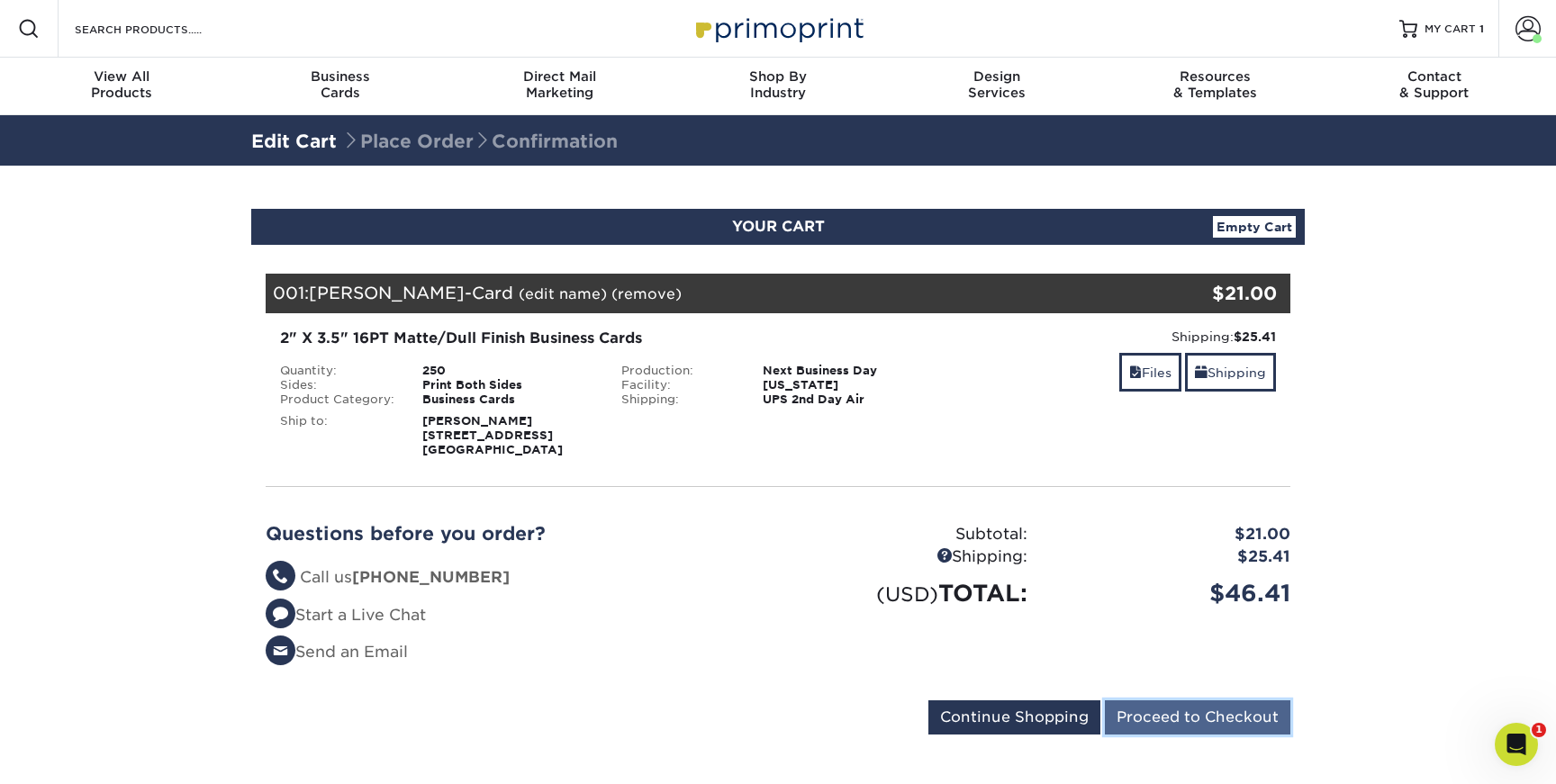
click at [1162, 721] on input "Proceed to Checkout" at bounding box center [1197, 717] width 185 height 34
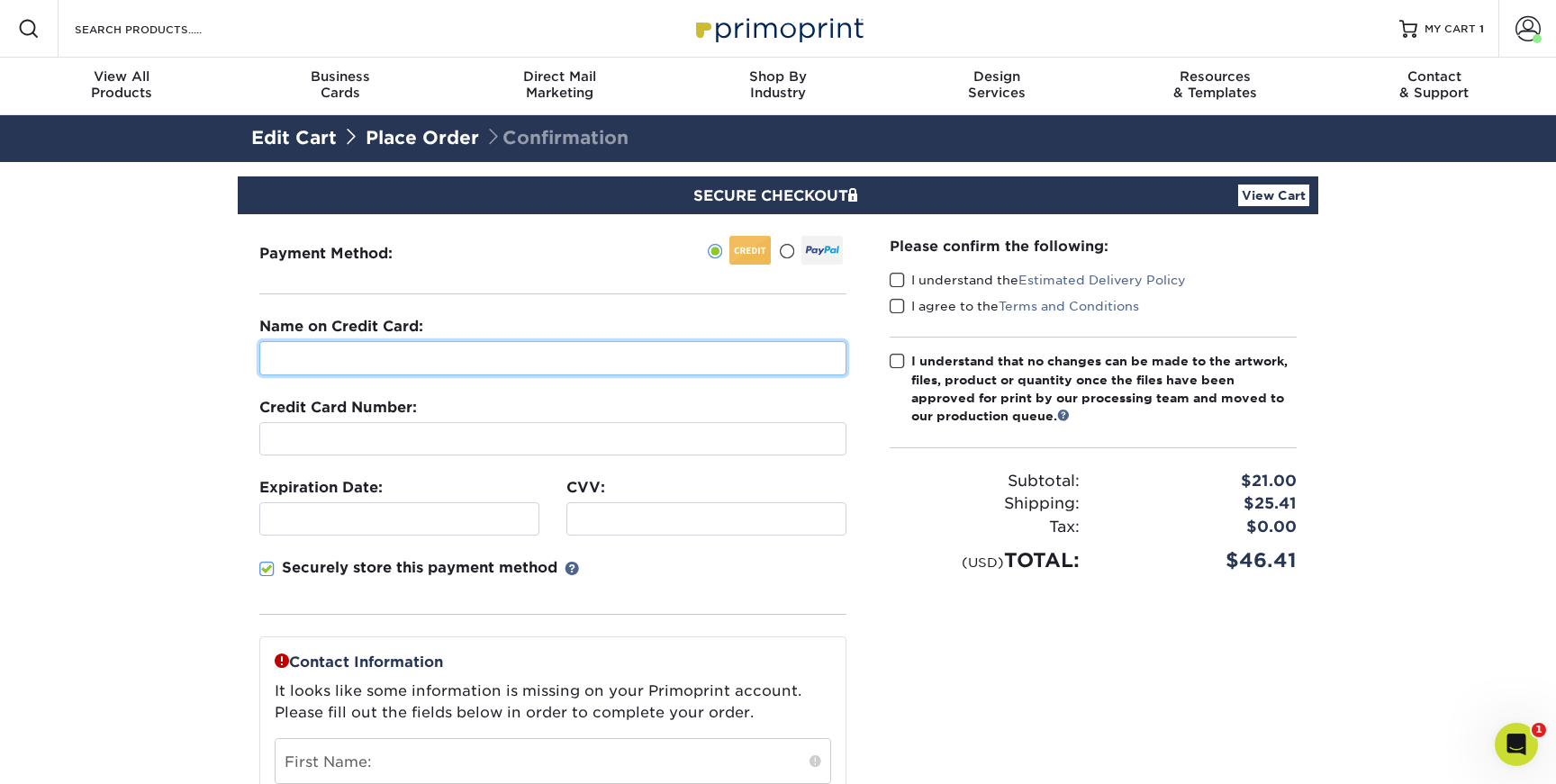
click at [421, 362] on input "text" at bounding box center [553, 358] width 587 height 34
click at [366, 355] on input "[PERSON_NAME]" at bounding box center [553, 358] width 587 height 34
type input "[PERSON_NAME]"
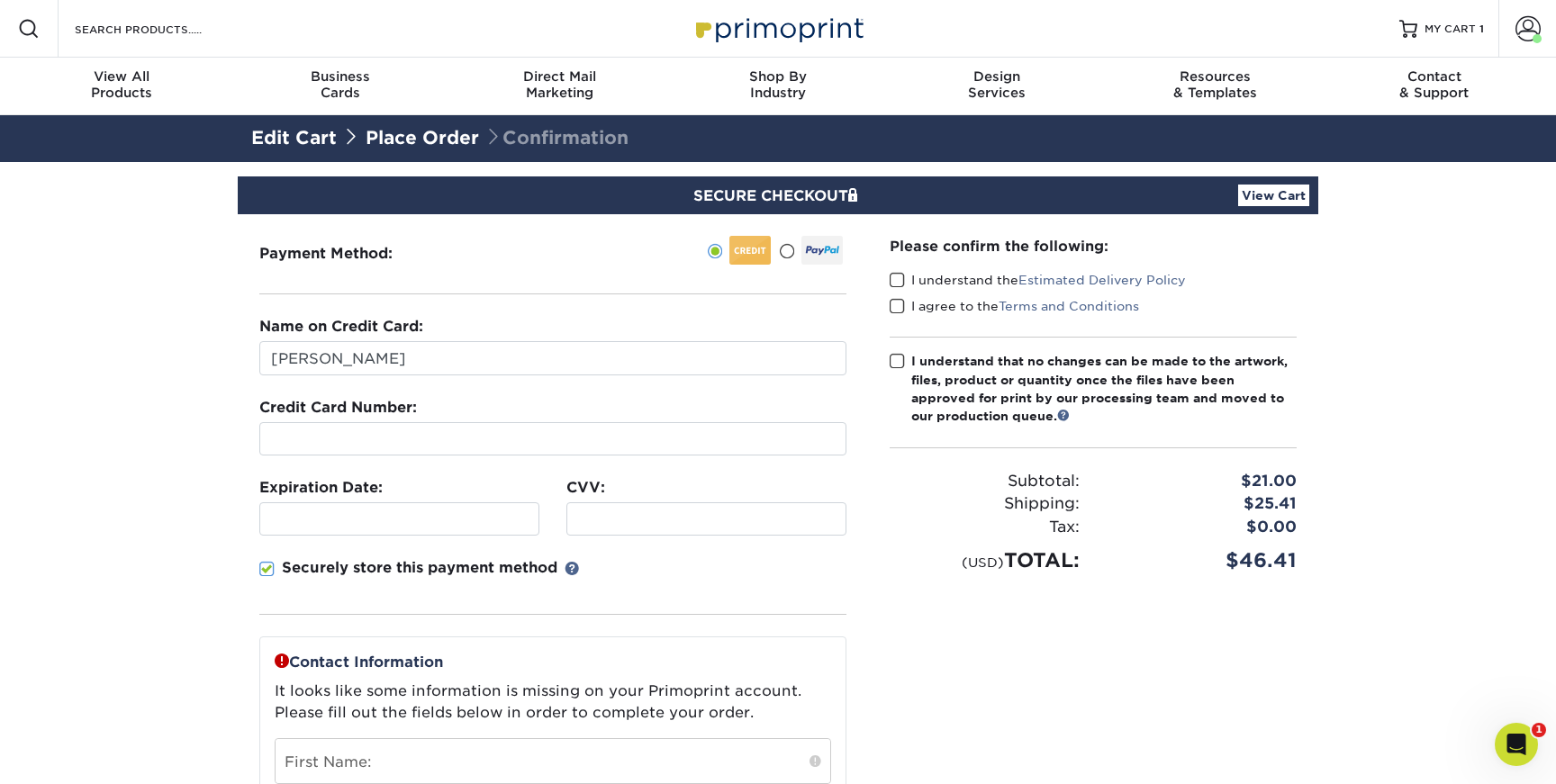
click at [189, 401] on section "SECURE CHECKOUT View Cart Payment Method: Name on Credit Card:" at bounding box center [778, 716] width 1556 height 1109
click at [272, 568] on span at bounding box center [267, 569] width 15 height 17
click at [0, 0] on input "Securely store this payment method" at bounding box center [0, 0] width 0 height 0
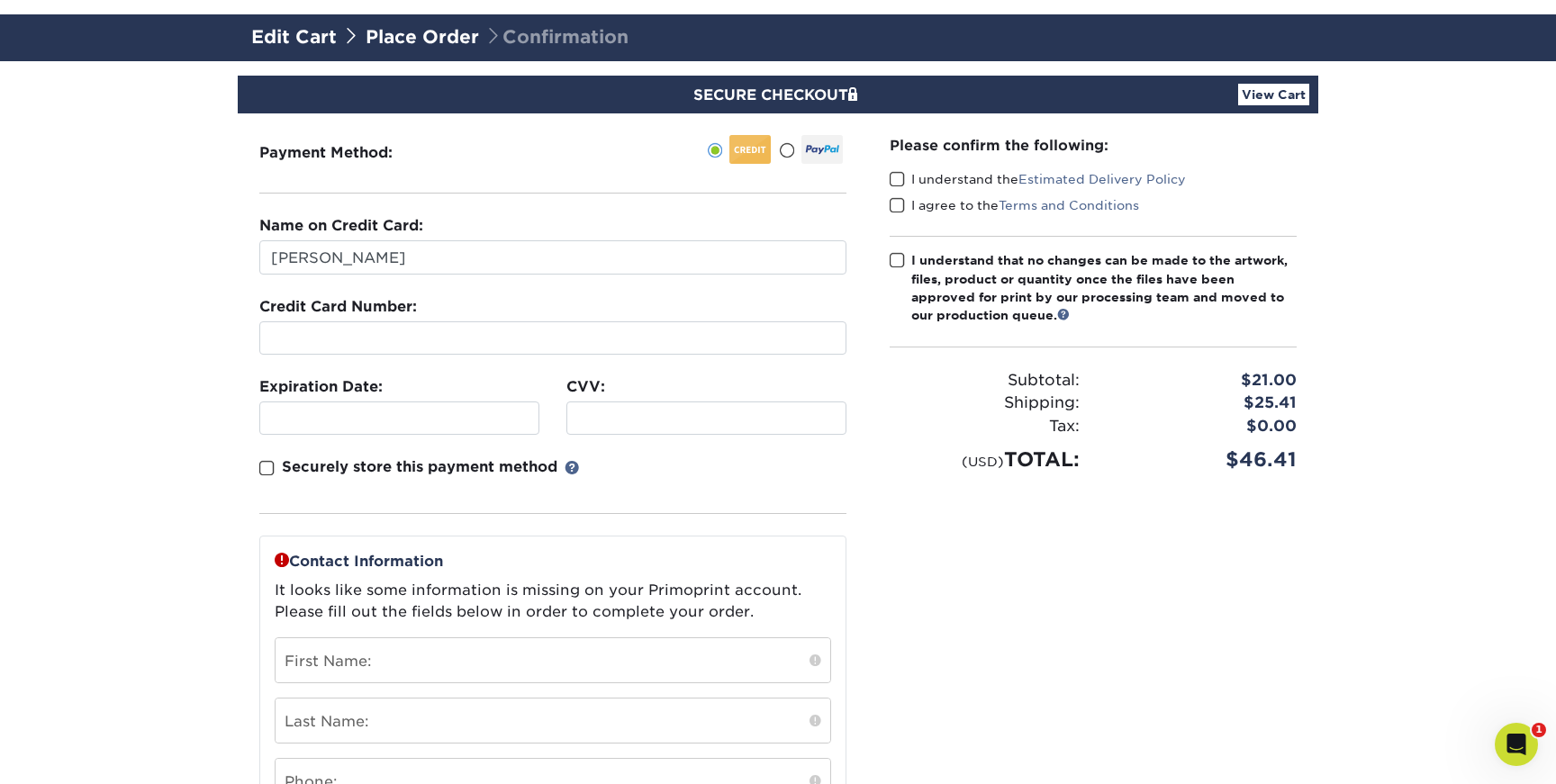
scroll to position [102, 0]
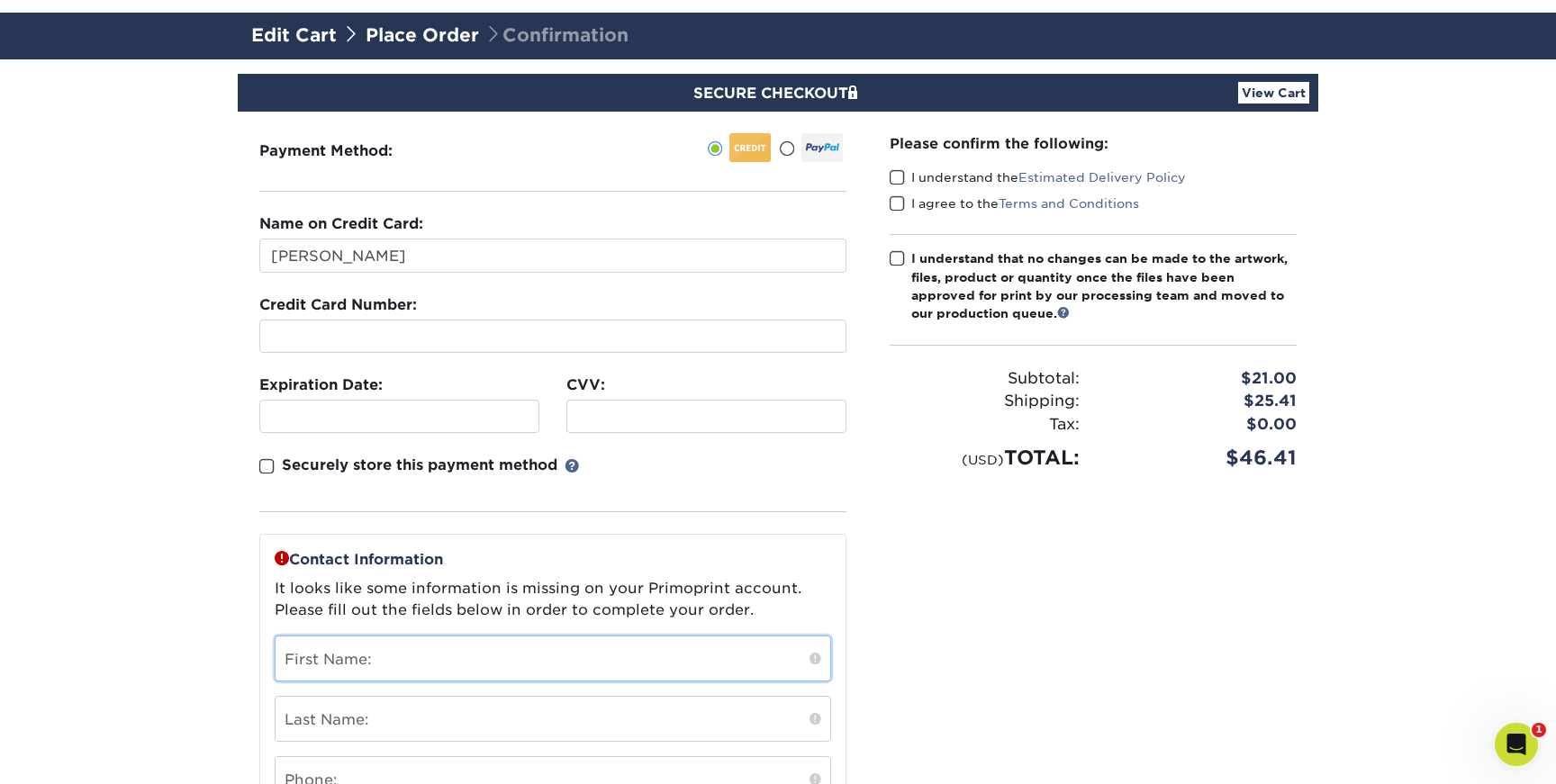
click at [338, 658] on input "text" at bounding box center [553, 658] width 555 height 44
type input "[PERSON_NAME]"
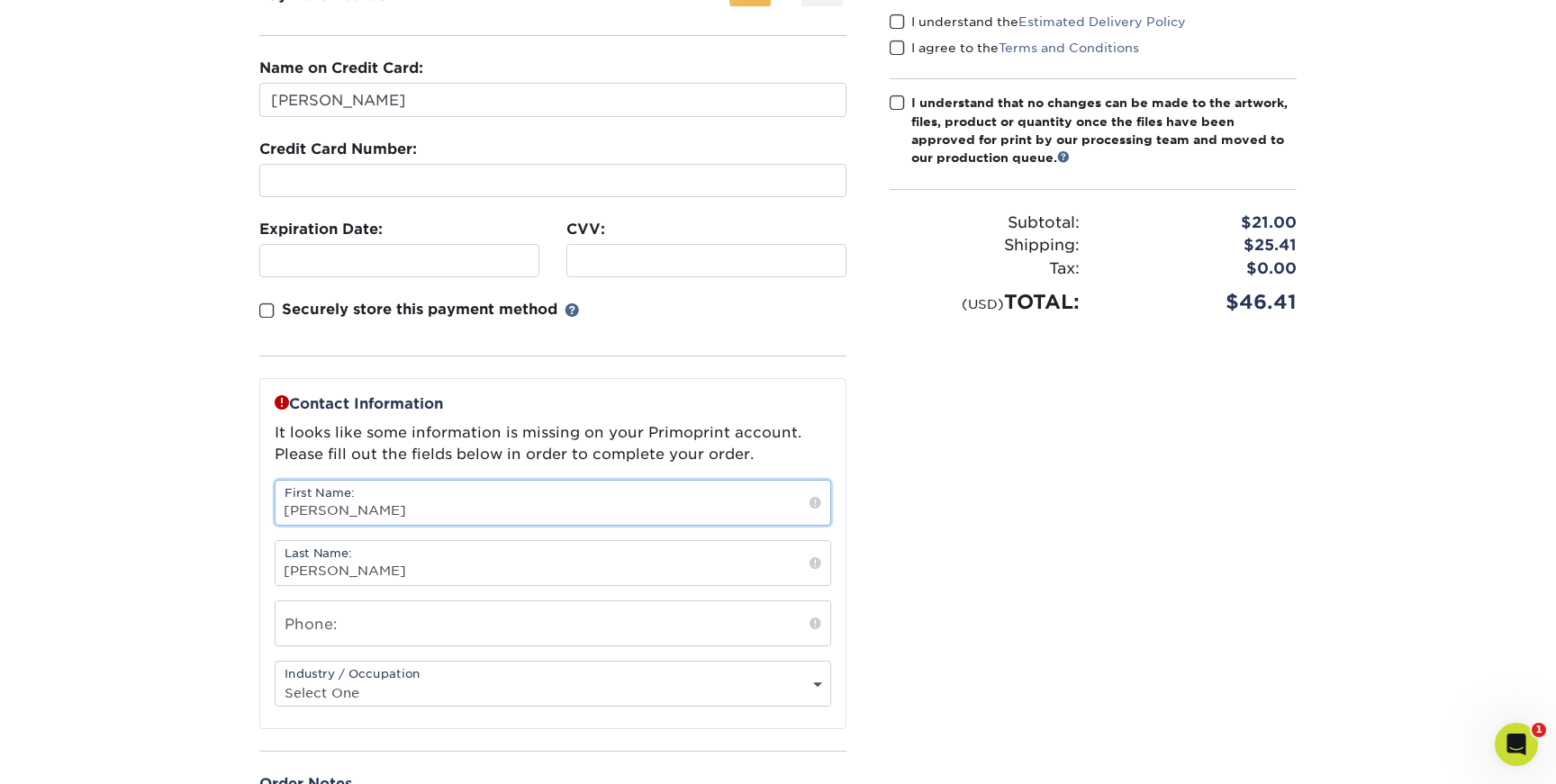
scroll to position [266, 0]
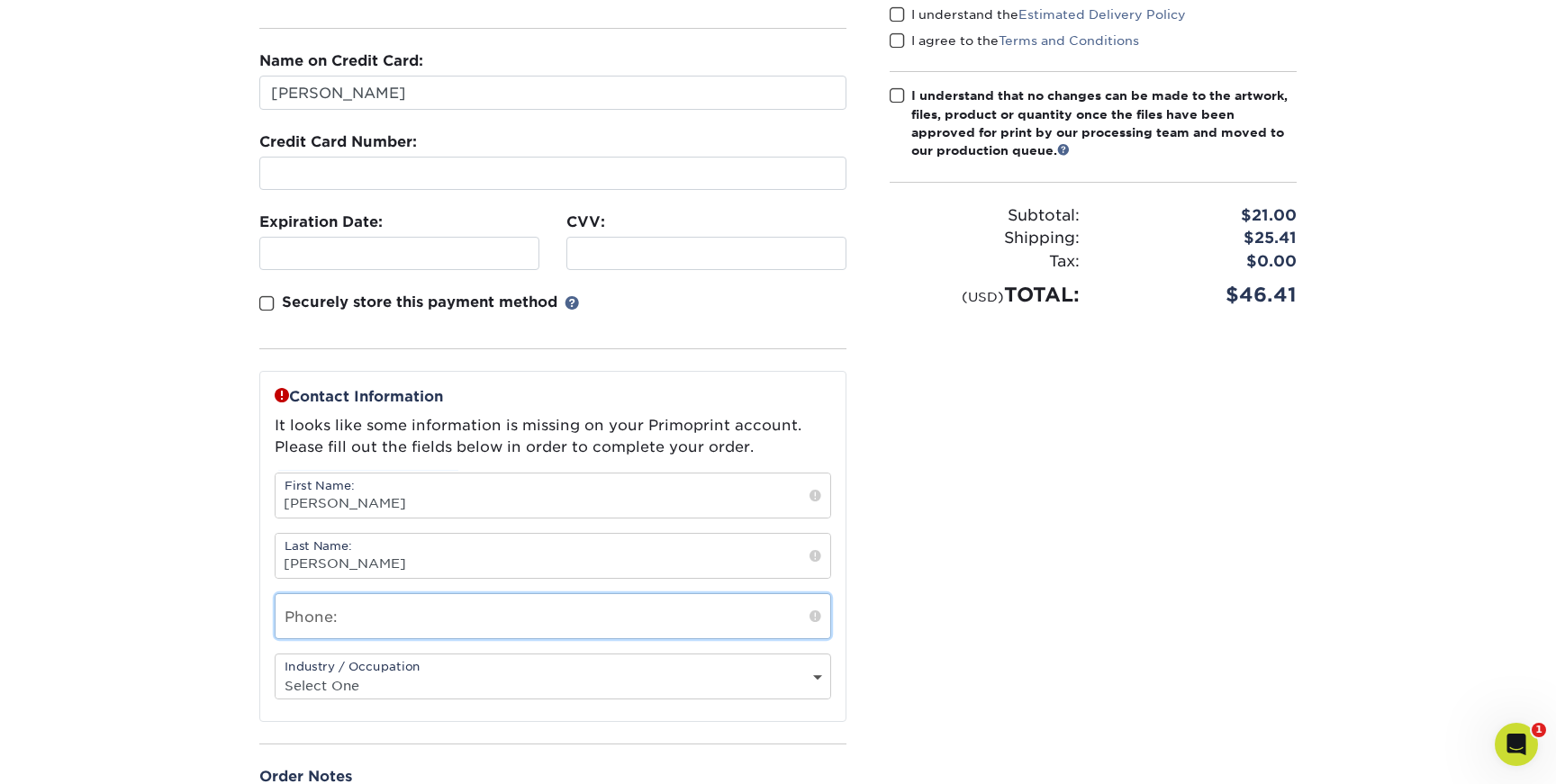
click at [330, 616] on input "text" at bounding box center [553, 616] width 555 height 44
type input "6164065334"
click at [384, 675] on select "Select One Administrative Executive Human Resources Construction Education Ente…" at bounding box center [553, 685] width 555 height 26
select select "18"
click at [276, 672] on select "Select One Administrative Executive Human Resources Construction Education Ente…" at bounding box center [553, 685] width 555 height 26
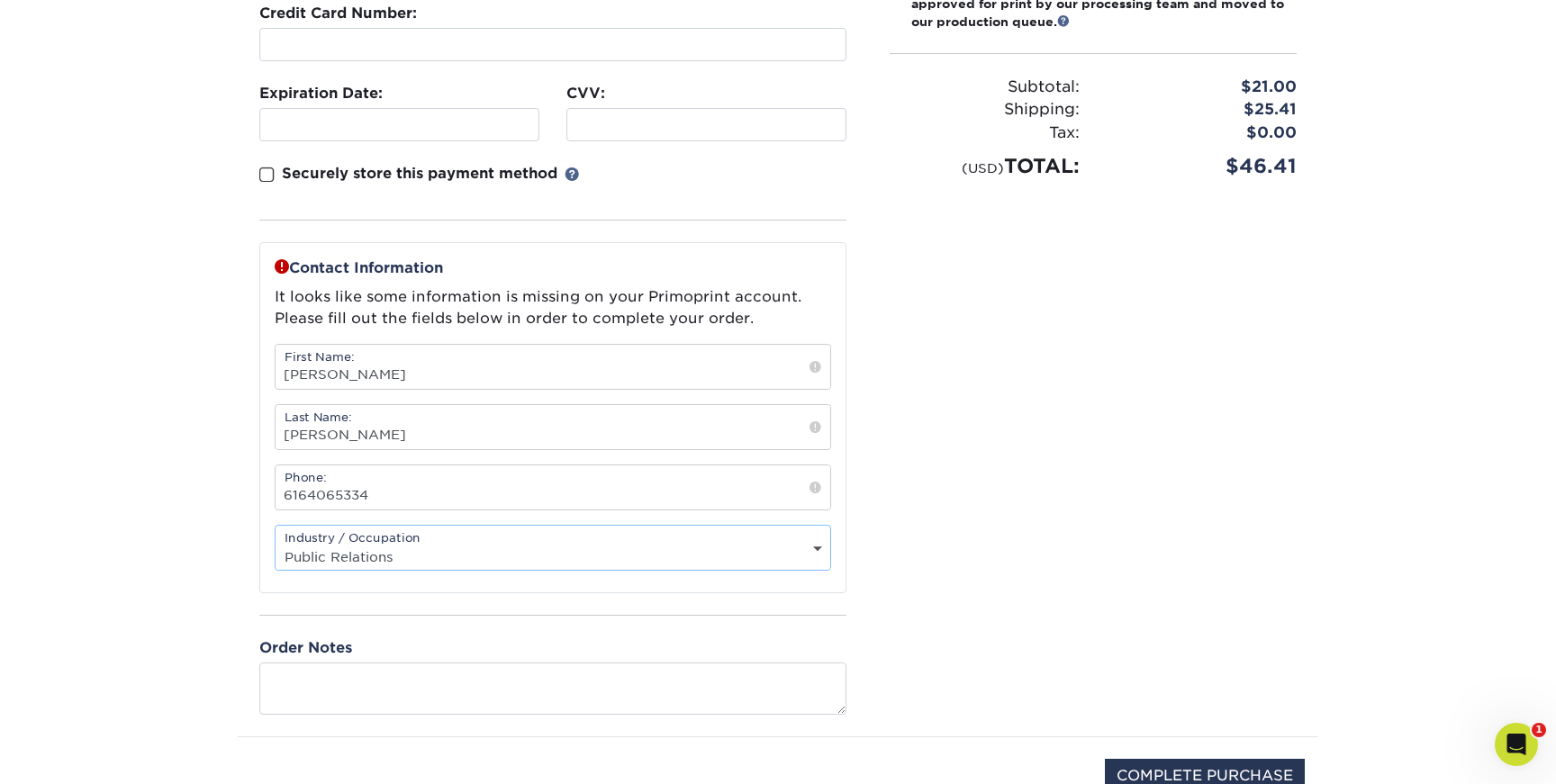
scroll to position [393, 0]
click at [1167, 768] on input "COMPLETE PURCHASE" at bounding box center [1204, 777] width 200 height 34
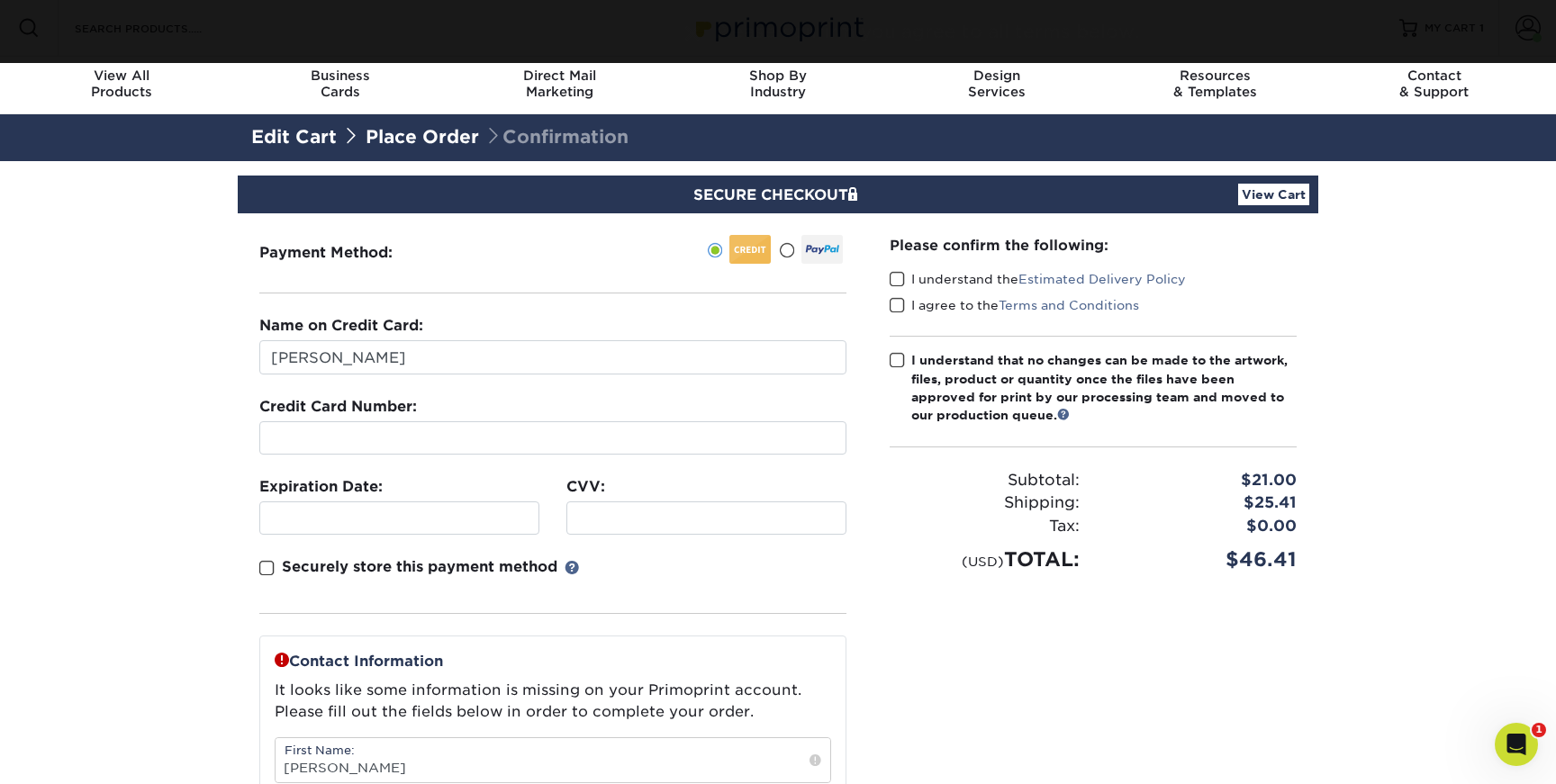
scroll to position [0, 0]
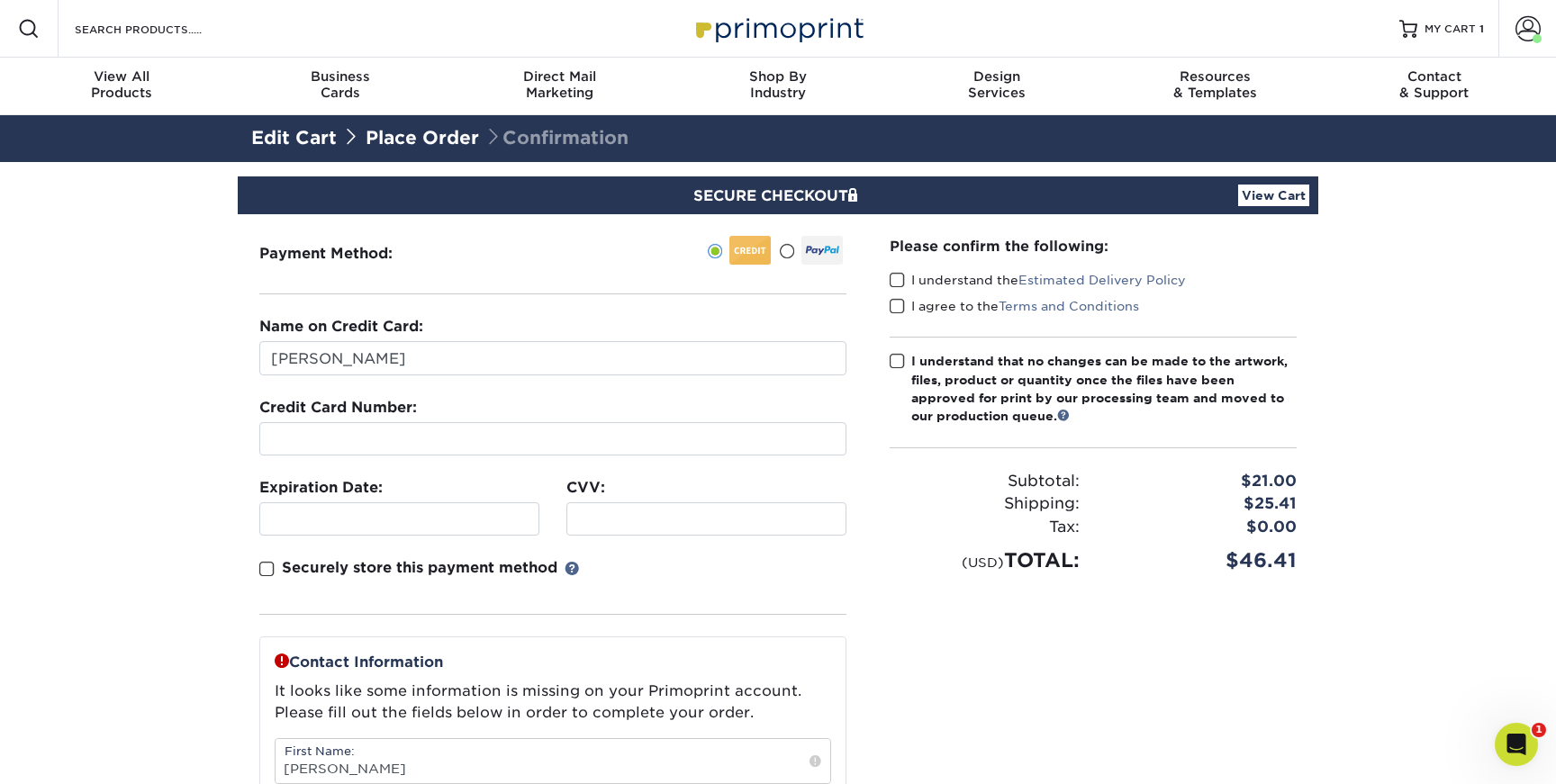
click at [900, 280] on span at bounding box center [897, 280] width 15 height 17
click at [0, 0] on input "I understand the Estimated Delivery Policy" at bounding box center [0, 0] width 0 height 0
click at [899, 306] on span at bounding box center [897, 306] width 15 height 17
click at [0, 0] on input "I agree to the Terms and Conditions" at bounding box center [0, 0] width 0 height 0
click at [900, 364] on span at bounding box center [897, 361] width 15 height 17
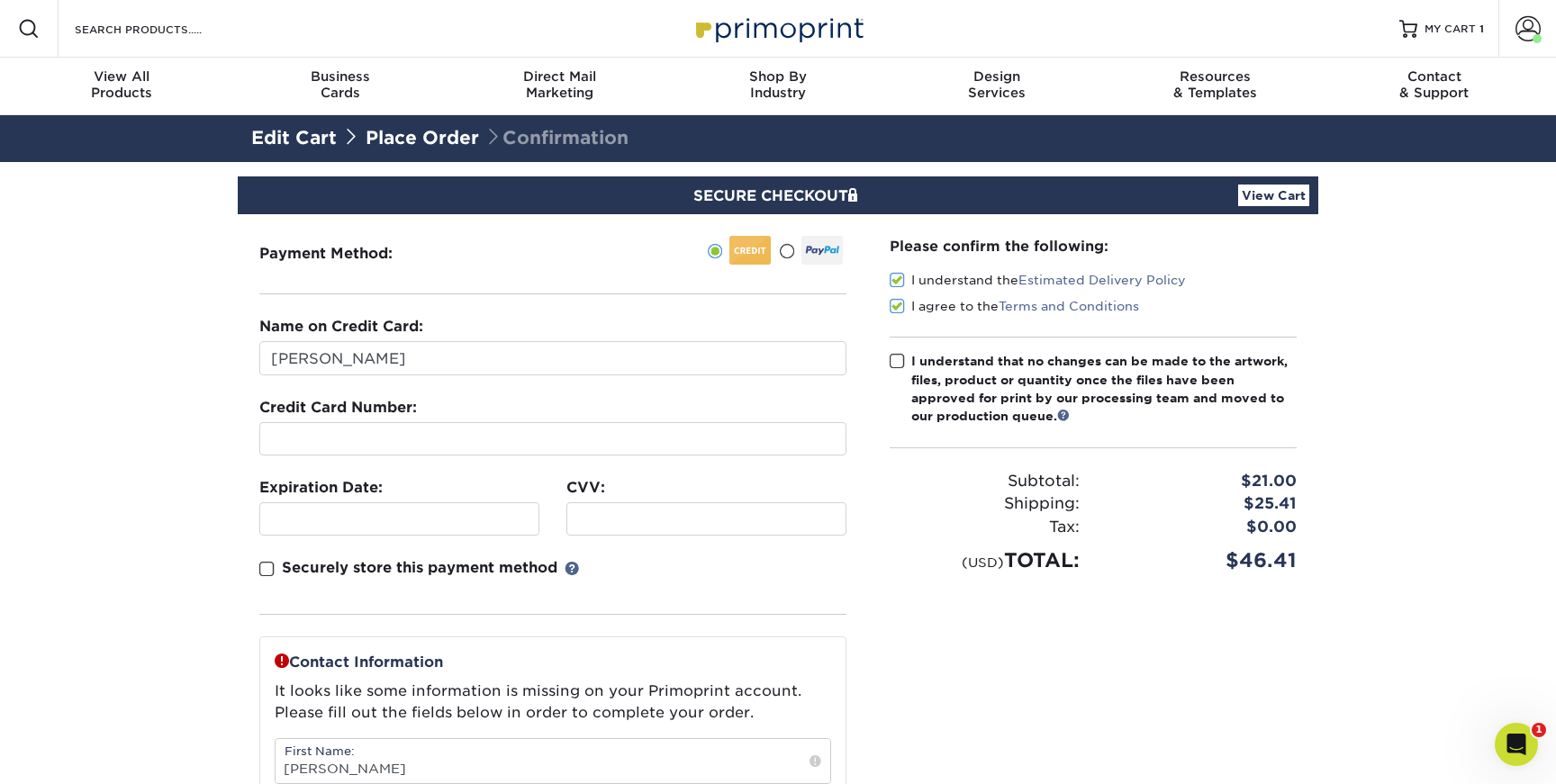
click at [0, 0] on input "I understand that no changes can be made to the artwork, files, product or quan…" at bounding box center [0, 0] width 0 height 0
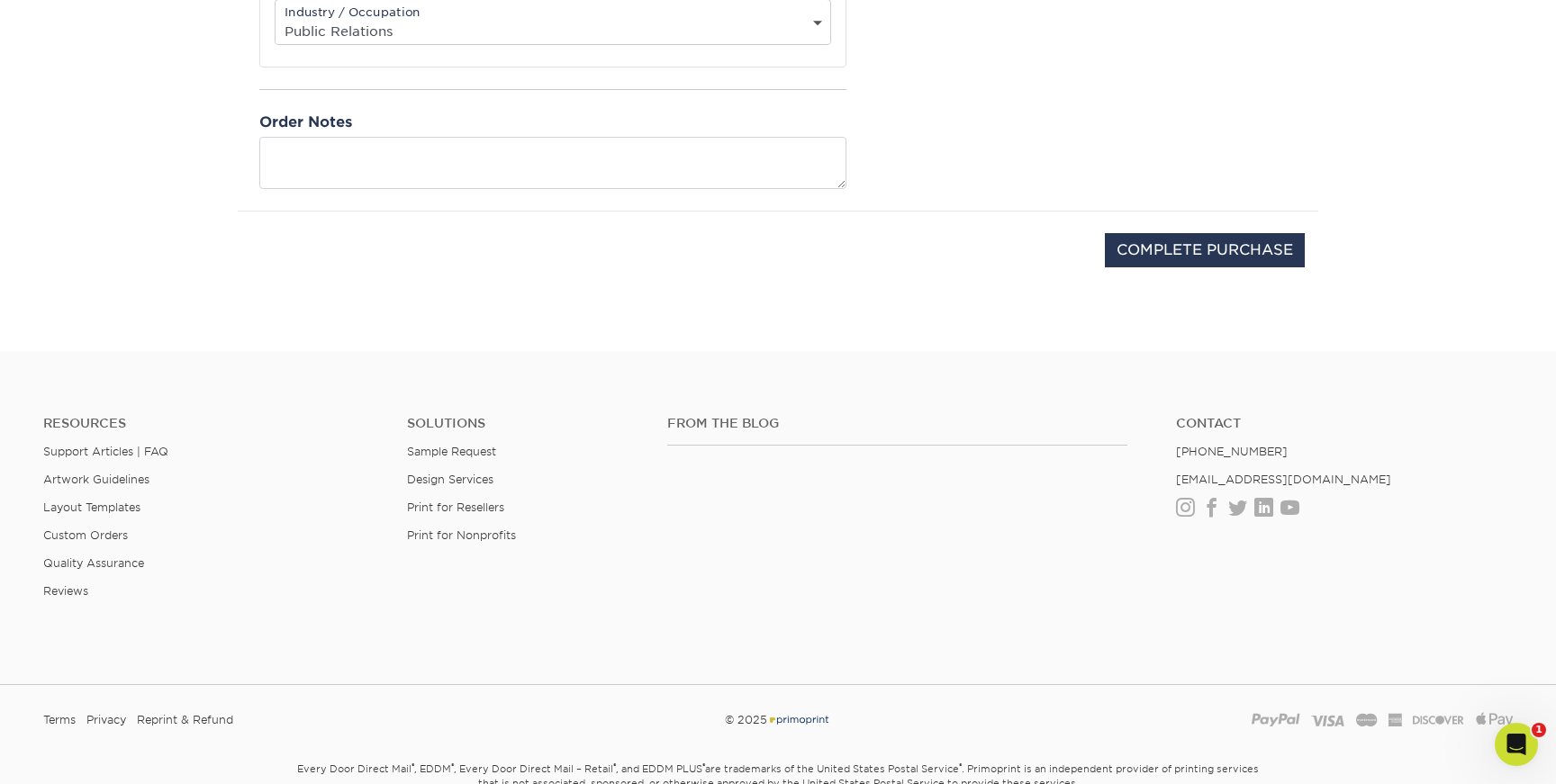
scroll to position [927, 0]
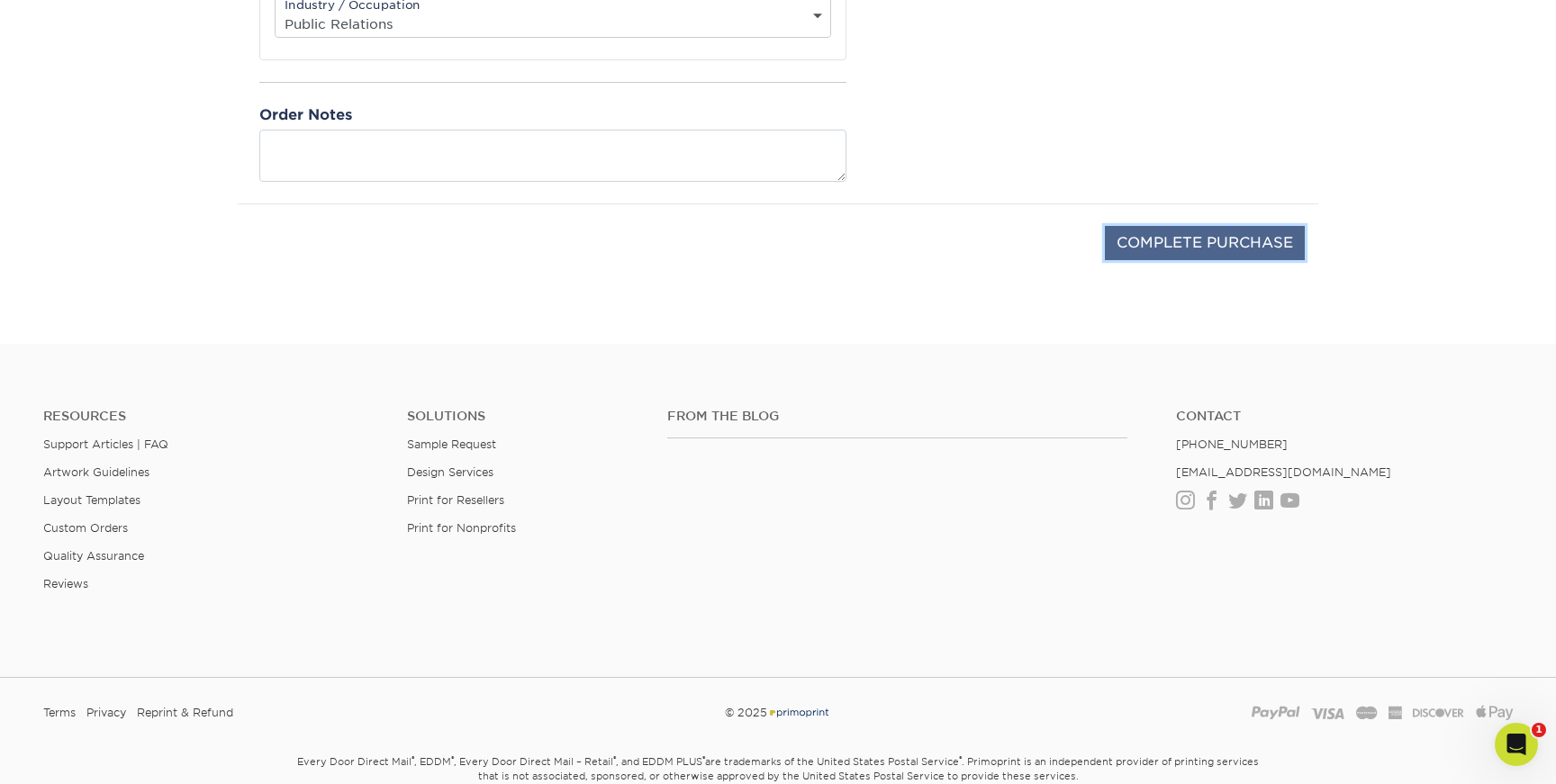
click at [1162, 246] on input "COMPLETE PURCHASE" at bounding box center [1204, 243] width 200 height 34
type input "PROCESSING, PLEASE WAIT..."
